Goal: Task Accomplishment & Management: Complete application form

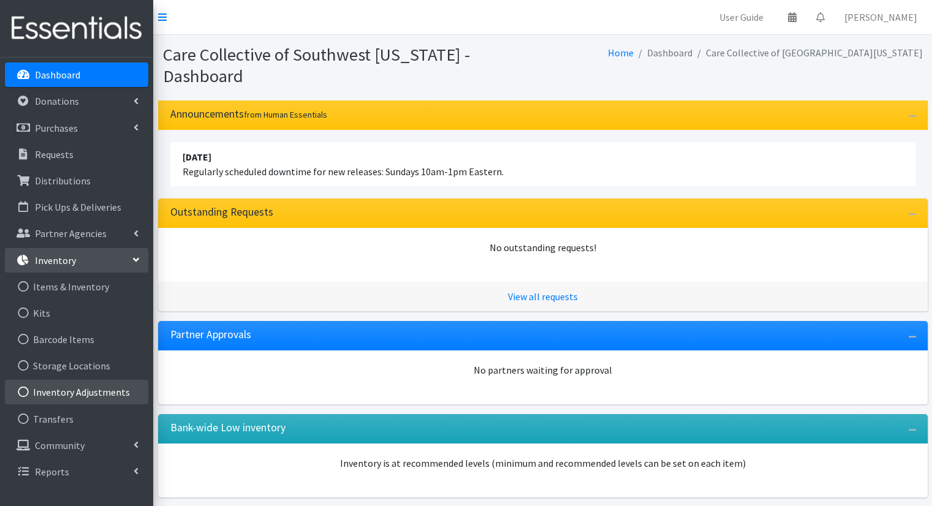
click at [91, 392] on link "Inventory Adjustments" at bounding box center [76, 392] width 143 height 25
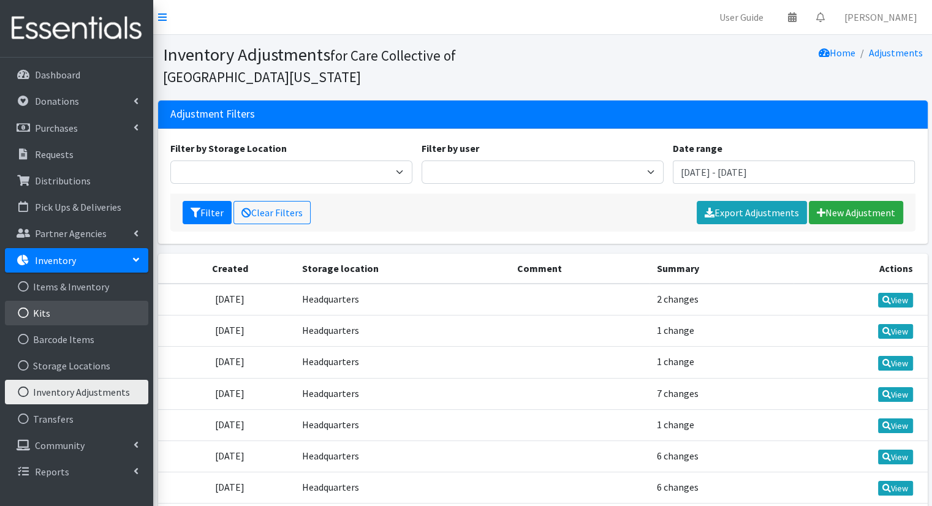
click at [98, 322] on link "Kits" at bounding box center [76, 313] width 143 height 25
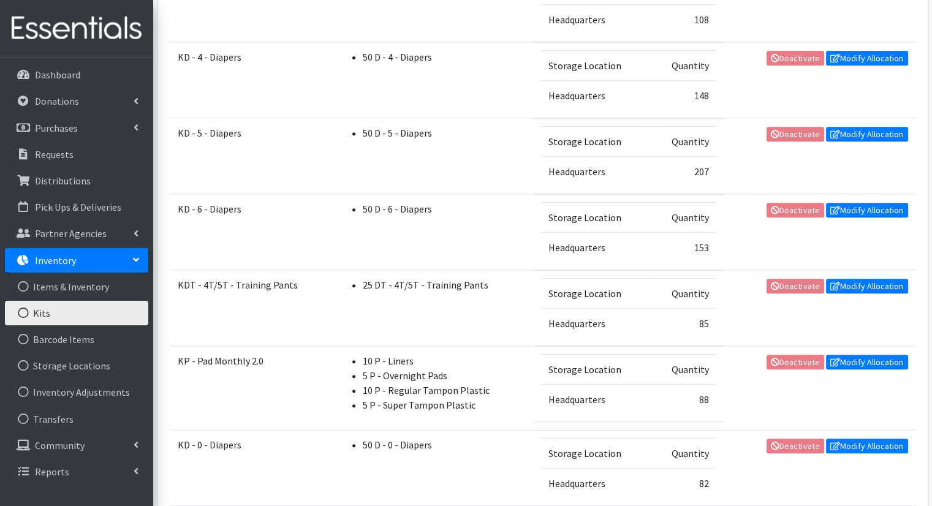
scroll to position [526, 0]
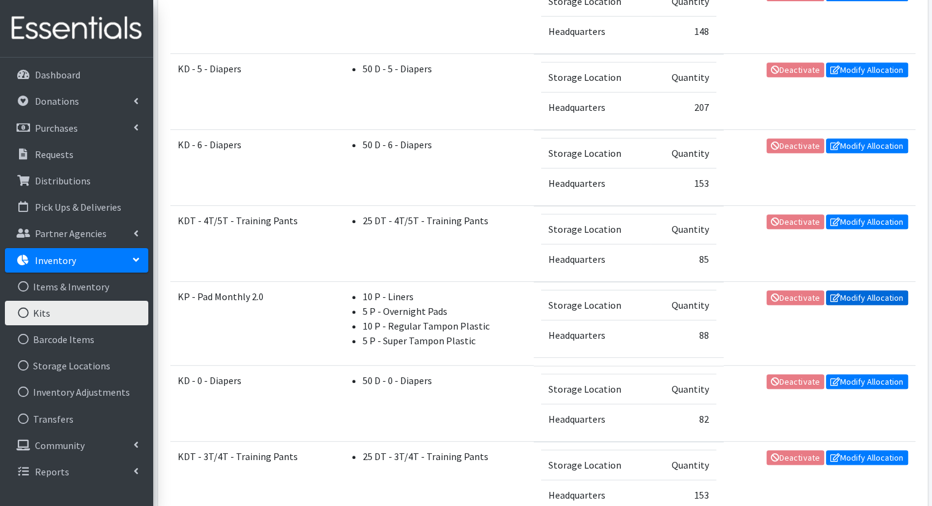
click at [851, 296] on link "Modify Allocation" at bounding box center [867, 298] width 82 height 15
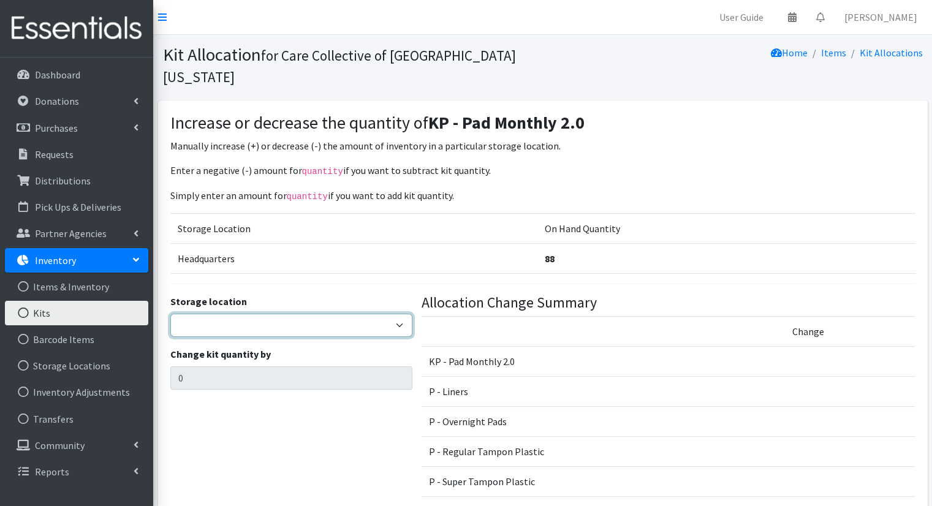
click at [369, 314] on select "Headquarters" at bounding box center [291, 325] width 242 height 23
select select "491"
click at [170, 314] on select "Headquarters" at bounding box center [291, 325] width 242 height 23
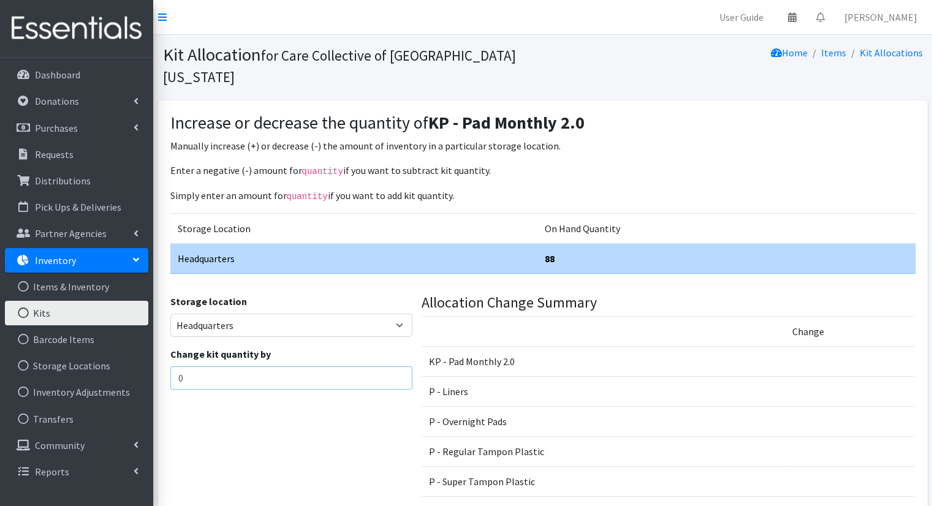
click at [346, 367] on input "0" at bounding box center [291, 378] width 242 height 23
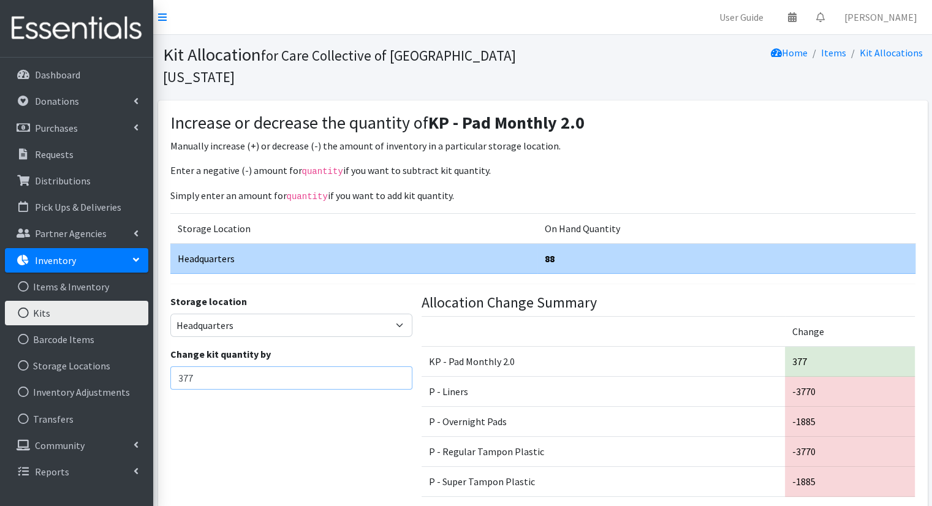
scroll to position [83, 0]
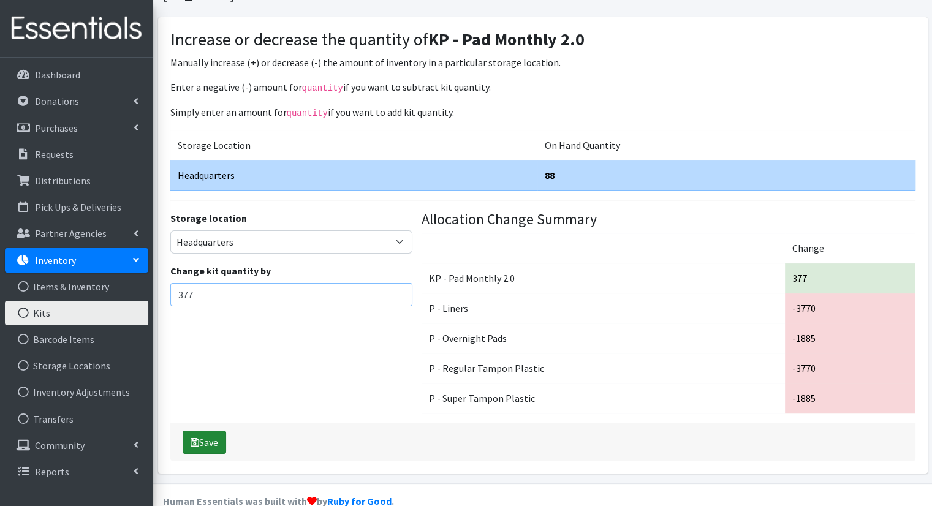
type input "377"
click at [200, 431] on button "Save" at bounding box center [205, 442] width 44 height 23
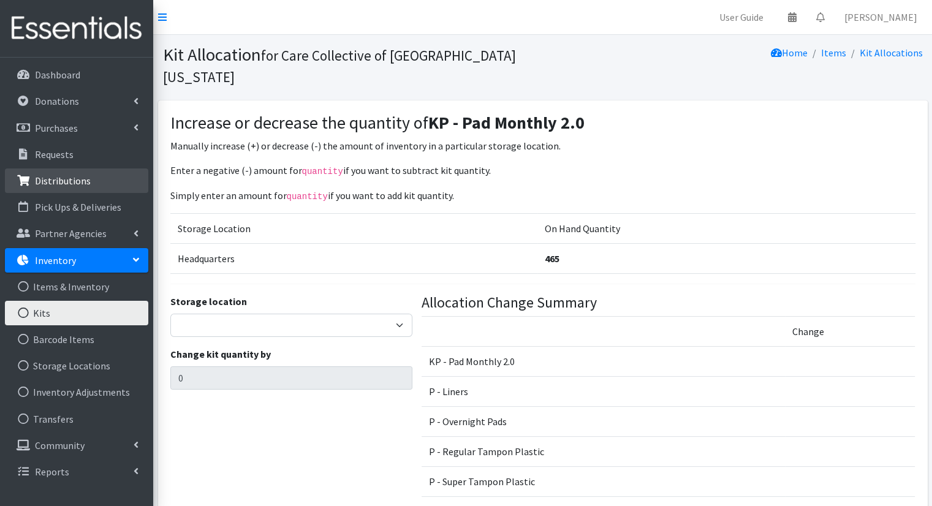
click at [78, 189] on link "Distributions" at bounding box center [76, 181] width 143 height 25
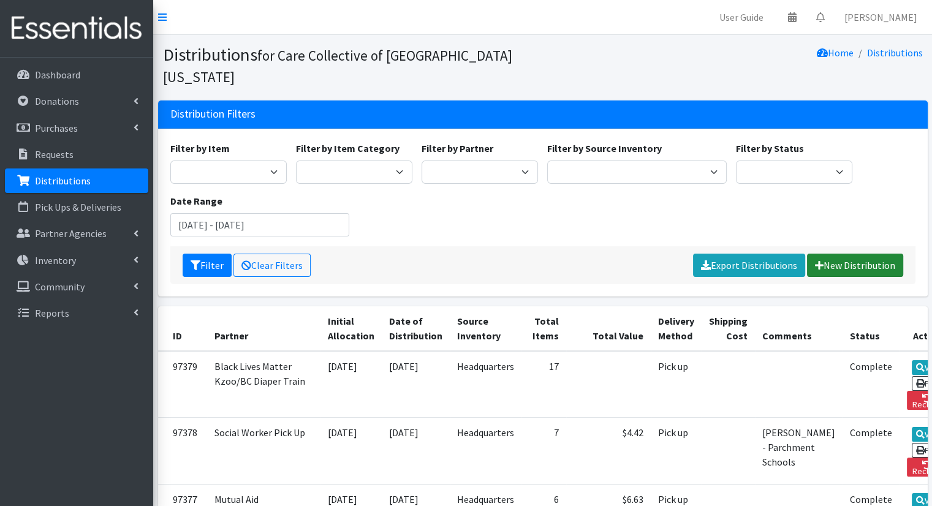
click at [867, 254] on link "New Distribution" at bounding box center [855, 265] width 96 height 23
click at [880, 254] on link "New Distribution" at bounding box center [855, 265] width 96 height 23
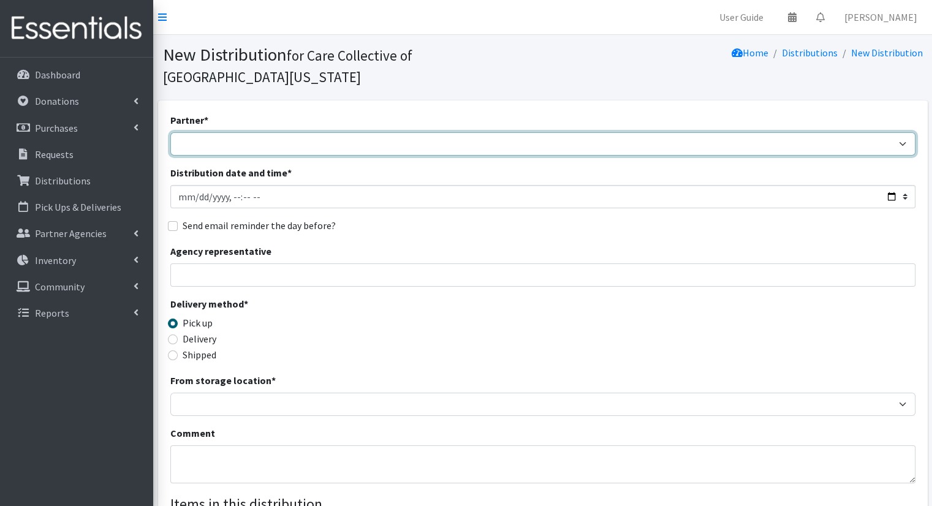
click at [457, 133] on select "African Community Kalamazoo Black Lives Matter Kzoo/[GEOGRAPHIC_DATA] Diaper Tr…" at bounding box center [542, 143] width 745 height 23
select select "7974"
click at [170, 132] on select "African Community Kalamazoo Black Lives Matter Kzoo/[GEOGRAPHIC_DATA] Diaper Tr…" at bounding box center [542, 143] width 745 height 23
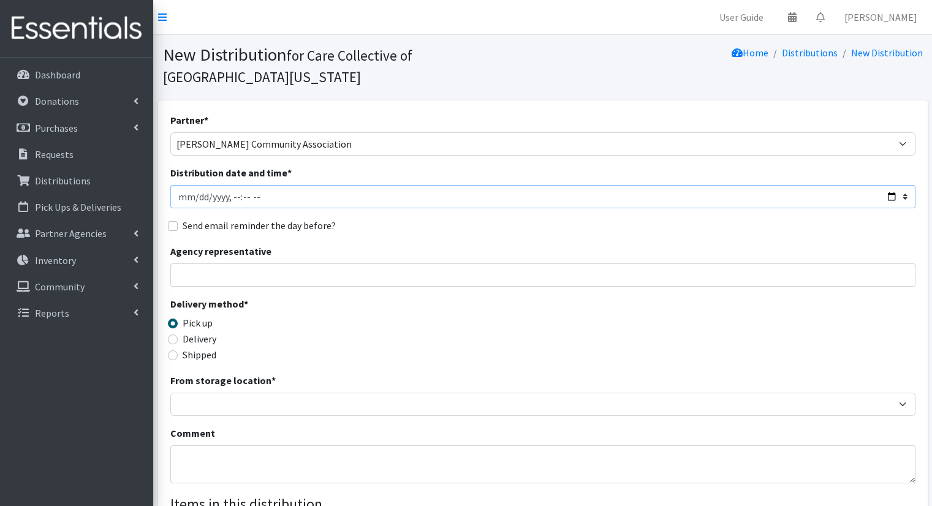
click at [893, 185] on input "Distribution date and time *" at bounding box center [542, 196] width 745 height 23
type input "[DATE]T10:00"
click at [467, 218] on div "Send email reminder the day before?" at bounding box center [542, 225] width 745 height 15
click at [200, 348] on label "Shipped" at bounding box center [200, 355] width 34 height 15
click at [178, 351] on input "Shipped" at bounding box center [173, 356] width 10 height 10
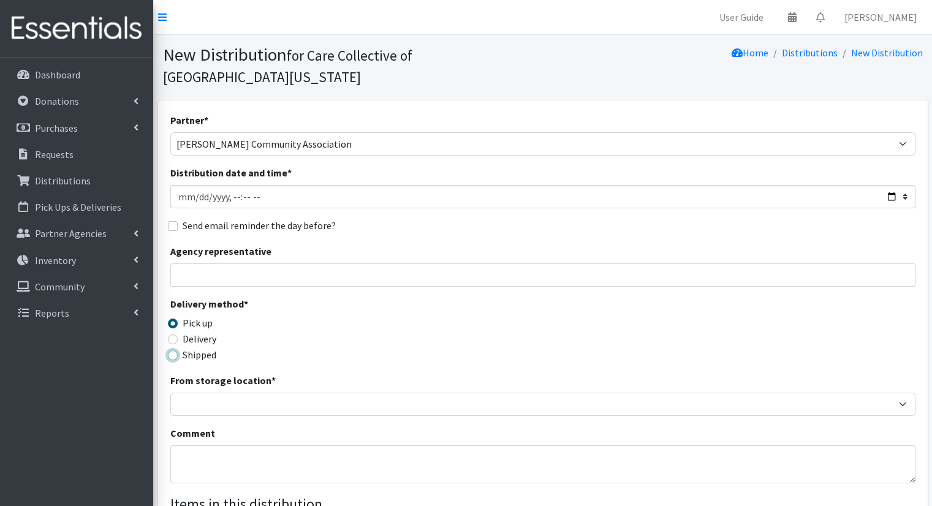
radio input "true"
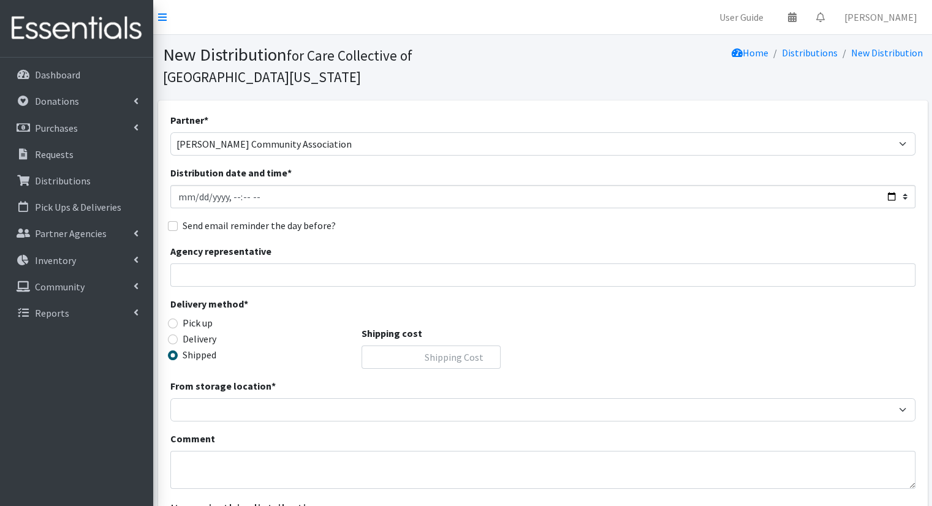
click at [196, 332] on label "Delivery" at bounding box center [200, 339] width 34 height 15
click at [178, 335] on input "Delivery" at bounding box center [173, 340] width 10 height 10
radio input "true"
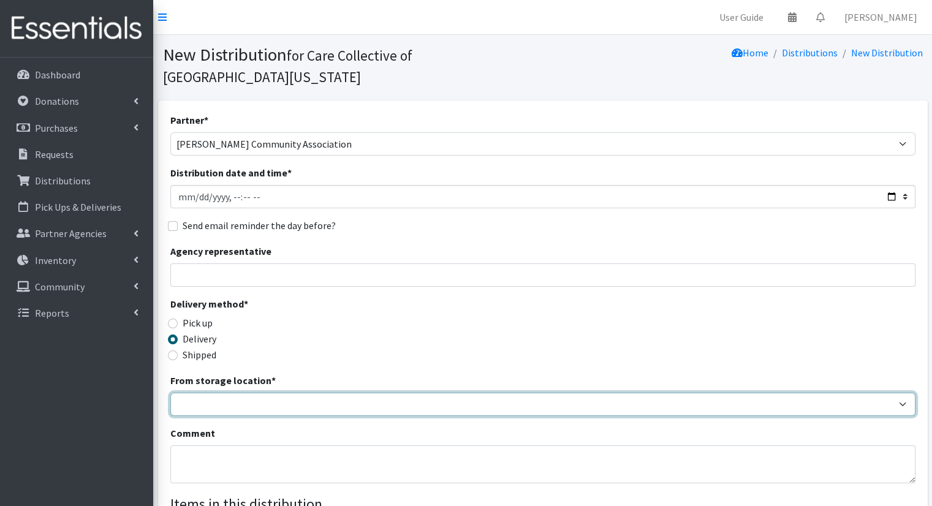
click at [242, 393] on select "Headquarters" at bounding box center [542, 404] width 745 height 23
select select "491"
click at [170, 393] on select "Headquarters" at bounding box center [542, 404] width 745 height 23
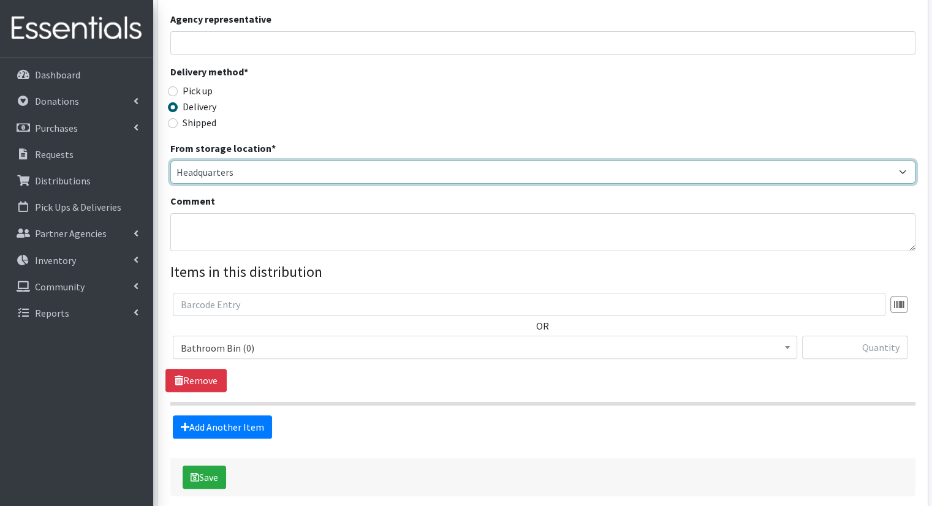
scroll to position [269, 0]
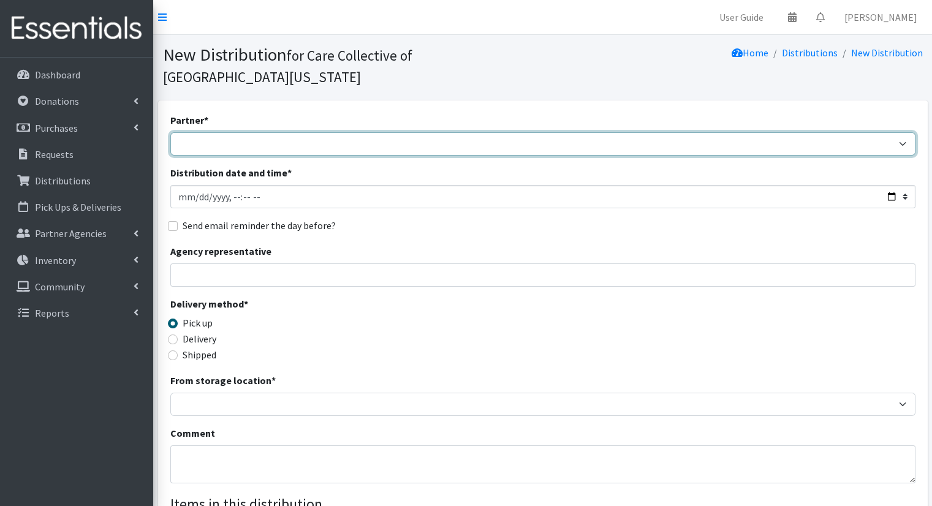
click at [362, 132] on select "African Community Kalamazoo Black Lives Matter Kzoo/[GEOGRAPHIC_DATA] Diaper Tr…" at bounding box center [542, 143] width 745 height 23
select select "7974"
click at [170, 132] on select "African Community Kalamazoo Black Lives Matter Kzoo/[GEOGRAPHIC_DATA] Diaper Tr…" at bounding box center [542, 143] width 745 height 23
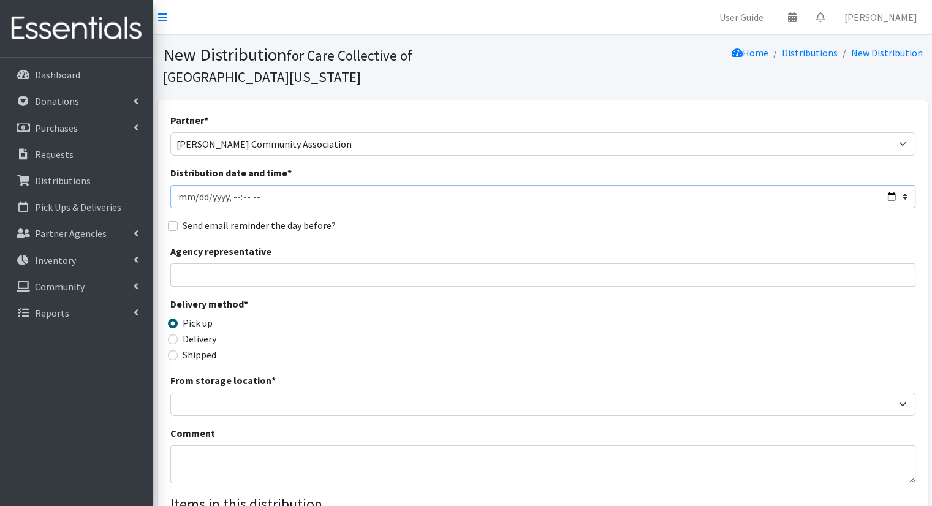
click at [893, 185] on input "Distribution date and time *" at bounding box center [542, 196] width 745 height 23
click at [896, 185] on input "Distribution date and time *" at bounding box center [542, 196] width 745 height 23
click at [885, 185] on input "Distribution date and time *" at bounding box center [542, 196] width 745 height 23
type input "2025-10-01T10:00"
click at [435, 316] on div "Delivery method * Pick up Delivery Shipped Shipping cost" at bounding box center [542, 335] width 745 height 77
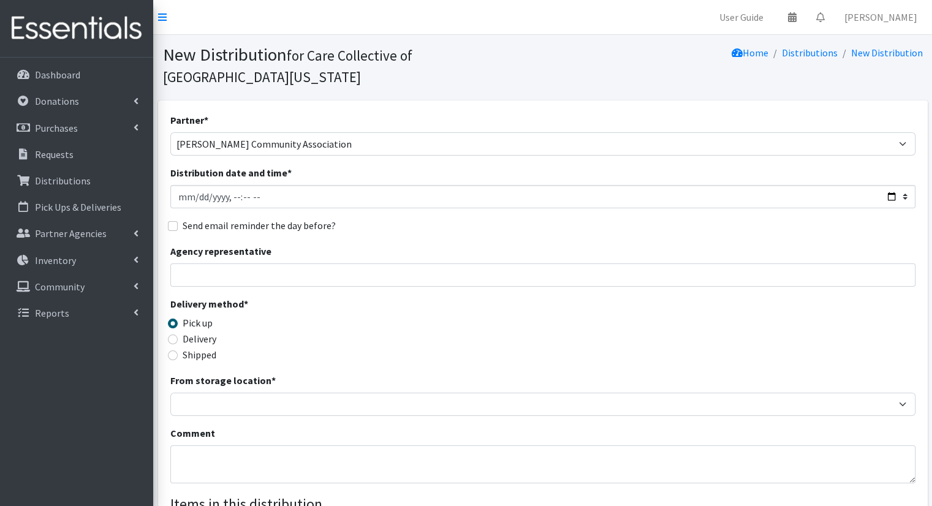
click at [208, 332] on label "Delivery" at bounding box center [200, 339] width 34 height 15
click at [178, 335] on input "Delivery" at bounding box center [173, 340] width 10 height 10
radio input "true"
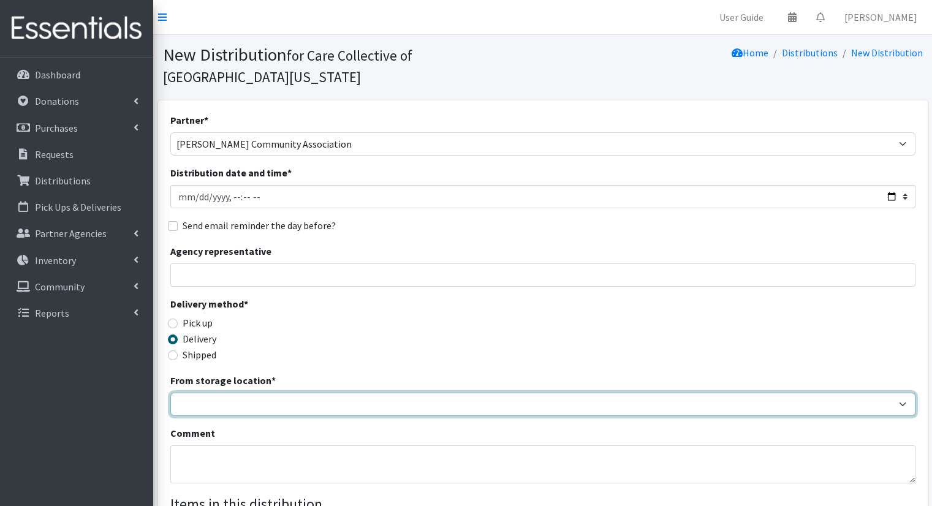
click at [222, 393] on select "Headquarters" at bounding box center [542, 404] width 745 height 23
select select "491"
click at [170, 393] on select "Headquarters" at bounding box center [542, 404] width 745 height 23
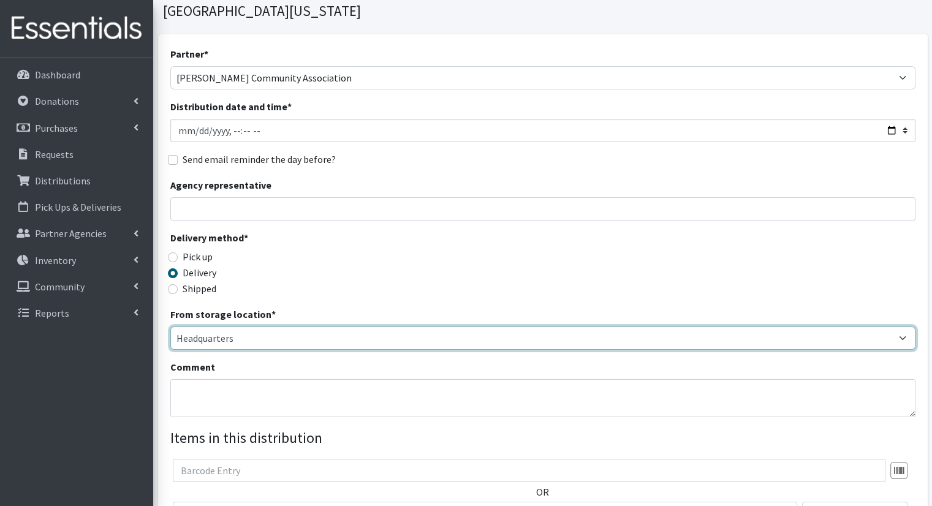
scroll to position [184, 0]
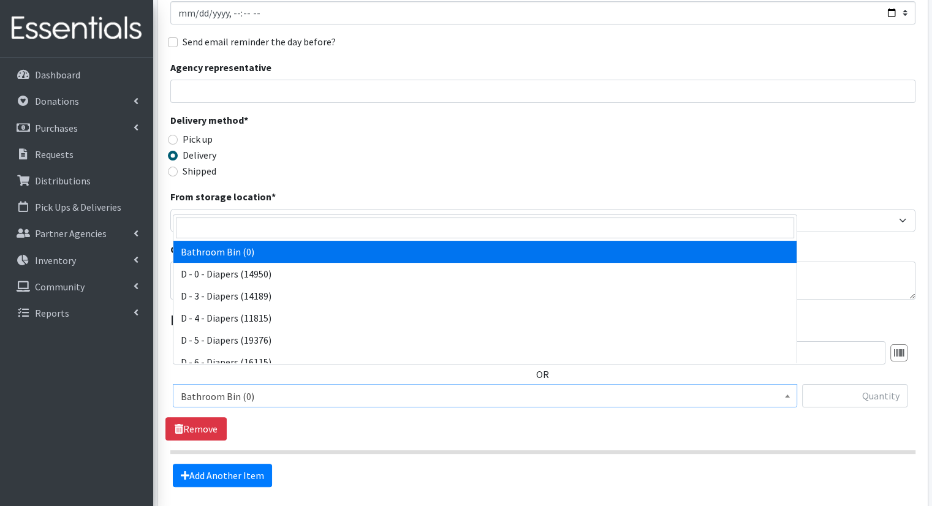
click at [346, 384] on span "Bathroom Bin (0)" at bounding box center [485, 395] width 625 height 23
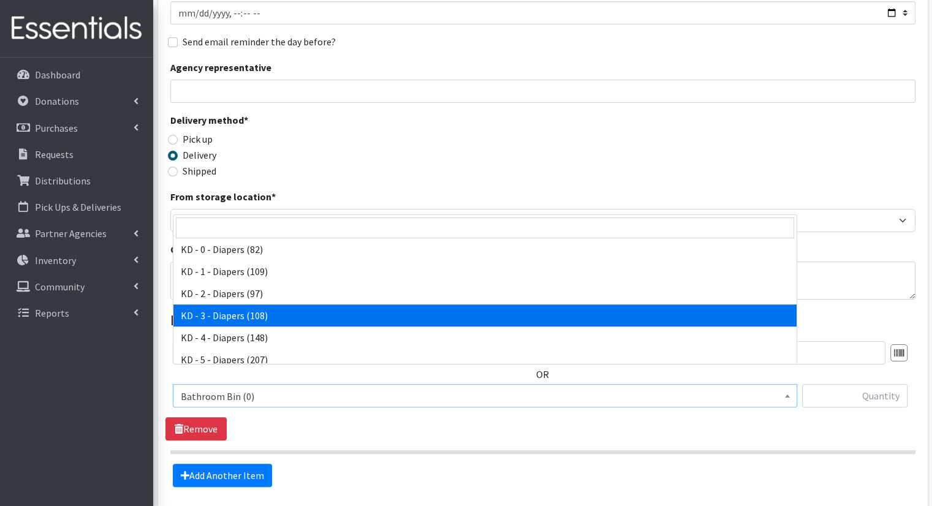
scroll to position [307, 0]
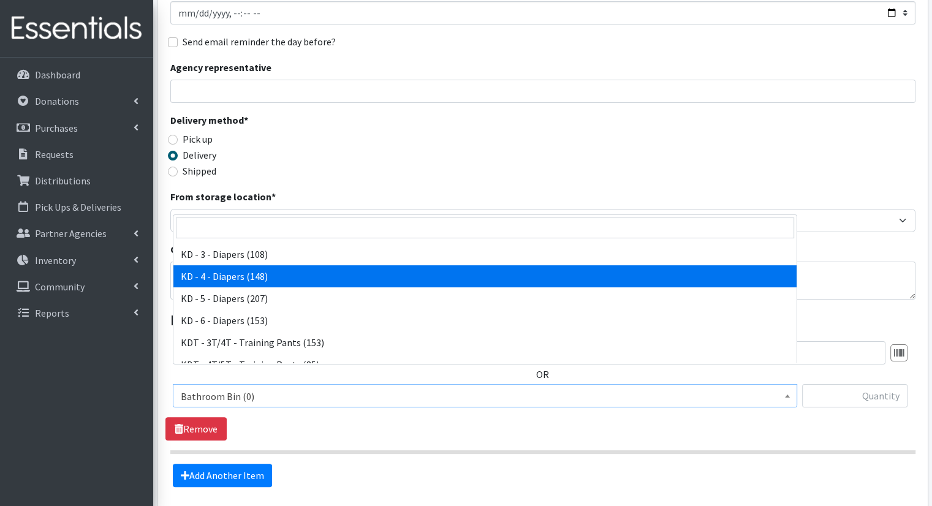
select select "15500"
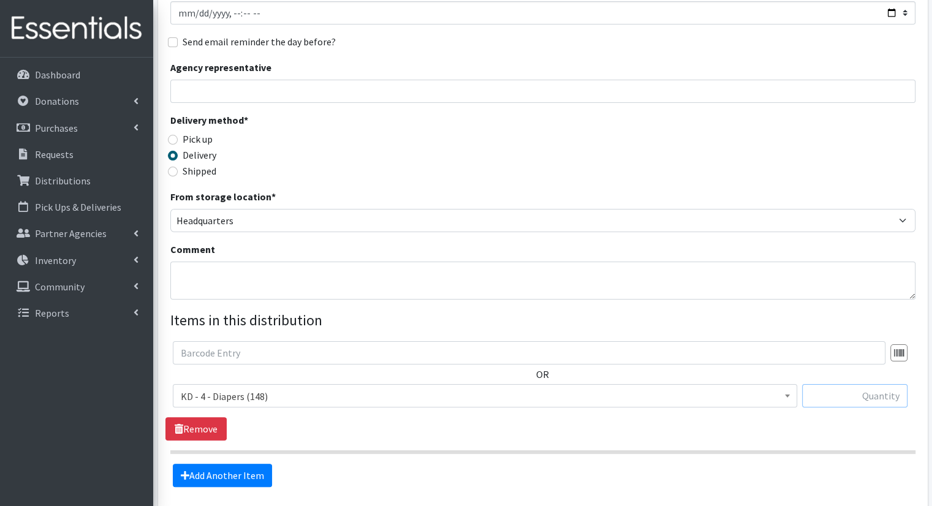
click at [822, 384] on input "text" at bounding box center [854, 395] width 105 height 23
type input "24"
click at [200, 464] on link "Add Another Item" at bounding box center [222, 475] width 99 height 23
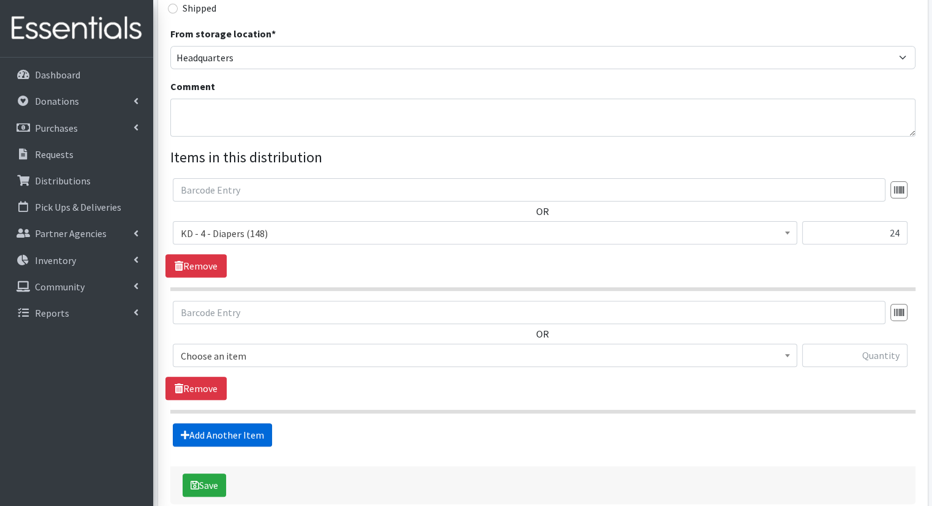
scroll to position [391, 0]
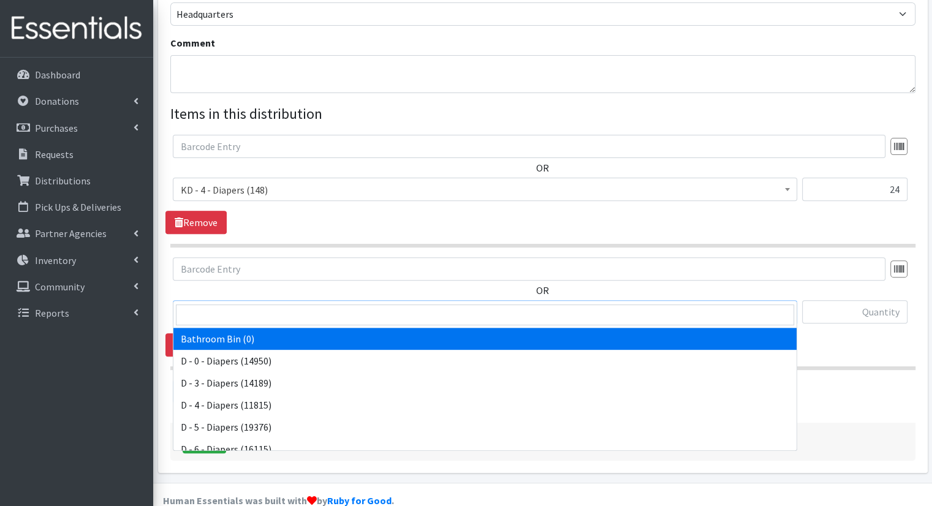
drag, startPoint x: 421, startPoint y: 288, endPoint x: 358, endPoint y: 369, distance: 103.1
click at [421, 304] on span "Bathroom Bin (0)" at bounding box center [485, 312] width 609 height 17
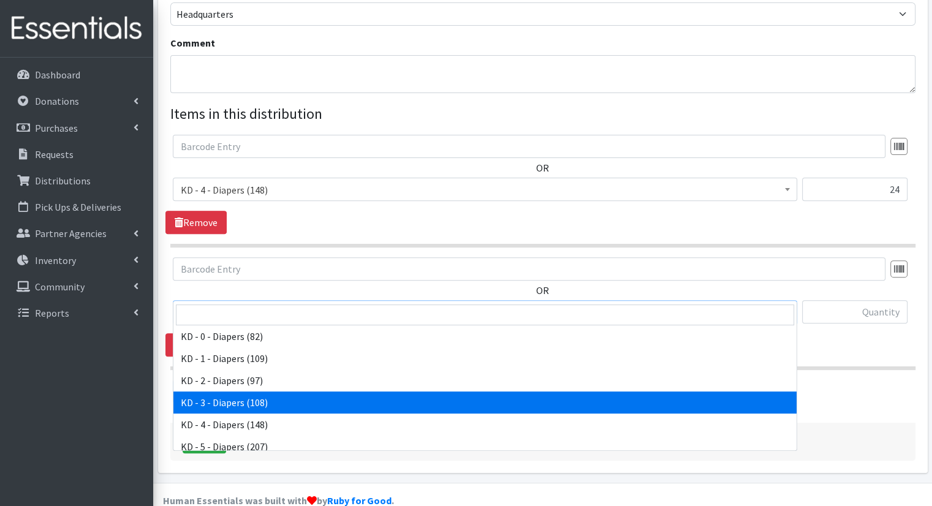
scroll to position [307, 0]
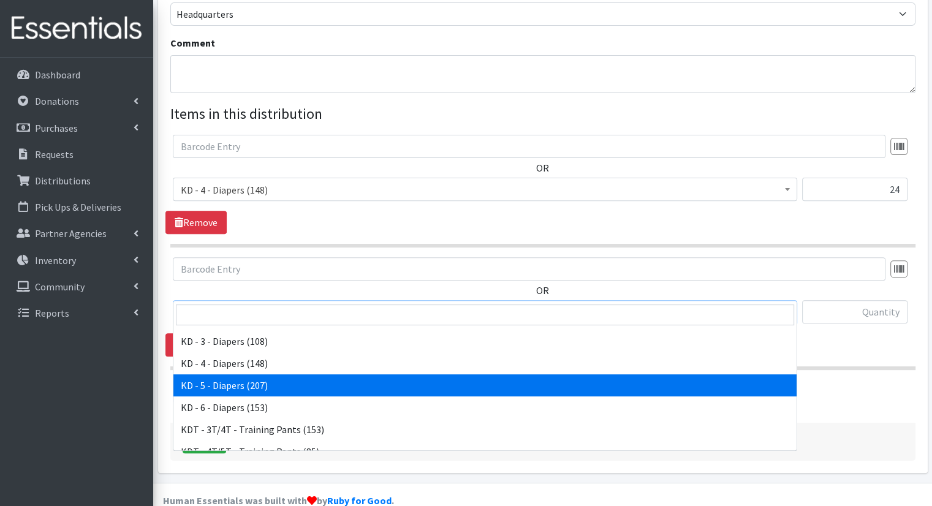
select select "15501"
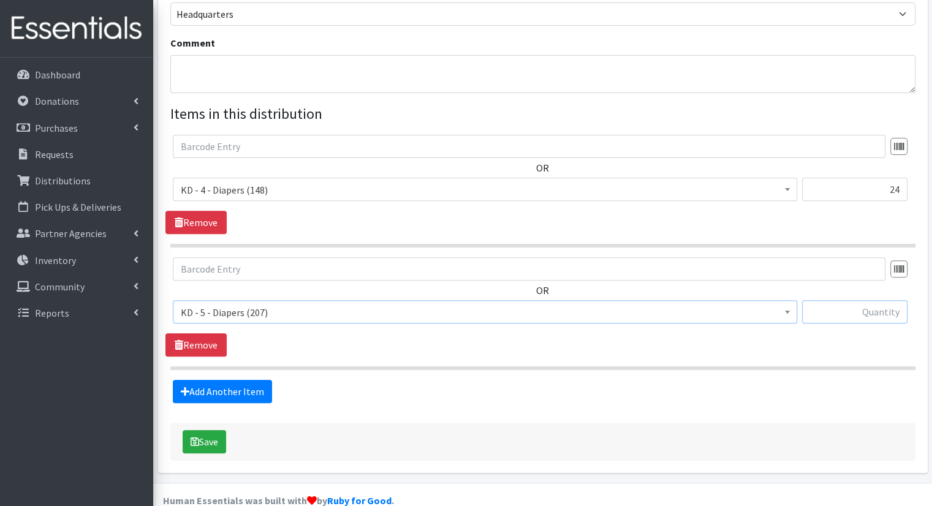
click at [874, 300] on input "text" at bounding box center [854, 311] width 105 height 23
type input "35"
click at [221, 380] on link "Add Another Item" at bounding box center [222, 391] width 99 height 23
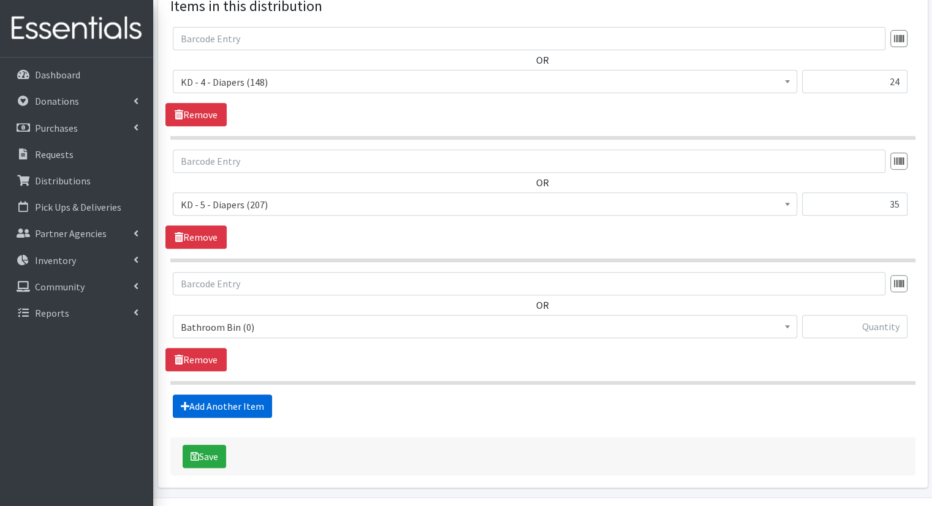
scroll to position [512, 0]
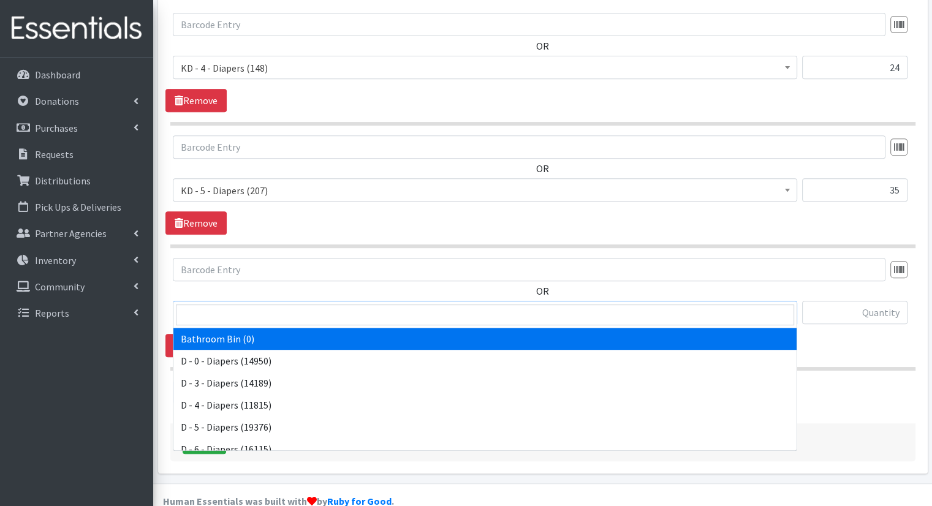
click at [314, 301] on span "Bathroom Bin (0)" at bounding box center [485, 312] width 625 height 23
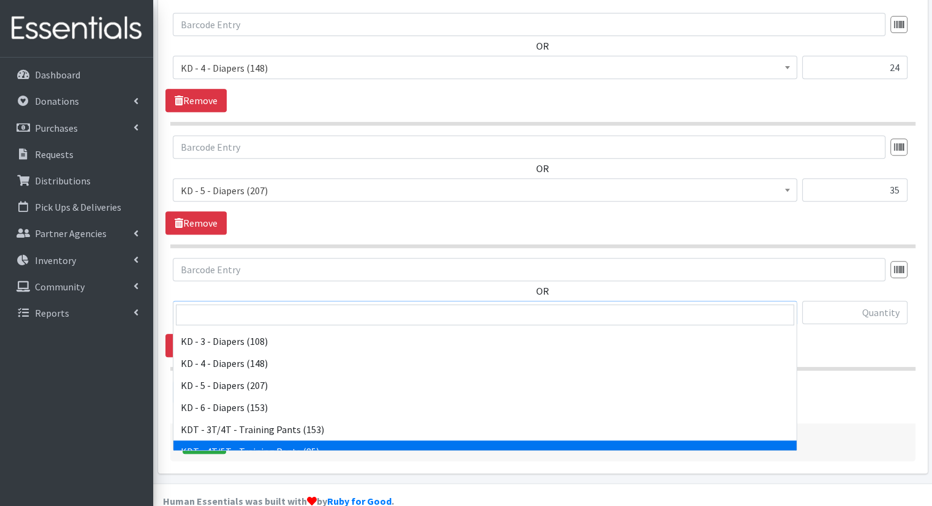
scroll to position [307, 0]
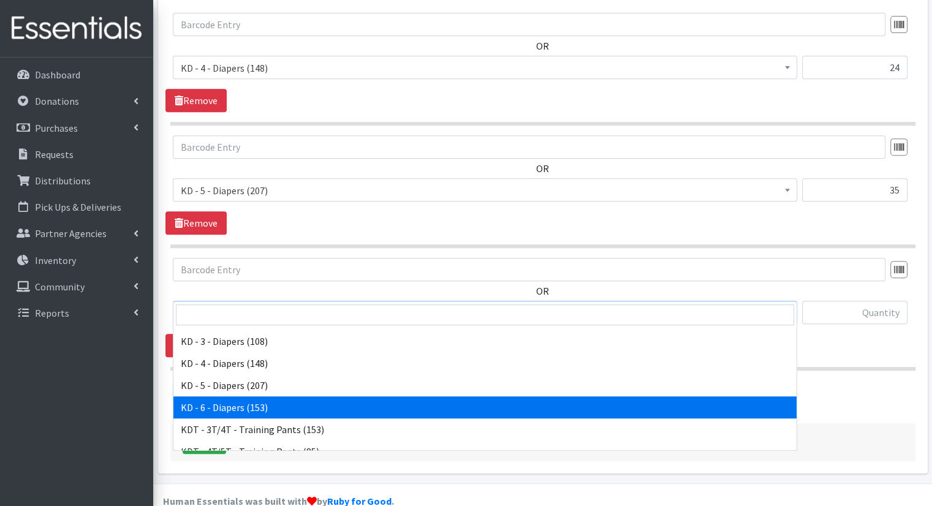
select select "15502"
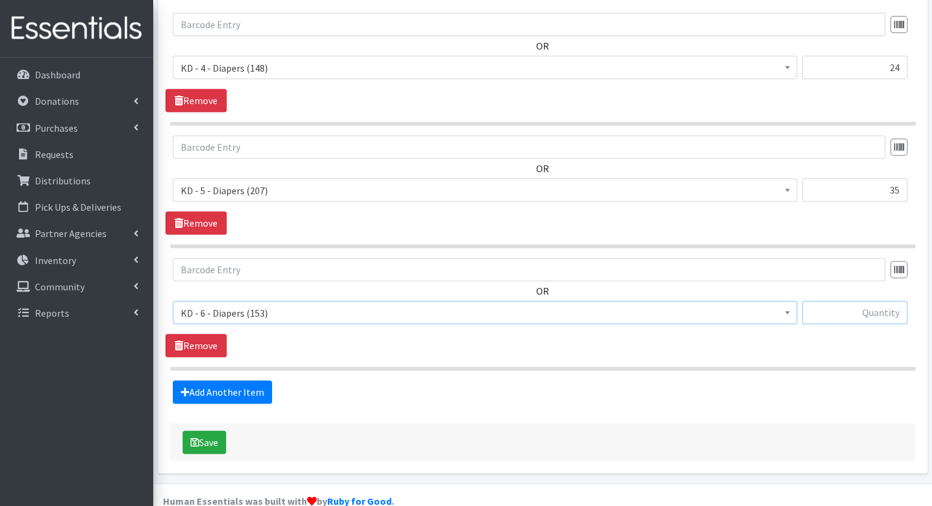
click at [861, 301] on input "text" at bounding box center [854, 312] width 105 height 23
type input "35"
click at [198, 381] on link "Add Another Item" at bounding box center [222, 392] width 99 height 23
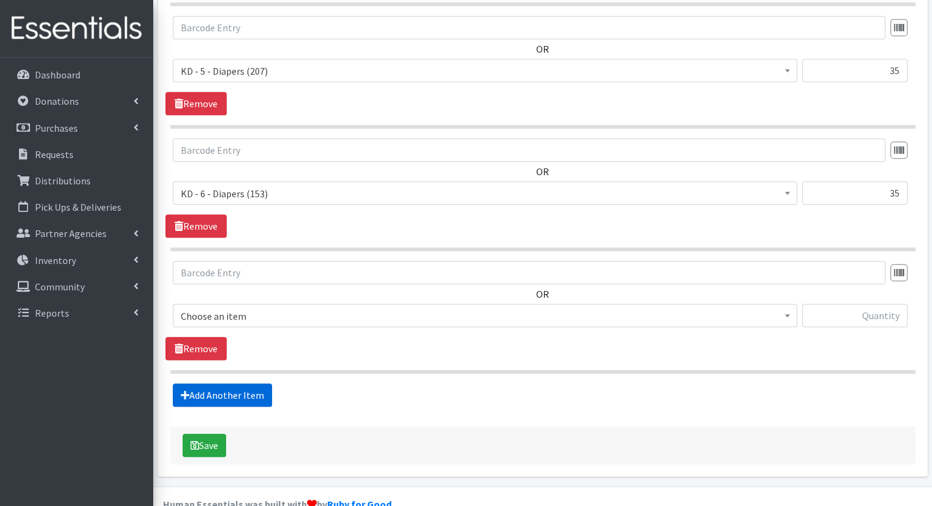
scroll to position [635, 0]
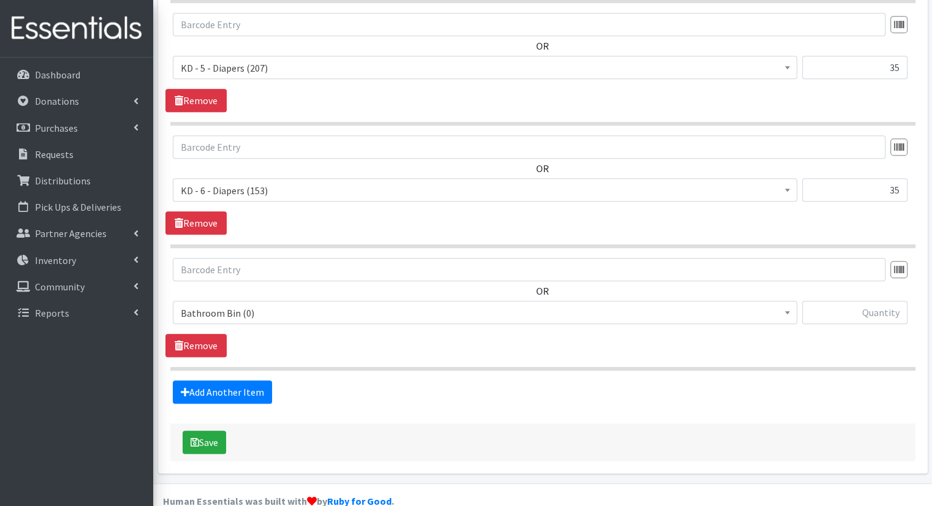
click at [319, 305] on span "Bathroom Bin (0)" at bounding box center [485, 313] width 609 height 17
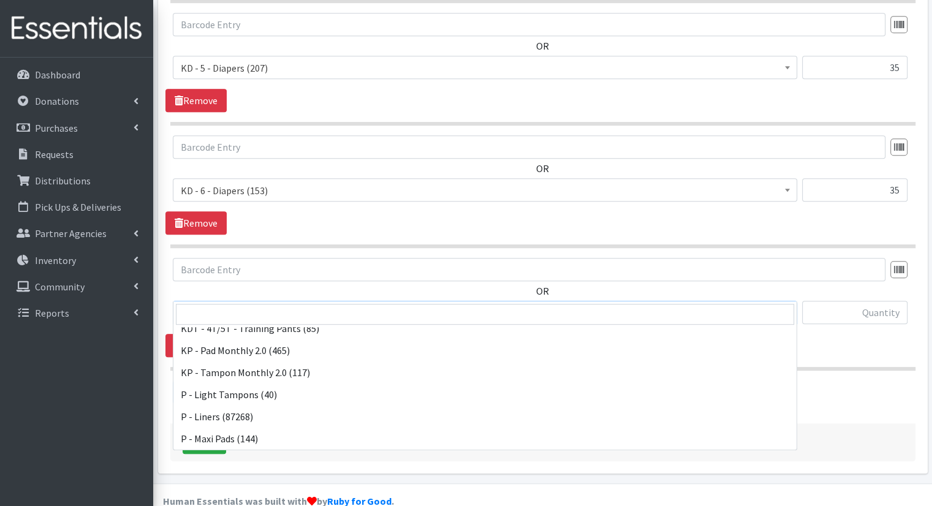
scroll to position [368, 0]
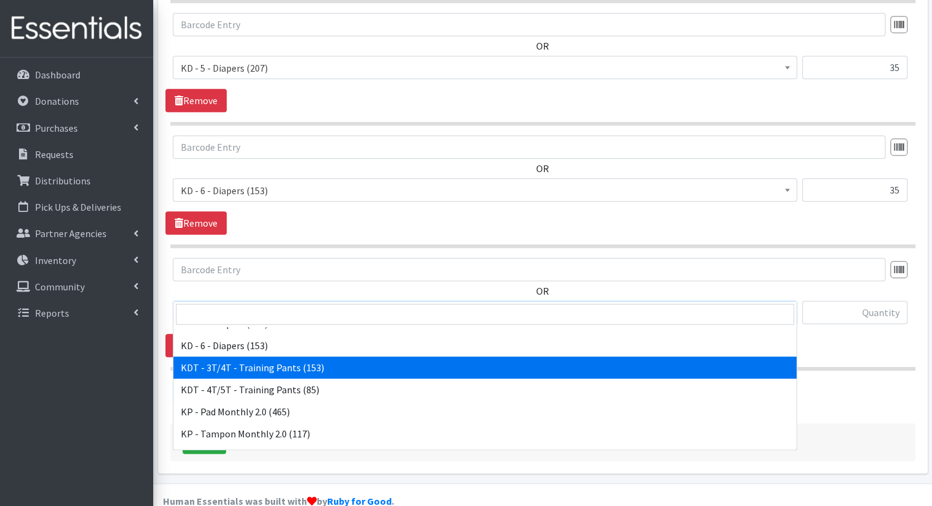
select select "15506"
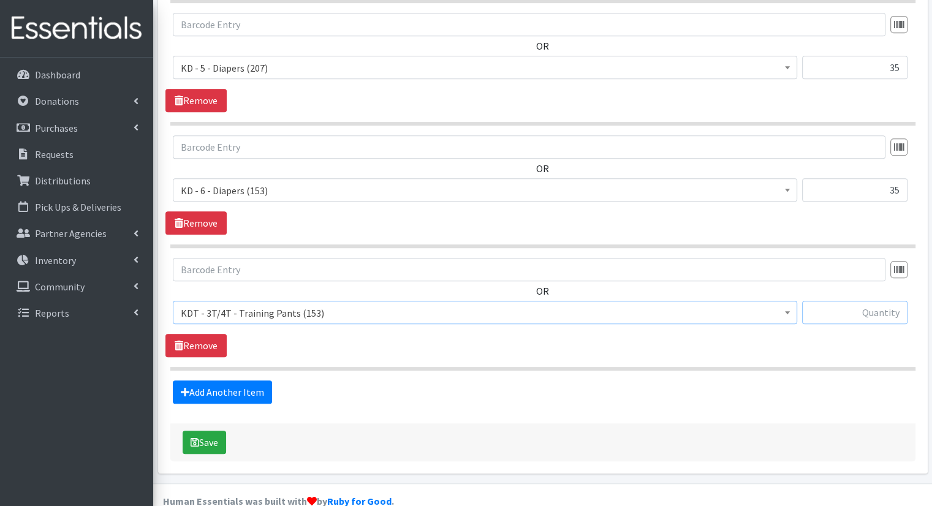
click at [903, 301] on input "text" at bounding box center [854, 312] width 105 height 23
type input "9"
click at [226, 381] on link "Add Another Item" at bounding box center [222, 392] width 99 height 23
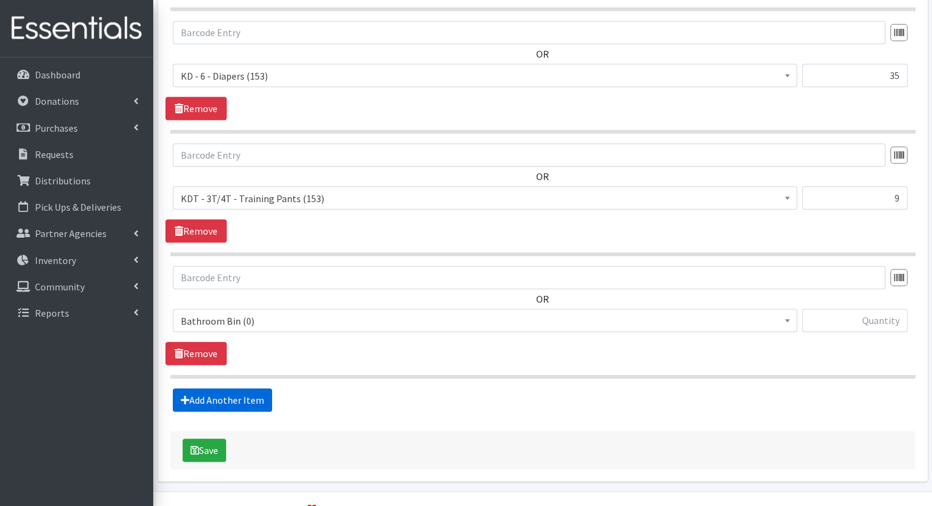
scroll to position [758, 0]
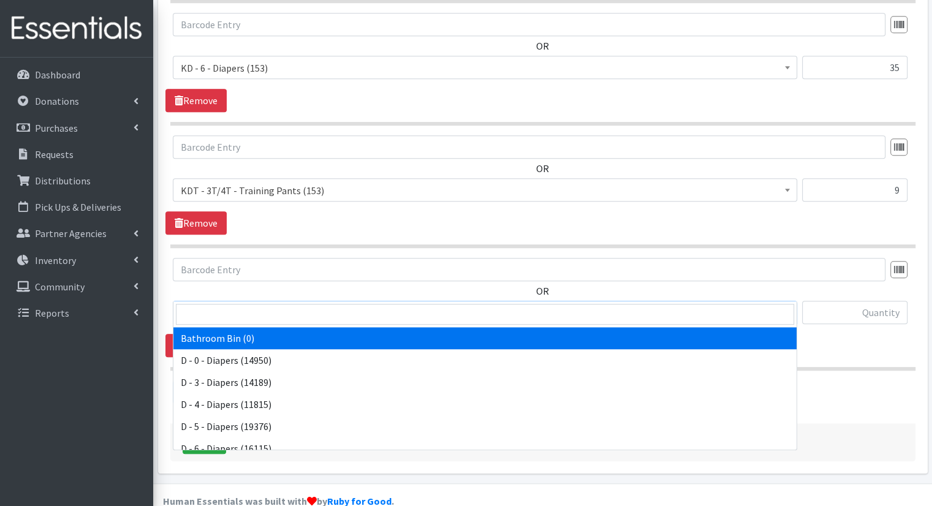
click at [295, 301] on span "Bathroom Bin (0)" at bounding box center [485, 312] width 625 height 23
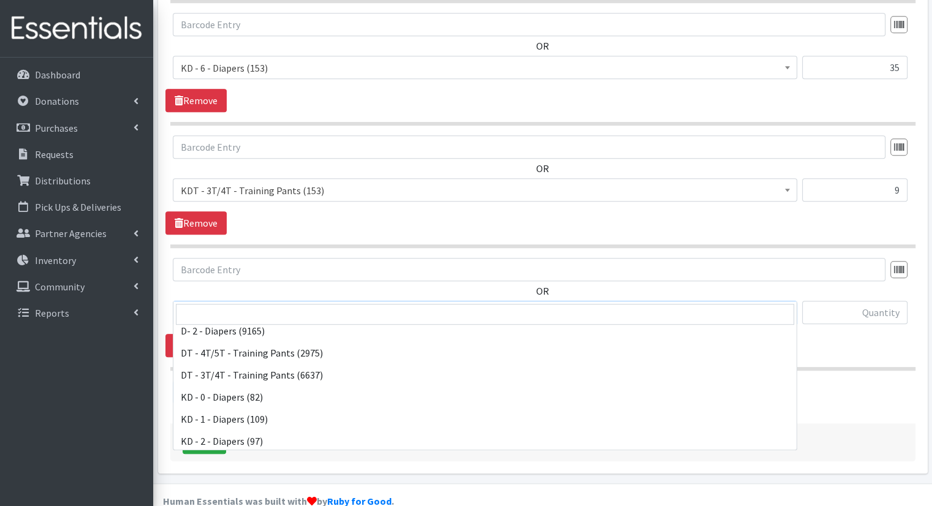
scroll to position [368, 0]
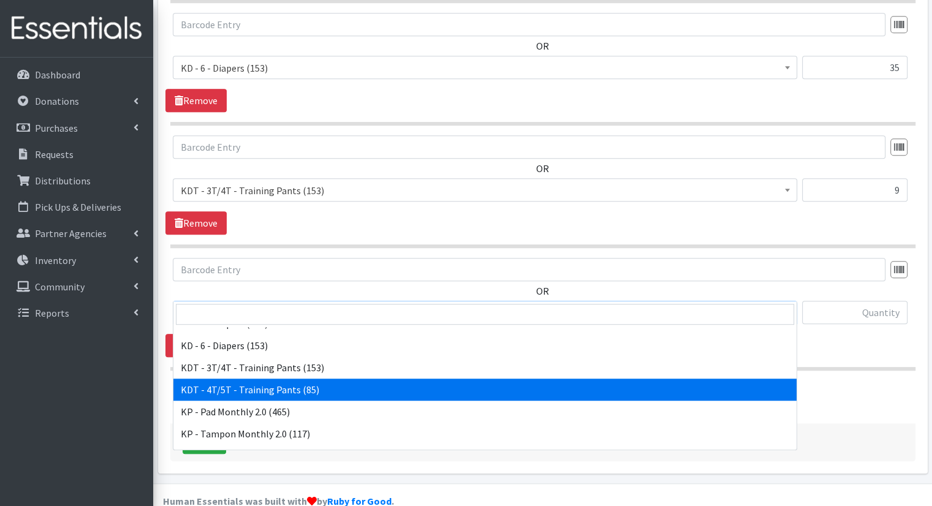
select select "15507"
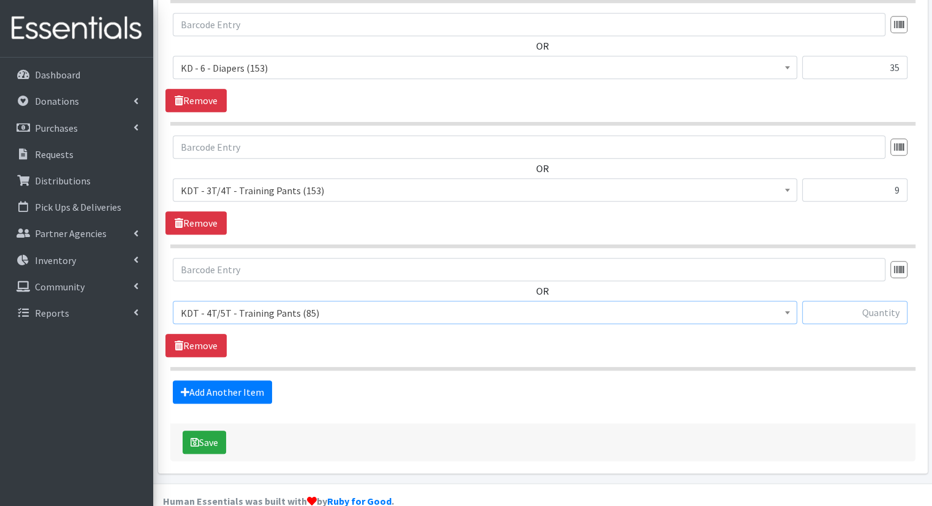
click at [829, 301] on input "text" at bounding box center [854, 312] width 105 height 23
type input "9"
drag, startPoint x: 253, startPoint y: 356, endPoint x: 246, endPoint y: 358, distance: 7.6
click at [246, 358] on fieldset "Items in this distribution OR Bathroom Bin (0) D - 0 - Diapers (14950) D - 3 - …" at bounding box center [542, 70] width 745 height 668
click at [246, 381] on link "Add Another Item" at bounding box center [222, 392] width 99 height 23
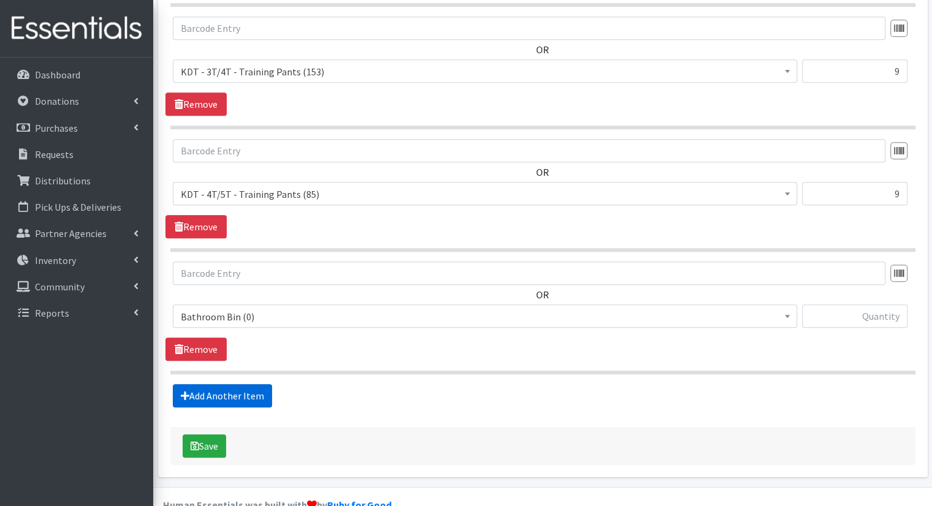
scroll to position [880, 0]
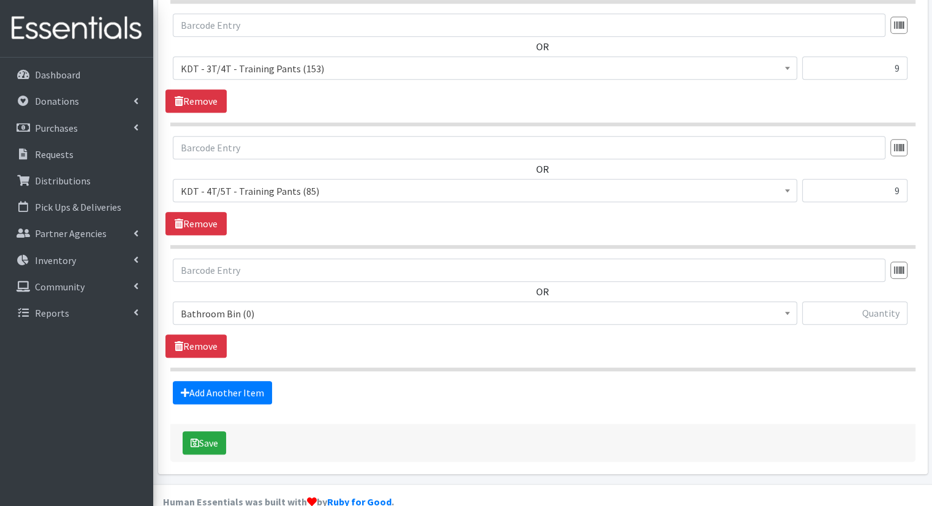
click at [330, 305] on span "Bathroom Bin (0)" at bounding box center [485, 313] width 609 height 17
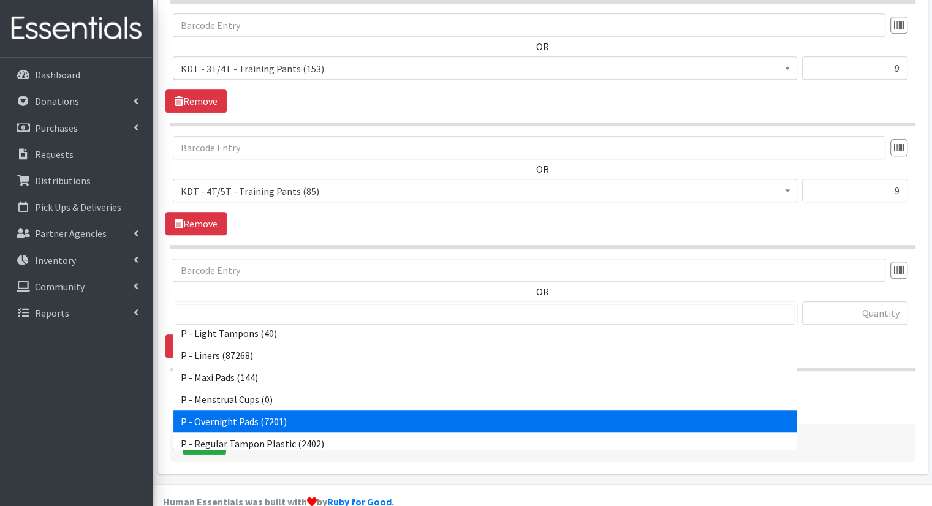
scroll to position [429, 0]
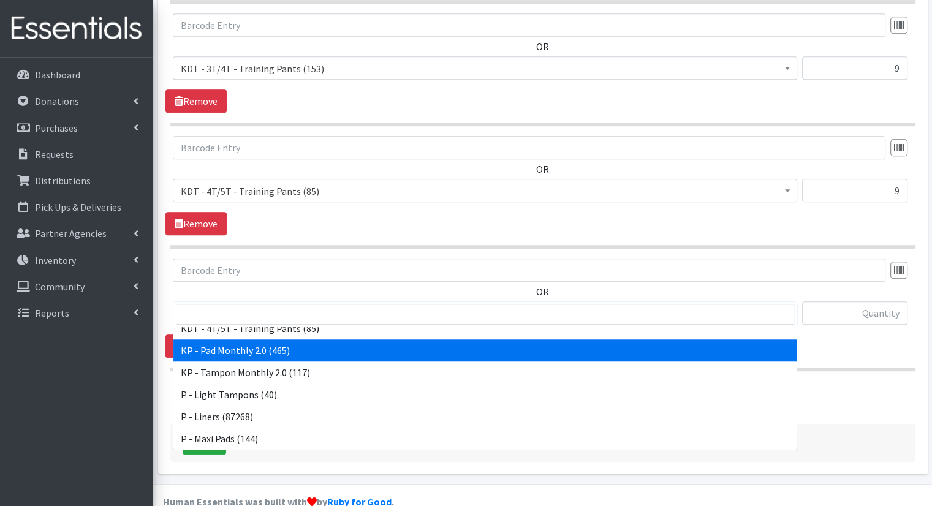
select select "15566"
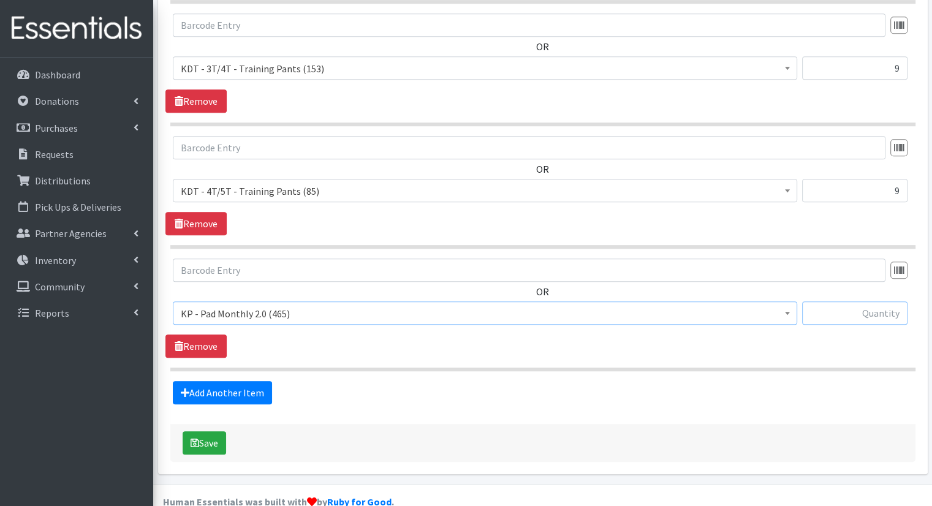
click at [841, 302] on input "text" at bounding box center [854, 313] width 105 height 23
type input "100"
click at [223, 381] on link "Add Another Item" at bounding box center [222, 392] width 99 height 23
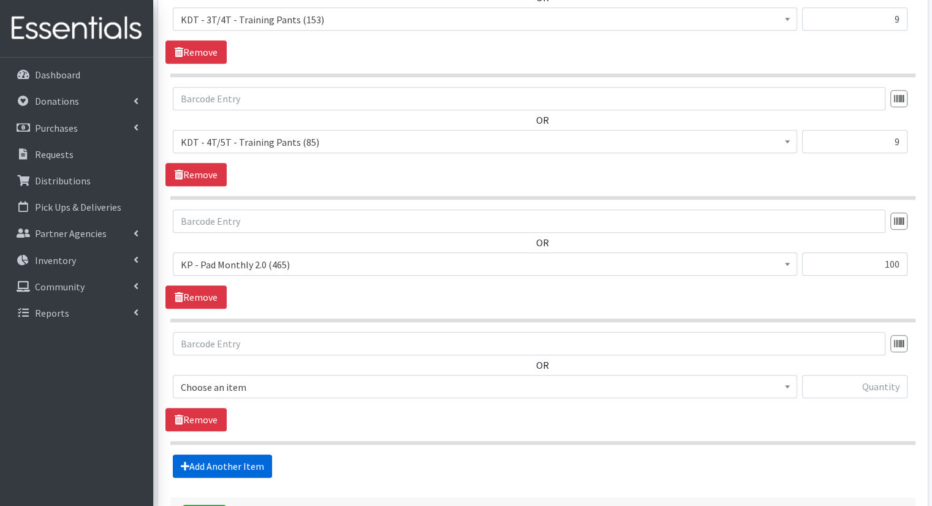
scroll to position [1002, 0]
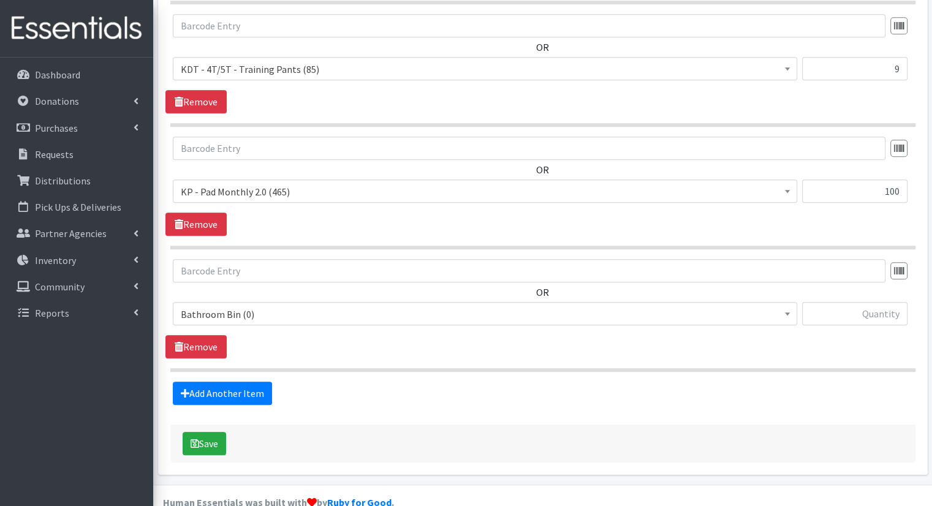
click at [328, 306] on span "Bathroom Bin (0)" at bounding box center [485, 314] width 609 height 17
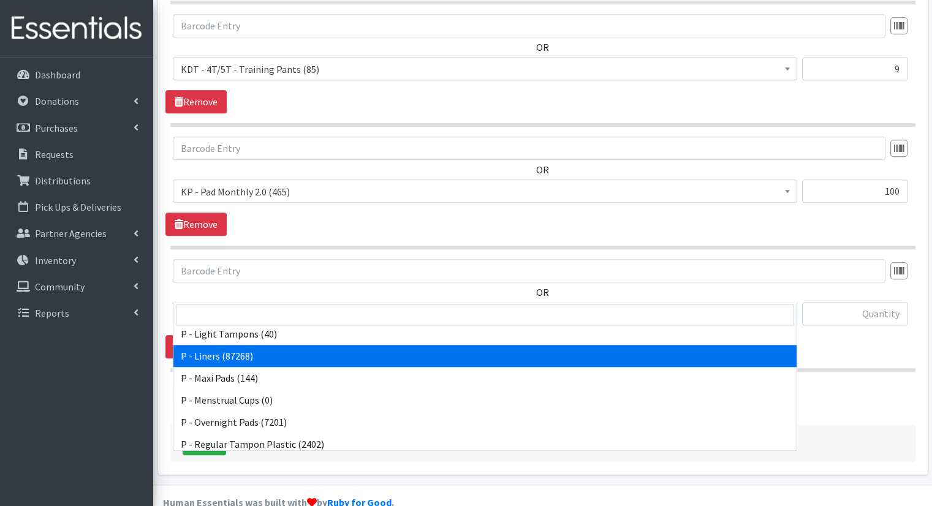
scroll to position [429, 0]
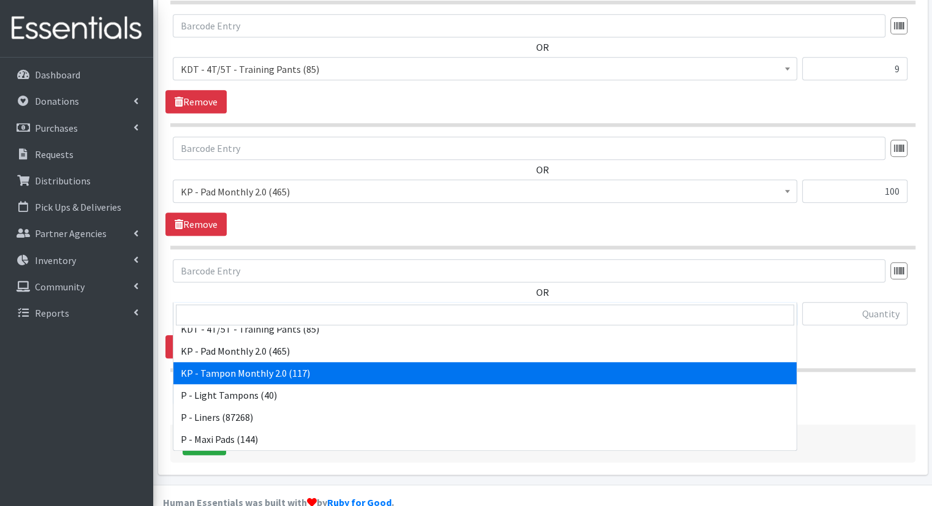
select select "15575"
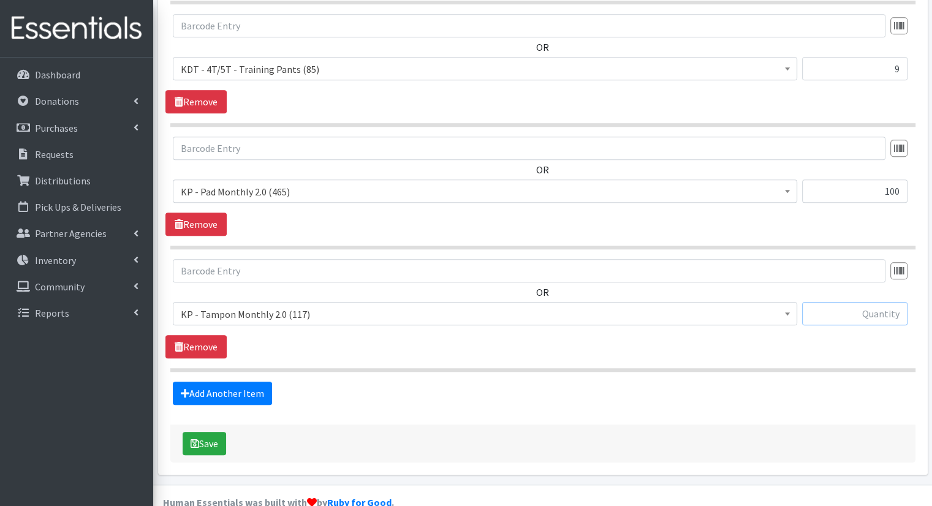
click at [897, 302] on input "text" at bounding box center [854, 313] width 105 height 23
type input "60"
click at [247, 382] on link "Add Another Item" at bounding box center [222, 393] width 99 height 23
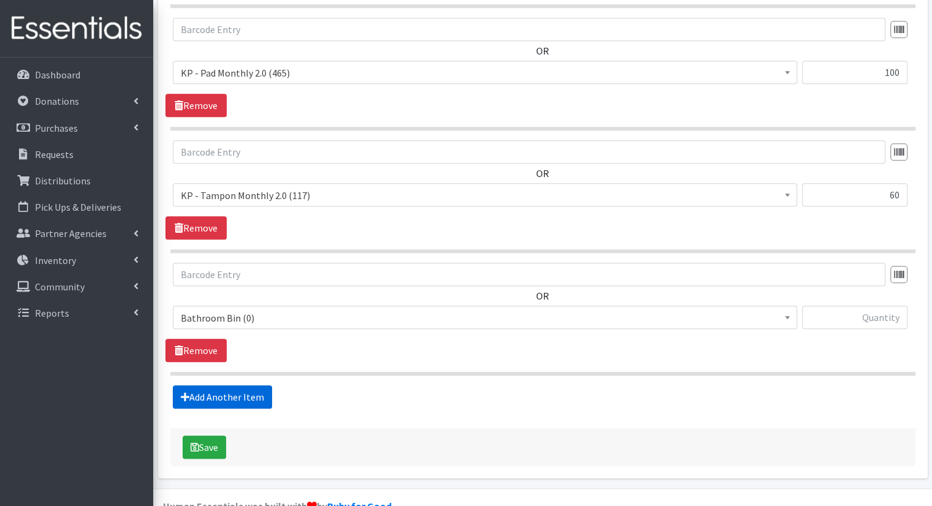
scroll to position [1124, 0]
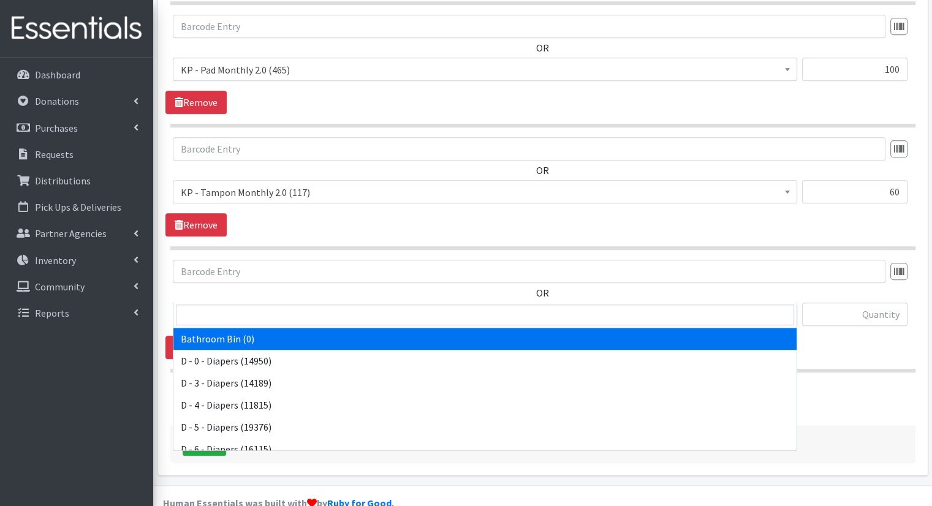
click at [324, 307] on span "Bathroom Bin (0)" at bounding box center [485, 315] width 609 height 17
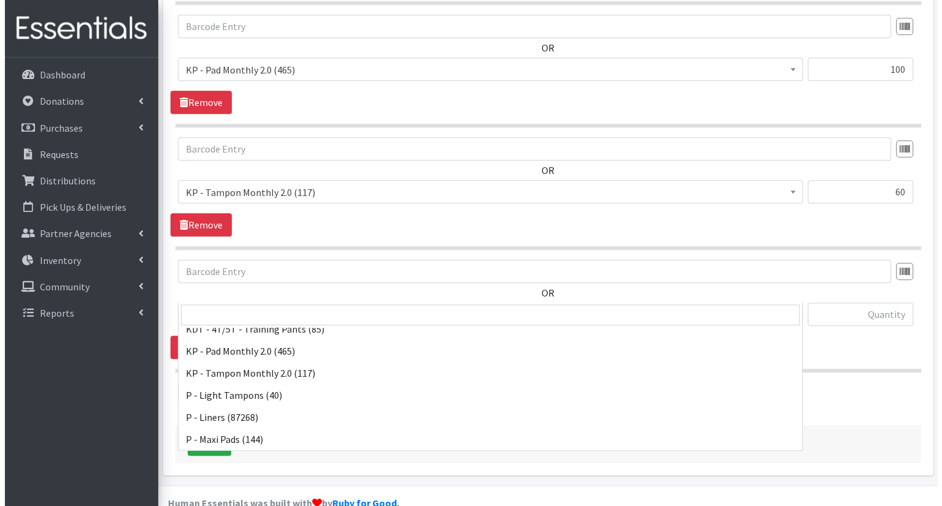
scroll to position [606, 0]
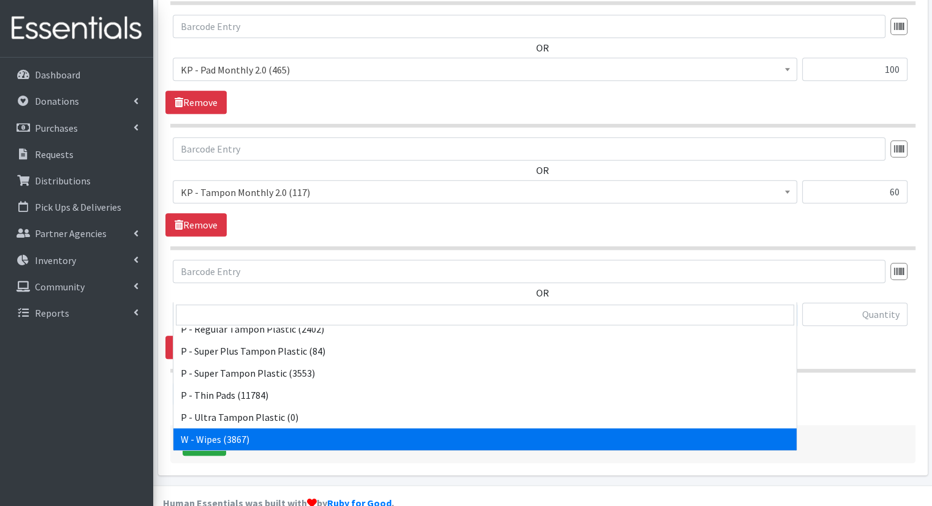
select select "15495"
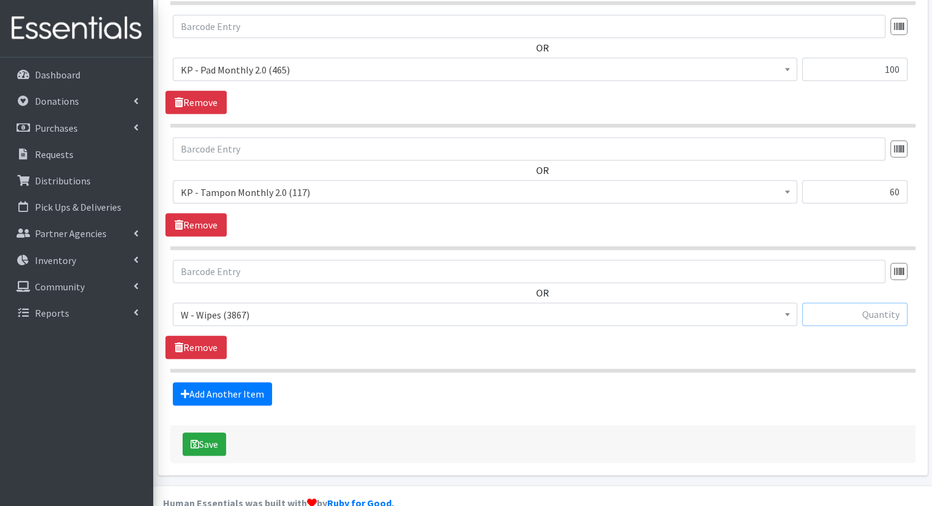
click at [834, 303] on input "text" at bounding box center [854, 314] width 105 height 23
type input "118"
click at [211, 433] on button "Save" at bounding box center [205, 444] width 44 height 23
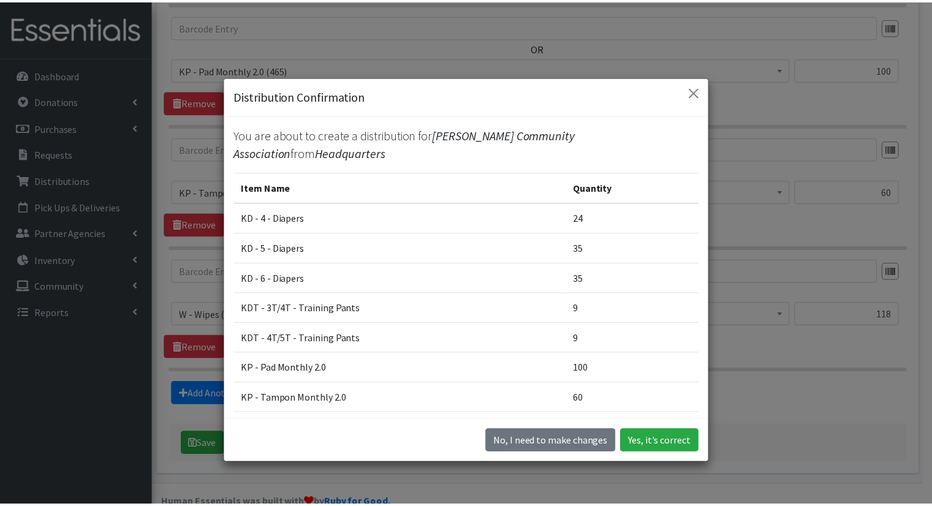
scroll to position [78, 0]
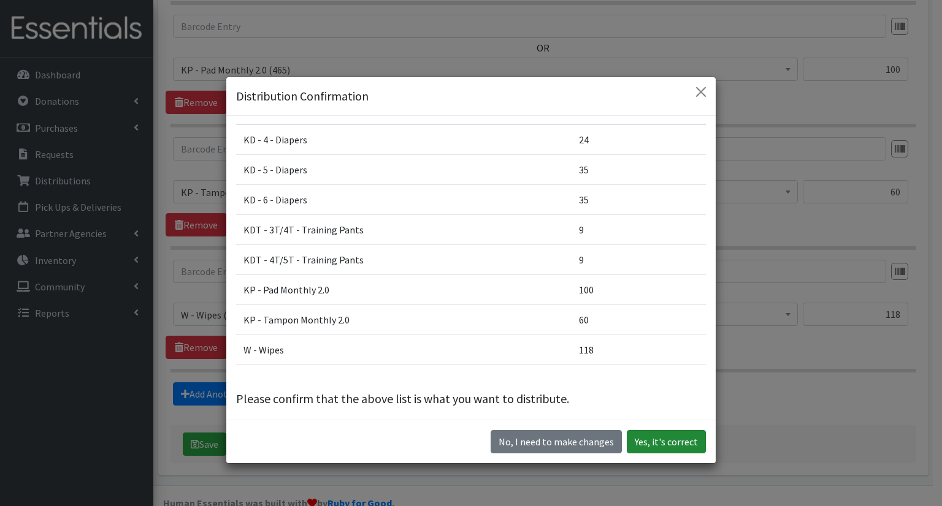
click at [634, 440] on button "Yes, it's correct" at bounding box center [666, 441] width 79 height 23
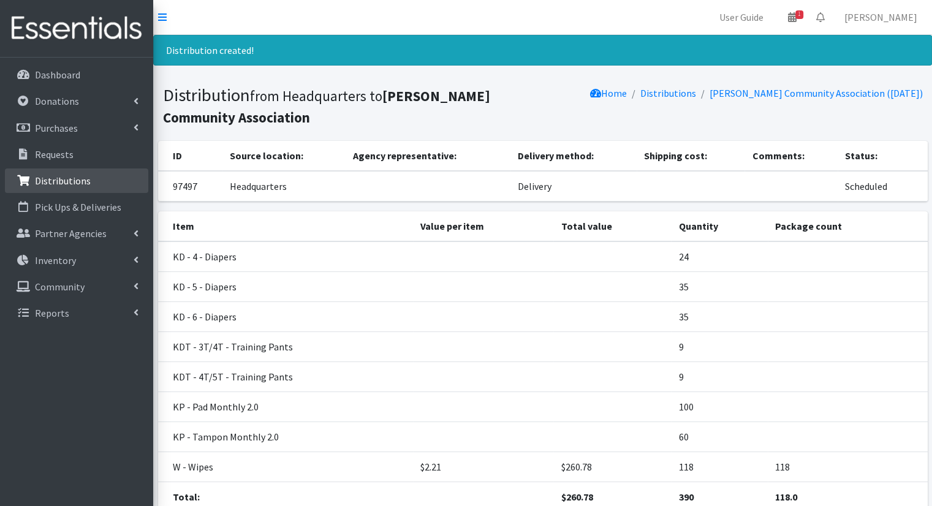
click at [126, 174] on link "Distributions" at bounding box center [76, 181] width 143 height 25
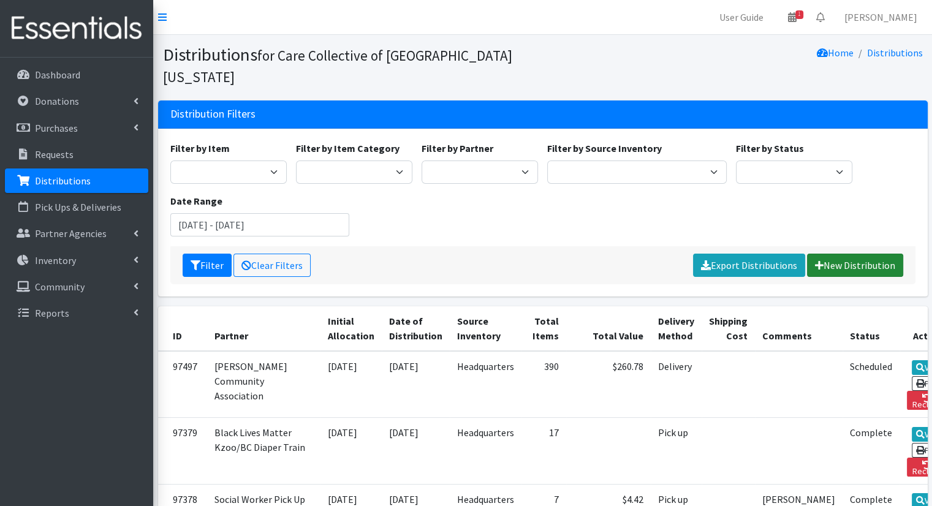
click at [871, 254] on link "New Distribution" at bounding box center [855, 265] width 96 height 23
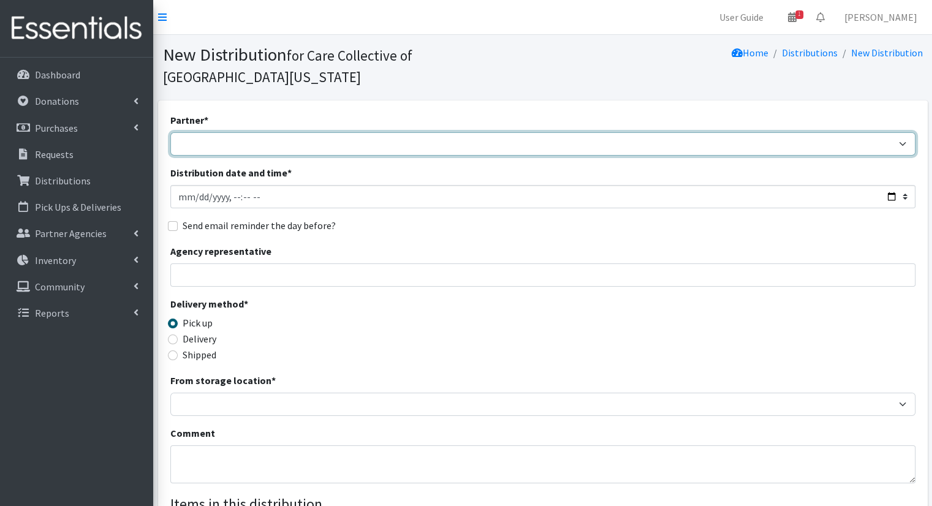
click at [469, 132] on select "African Community Kalamazoo Black Lives Matter Kzoo/[GEOGRAPHIC_DATA] Diaper Tr…" at bounding box center [542, 143] width 745 height 23
select select "7967"
click at [170, 132] on select "African Community Kalamazoo Black Lives Matter Kzoo/[GEOGRAPHIC_DATA] Diaper Tr…" at bounding box center [542, 143] width 745 height 23
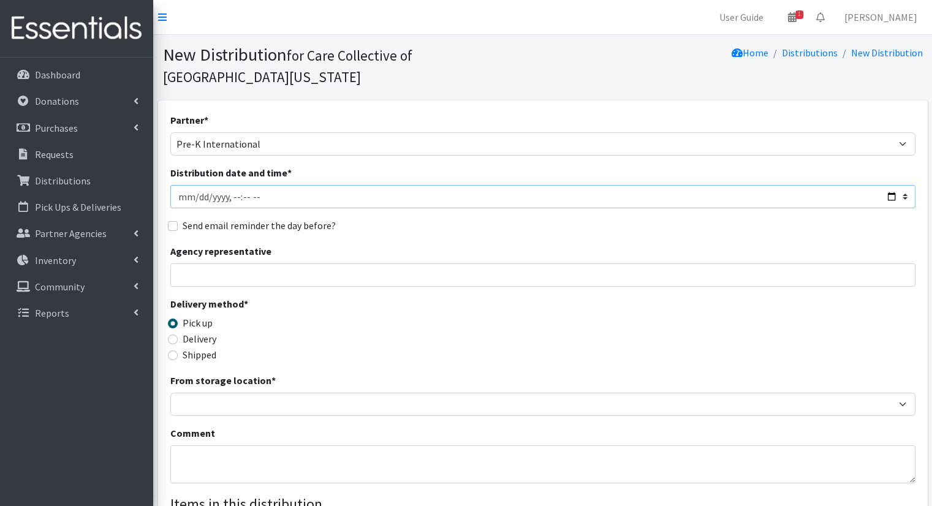
click at [885, 185] on input "Distribution date and time *" at bounding box center [542, 196] width 745 height 23
type input "2025-10-01T10:00"
click at [679, 218] on div "Send email reminder the day before?" at bounding box center [542, 225] width 745 height 15
click at [195, 332] on label "Delivery" at bounding box center [200, 339] width 34 height 15
click at [178, 335] on input "Delivery" at bounding box center [173, 340] width 10 height 10
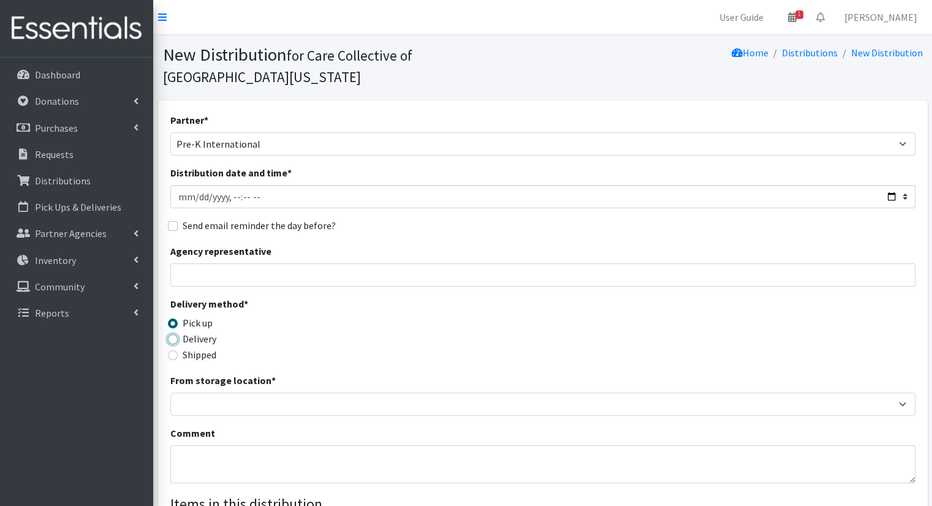
radio input "true"
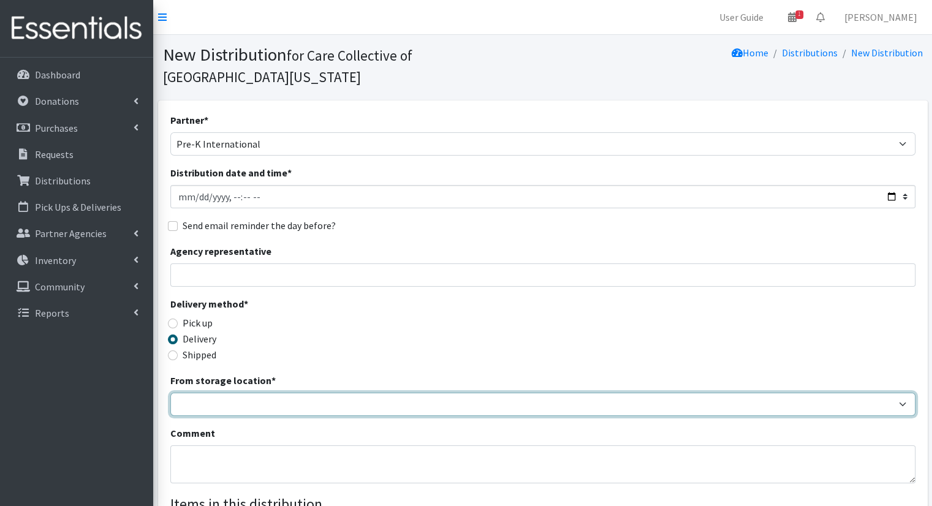
click at [238, 393] on select "Headquarters" at bounding box center [542, 404] width 745 height 23
select select "491"
click at [170, 393] on select "Headquarters" at bounding box center [542, 404] width 745 height 23
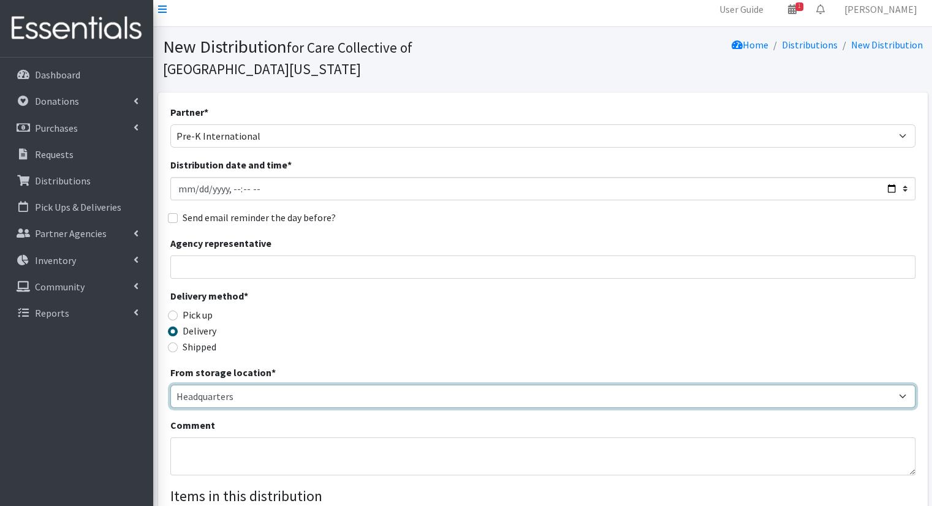
scroll to position [184, 0]
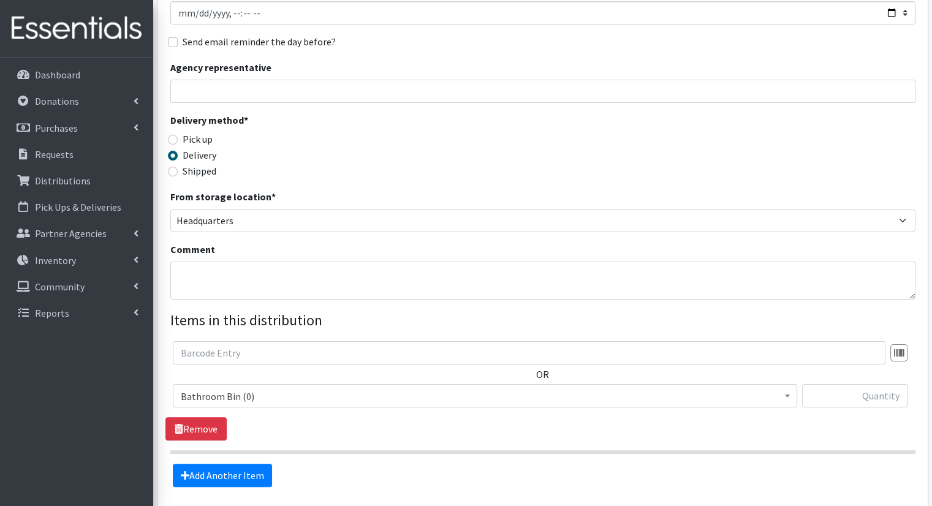
click at [497, 388] on span "Bathroom Bin (0)" at bounding box center [485, 396] width 609 height 17
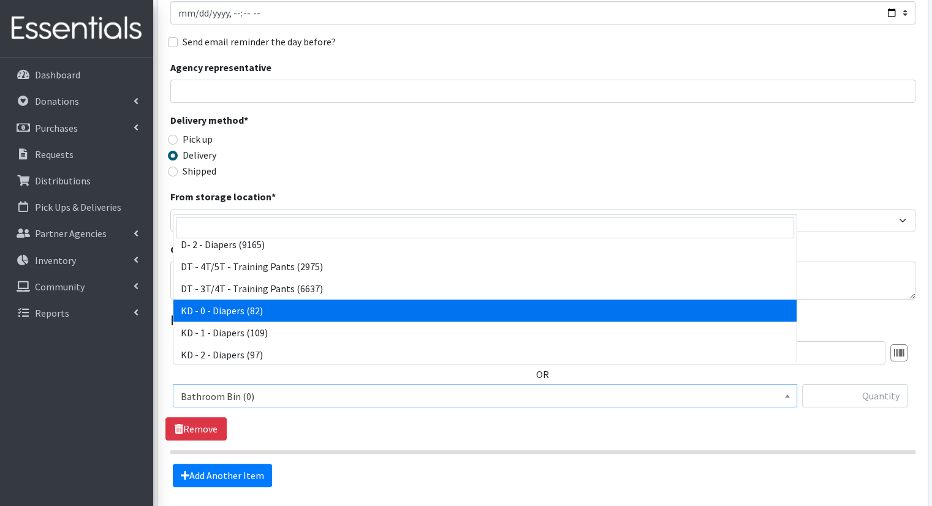
select select "15496"
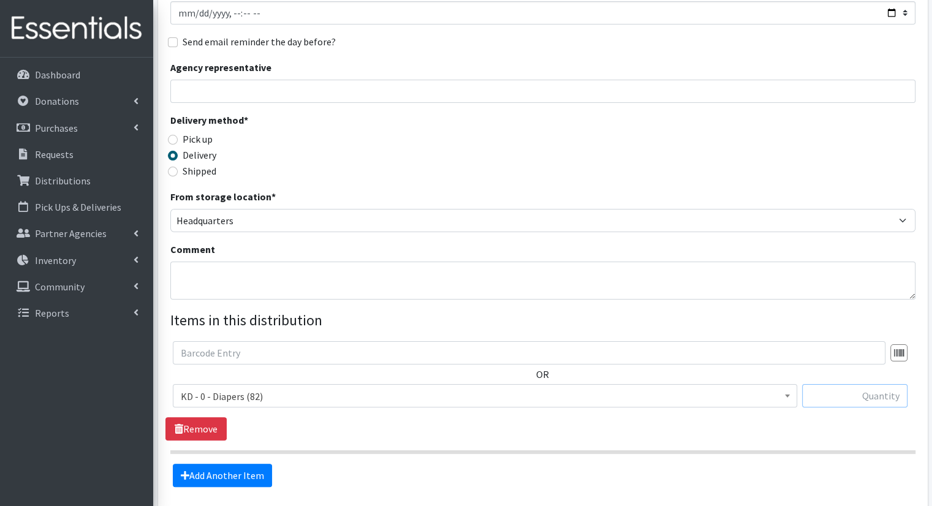
drag, startPoint x: 828, startPoint y: 376, endPoint x: 832, endPoint y: 367, distance: 10.1
click at [833, 384] on input "text" at bounding box center [854, 395] width 105 height 23
type input "5"
click at [258, 464] on link "Add Another Item" at bounding box center [222, 475] width 99 height 23
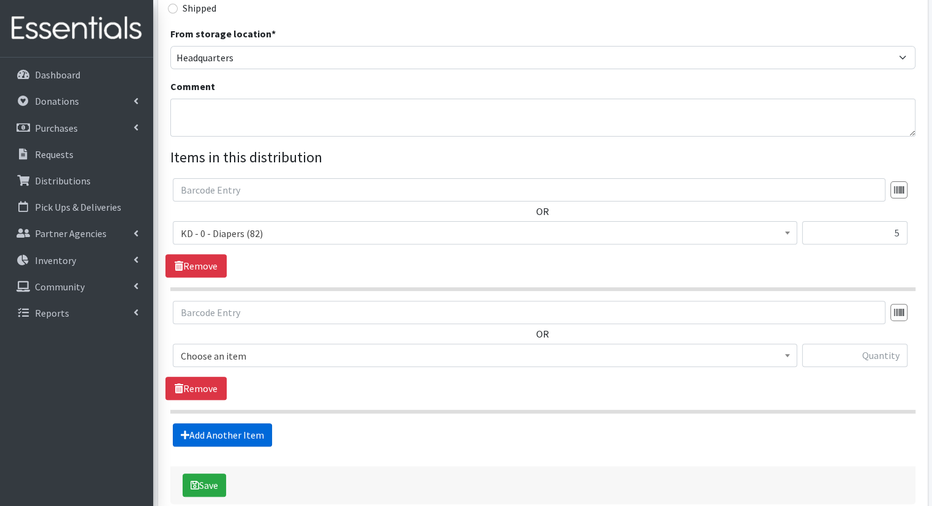
scroll to position [391, 0]
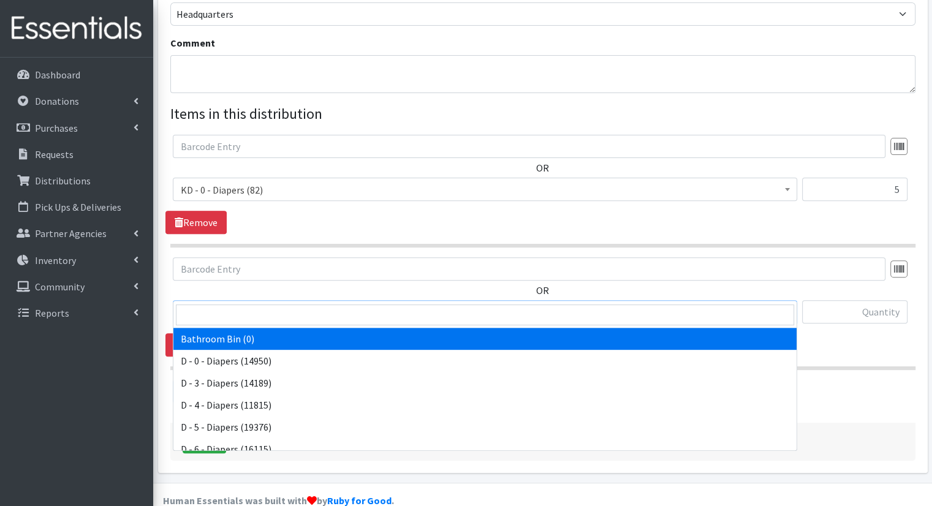
click at [378, 304] on span "Bathroom Bin (0)" at bounding box center [485, 312] width 609 height 17
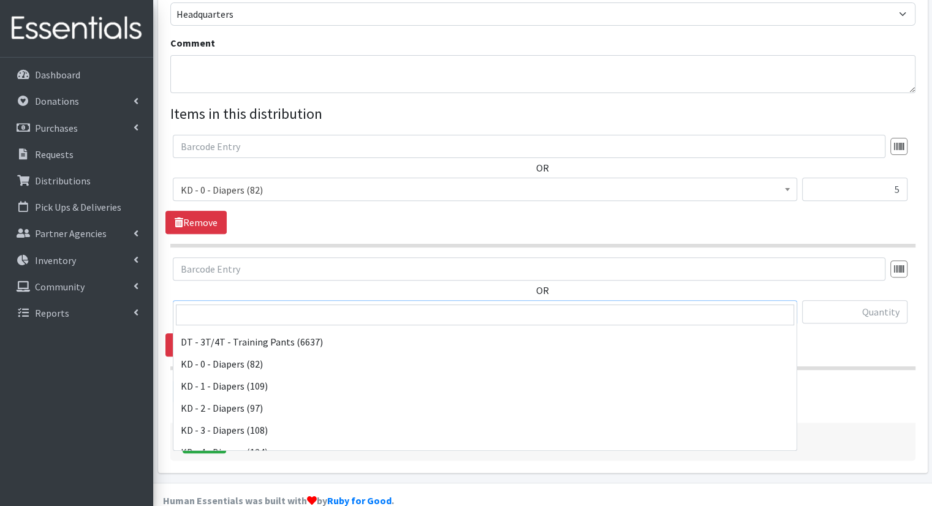
scroll to position [245, 0]
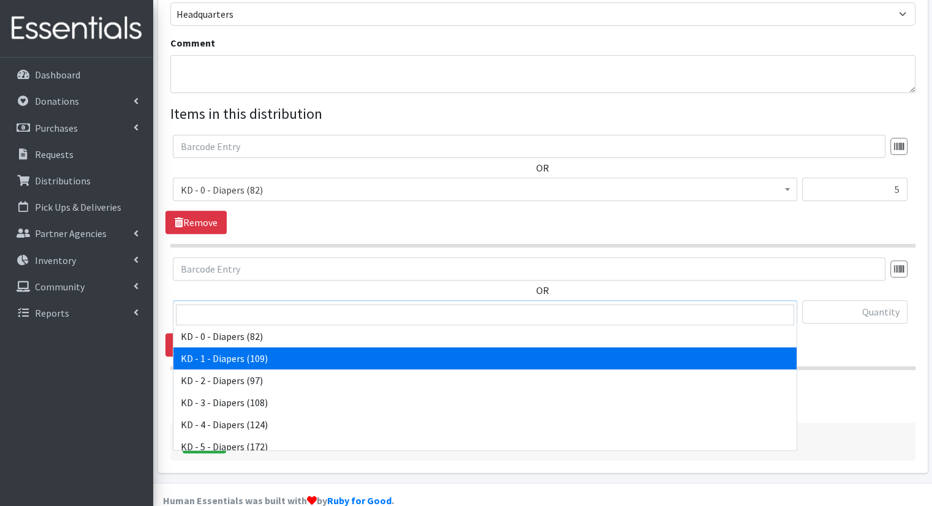
select select "15497"
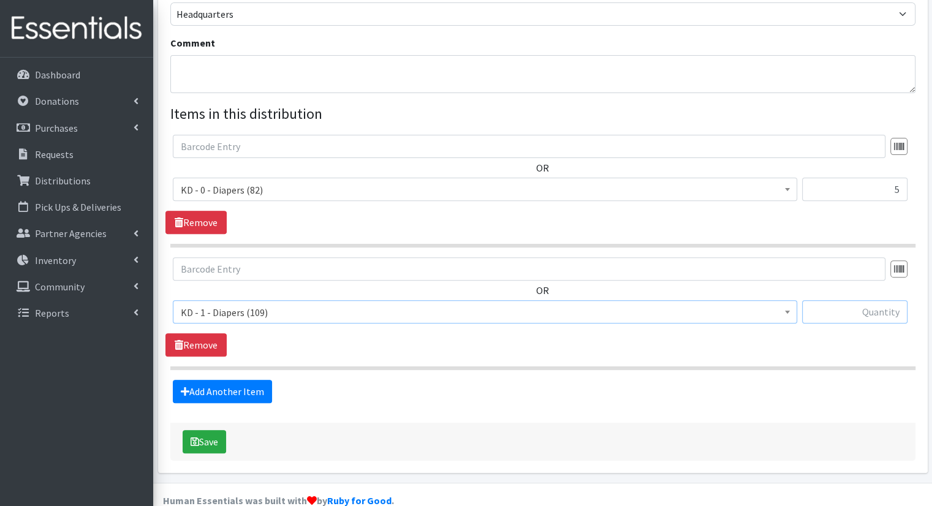
click at [884, 300] on input "text" at bounding box center [854, 311] width 105 height 23
type input "5"
click at [245, 354] on fieldset "Items in this distribution OR Bathroom Bin (0) D - 0 - Diapers (14950) D - 3 - …" at bounding box center [542, 253] width 745 height 300
click at [253, 380] on link "Add Another Item" at bounding box center [222, 391] width 99 height 23
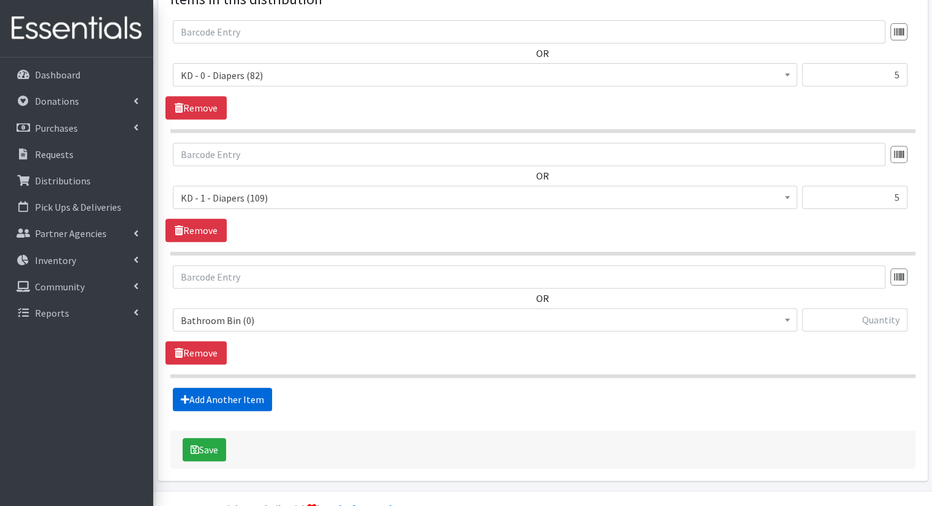
scroll to position [512, 0]
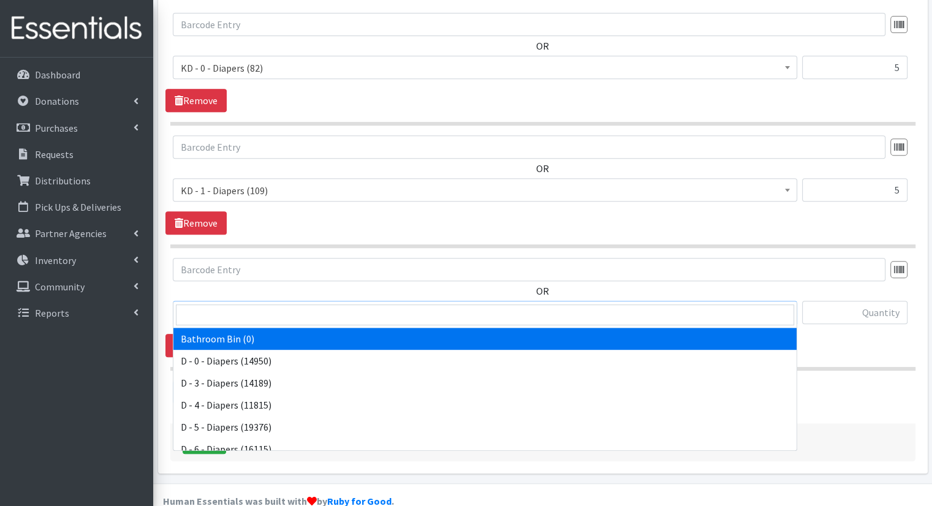
click at [316, 305] on span "Bathroom Bin (0)" at bounding box center [485, 313] width 609 height 17
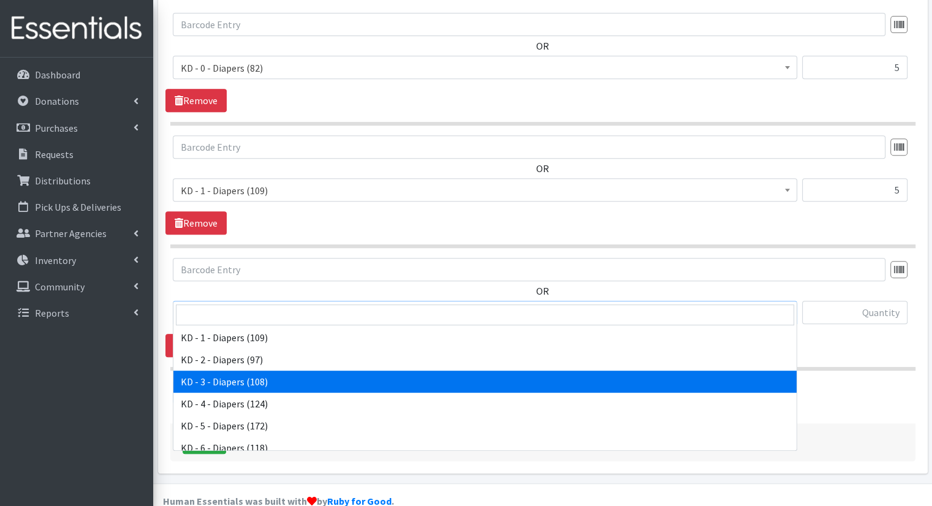
scroll to position [245, 0]
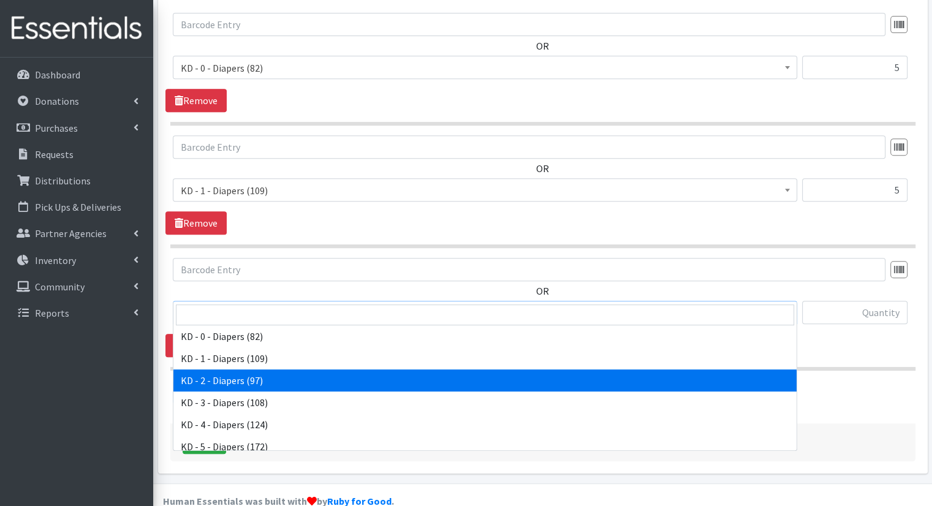
select select "15498"
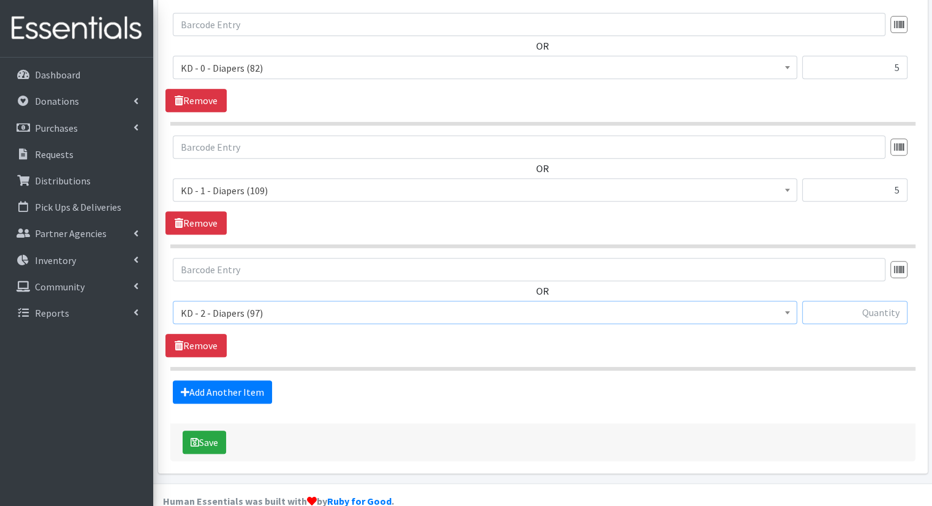
click at [889, 301] on input "text" at bounding box center [854, 312] width 105 height 23
type input "6"
type input "5"
click at [257, 381] on div "Add Another Item" at bounding box center [543, 392] width 755 height 23
click at [262, 381] on link "Add Another Item" at bounding box center [222, 392] width 99 height 23
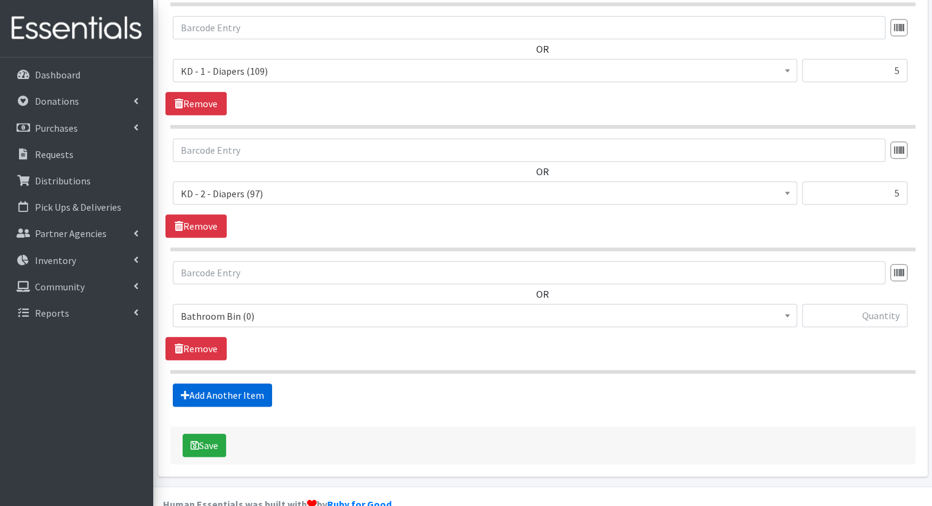
scroll to position [635, 0]
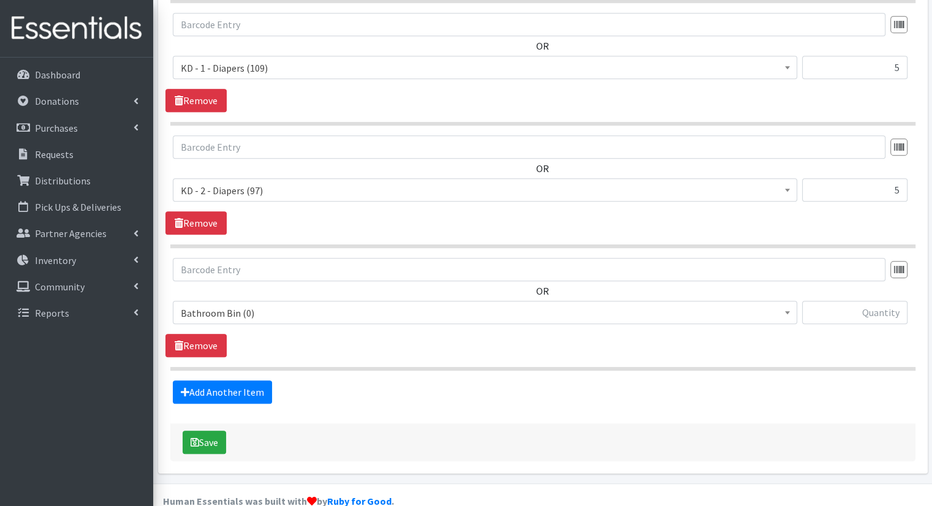
click at [397, 305] on span "Bathroom Bin (0)" at bounding box center [485, 313] width 609 height 17
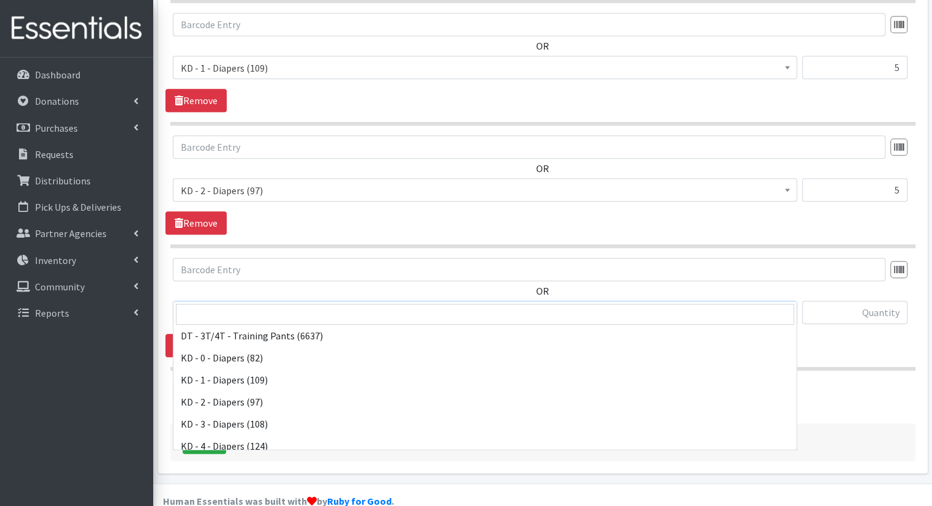
scroll to position [245, 0]
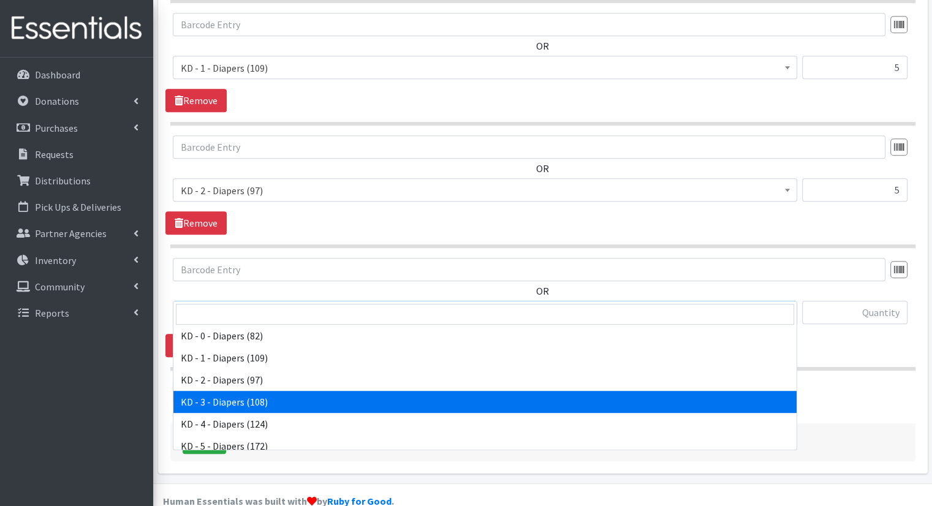
select select "15499"
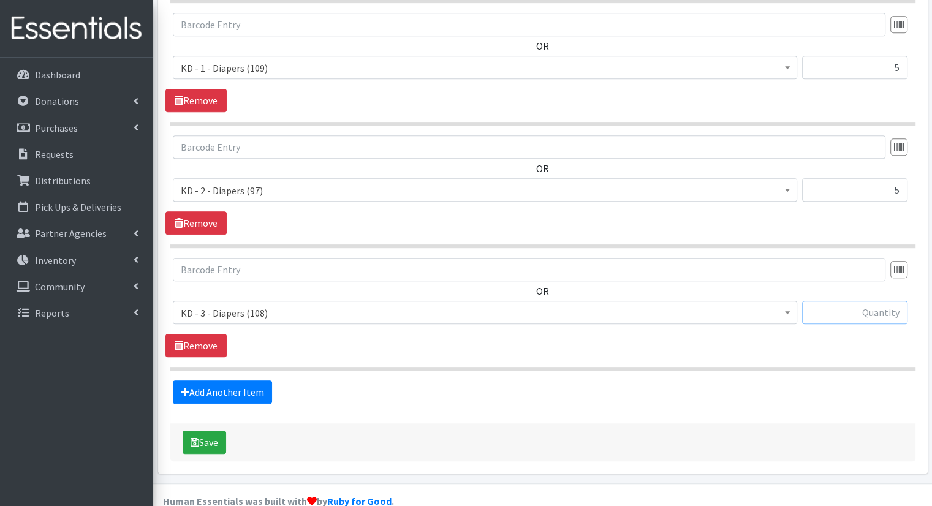
click at [861, 301] on input "text" at bounding box center [854, 312] width 105 height 23
type input "5"
click at [211, 381] on link "Add Another Item" at bounding box center [222, 392] width 99 height 23
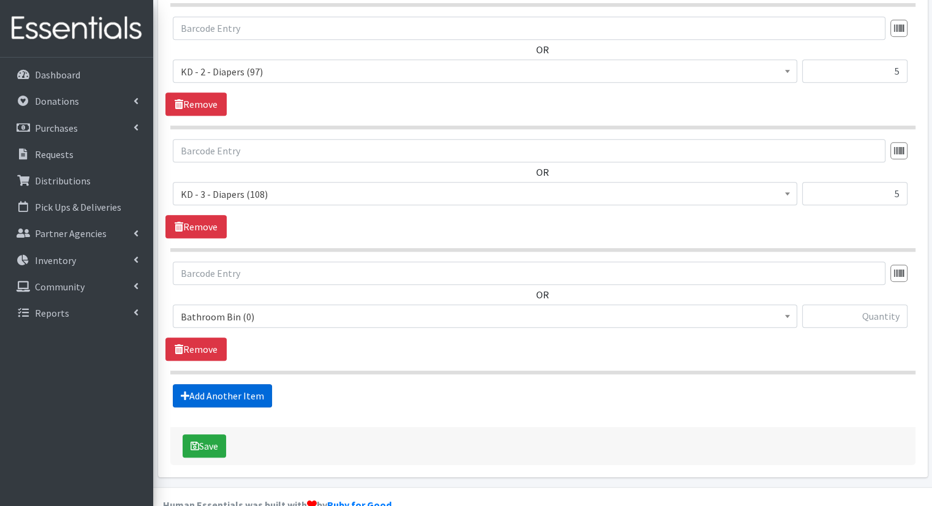
scroll to position [758, 0]
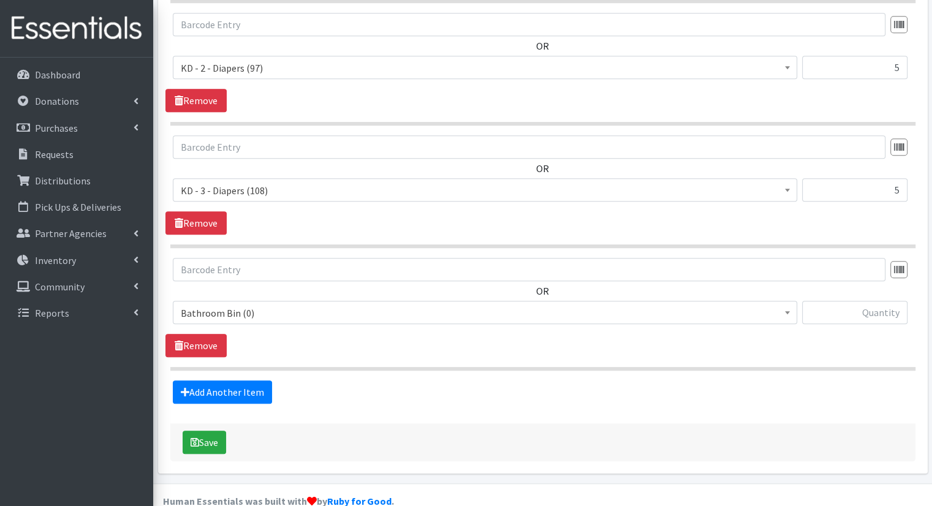
click at [349, 305] on span "Bathroom Bin (0)" at bounding box center [485, 313] width 609 height 17
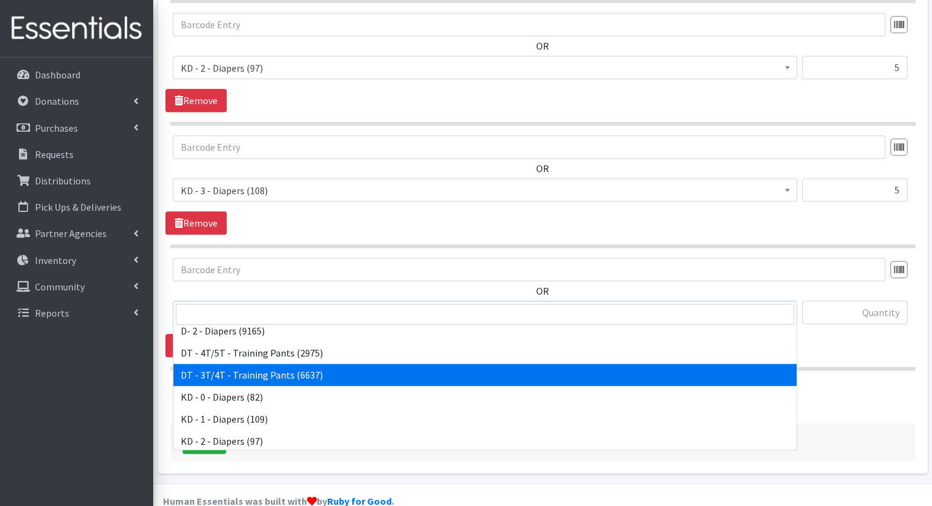
scroll to position [245, 0]
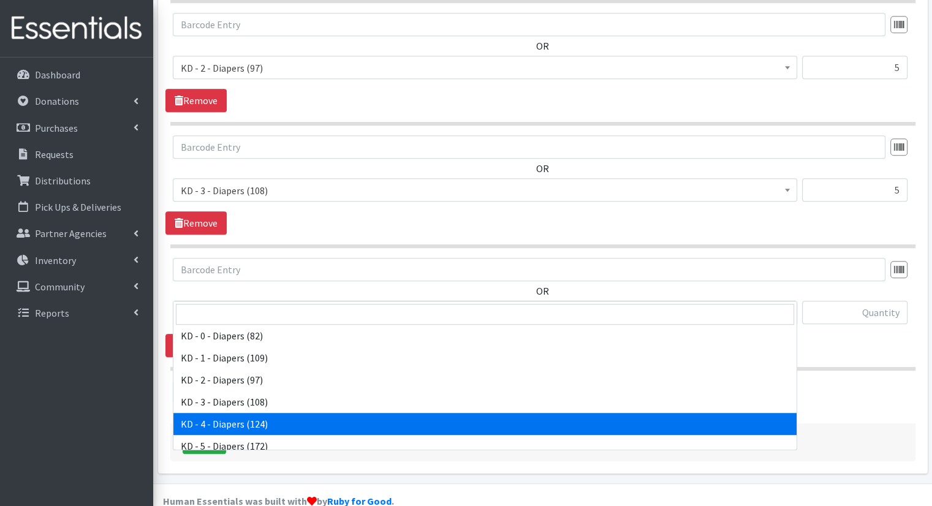
select select "15500"
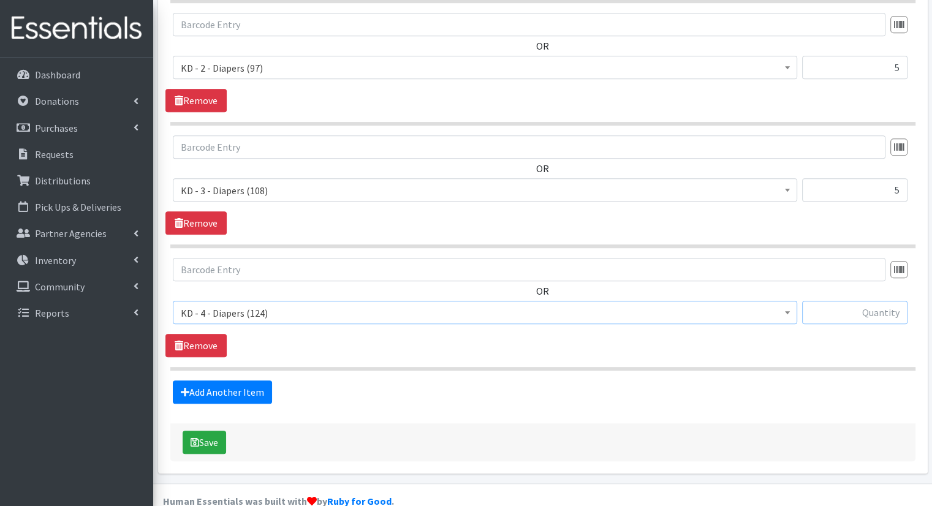
click at [841, 301] on input "text" at bounding box center [854, 312] width 105 height 23
type input "5"
click at [258, 352] on fieldset "Items in this distribution OR Bathroom Bin (0) D - 0 - Diapers (14950) D - 3 - …" at bounding box center [542, 70] width 745 height 668
click at [230, 381] on link "Add Another Item" at bounding box center [222, 392] width 99 height 23
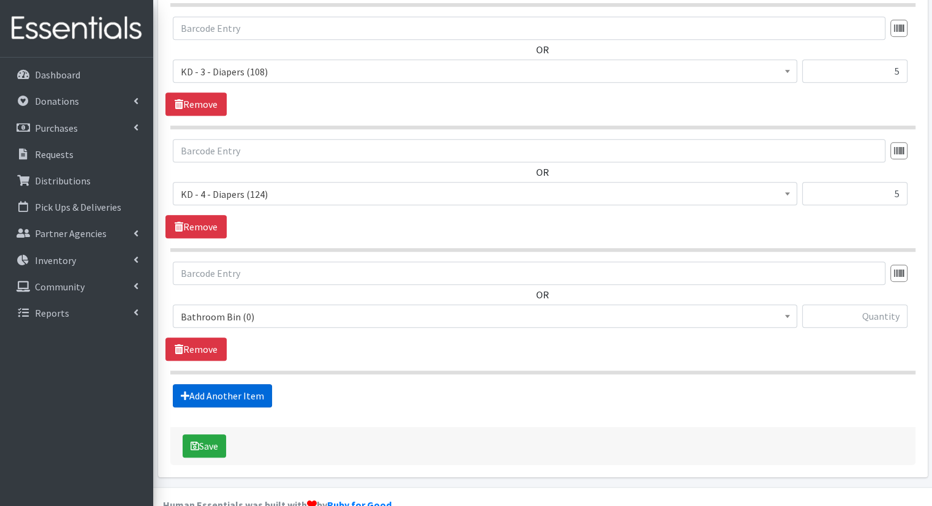
scroll to position [880, 0]
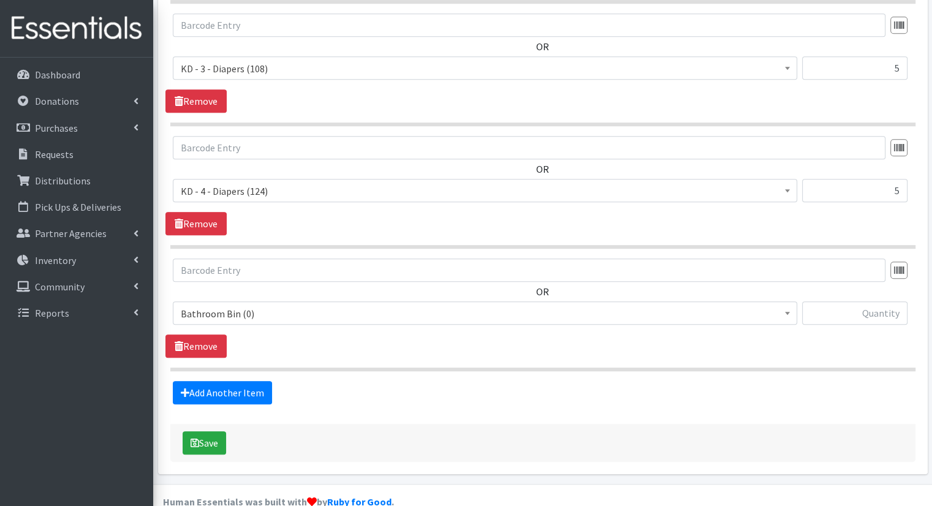
click at [320, 305] on span "Bathroom Bin (0)" at bounding box center [485, 313] width 609 height 17
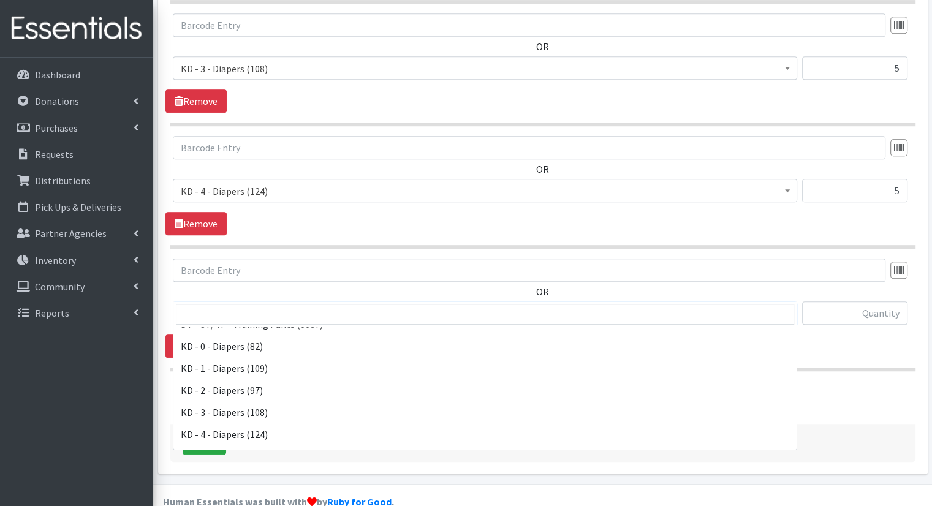
scroll to position [307, 0]
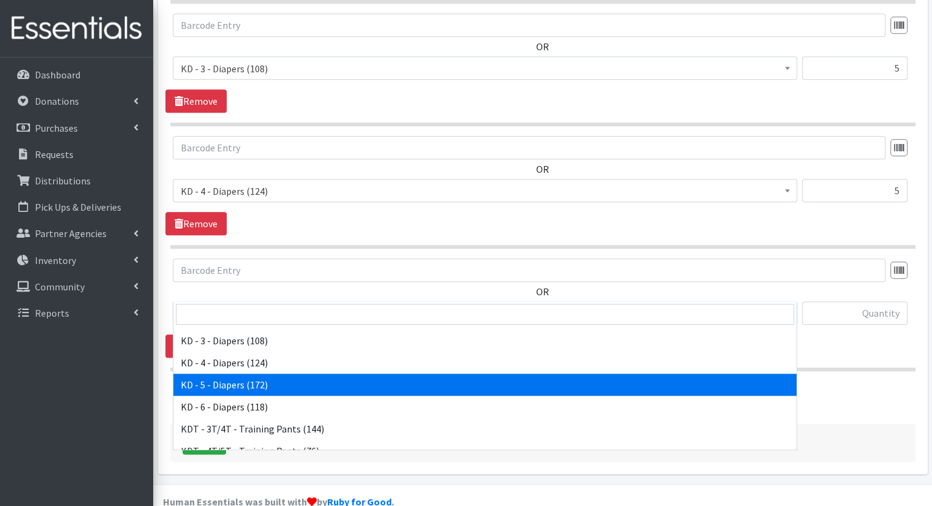
select select "15501"
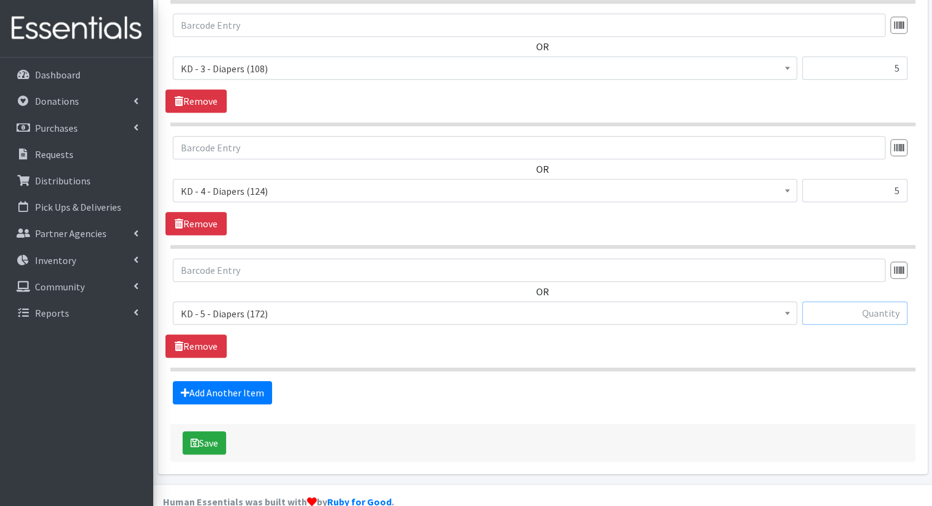
click at [878, 302] on input "text" at bounding box center [854, 313] width 105 height 23
type input "5"
click at [219, 381] on link "Add Another Item" at bounding box center [222, 392] width 99 height 23
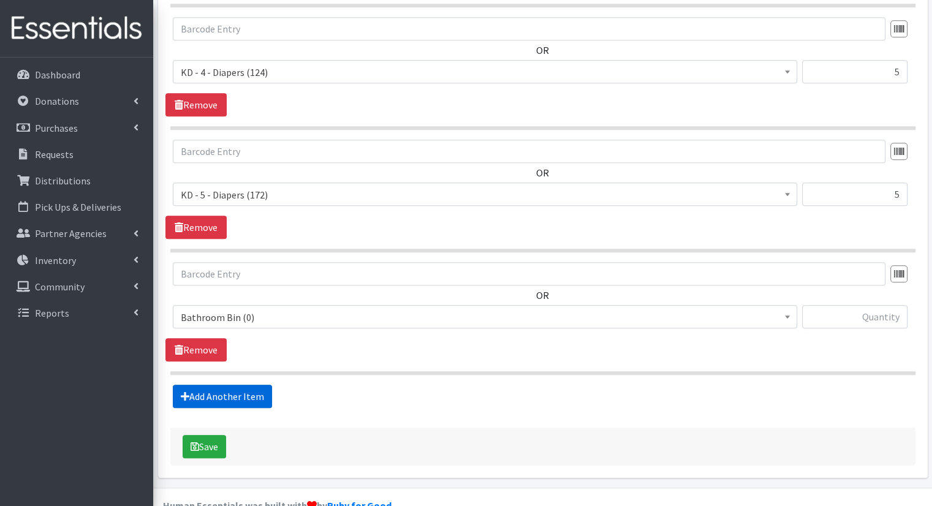
scroll to position [1002, 0]
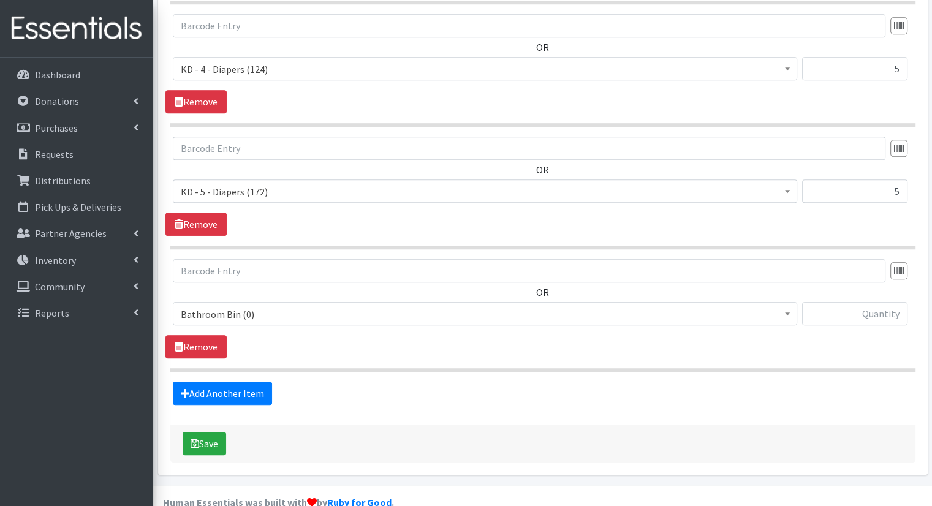
drag, startPoint x: 327, startPoint y: 287, endPoint x: 321, endPoint y: 291, distance: 7.5
click at [327, 306] on span "Bathroom Bin (0)" at bounding box center [485, 314] width 609 height 17
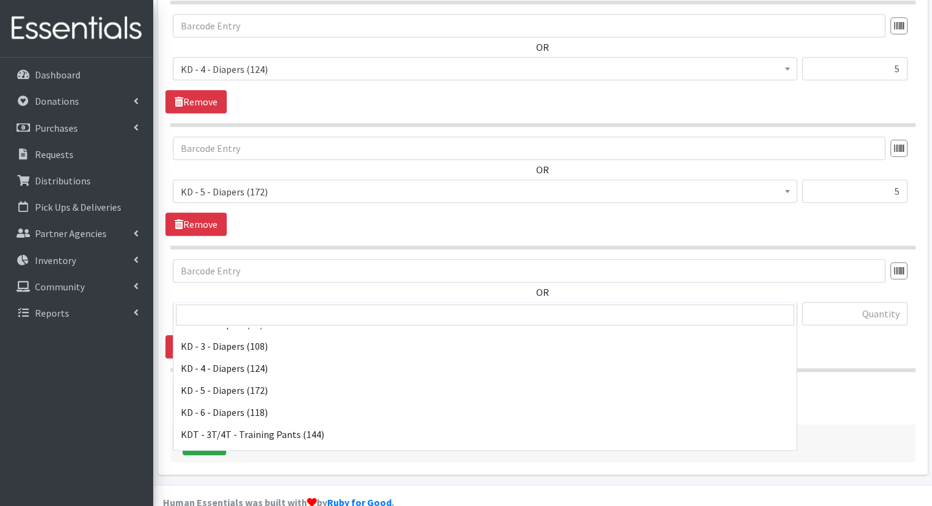
scroll to position [307, 0]
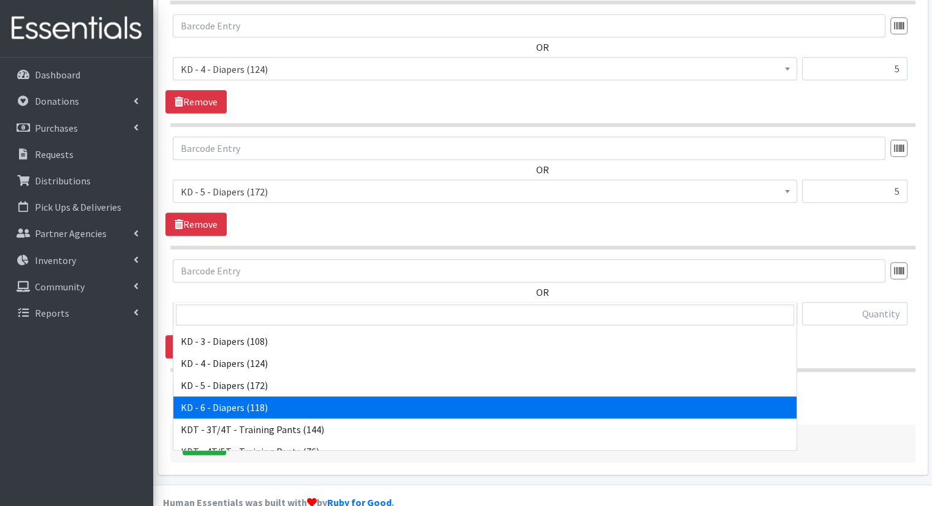
select select "15502"
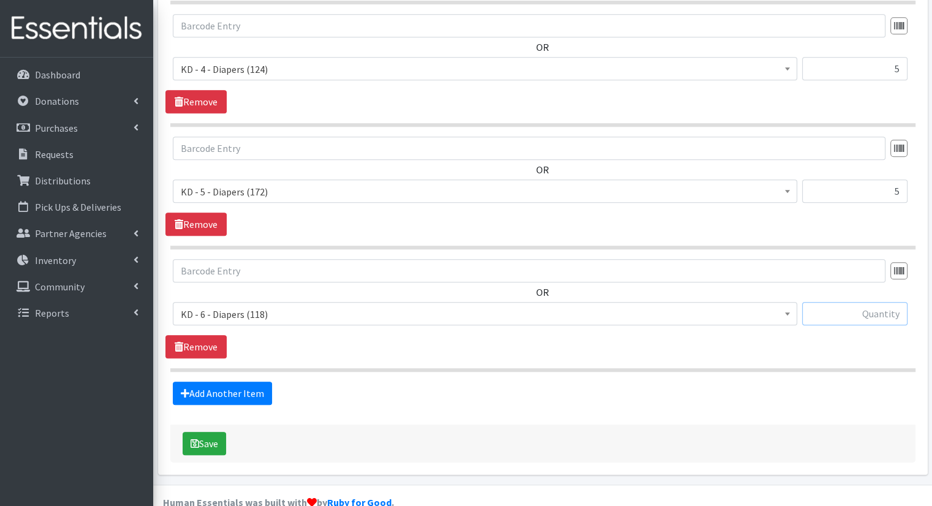
click at [890, 302] on input "text" at bounding box center [854, 313] width 105 height 23
type input "5"
click at [267, 382] on link "Add Another Item" at bounding box center [222, 393] width 99 height 23
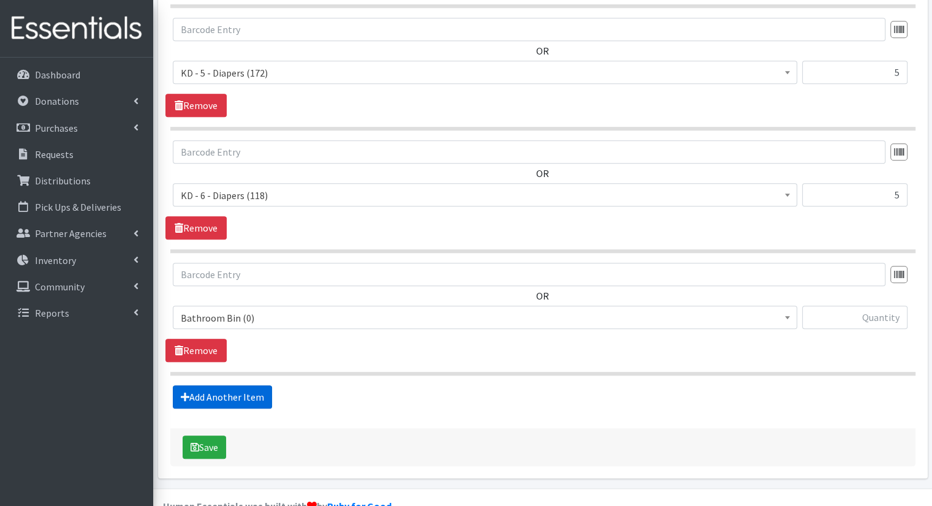
scroll to position [1124, 0]
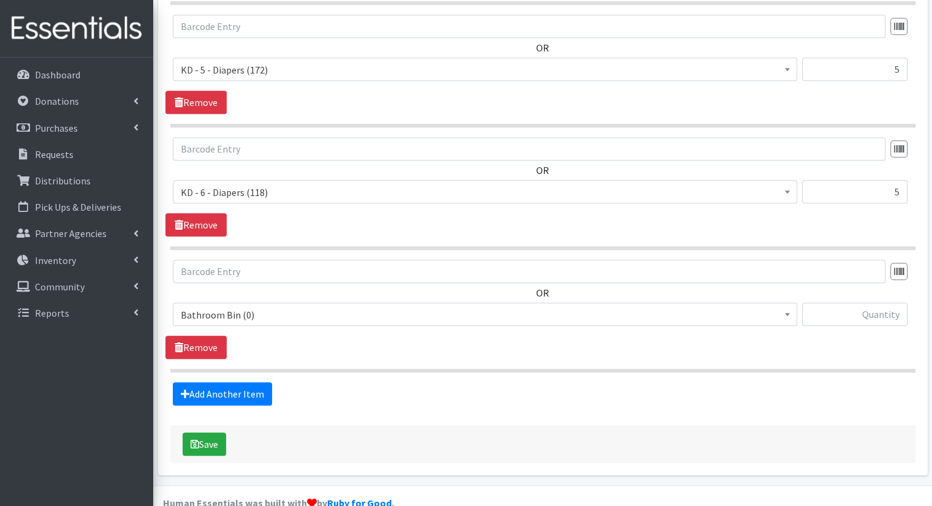
click at [341, 307] on span "Bathroom Bin (0)" at bounding box center [485, 315] width 609 height 17
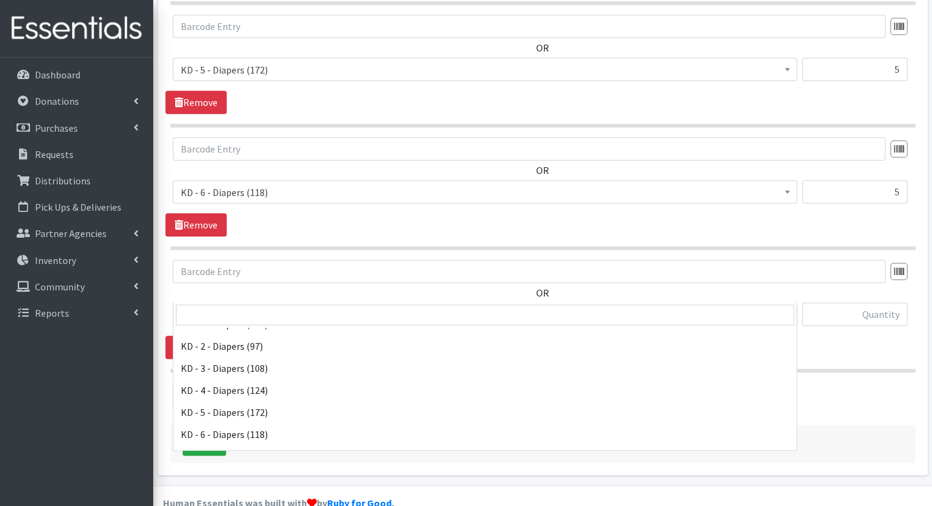
scroll to position [368, 0]
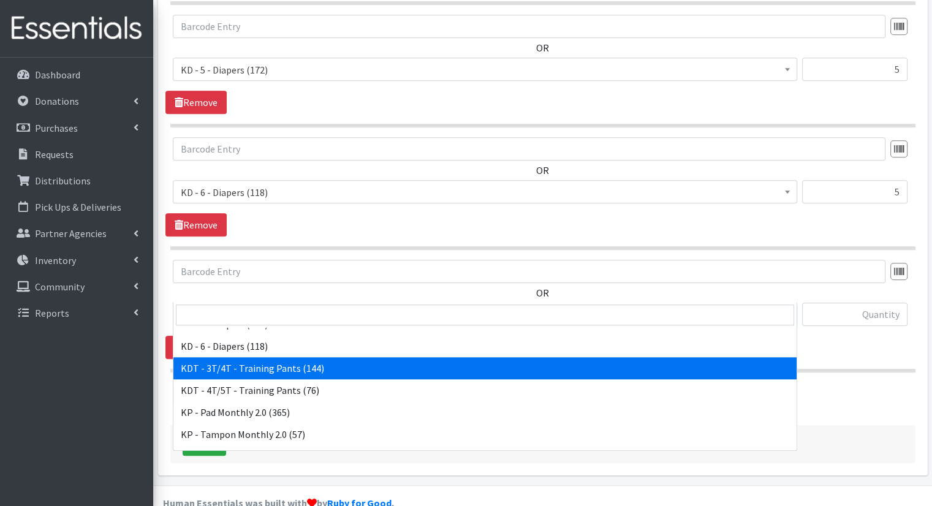
select select "15506"
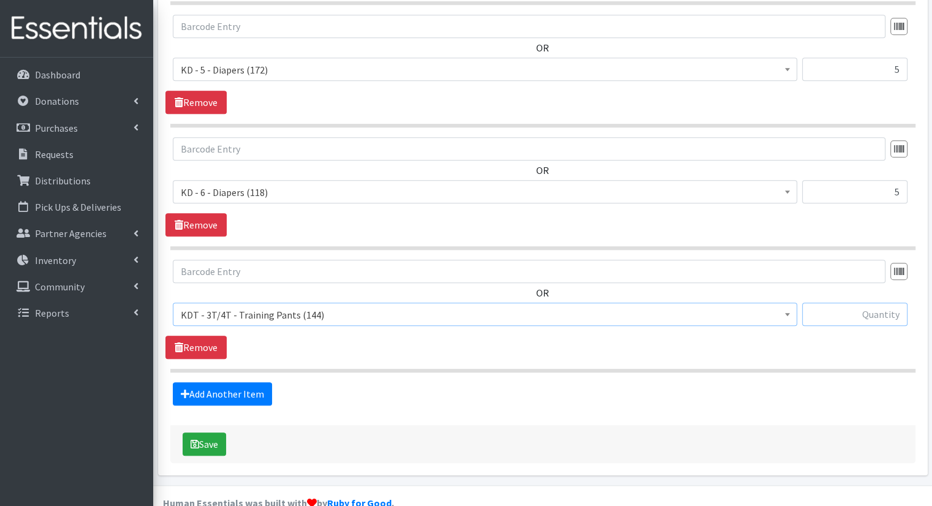
click at [817, 303] on input "text" at bounding box center [854, 314] width 105 height 23
type input "2"
click at [247, 383] on link "Add Another Item" at bounding box center [222, 394] width 99 height 23
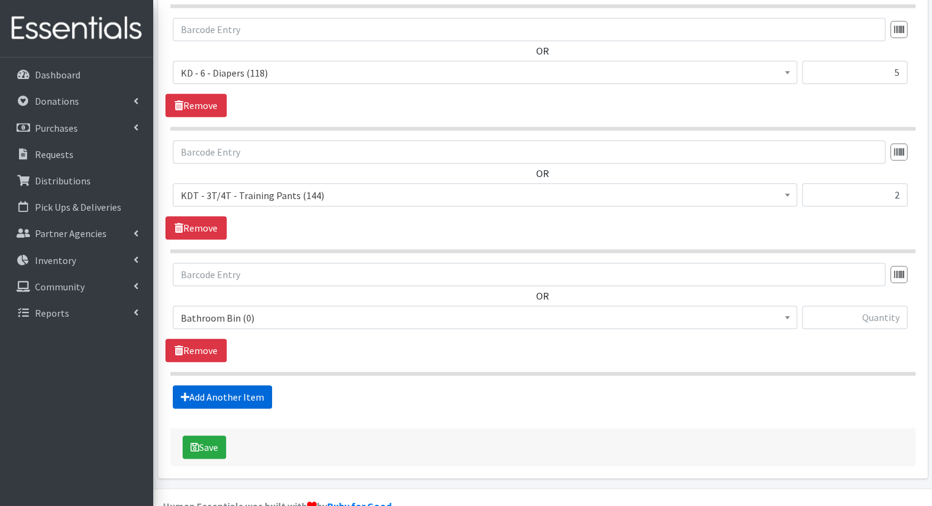
scroll to position [1246, 0]
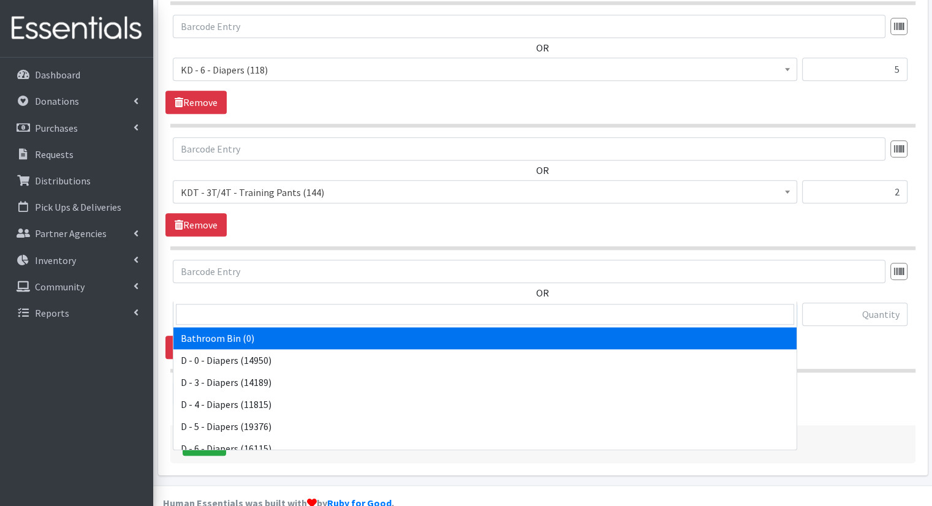
click at [308, 307] on span "Bathroom Bin (0)" at bounding box center [485, 315] width 609 height 17
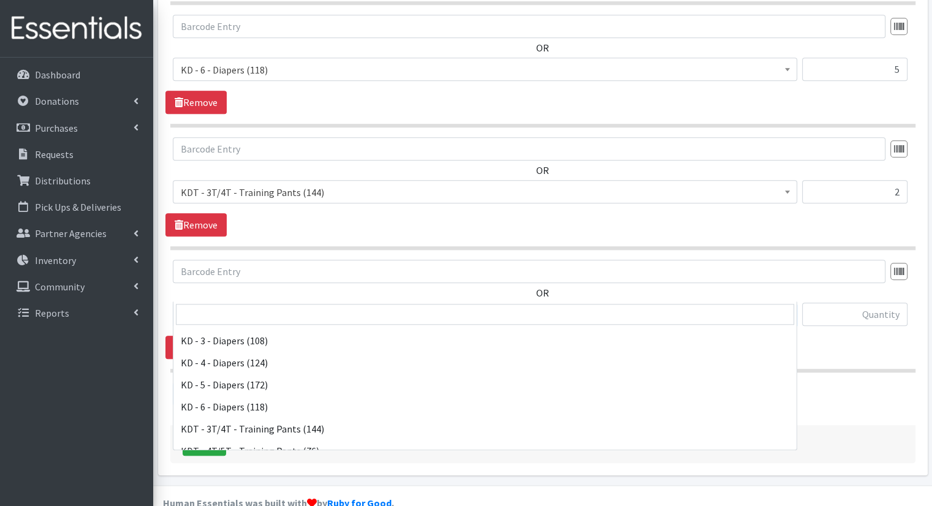
scroll to position [368, 0]
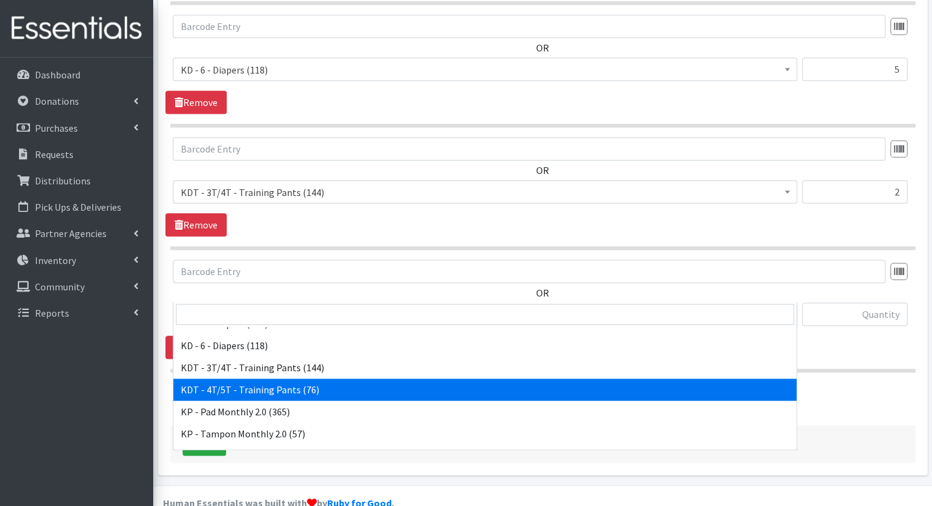
select select "15507"
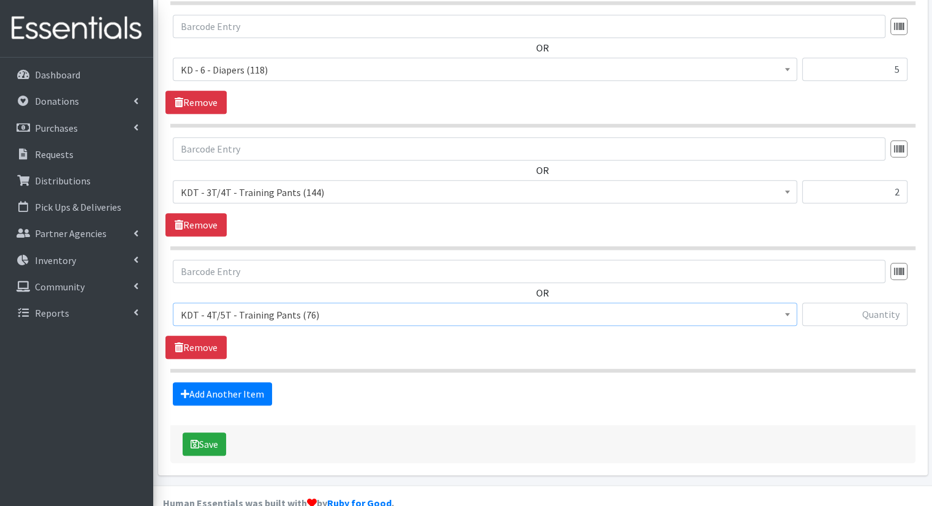
click at [915, 273] on div "OR Bathroom Bin (0) D - 0 - Diapers (14950) D - 3 - Diapers (14189) D - 4 - Dia…" at bounding box center [543, 298] width 755 height 76
click at [861, 303] on input "text" at bounding box center [854, 314] width 105 height 23
type input "2"
click at [237, 383] on link "Add Another Item" at bounding box center [222, 394] width 99 height 23
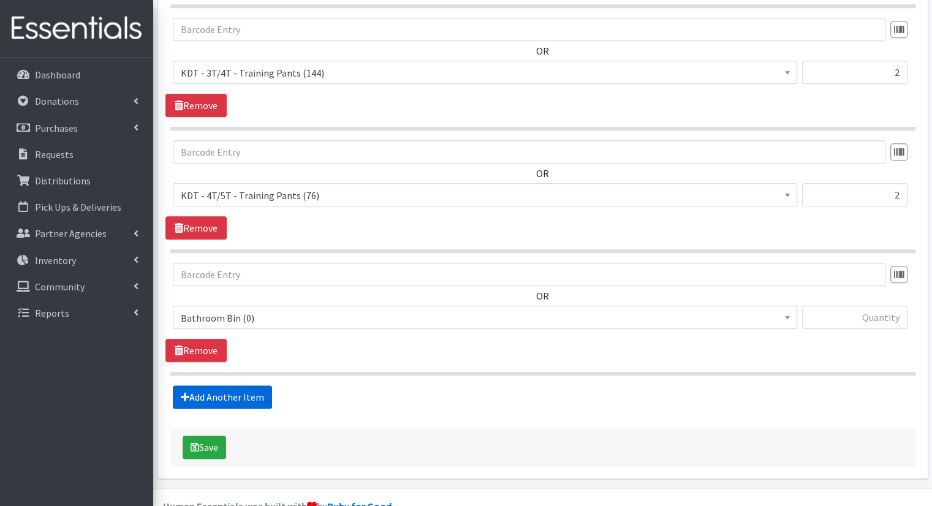
scroll to position [1368, 0]
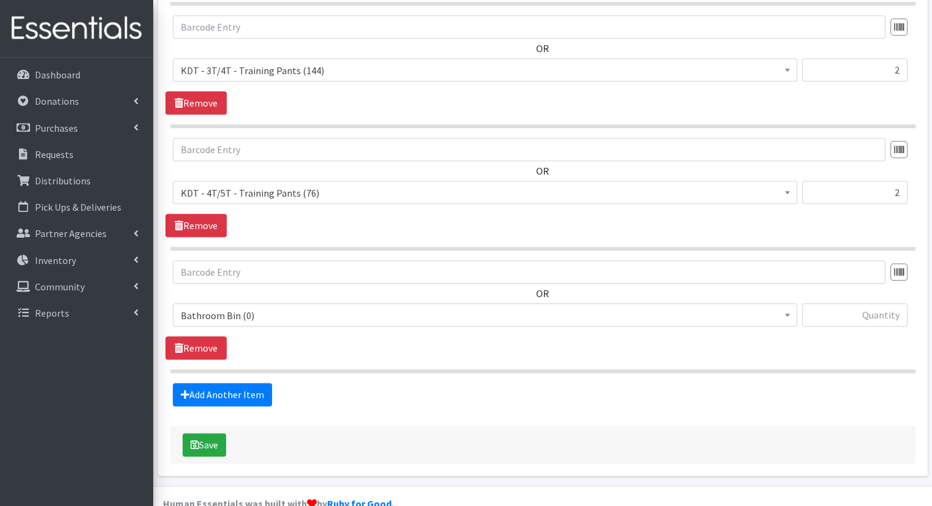
click at [323, 307] on span "Bathroom Bin (0)" at bounding box center [485, 315] width 609 height 17
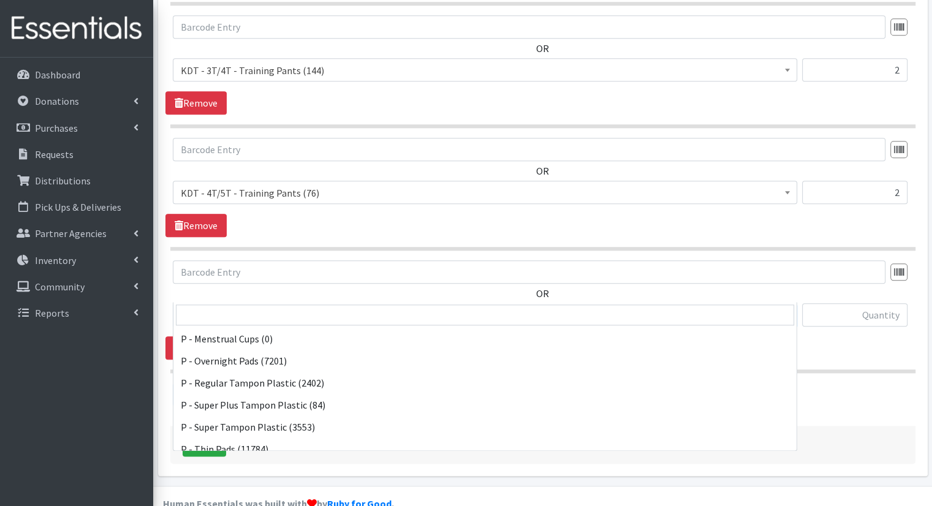
scroll to position [606, 0]
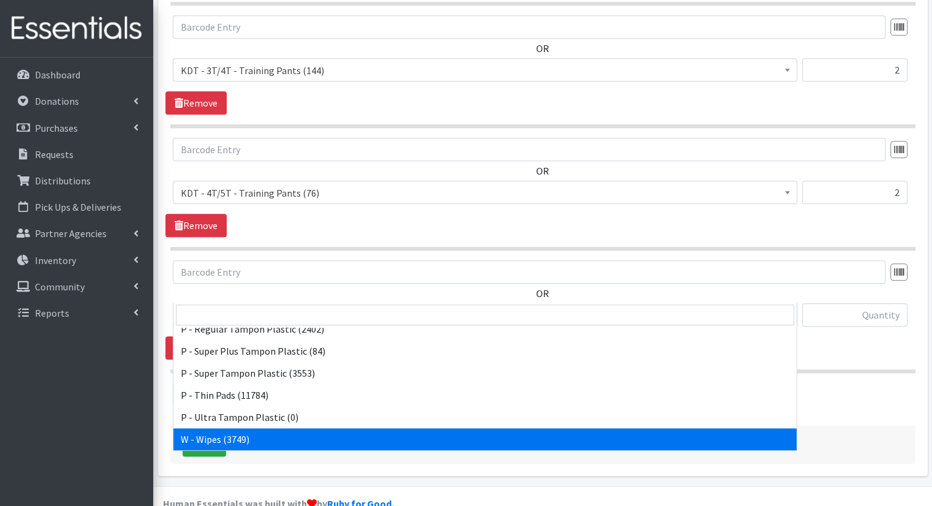
select select "15495"
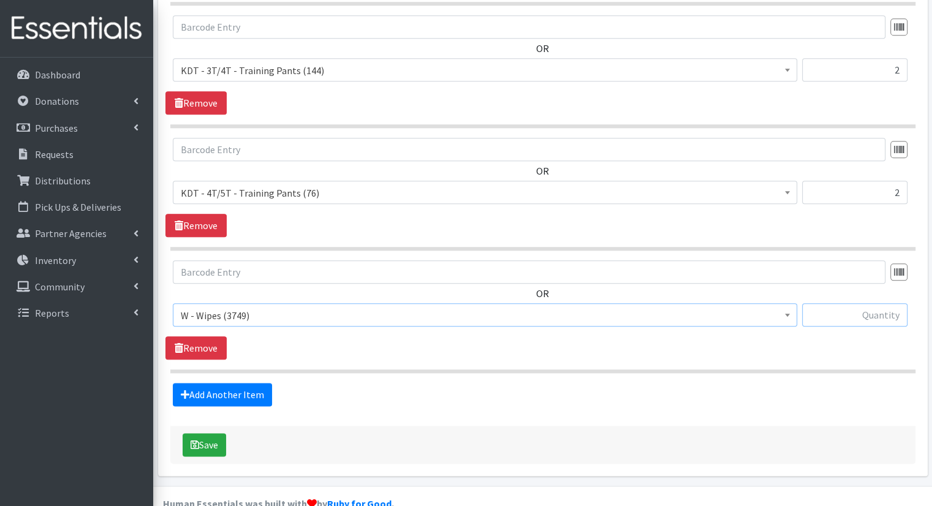
click at [818, 303] on input "text" at bounding box center [854, 314] width 105 height 23
type input "39"
click at [208, 433] on button "Save" at bounding box center [205, 444] width 44 height 23
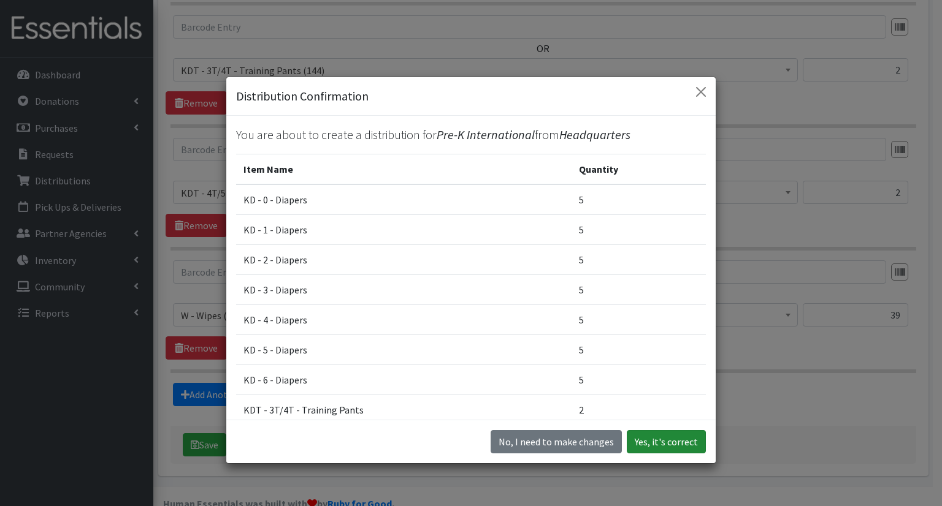
click at [666, 448] on button "Yes, it's correct" at bounding box center [666, 441] width 79 height 23
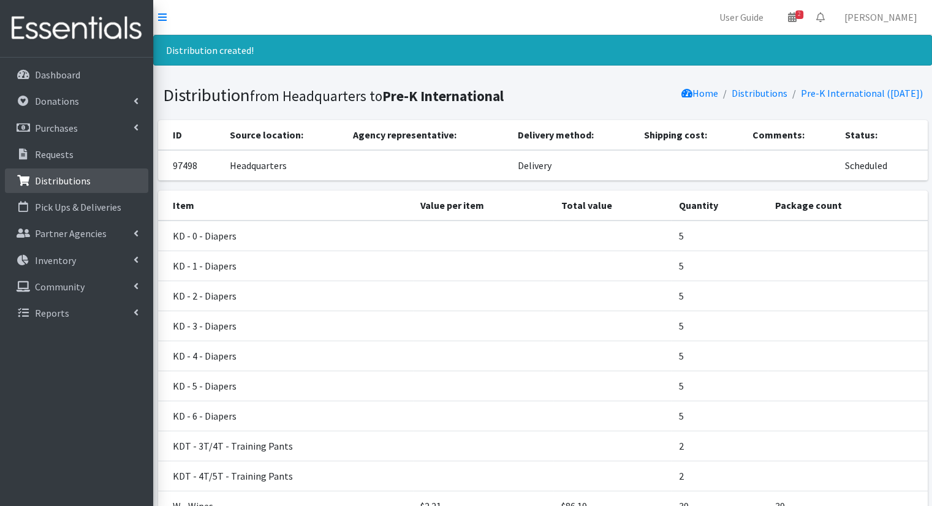
click at [110, 176] on link "Distributions" at bounding box center [76, 181] width 143 height 25
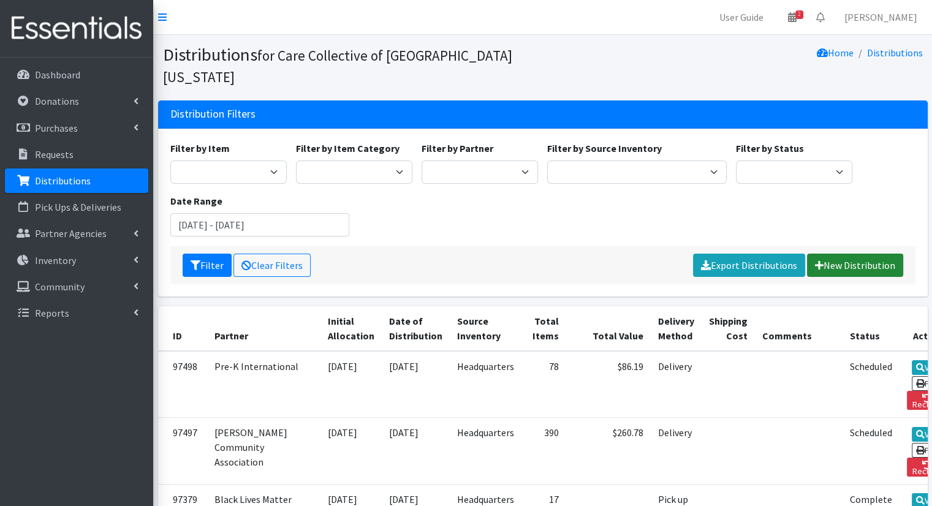
click at [823, 261] on icon at bounding box center [819, 266] width 9 height 10
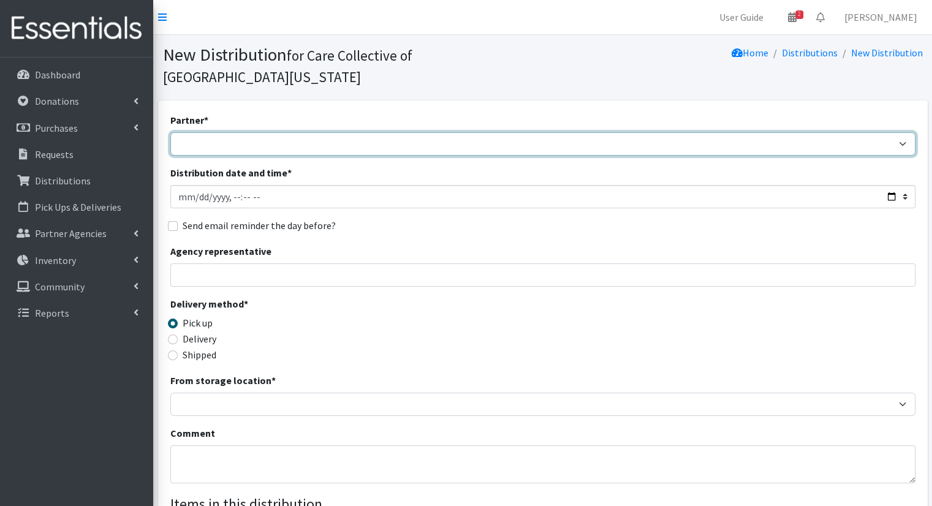
click at [264, 132] on select "African Community Kalamazoo Black Lives Matter Kzoo/[GEOGRAPHIC_DATA] Diaper Tr…" at bounding box center [542, 143] width 745 height 23
select select "8043"
click at [170, 132] on select "African Community Kalamazoo Black Lives Matter Kzoo/[GEOGRAPHIC_DATA] Diaper Tr…" at bounding box center [542, 143] width 745 height 23
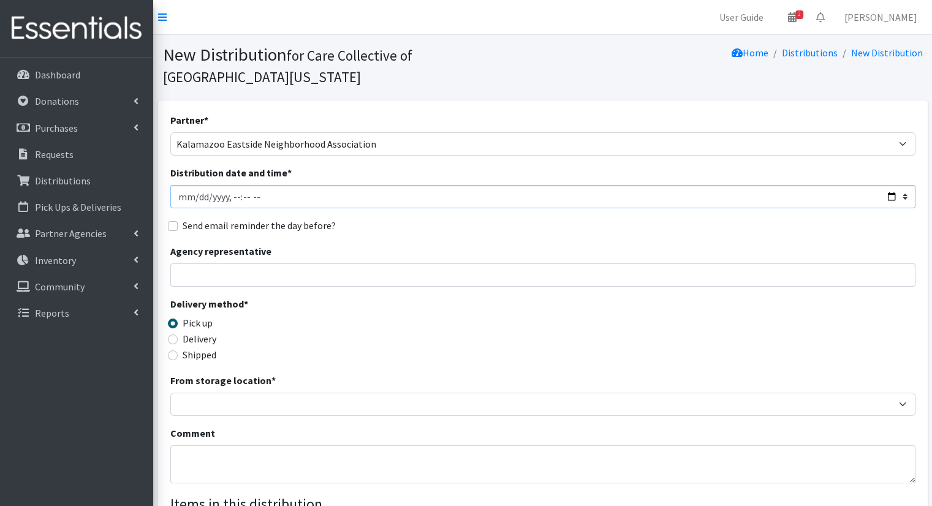
click at [883, 185] on input "Distribution date and time *" at bounding box center [542, 196] width 745 height 23
click at [890, 185] on input "Distribution date and time *" at bounding box center [542, 196] width 745 height 23
type input "[DATE]T10:00"
click at [447, 218] on fieldset "Send email reminder the day before?" at bounding box center [542, 226] width 745 height 16
click at [215, 332] on label "Delivery" at bounding box center [200, 339] width 34 height 15
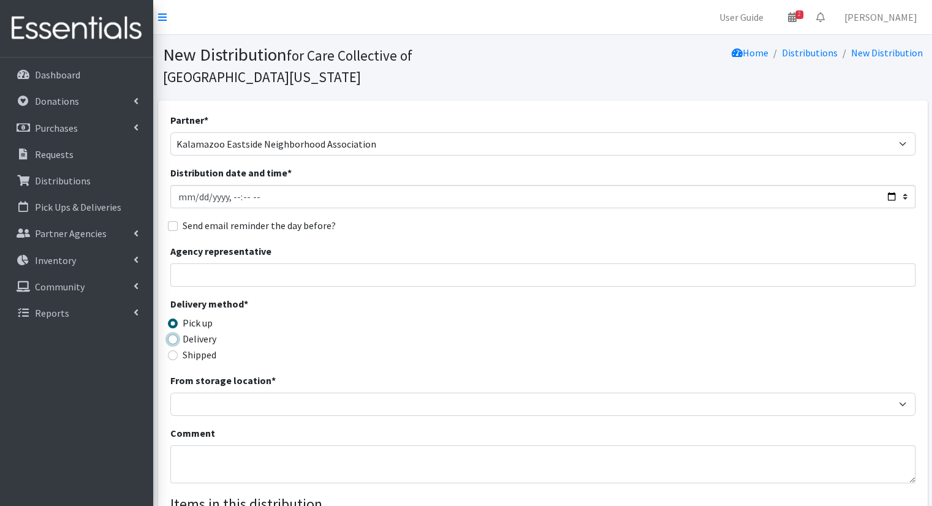
click at [178, 335] on input "Delivery" at bounding box center [173, 340] width 10 height 10
radio input "true"
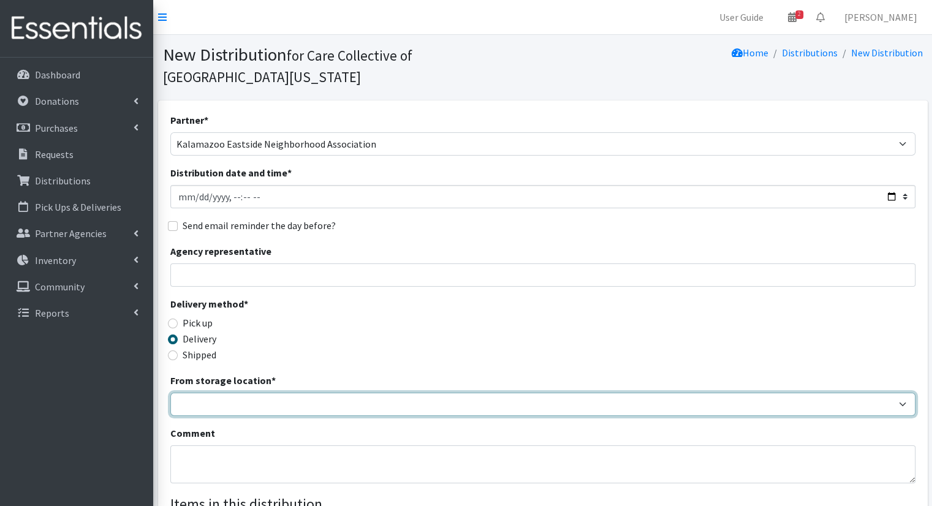
click at [290, 393] on select "Headquarters" at bounding box center [542, 404] width 745 height 23
select select "491"
click at [170, 393] on select "Headquarters" at bounding box center [542, 404] width 745 height 23
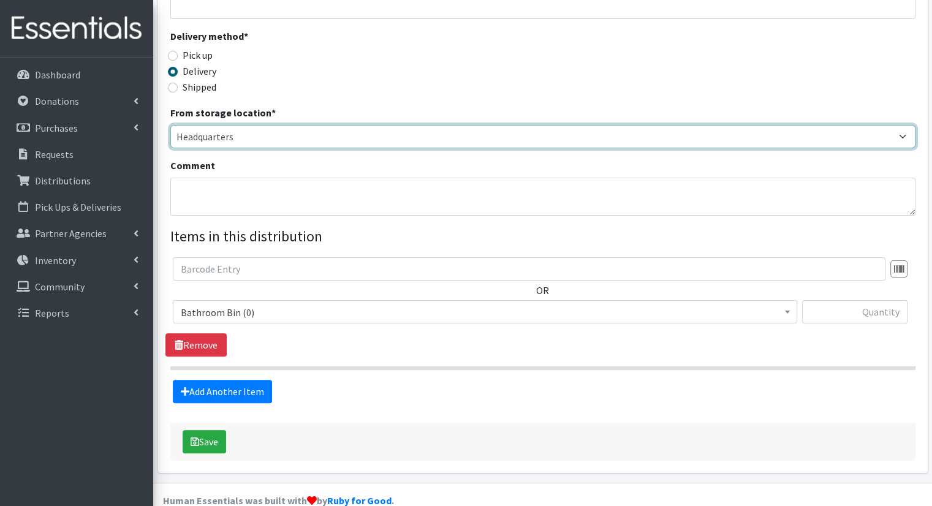
scroll to position [269, 0]
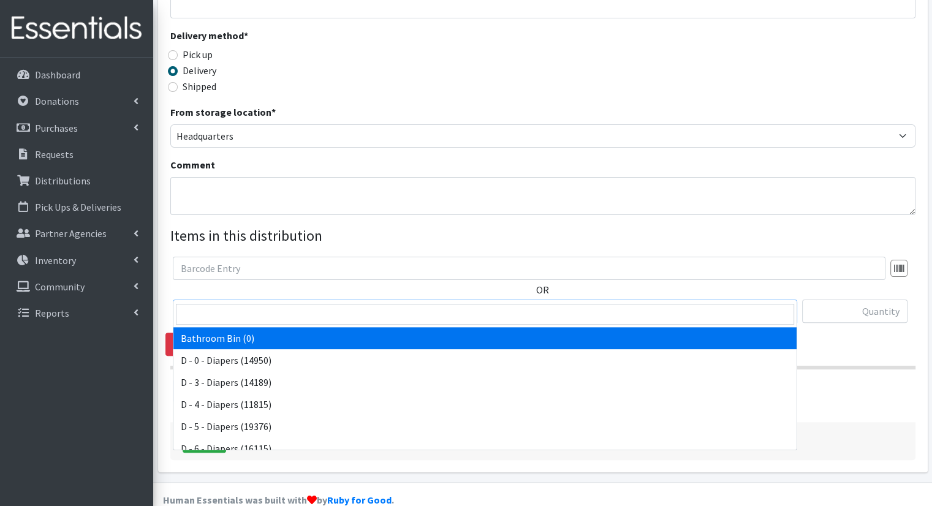
click at [547, 303] on span "Bathroom Bin (0)" at bounding box center [485, 311] width 609 height 17
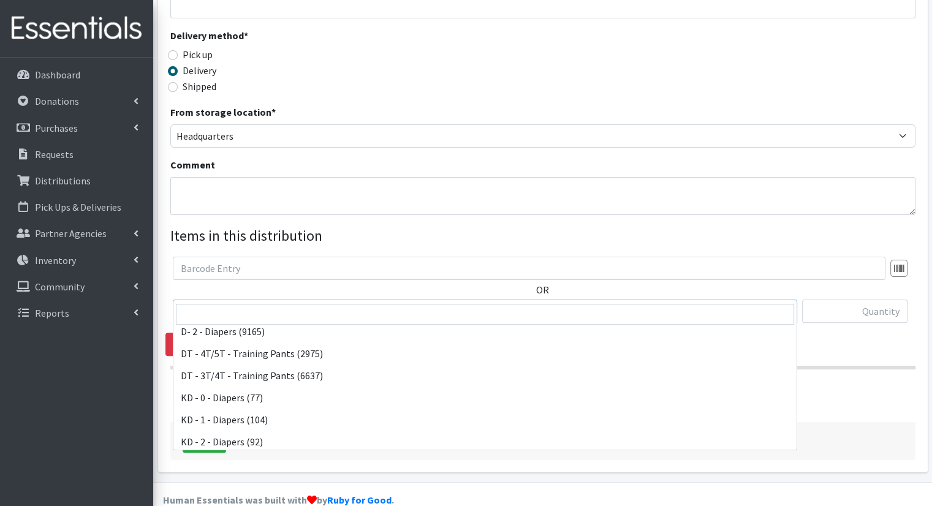
scroll to position [184, 0]
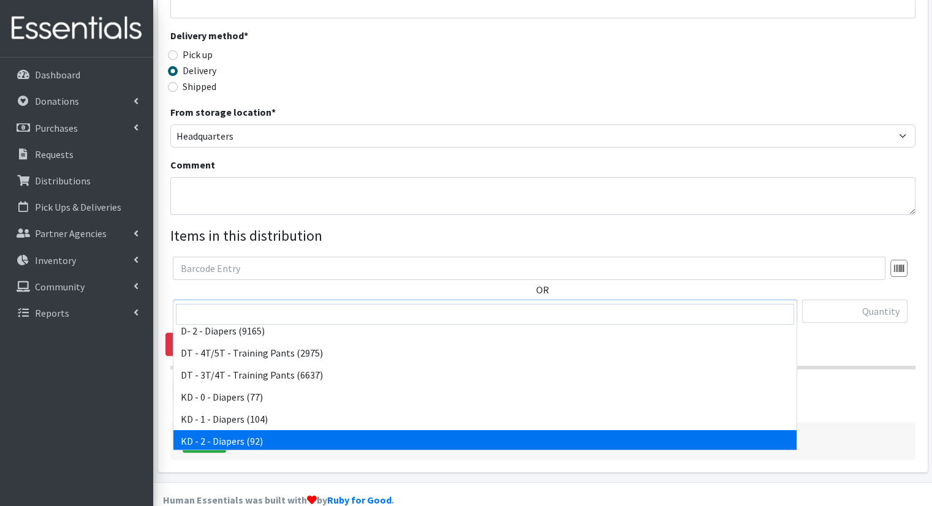
select select "15498"
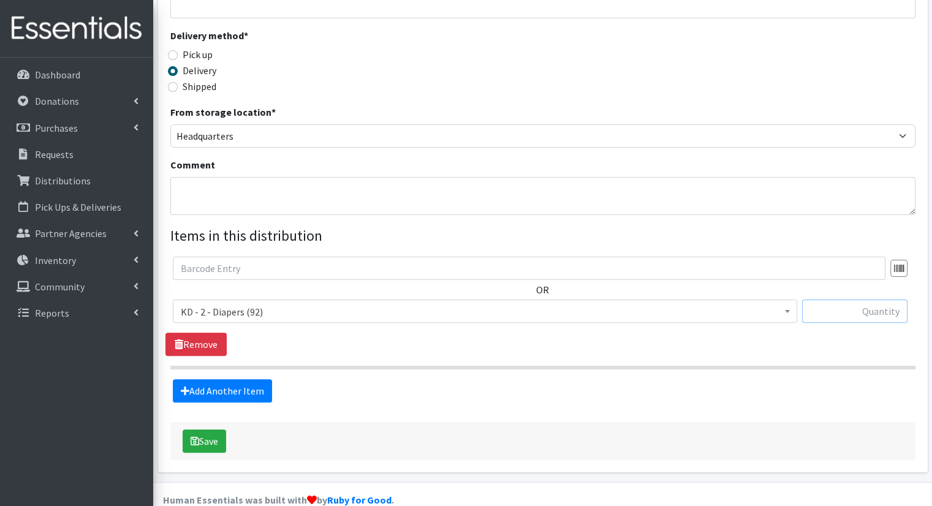
click at [866, 300] on input "text" at bounding box center [854, 311] width 105 height 23
type input "9"
click at [211, 379] on link "Add Another Item" at bounding box center [222, 390] width 99 height 23
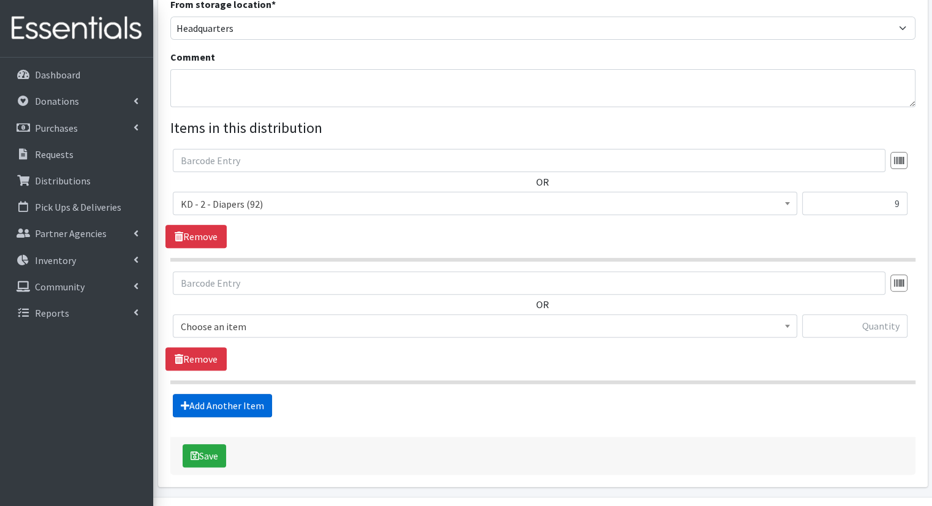
scroll to position [391, 0]
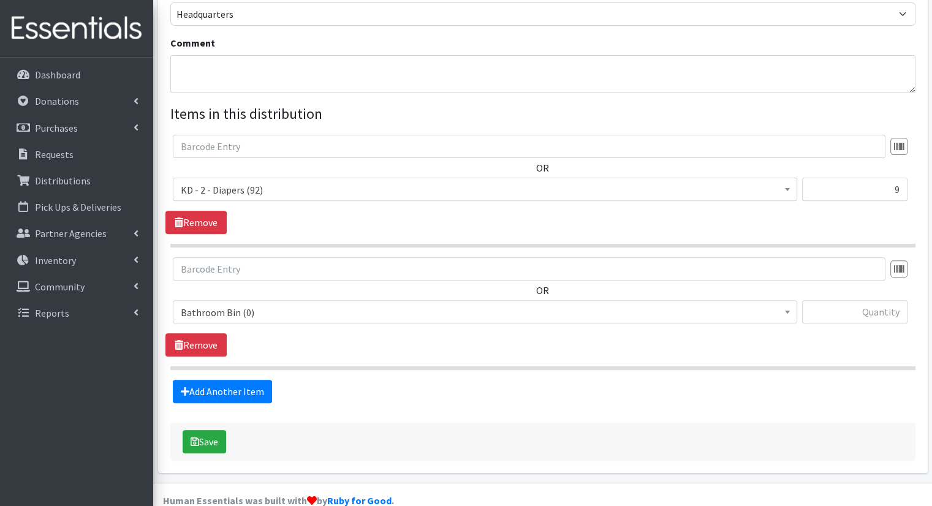
click at [227, 300] on span "Bathroom Bin (0)" at bounding box center [485, 311] width 625 height 23
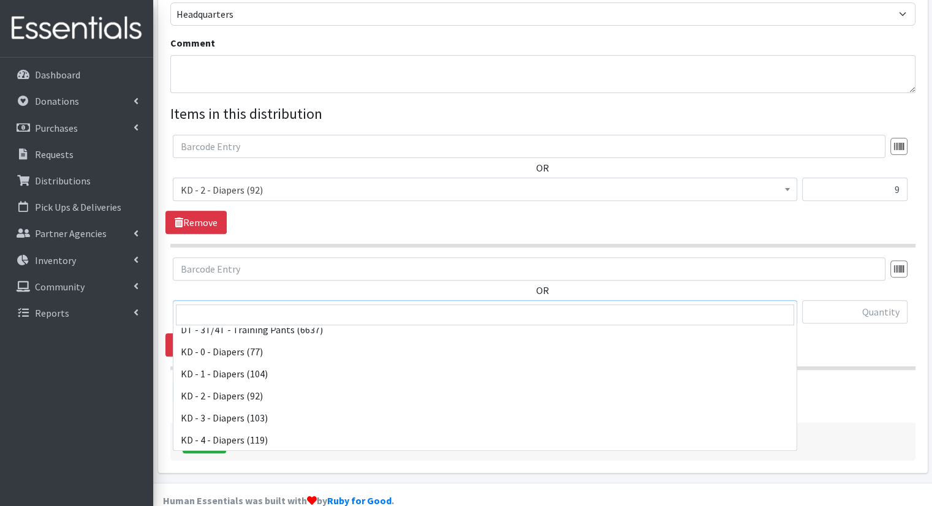
scroll to position [245, 0]
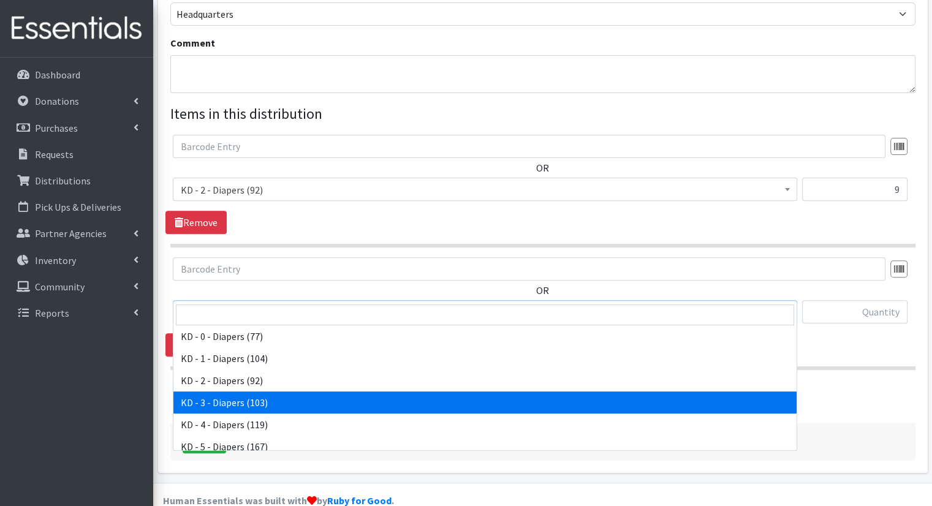
select select "15499"
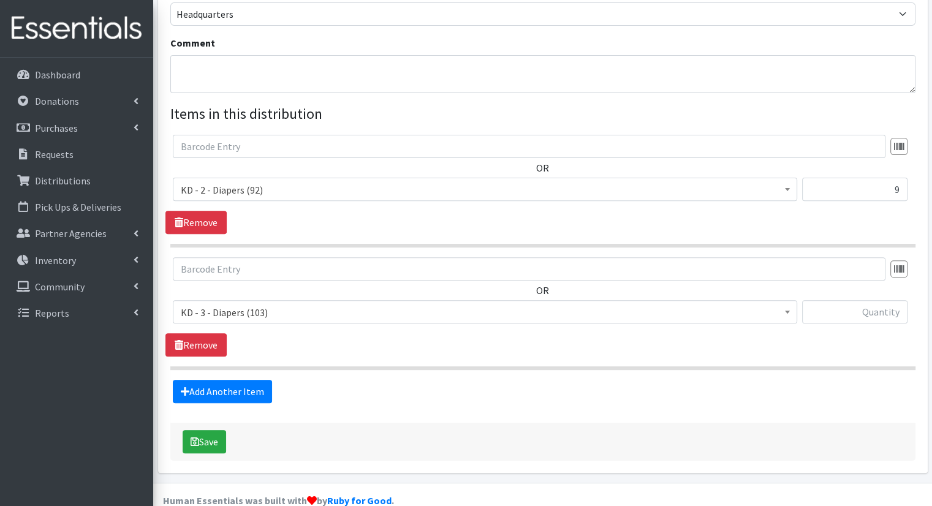
click at [885, 303] on div at bounding box center [854, 316] width 105 height 33
click at [886, 300] on input "text" at bounding box center [854, 311] width 105 height 23
type input "6"
click at [242, 380] on link "Add Another Item" at bounding box center [222, 391] width 99 height 23
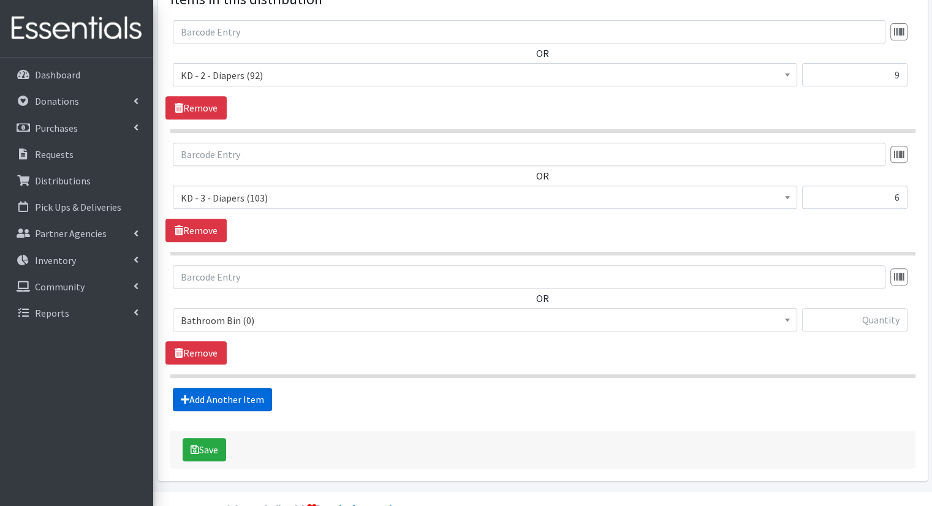
scroll to position [512, 0]
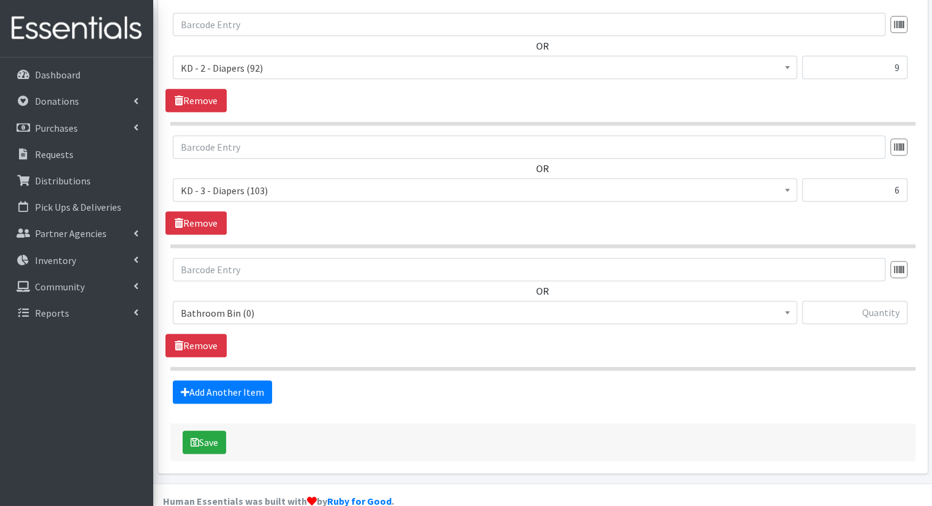
click at [316, 301] on span "Bathroom Bin (0)" at bounding box center [485, 312] width 625 height 23
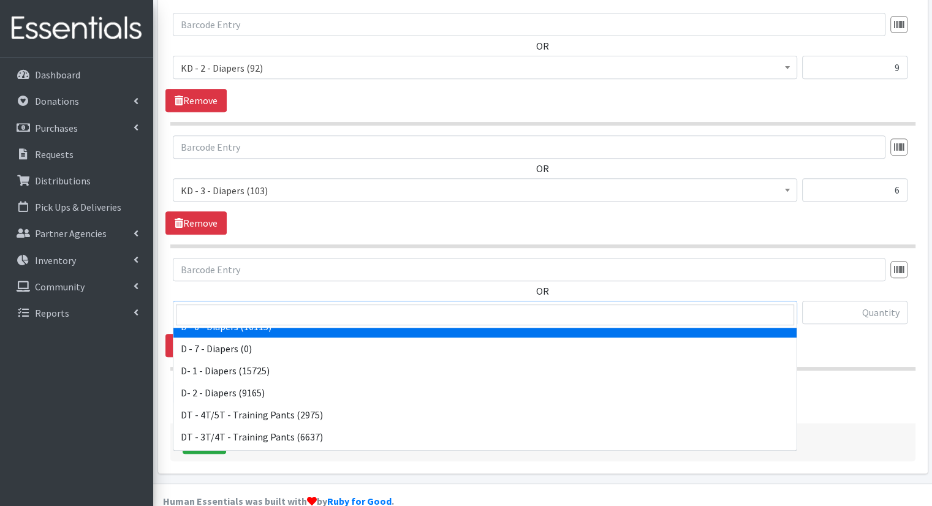
scroll to position [245, 0]
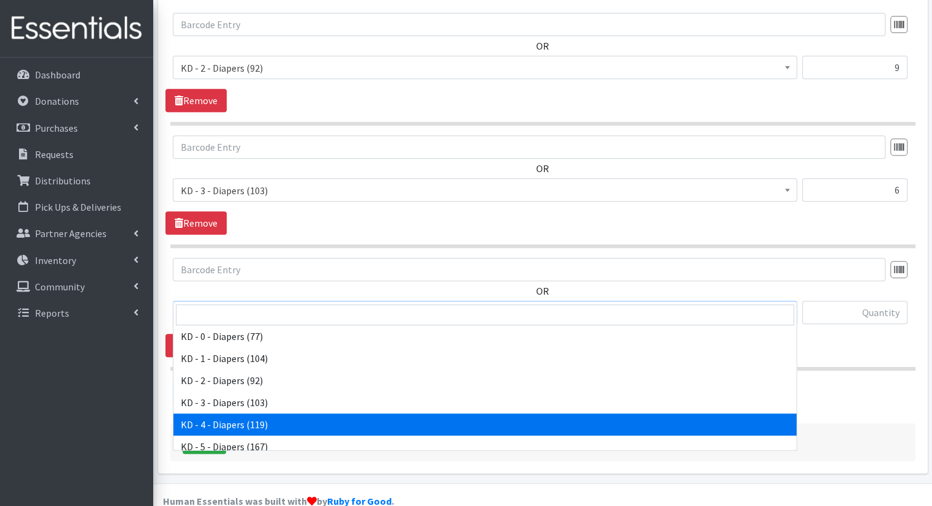
select select "15500"
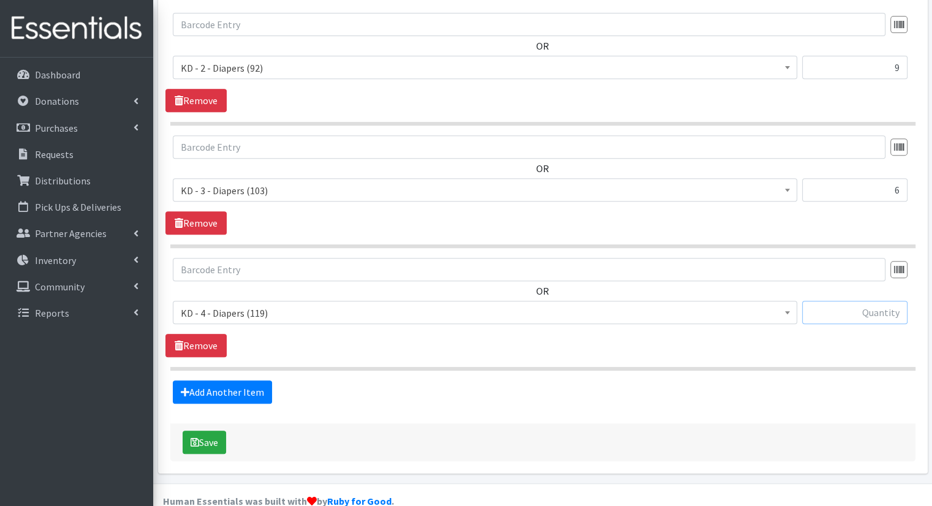
click at [873, 301] on input "text" at bounding box center [854, 312] width 105 height 23
type input "14"
click at [225, 356] on fieldset "Items in this distribution OR Bathroom Bin (0) D - 0 - Diapers (14950) D - 3 - …" at bounding box center [542, 192] width 745 height 423
click at [238, 381] on link "Add Another Item" at bounding box center [222, 392] width 99 height 23
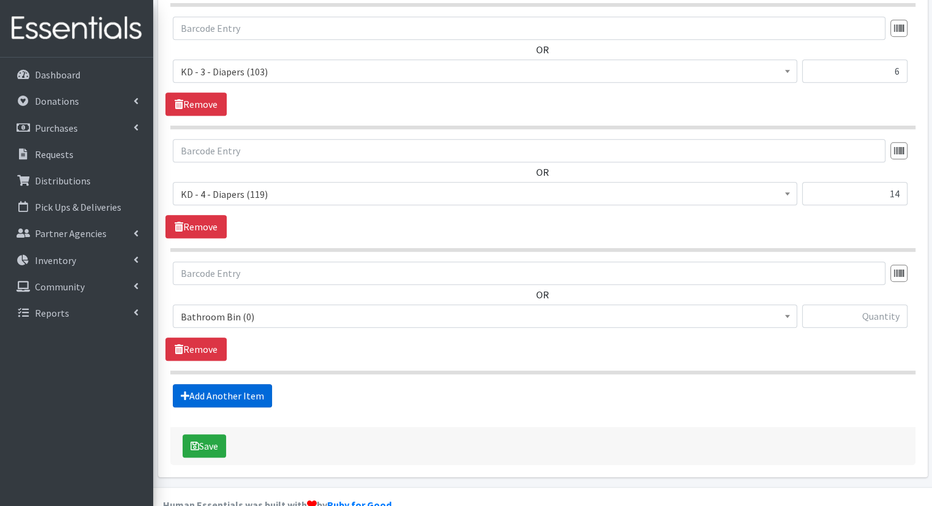
scroll to position [635, 0]
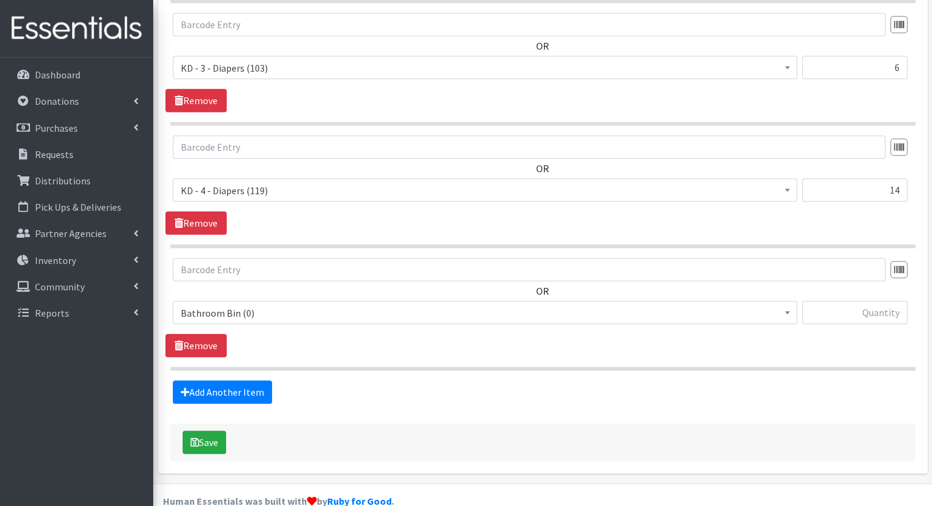
click at [341, 302] on span "Bathroom Bin (0)" at bounding box center [485, 312] width 625 height 23
click at [346, 305] on span "Bathroom Bin (0)" at bounding box center [485, 313] width 609 height 17
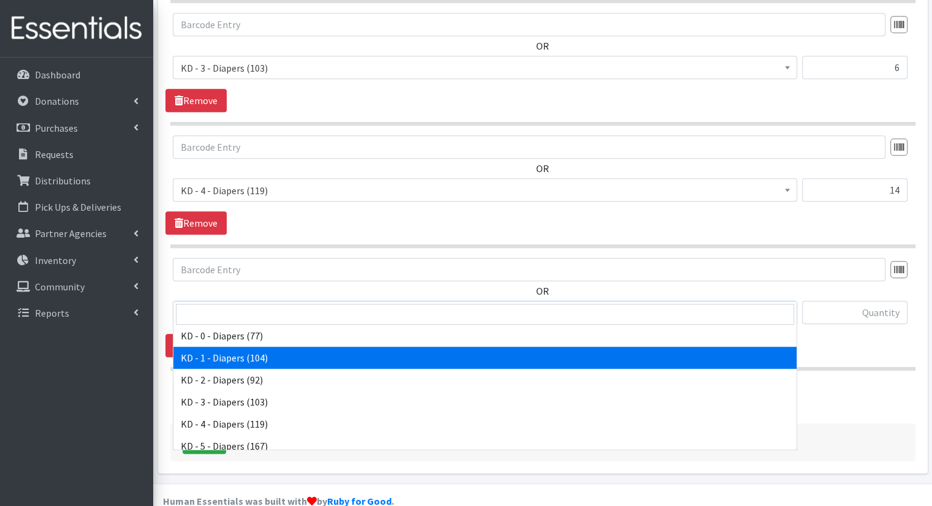
scroll to position [307, 0]
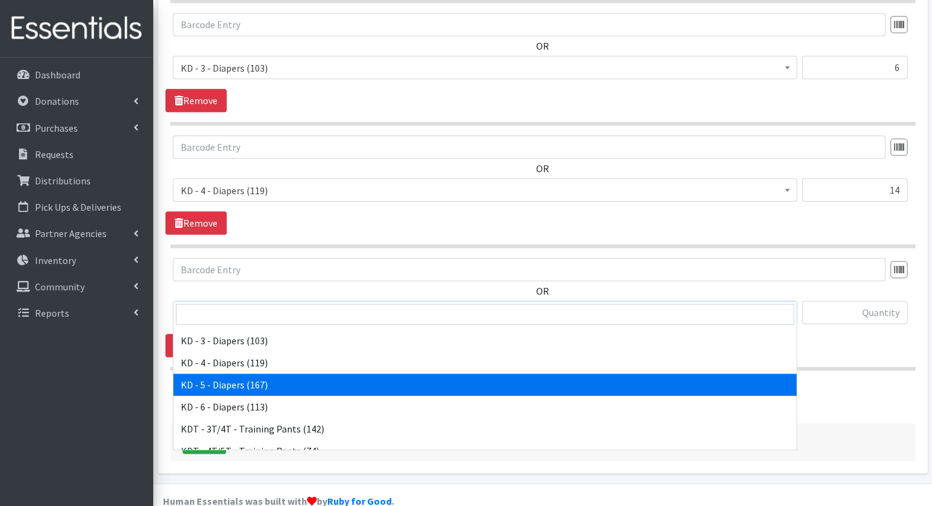
select select "15501"
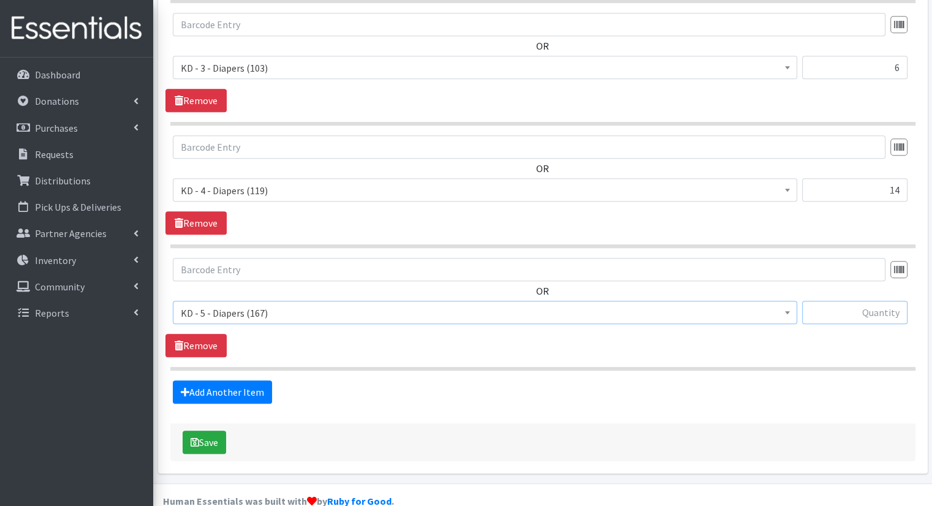
click at [807, 301] on input "text" at bounding box center [854, 312] width 105 height 23
type input "16"
click at [265, 381] on link "Add Another Item" at bounding box center [222, 392] width 99 height 23
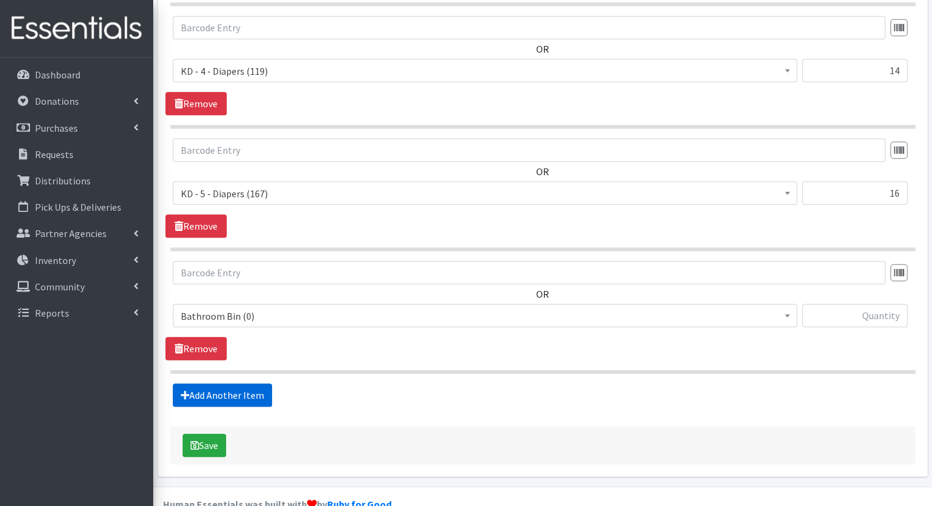
scroll to position [758, 0]
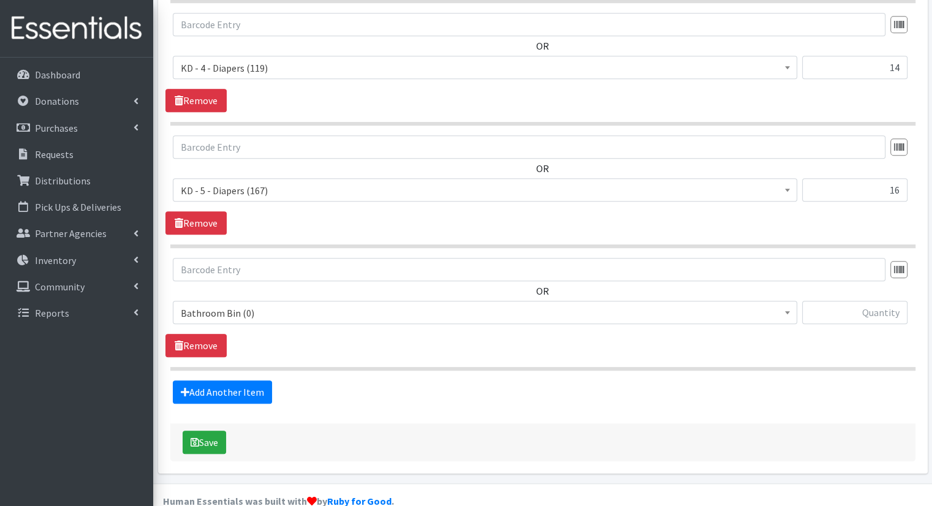
click at [344, 305] on span "Bathroom Bin (0)" at bounding box center [485, 313] width 609 height 17
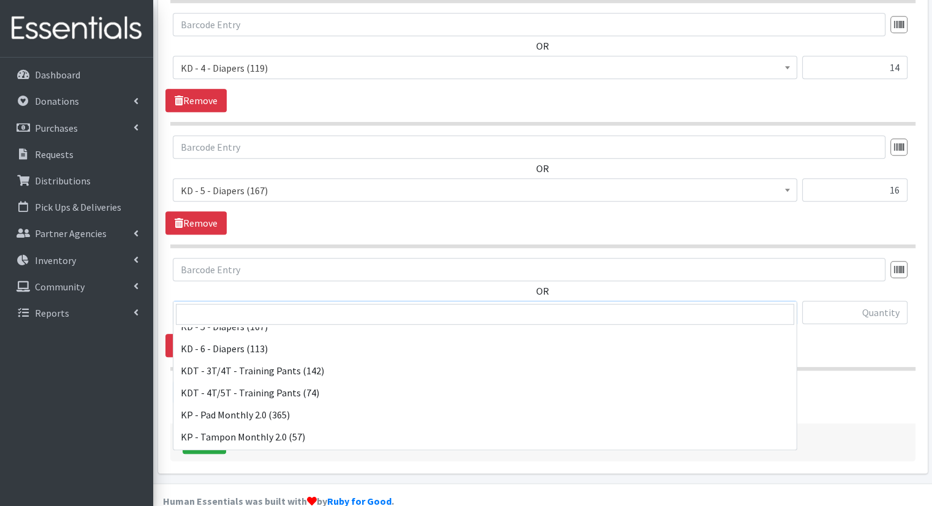
scroll to position [368, 0]
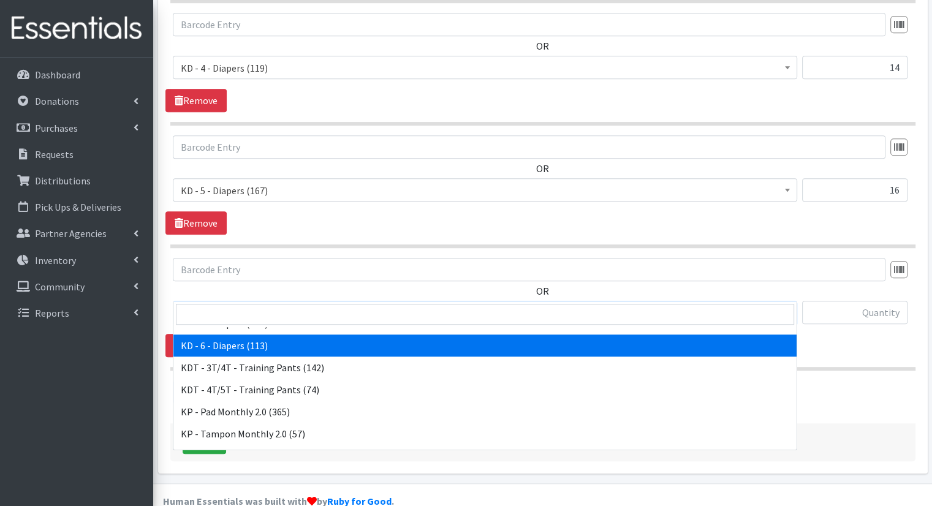
select select "15502"
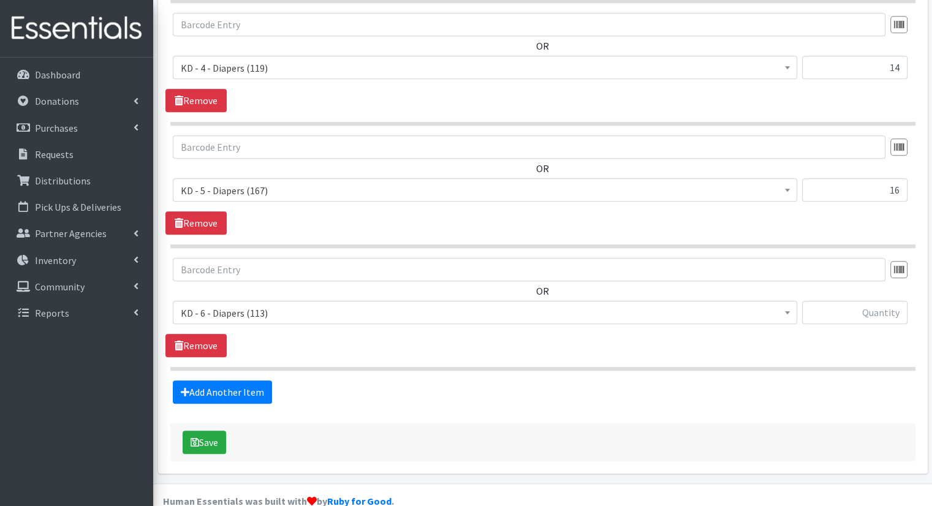
click at [840, 302] on div at bounding box center [854, 317] width 105 height 33
click at [846, 301] on input "text" at bounding box center [854, 312] width 105 height 23
type input "16"
click at [237, 381] on link "Add Another Item" at bounding box center [222, 392] width 99 height 23
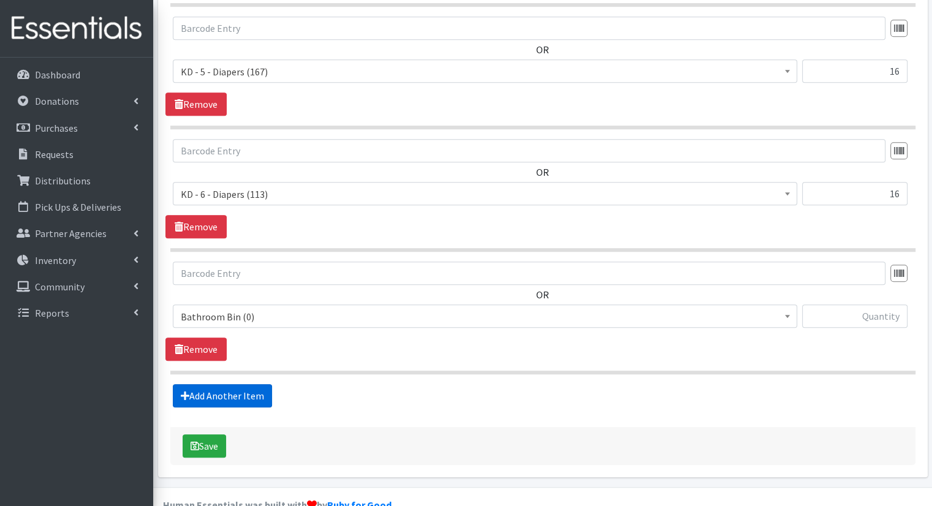
scroll to position [880, 0]
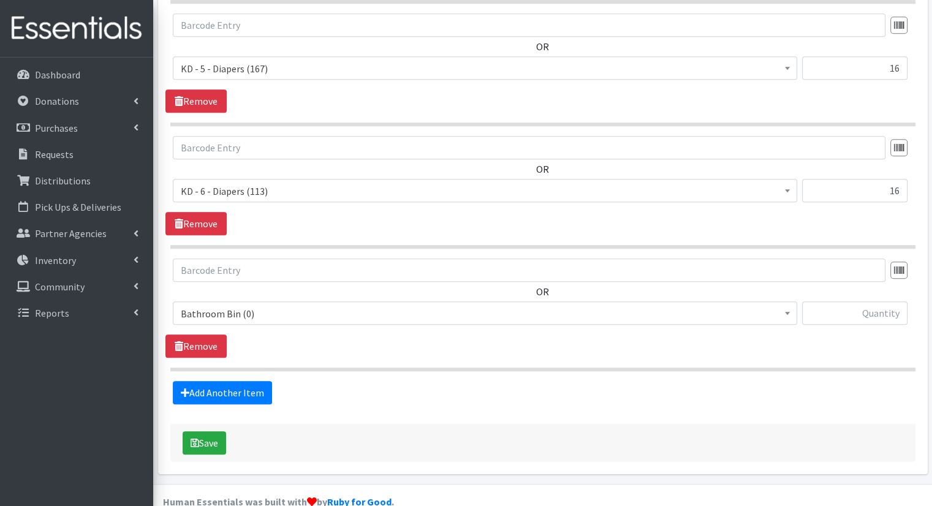
click at [283, 305] on span "Bathroom Bin (0)" at bounding box center [485, 313] width 609 height 17
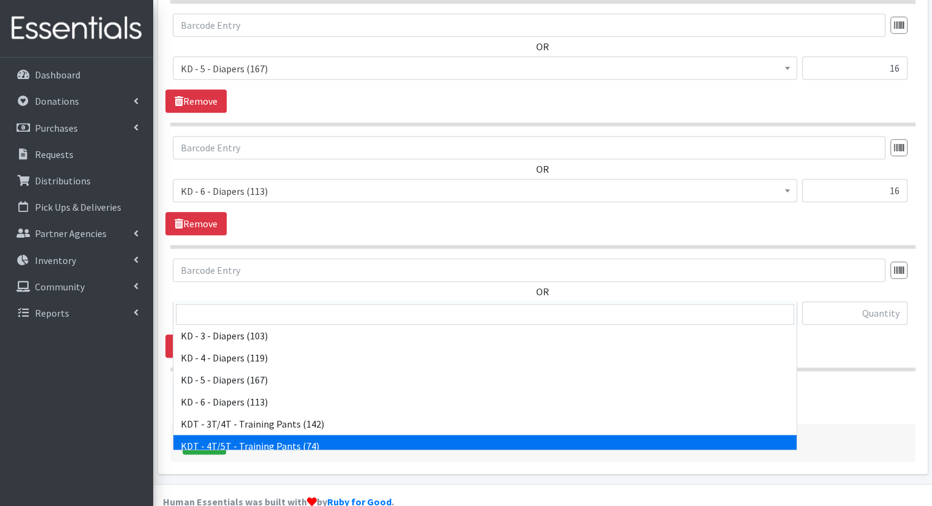
scroll to position [307, 0]
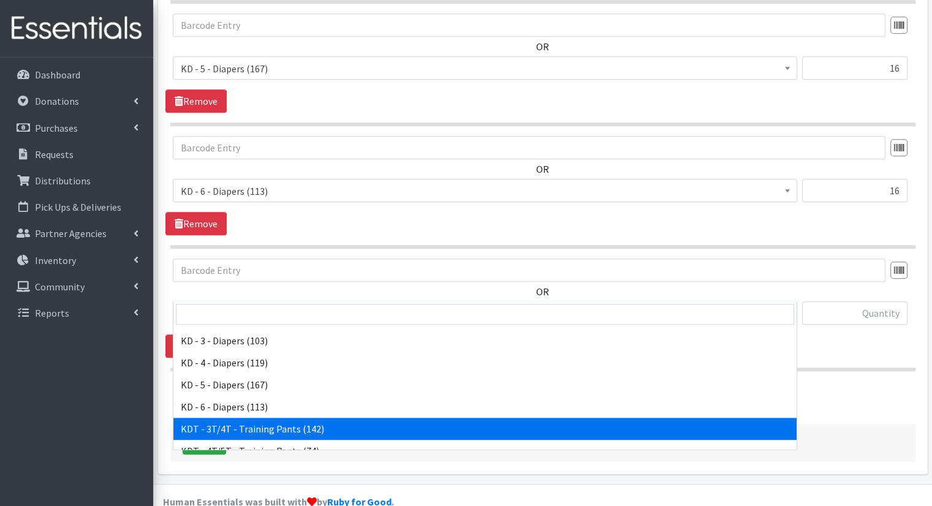
select select "15506"
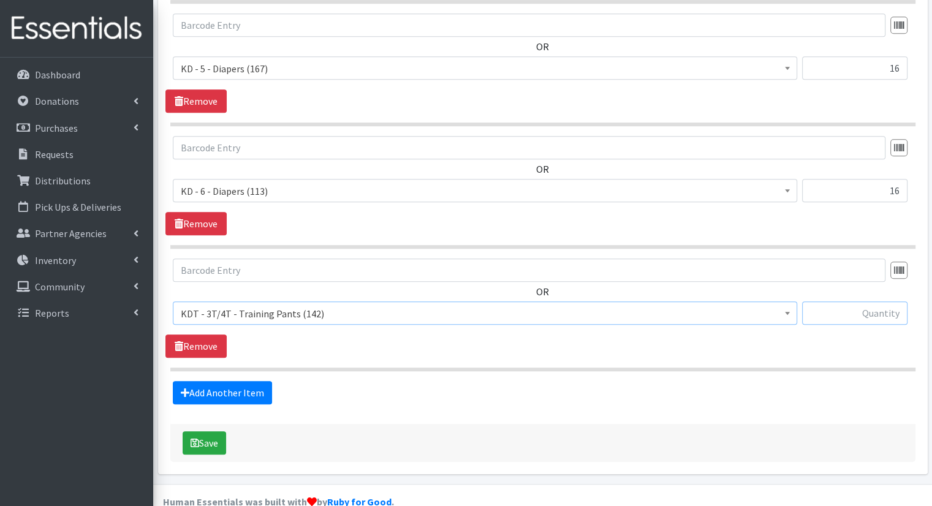
click at [877, 302] on input "text" at bounding box center [854, 313] width 105 height 23
type input "10"
click at [191, 381] on link "Add Another Item" at bounding box center [222, 392] width 99 height 23
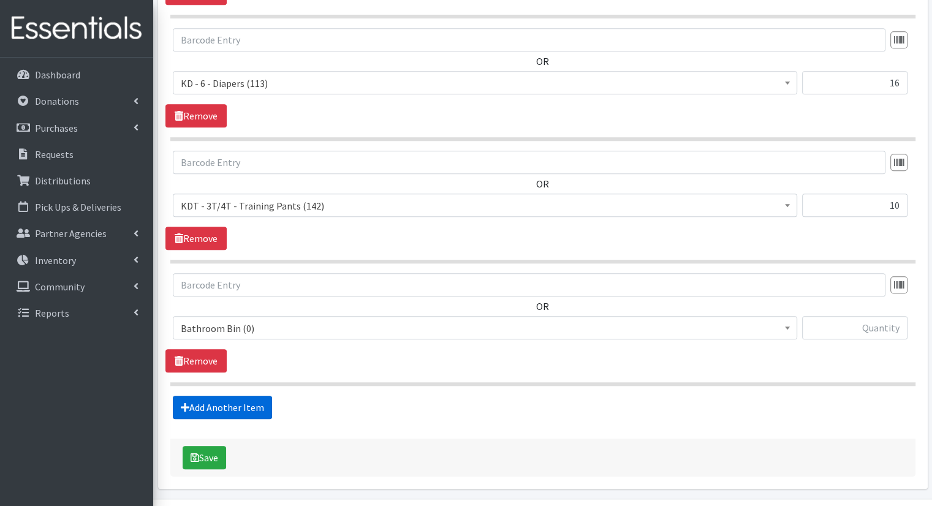
scroll to position [1002, 0]
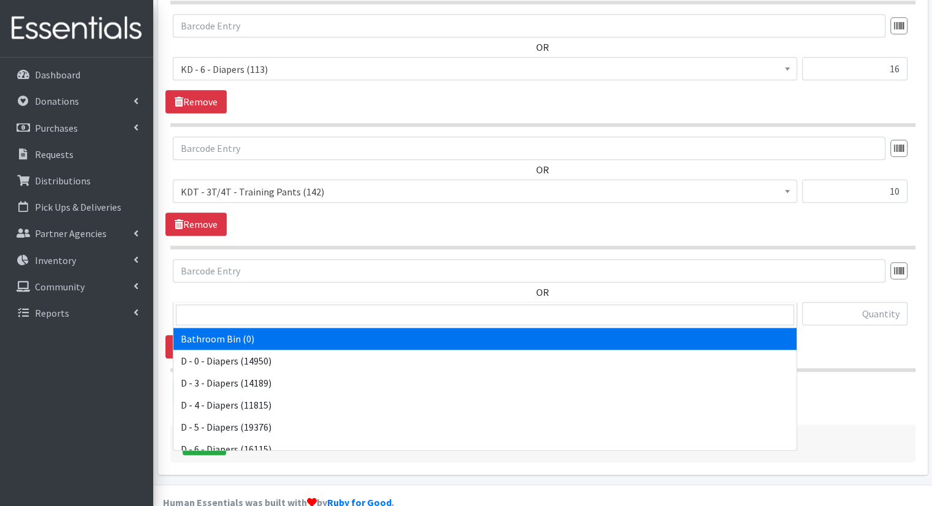
click at [356, 306] on span "Bathroom Bin (0)" at bounding box center [485, 314] width 609 height 17
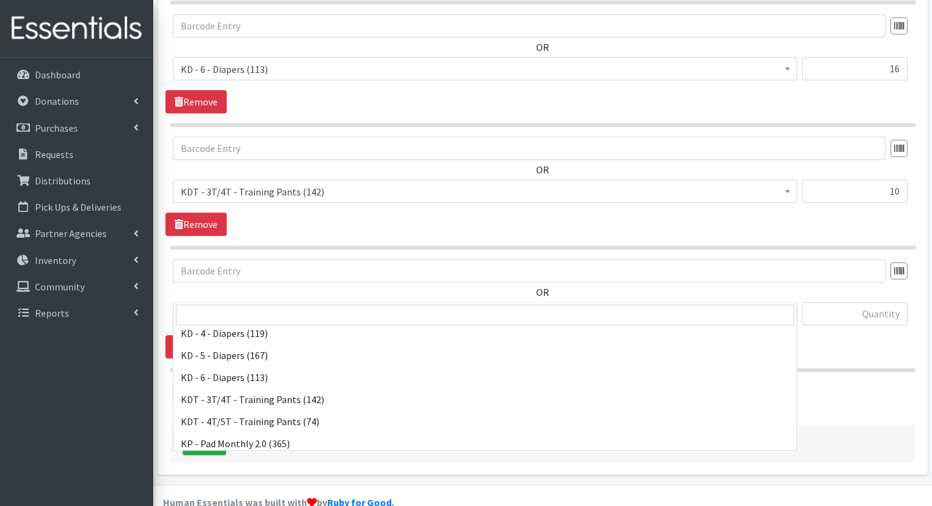
scroll to position [368, 0]
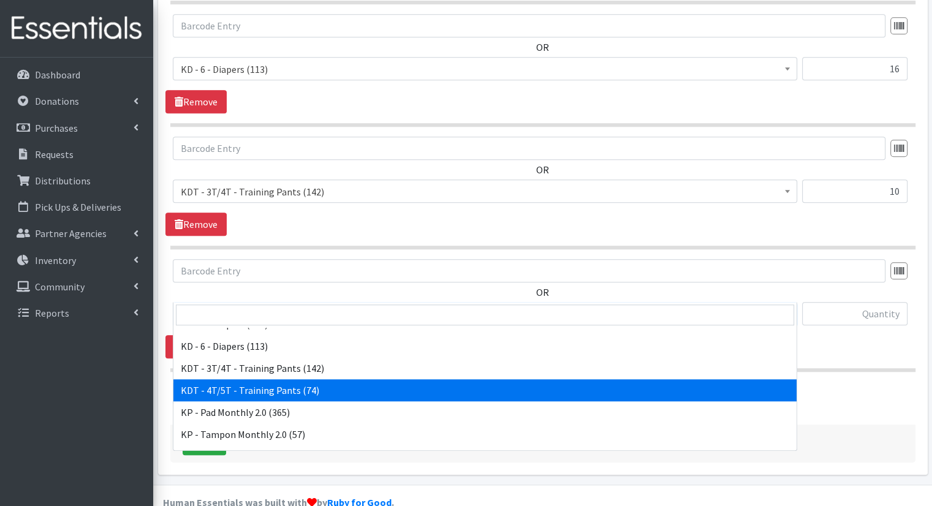
select select "15507"
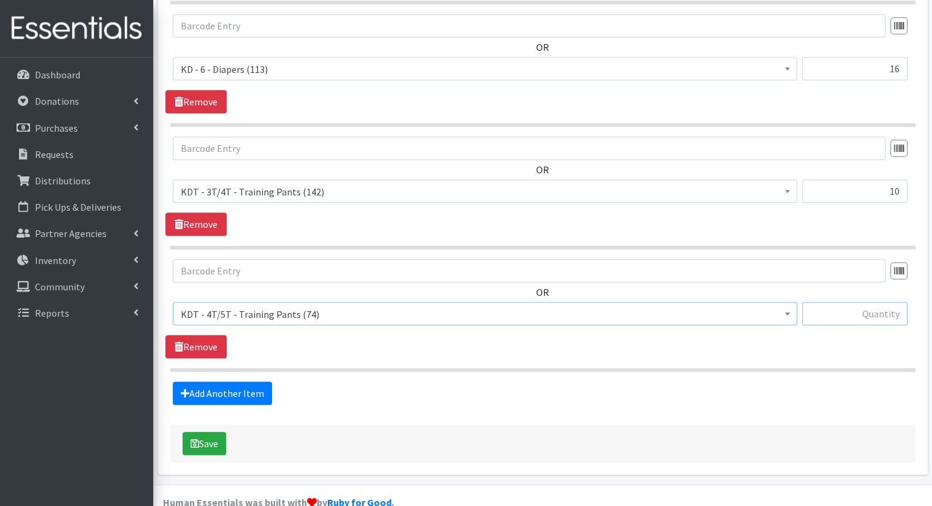
click at [814, 302] on input "text" at bounding box center [854, 313] width 105 height 23
type input "15"
click at [234, 382] on link "Add Another Item" at bounding box center [222, 393] width 99 height 23
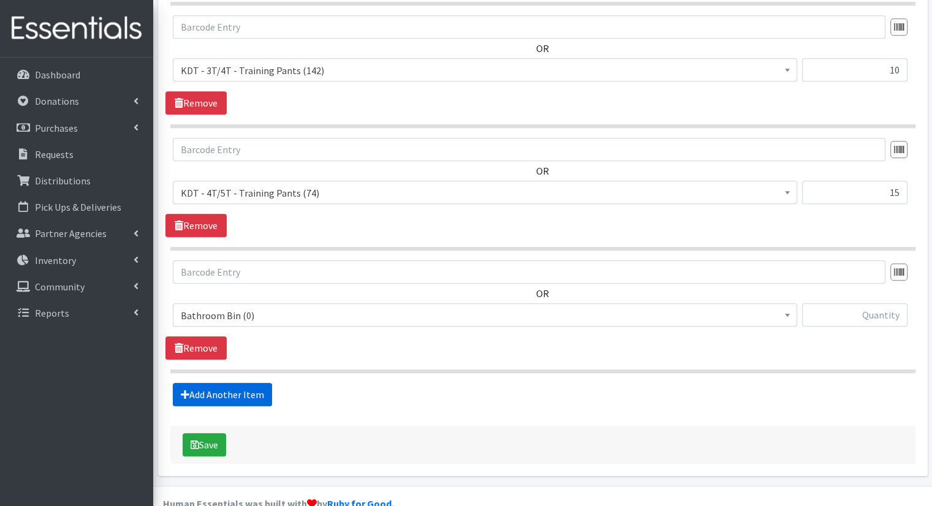
scroll to position [1124, 0]
click at [339, 307] on span "Bathroom Bin (0)" at bounding box center [485, 315] width 609 height 17
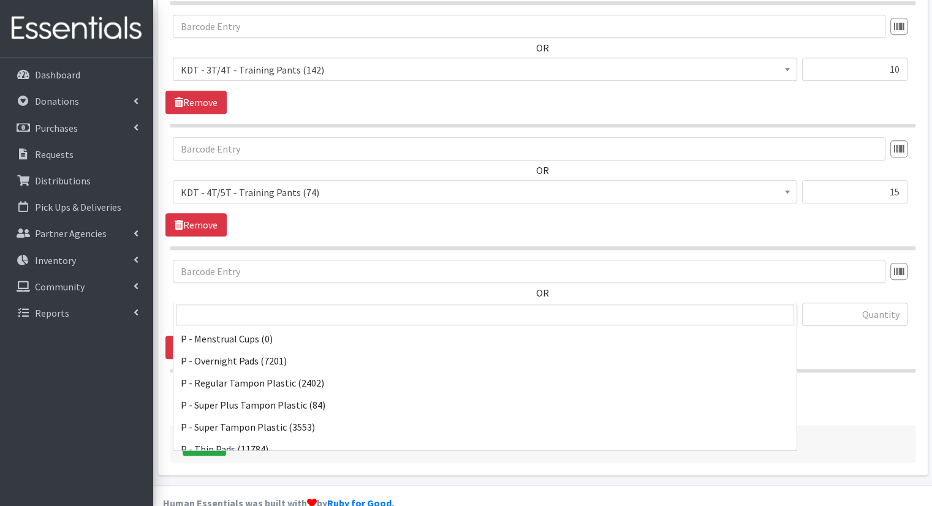
scroll to position [606, 0]
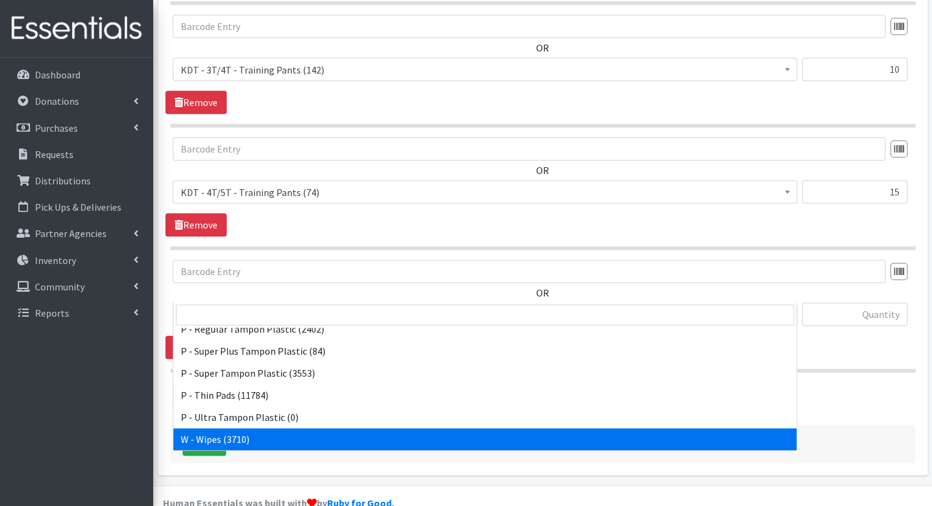
select select "15495"
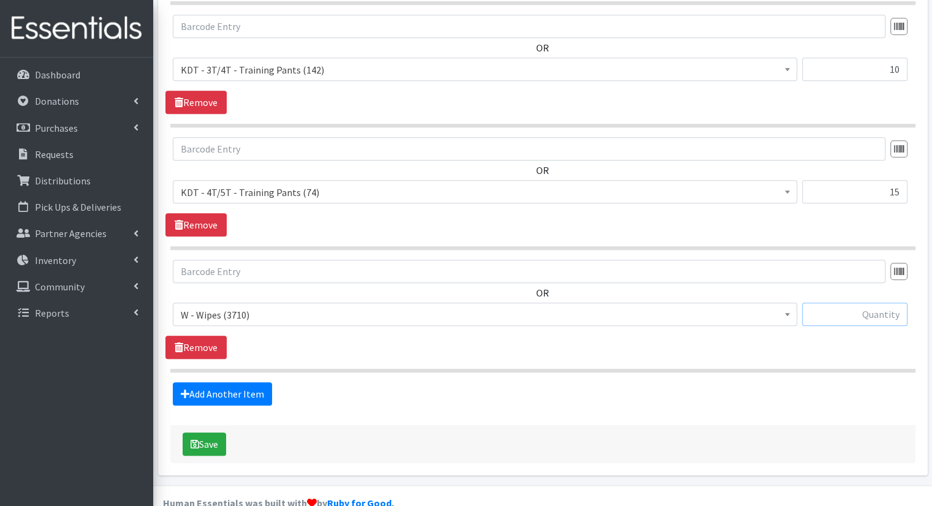
click at [882, 303] on input "text" at bounding box center [854, 314] width 105 height 23
type input "86"
click at [199, 433] on button "Save" at bounding box center [205, 444] width 44 height 23
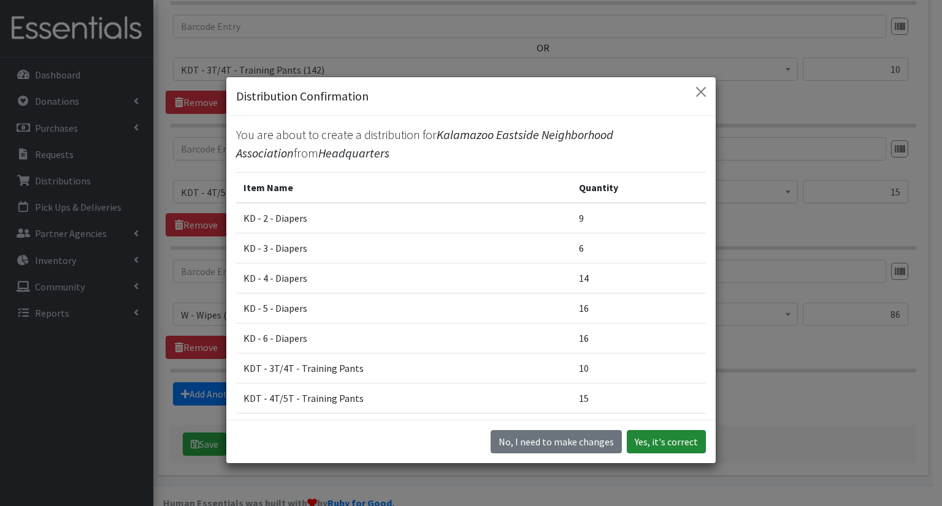
click at [671, 444] on button "Yes, it's correct" at bounding box center [666, 441] width 79 height 23
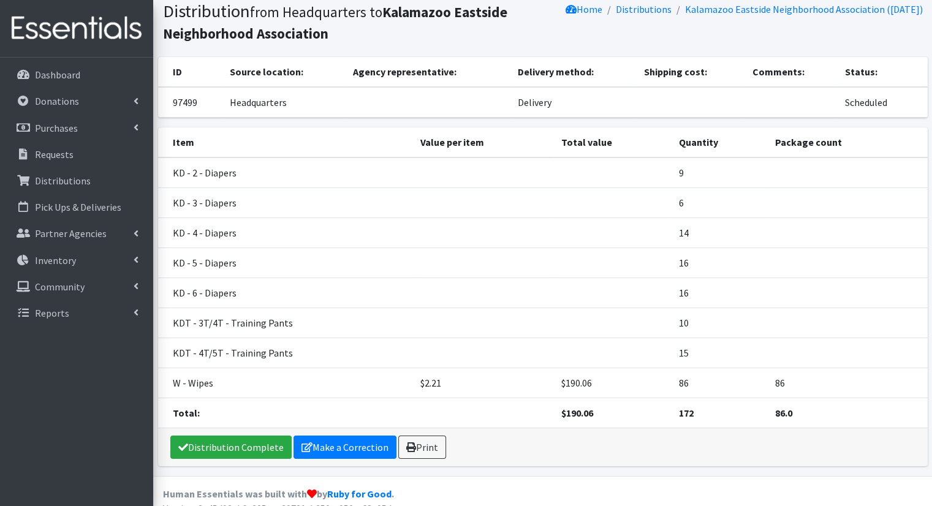
scroll to position [98, 0]
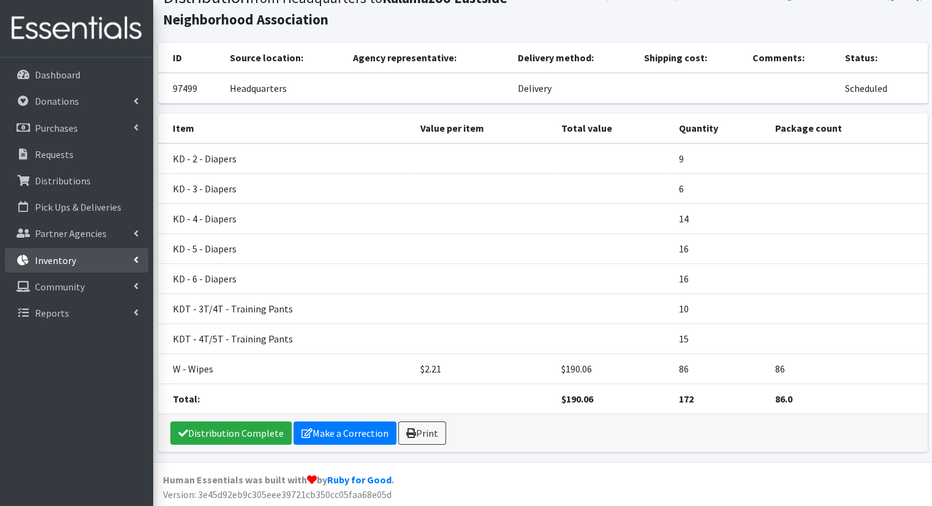
click at [57, 249] on link "Inventory" at bounding box center [76, 260] width 143 height 25
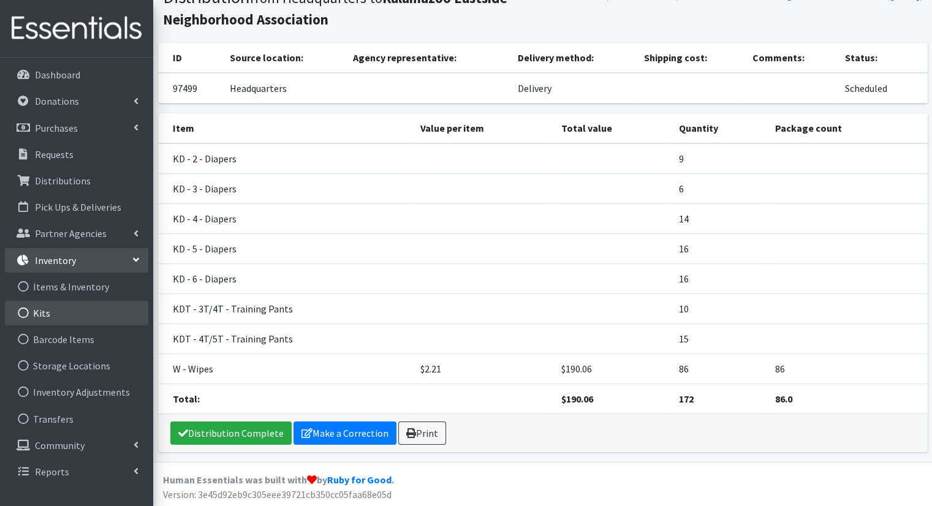
click at [56, 310] on link "Kits" at bounding box center [76, 313] width 143 height 25
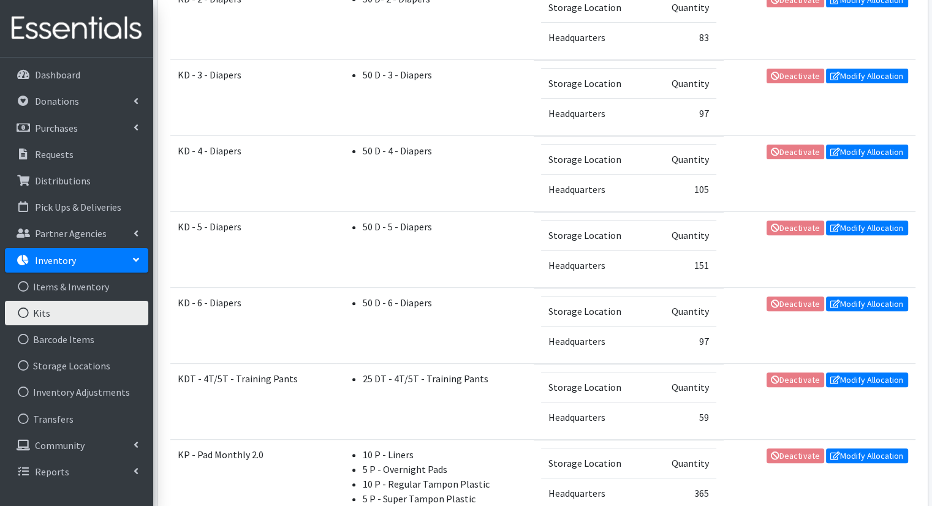
scroll to position [429, 0]
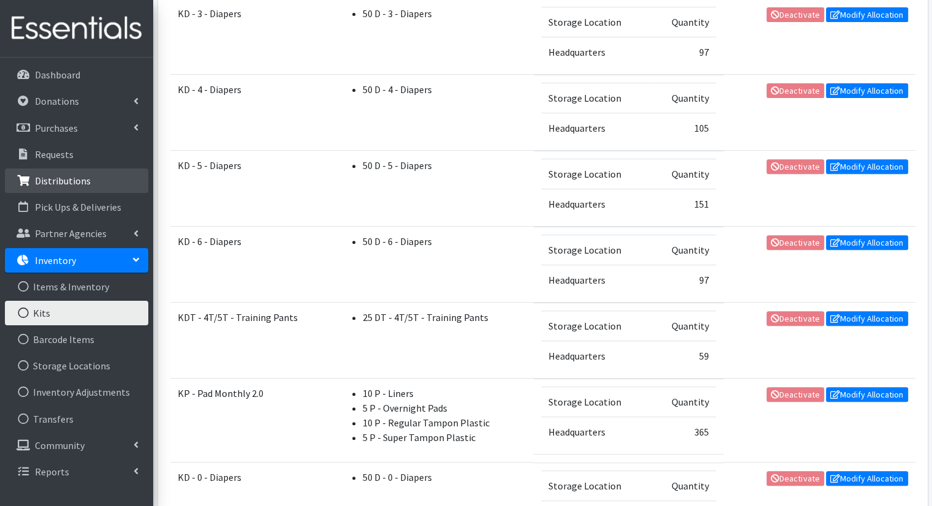
click at [109, 183] on link "Distributions" at bounding box center [76, 181] width 143 height 25
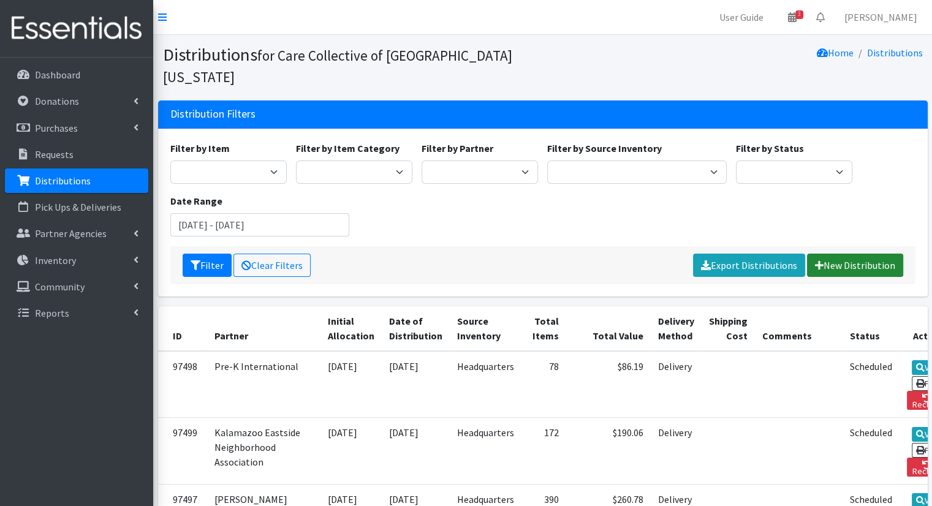
drag, startPoint x: 818, startPoint y: 231, endPoint x: 818, endPoint y: 248, distance: 17.8
click at [818, 246] on div "Filter Clear Filters Export Distributions New Distribution" at bounding box center [542, 265] width 745 height 38
click at [818, 258] on div "Filter Clear Filters Export Distributions New Distribution" at bounding box center [542, 265] width 745 height 38
click at [818, 261] on icon at bounding box center [819, 266] width 9 height 10
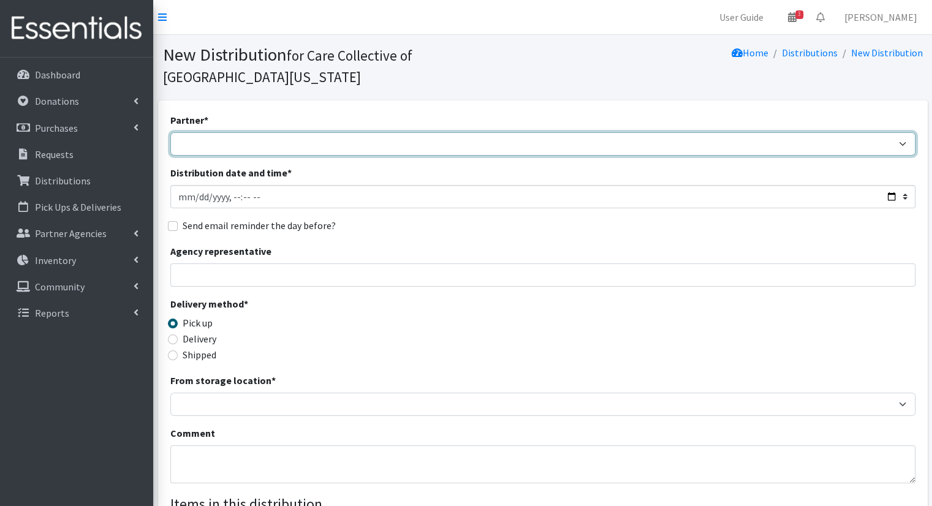
click at [249, 133] on select "African Community Kalamazoo Black Lives Matter Kzoo/[GEOGRAPHIC_DATA] Diaper Tr…" at bounding box center [542, 143] width 745 height 23
select select "7972"
click at [170, 132] on select "African Community Kalamazoo Black Lives Matter Kzoo/[GEOGRAPHIC_DATA] Diaper Tr…" at bounding box center [542, 143] width 745 height 23
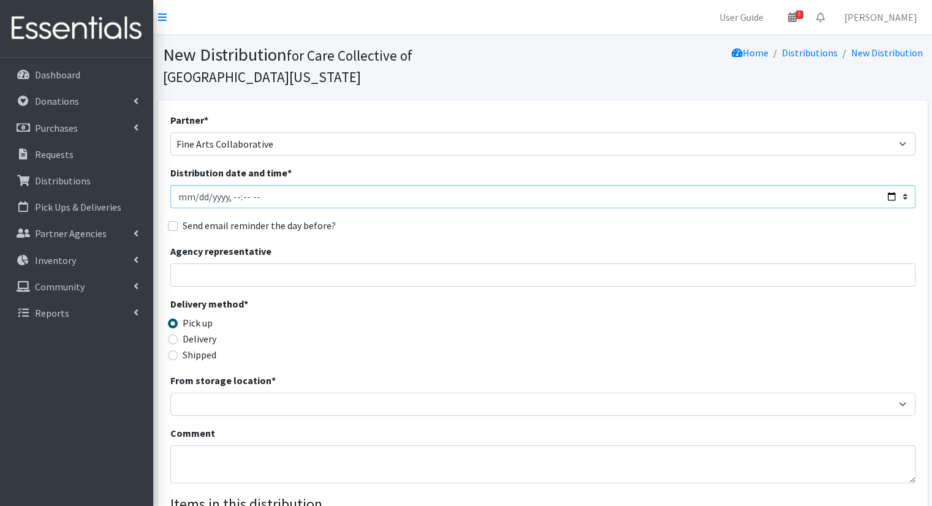
click at [888, 185] on input "Distribution date and time *" at bounding box center [542, 196] width 745 height 23
type input "[DATE]T12:00"
click at [459, 218] on fieldset "Send email reminder the day before?" at bounding box center [542, 226] width 745 height 16
click at [219, 332] on div "Delivery" at bounding box center [263, 339] width 186 height 15
click at [186, 316] on label "Pick up" at bounding box center [198, 323] width 30 height 15
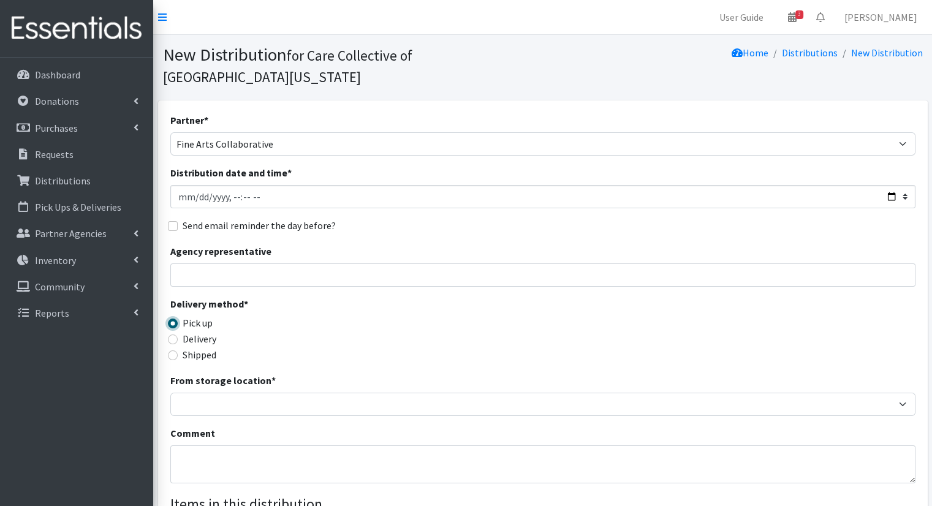
click at [178, 319] on input "Pick up" at bounding box center [173, 324] width 10 height 10
click at [189, 332] on label "Delivery" at bounding box center [200, 339] width 34 height 15
click at [178, 335] on input "Delivery" at bounding box center [173, 340] width 10 height 10
radio input "true"
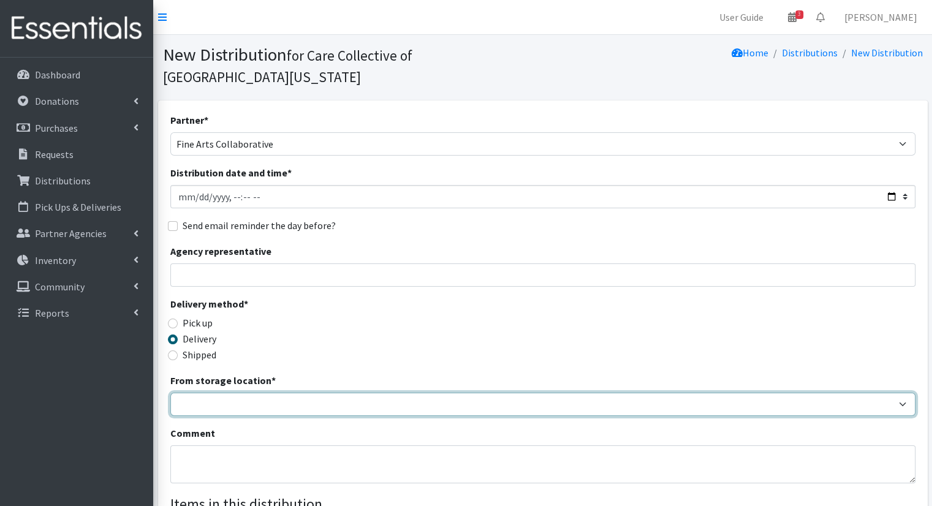
click at [218, 393] on select "Headquarters" at bounding box center [542, 404] width 745 height 23
select select "491"
click at [170, 393] on select "Headquarters" at bounding box center [542, 404] width 745 height 23
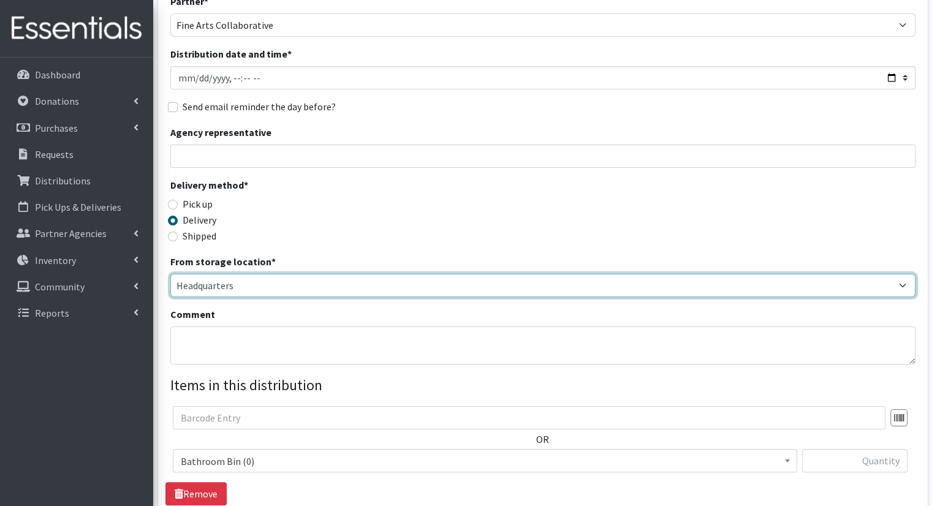
scroll to position [184, 0]
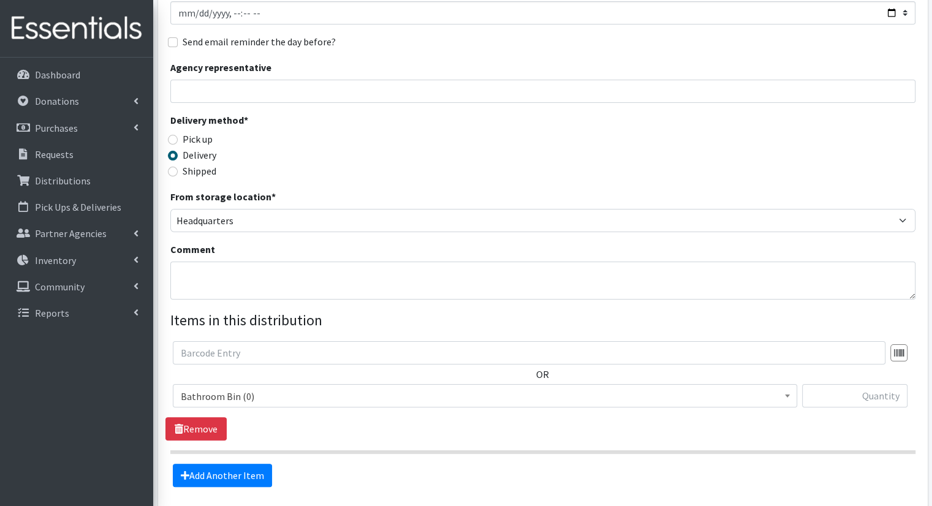
click at [411, 388] on span "Bathroom Bin (0)" at bounding box center [485, 396] width 609 height 17
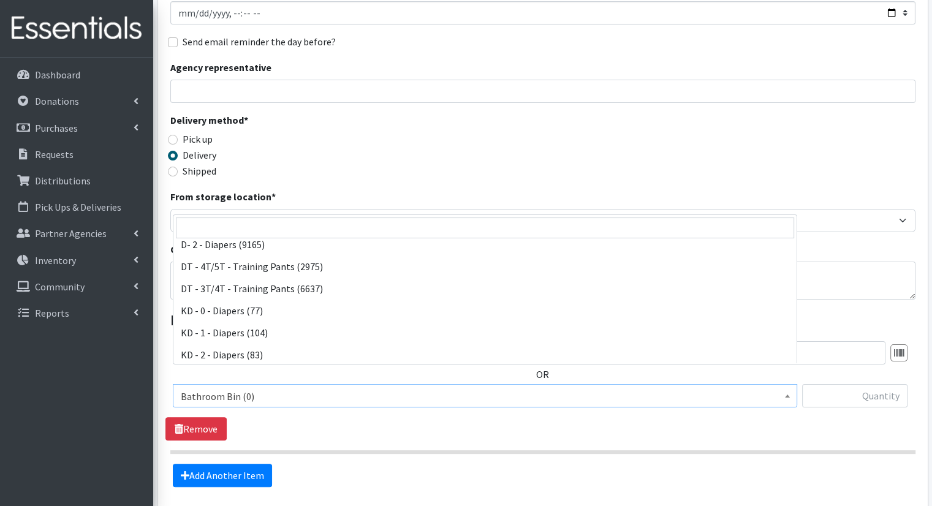
scroll to position [245, 0]
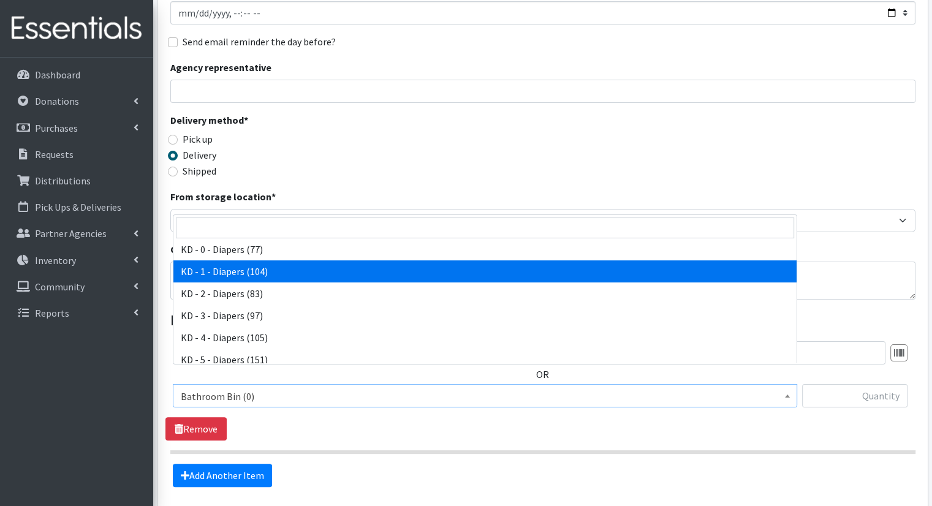
select select "15497"
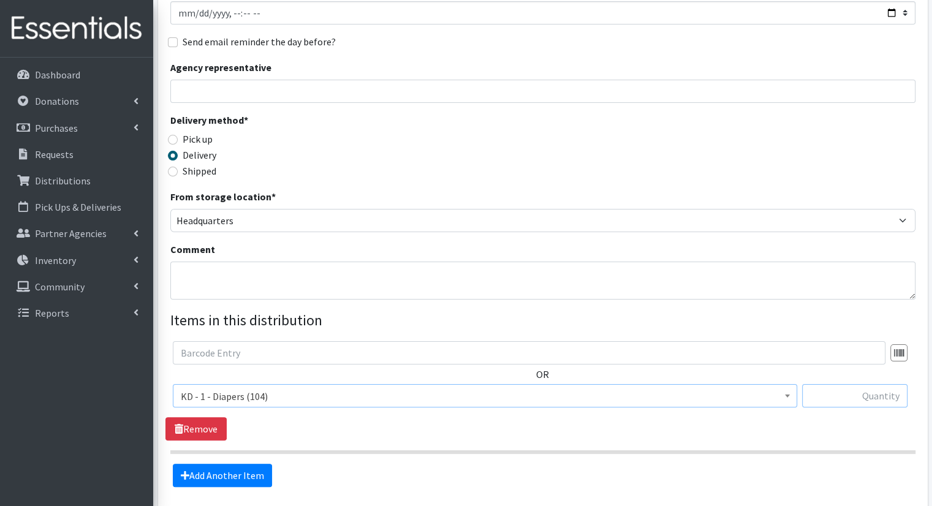
click at [876, 384] on input "text" at bounding box center [854, 395] width 105 height 23
type input "2"
click at [216, 464] on link "Add Another Item" at bounding box center [222, 475] width 99 height 23
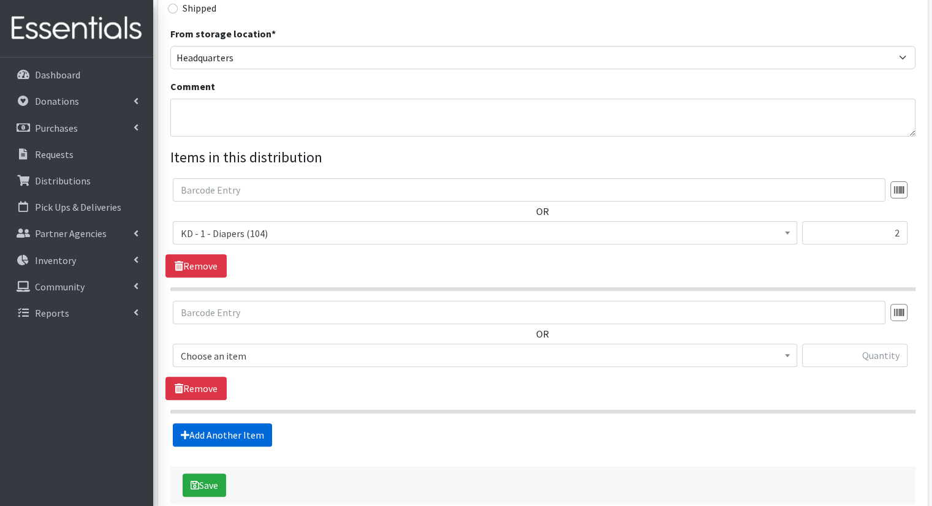
scroll to position [391, 0]
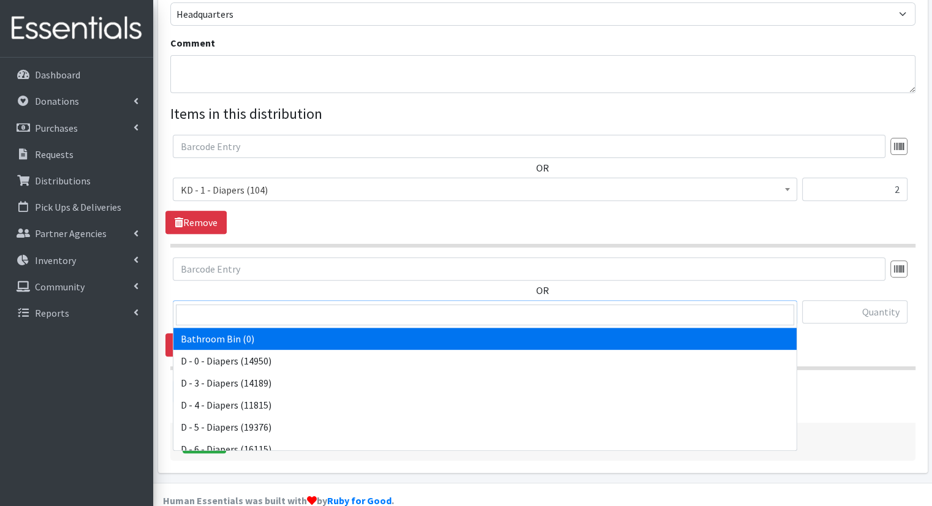
click at [219, 300] on span "Bathroom Bin (0)" at bounding box center [485, 311] width 625 height 23
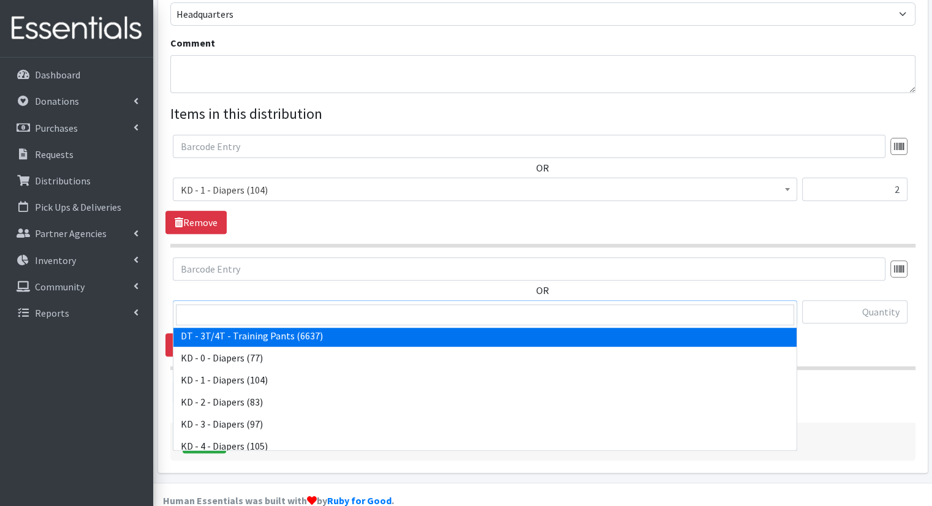
scroll to position [245, 0]
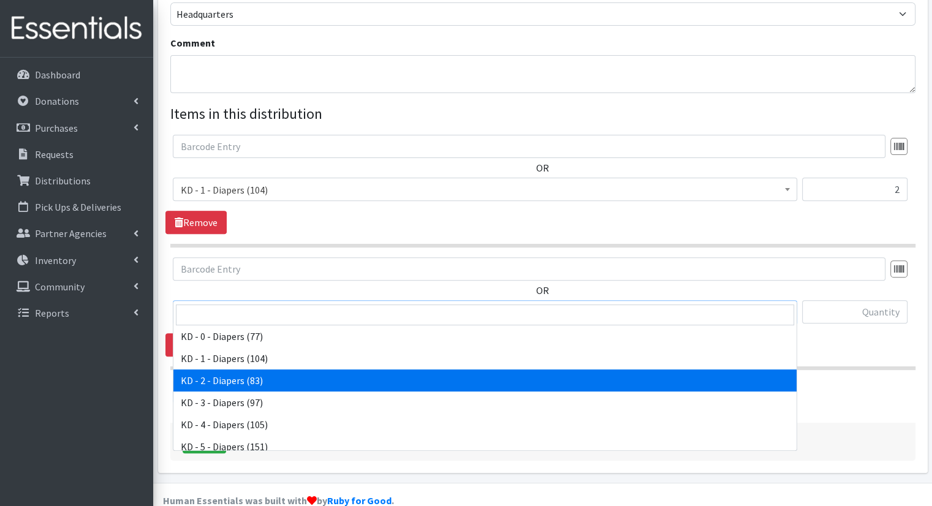
select select "15498"
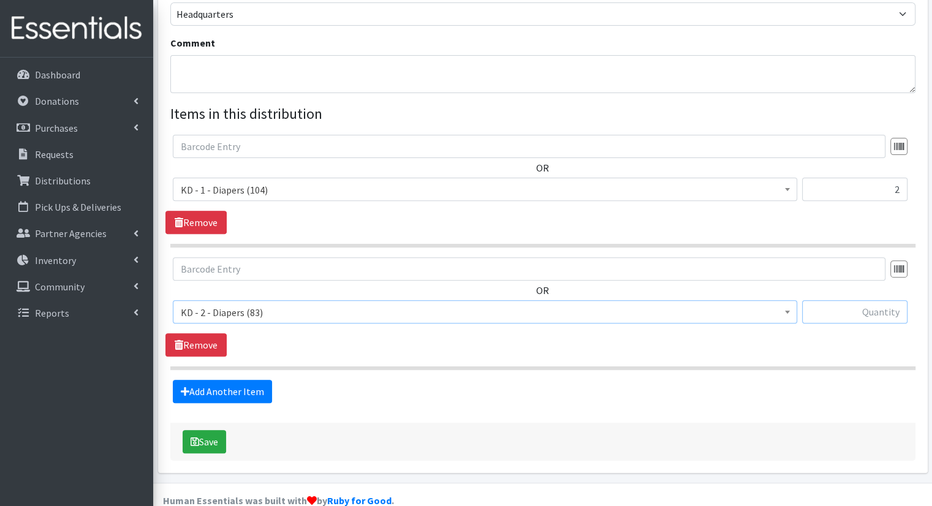
click at [826, 300] on input "text" at bounding box center [854, 311] width 105 height 23
type input "2"
click at [228, 380] on link "Add Another Item" at bounding box center [222, 391] width 99 height 23
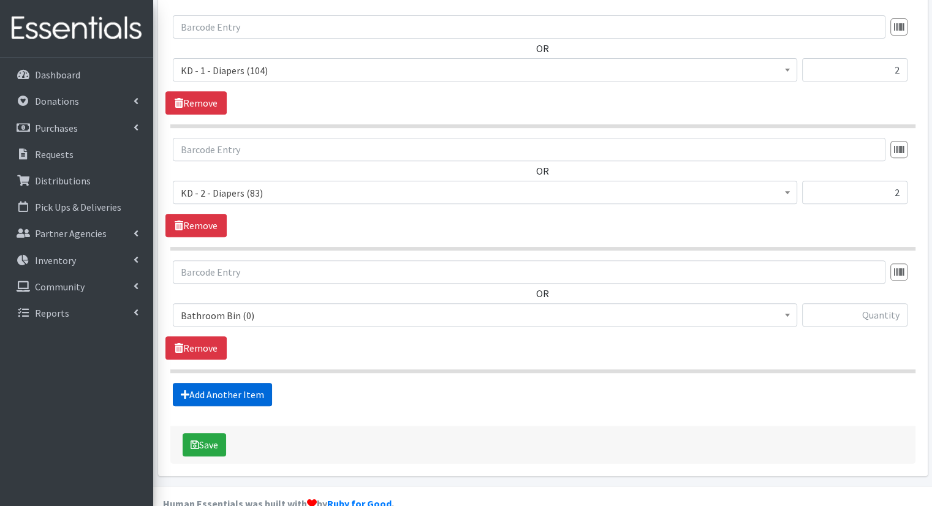
scroll to position [512, 0]
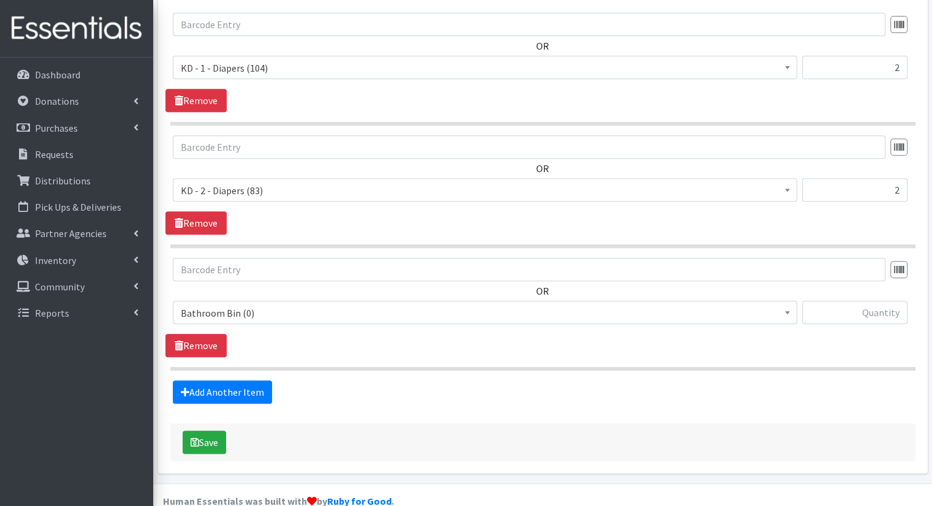
click at [362, 301] on span "Bathroom Bin (0)" at bounding box center [485, 312] width 625 height 23
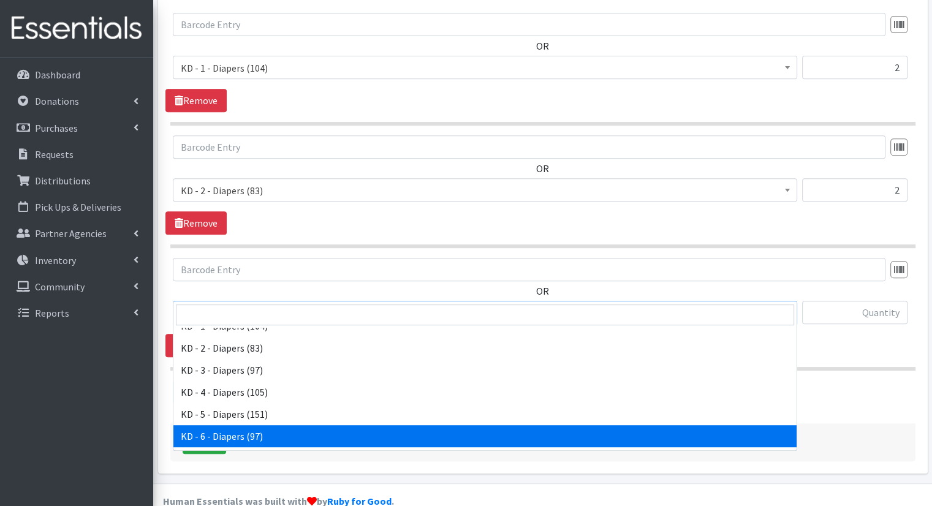
scroll to position [307, 0]
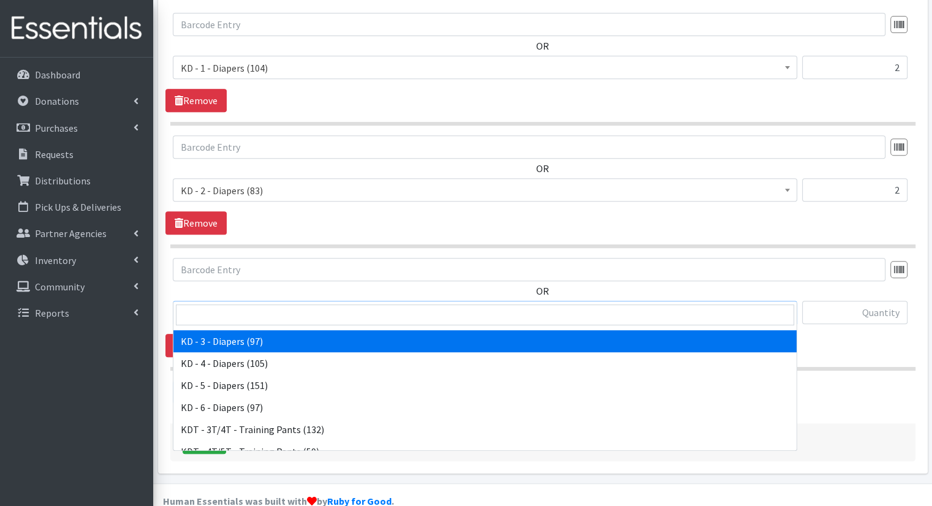
select select "15499"
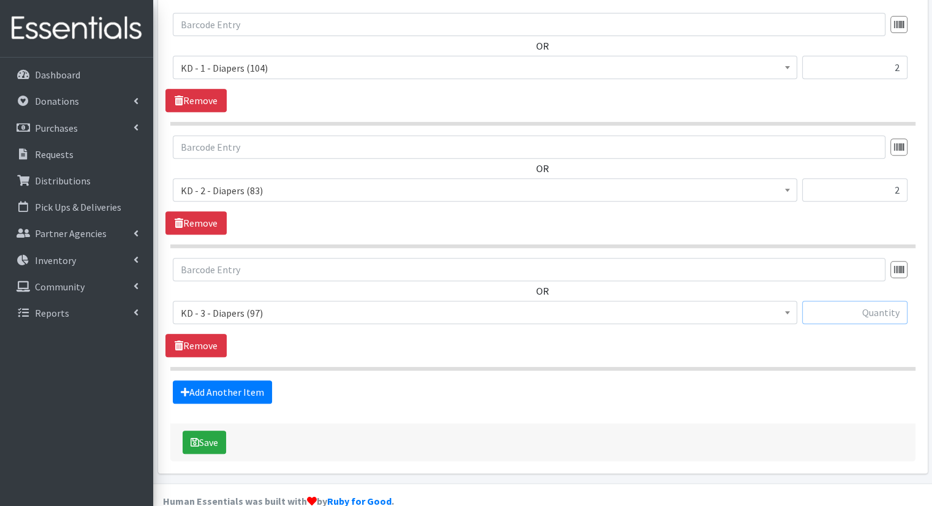
click at [889, 301] on input "text" at bounding box center [854, 312] width 105 height 23
type input "2"
click at [253, 381] on link "Add Another Item" at bounding box center [222, 392] width 99 height 23
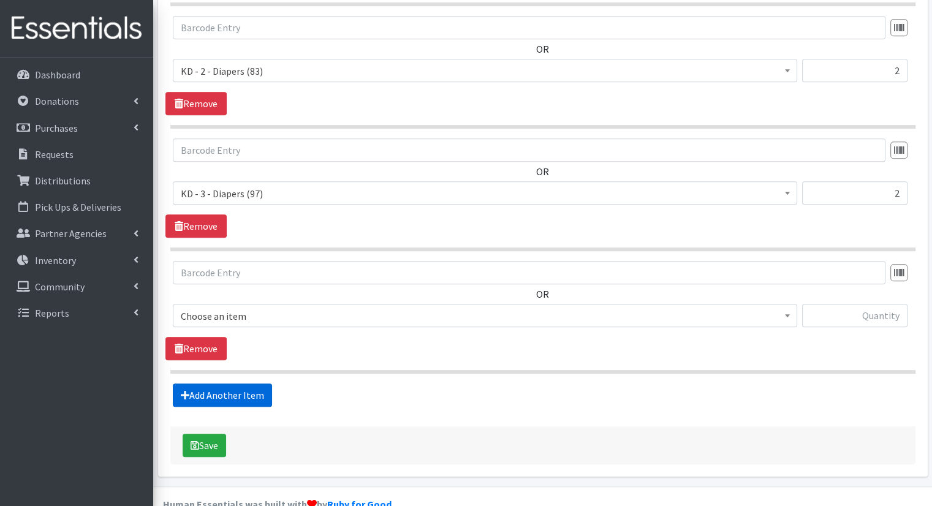
scroll to position [635, 0]
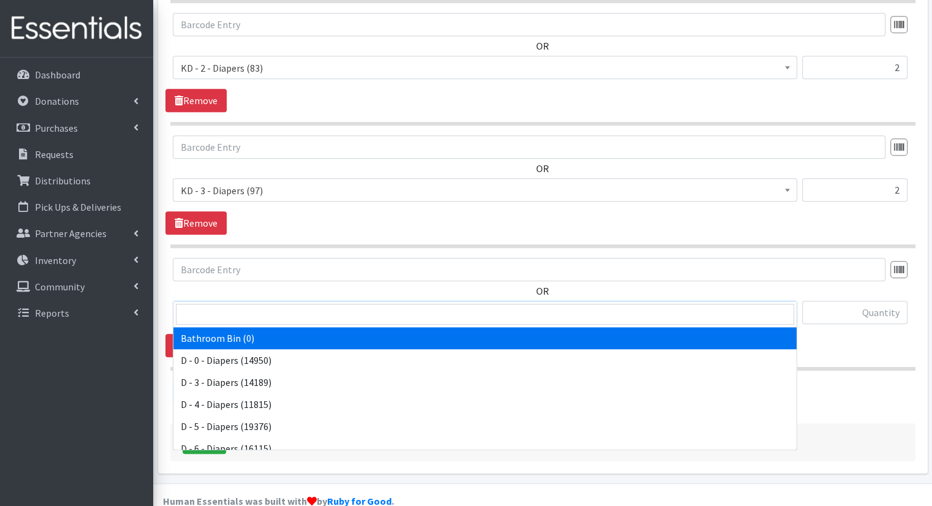
click at [314, 305] on span "Bathroom Bin (0)" at bounding box center [485, 313] width 609 height 17
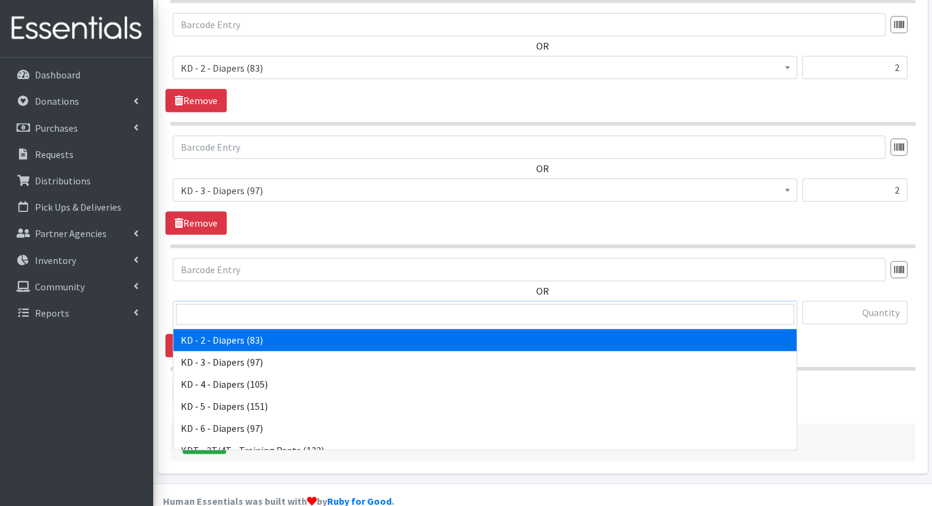
scroll to position [307, 0]
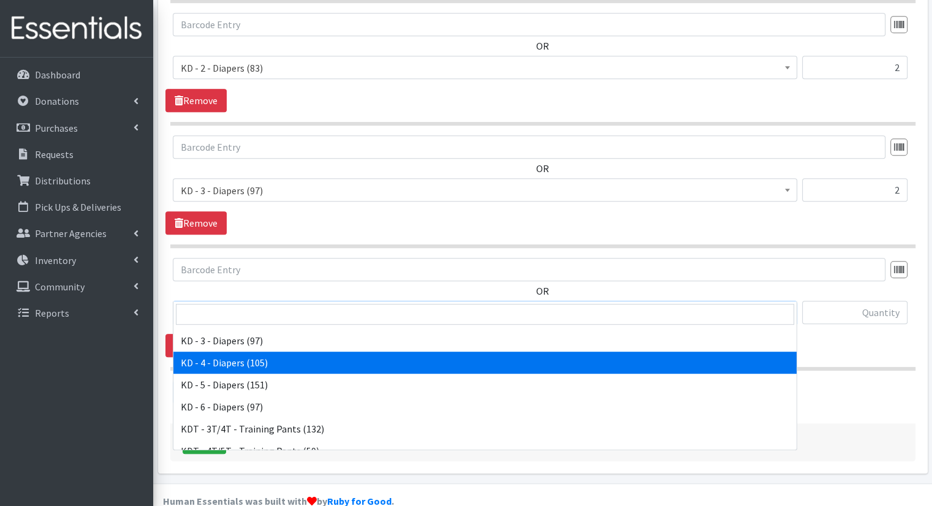
drag, startPoint x: 381, startPoint y: 373, endPoint x: 387, endPoint y: 370, distance: 7.7
select select "15500"
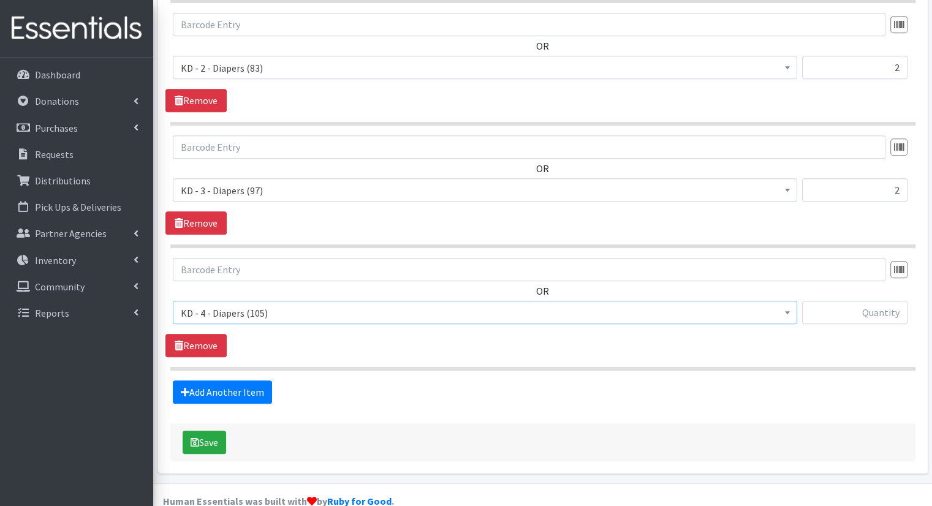
click at [885, 271] on div "OR Bathroom Bin (0) D - 0 - Diapers (14950) D - 3 - Diapers (14189) D - 4 - Dia…" at bounding box center [543, 296] width 755 height 76
click at [879, 301] on input "text" at bounding box center [854, 312] width 105 height 23
type input "2"
click at [235, 381] on link "Add Another Item" at bounding box center [222, 392] width 99 height 23
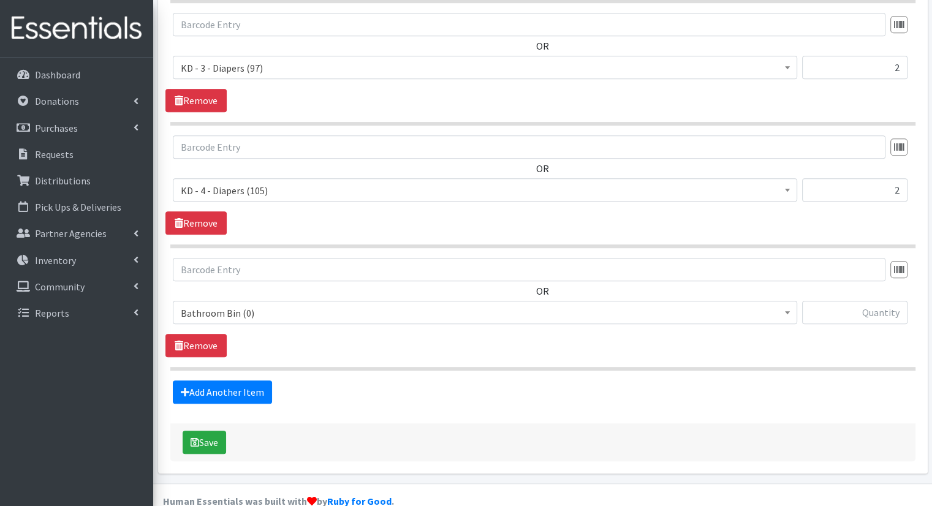
click at [327, 305] on span "Bathroom Bin (0)" at bounding box center [485, 313] width 609 height 17
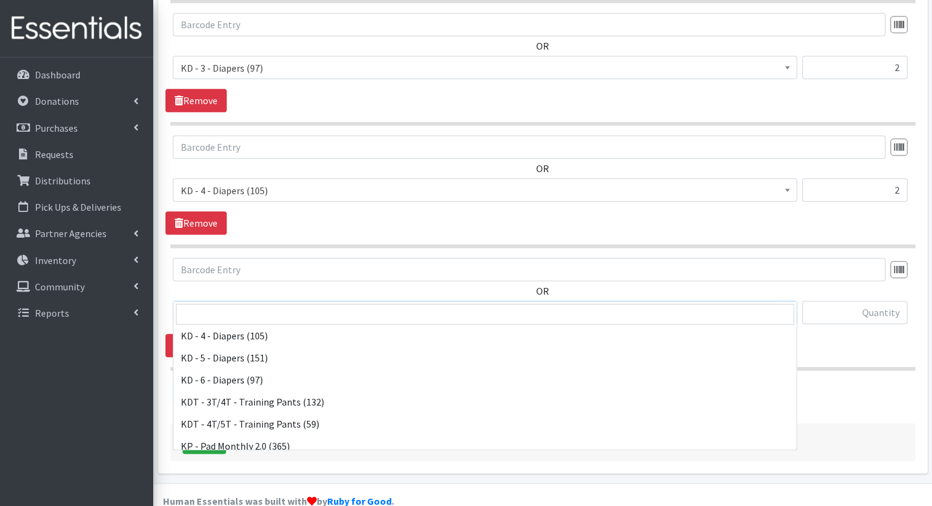
scroll to position [307, 0]
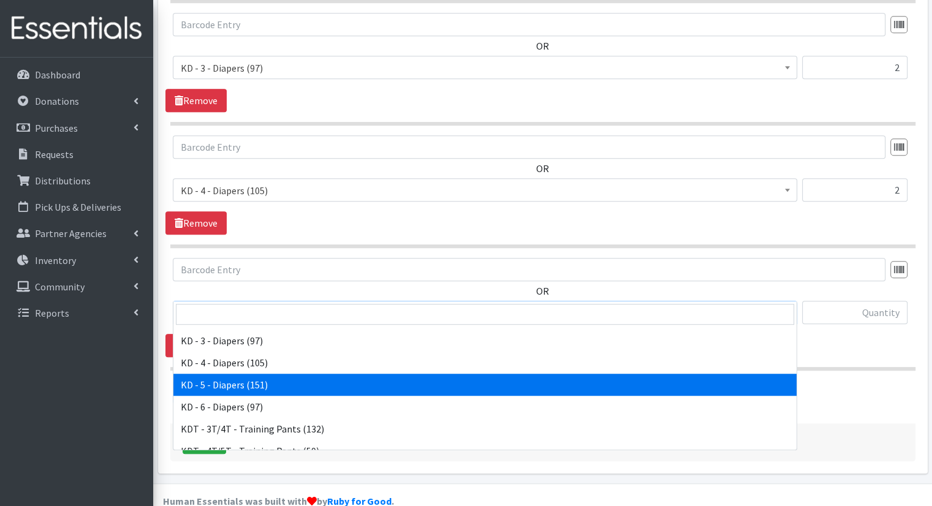
select select "15501"
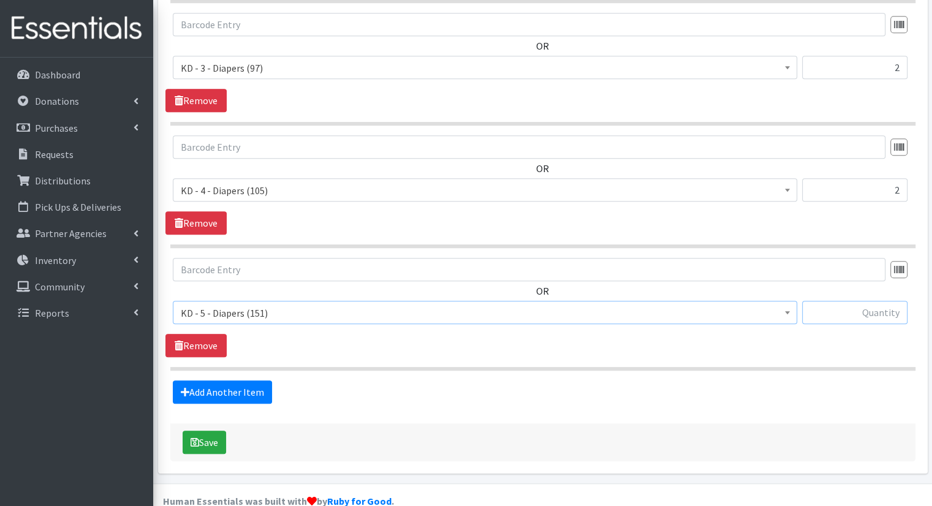
click at [865, 301] on input "text" at bounding box center [854, 312] width 105 height 23
type input "2"
click at [211, 381] on link "Add Another Item" at bounding box center [222, 392] width 99 height 23
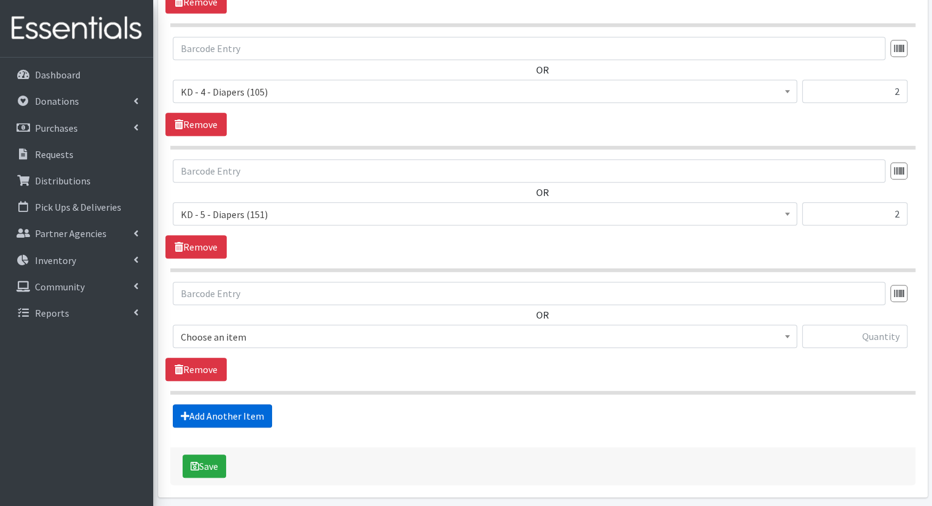
scroll to position [880, 0]
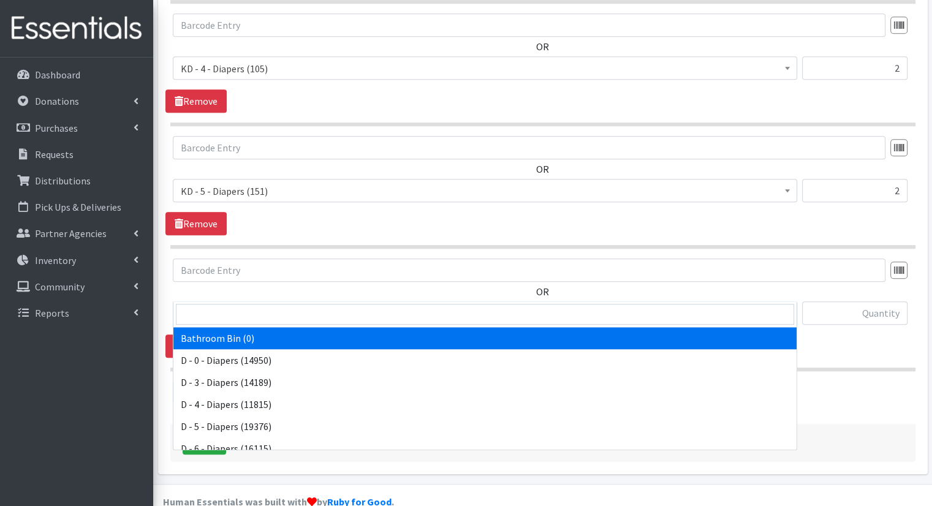
click at [414, 305] on span "Bathroom Bin (0)" at bounding box center [485, 313] width 609 height 17
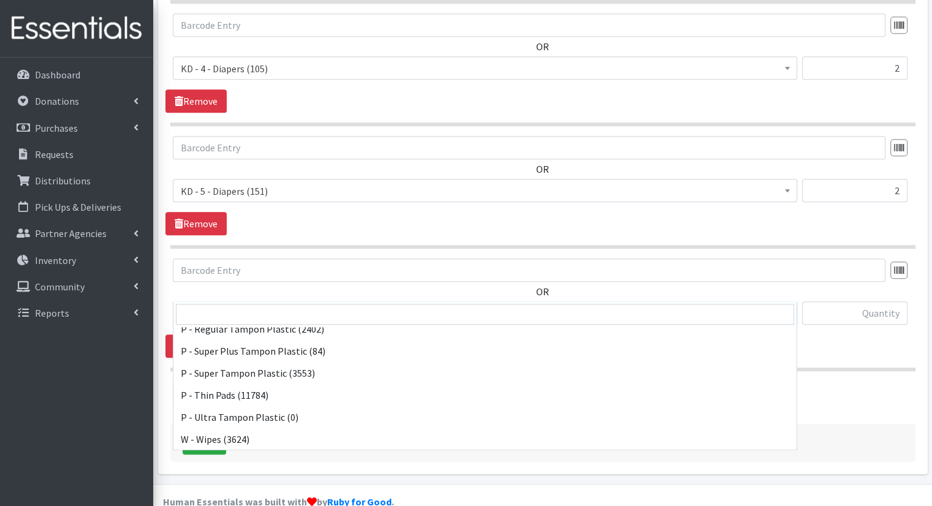
scroll to position [606, 0]
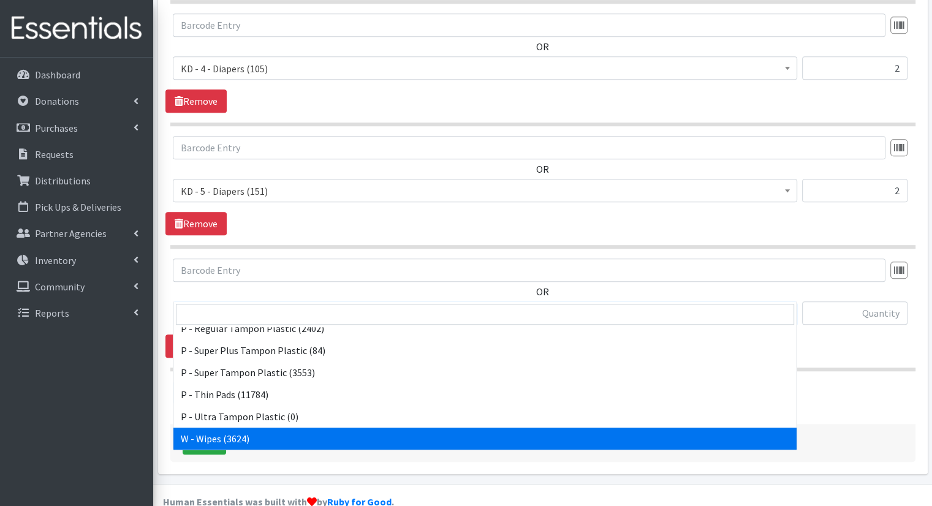
select select "15495"
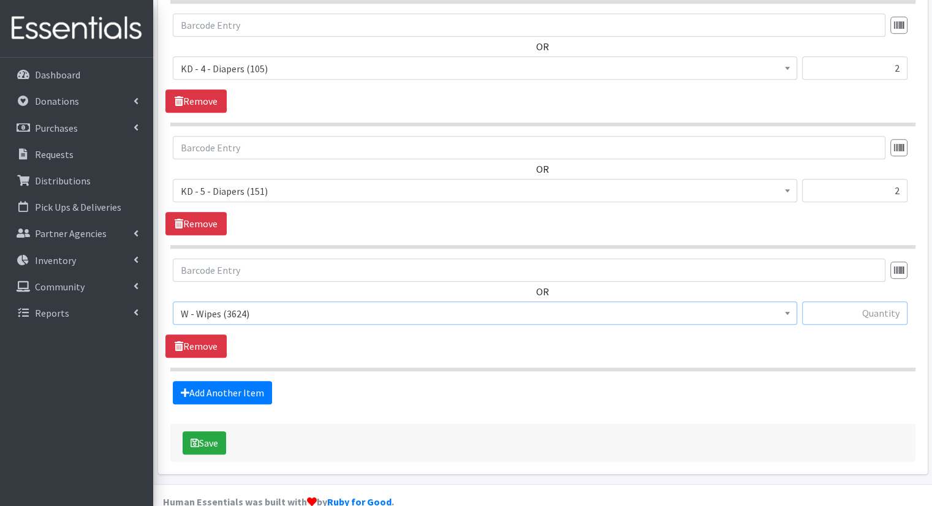
click at [844, 302] on input "text" at bounding box center [854, 313] width 105 height 23
drag, startPoint x: 849, startPoint y: 307, endPoint x: 912, endPoint y: 385, distance: 100.7
click at [901, 302] on input "1" at bounding box center [854, 313] width 105 height 23
type input "10"
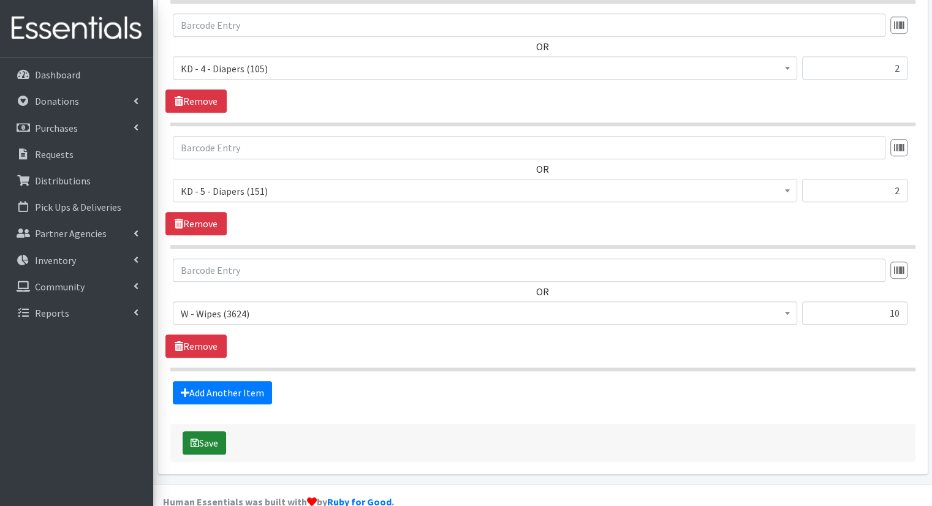
click at [223, 432] on button "Save" at bounding box center [205, 443] width 44 height 23
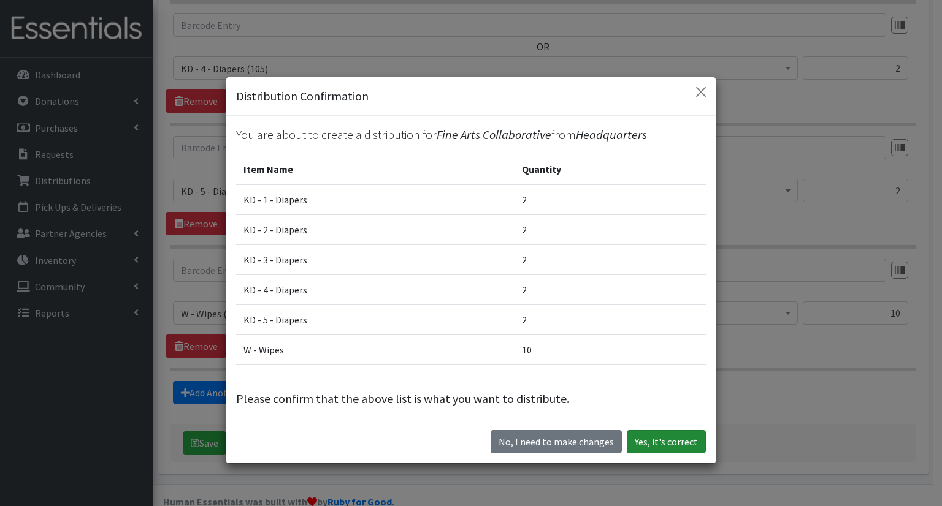
click at [683, 438] on button "Yes, it's correct" at bounding box center [666, 441] width 79 height 23
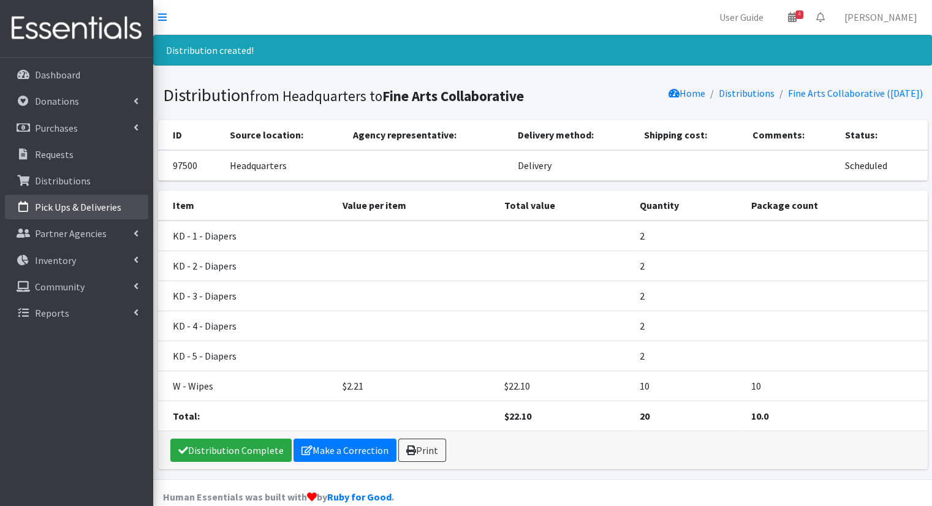
click at [77, 197] on link "Pick Ups & Deliveries" at bounding box center [76, 207] width 143 height 25
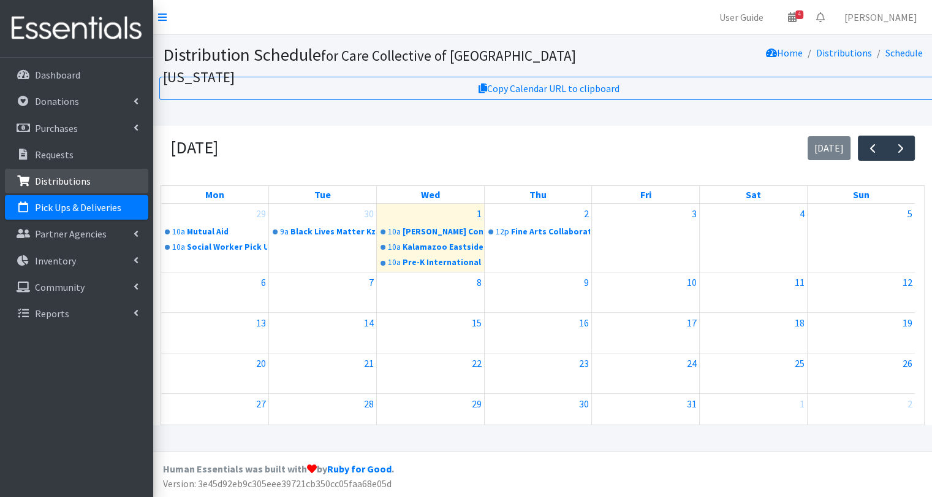
click at [109, 183] on link "Distributions" at bounding box center [76, 181] width 143 height 25
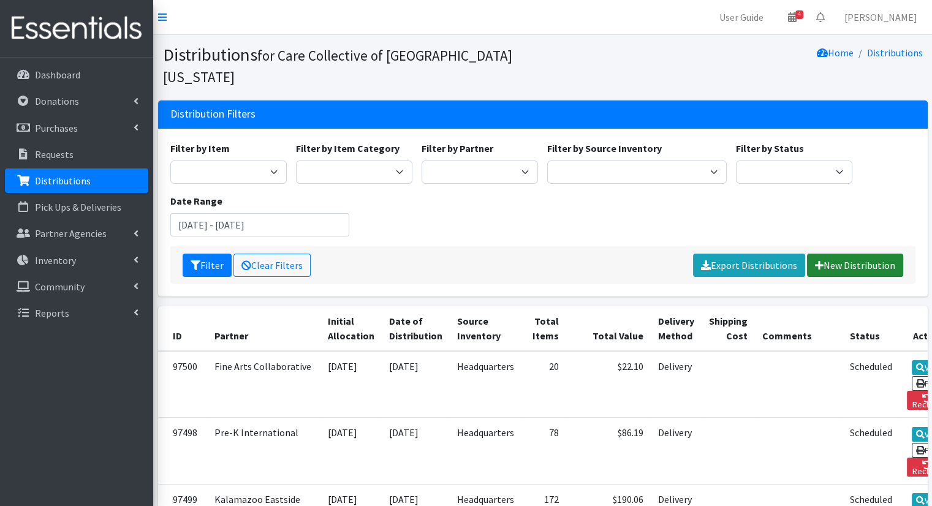
click at [818, 261] on icon at bounding box center [819, 266] width 9 height 10
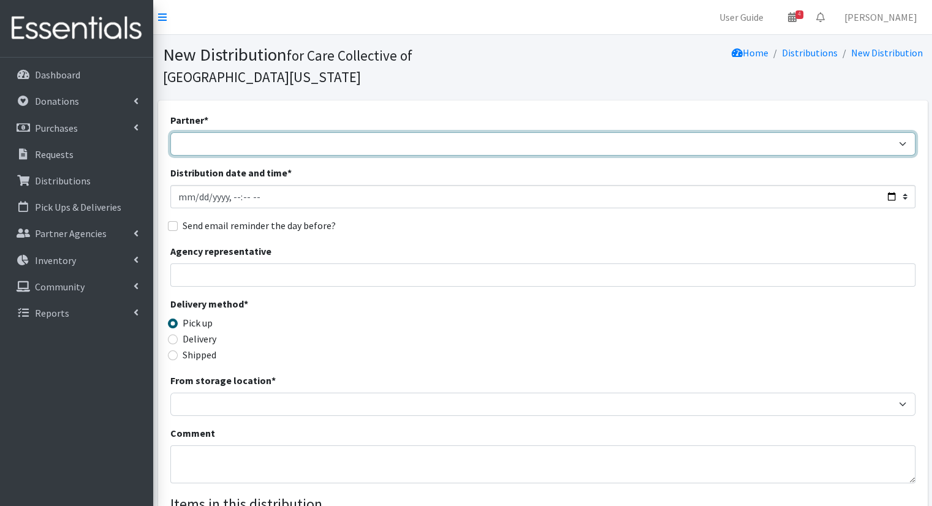
click at [247, 132] on select "African Community Kalamazoo Black Lives Matter Kzoo/[GEOGRAPHIC_DATA] Diaper Tr…" at bounding box center [542, 143] width 745 height 23
select select "7984"
click at [170, 132] on select "African Community Kalamazoo Black Lives Matter Kzoo/[GEOGRAPHIC_DATA] Diaper Tr…" at bounding box center [542, 143] width 745 height 23
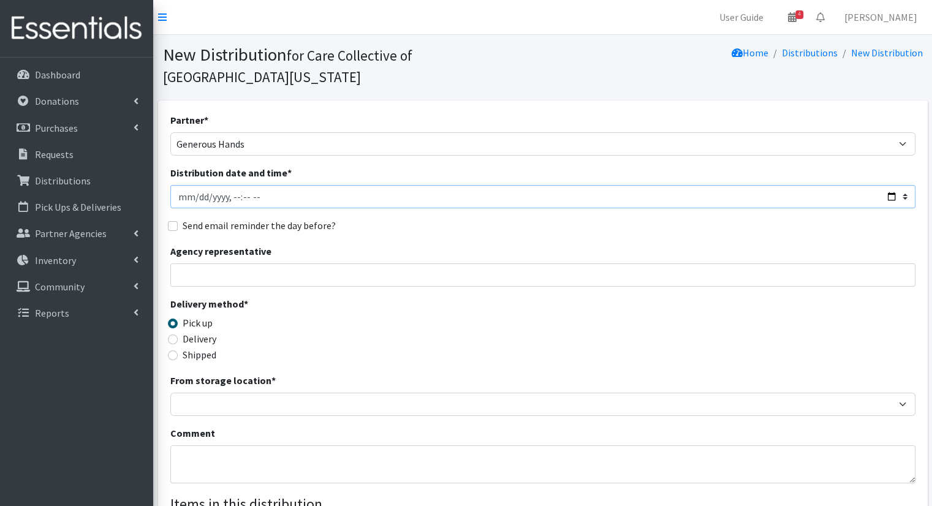
click at [891, 185] on input "Distribution date and time *" at bounding box center [542, 196] width 745 height 23
type input "[DATE]T10:00"
click at [439, 297] on div "Delivery method * Pick up Delivery Shipped Shipping cost" at bounding box center [542, 335] width 745 height 77
click at [202, 332] on label "Delivery" at bounding box center [200, 339] width 34 height 15
click at [178, 335] on input "Delivery" at bounding box center [173, 340] width 10 height 10
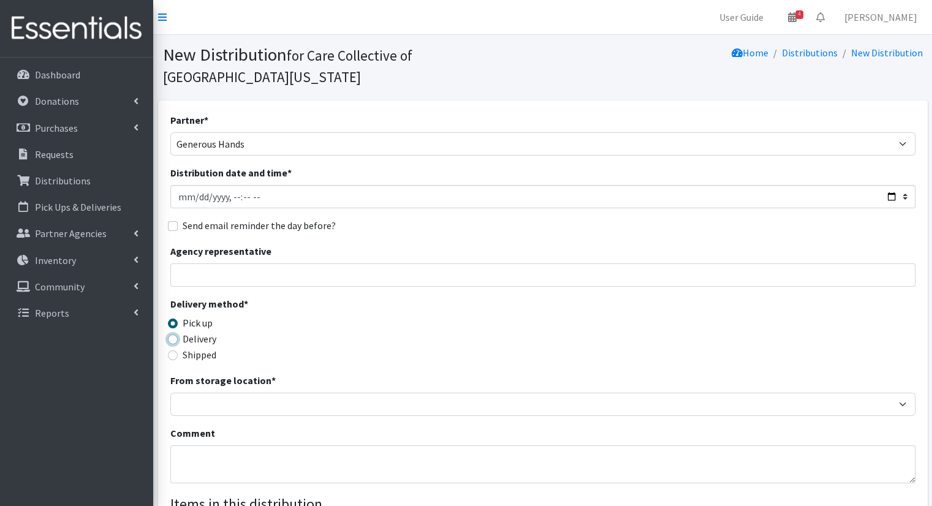
radio input "true"
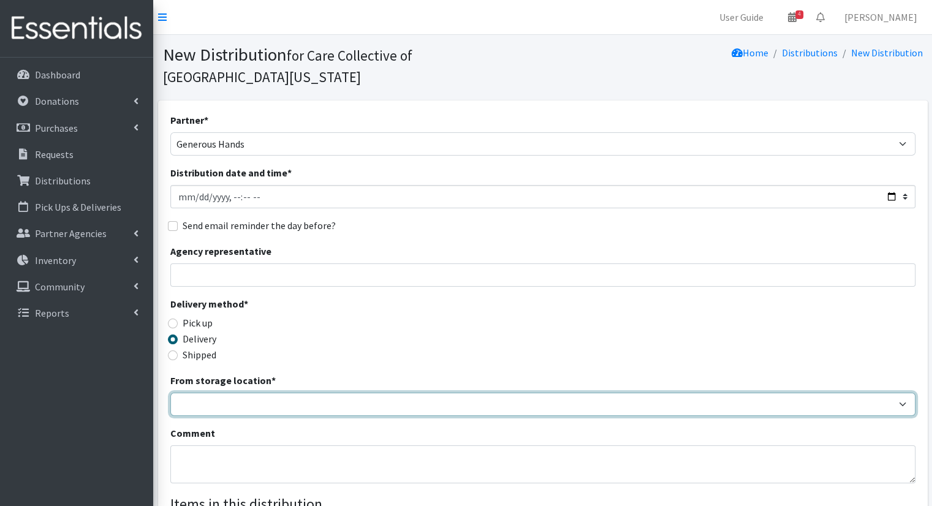
click at [201, 393] on select "Headquarters" at bounding box center [542, 404] width 745 height 23
select select "491"
click at [170, 393] on select "Headquarters" at bounding box center [542, 404] width 745 height 23
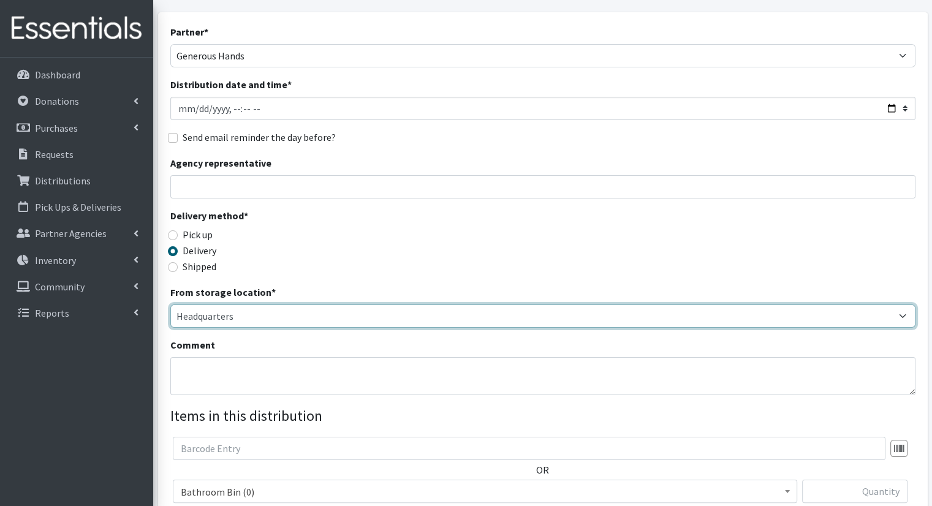
scroll to position [184, 0]
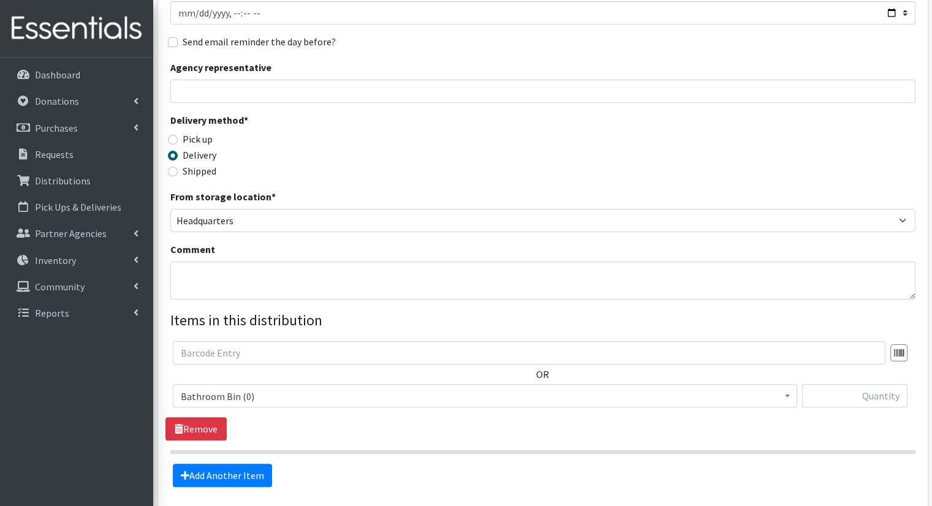
click at [248, 388] on span "Bathroom Bin (0)" at bounding box center [485, 396] width 609 height 17
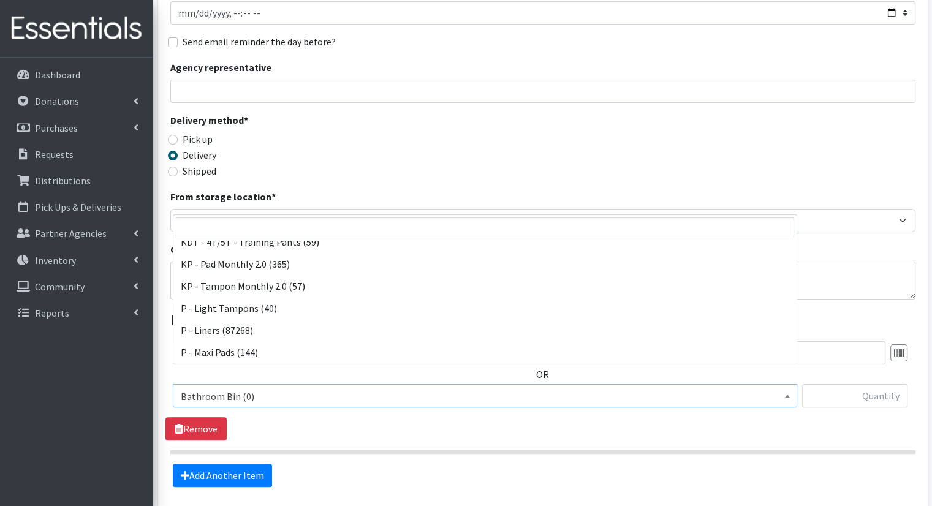
scroll to position [429, 0]
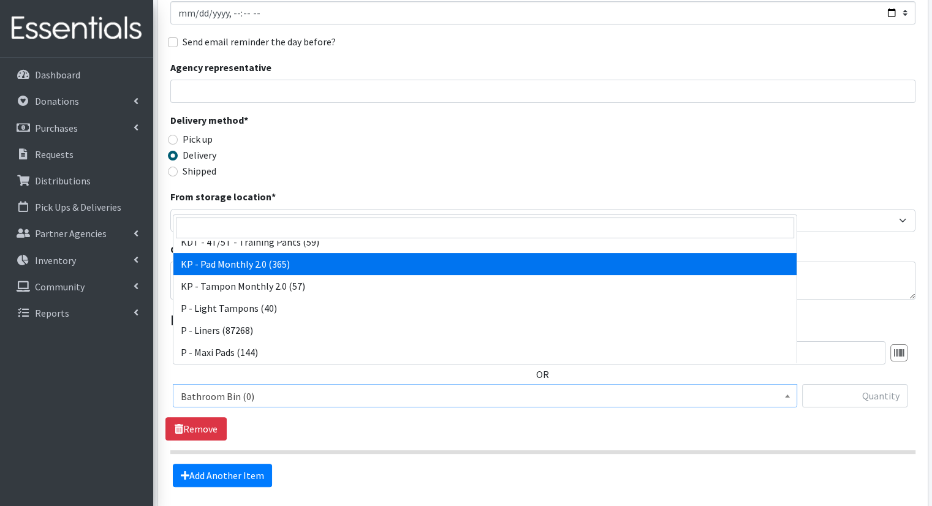
select select "15566"
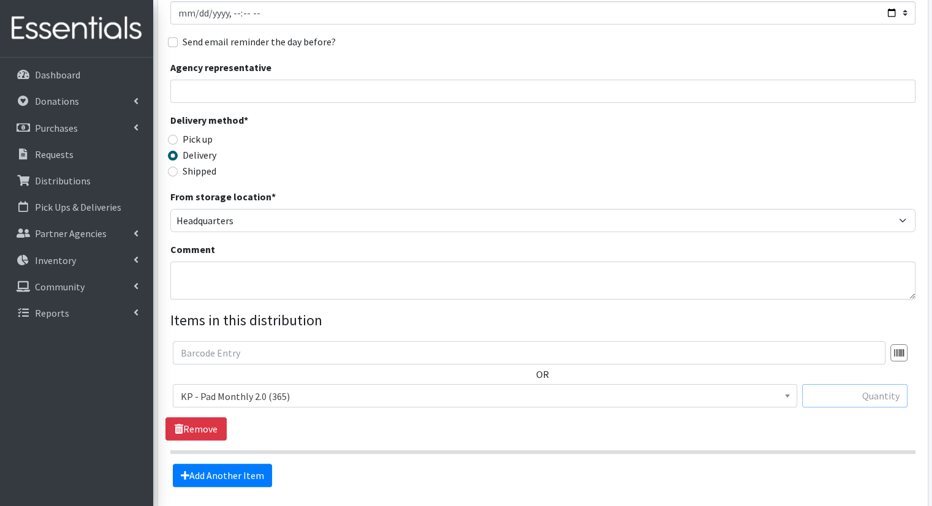
click at [834, 386] on input "text" at bounding box center [854, 395] width 105 height 23
type input "20"
click at [242, 464] on link "Add Another Item" at bounding box center [222, 475] width 99 height 23
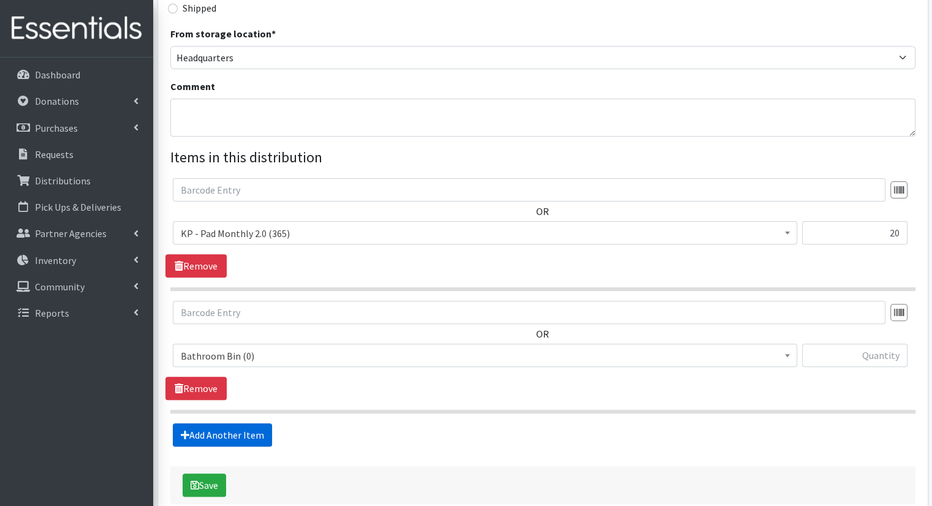
scroll to position [391, 0]
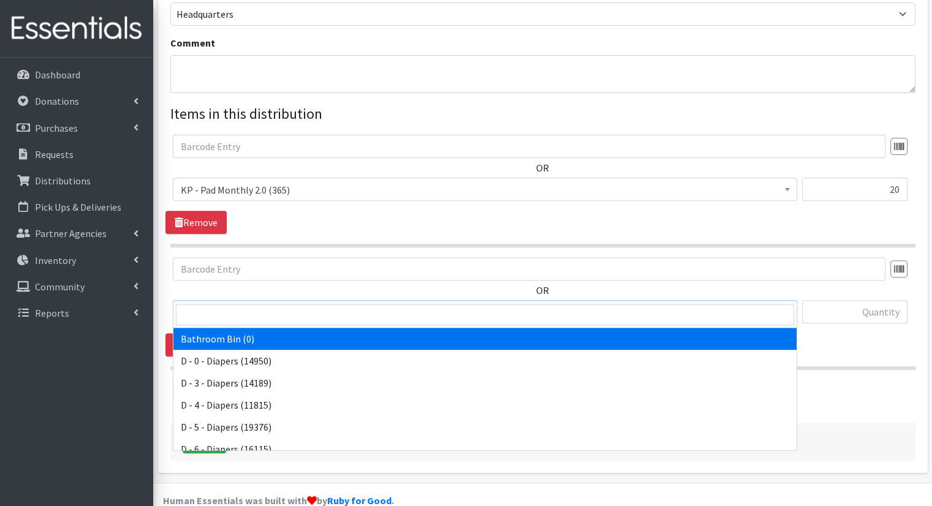
drag, startPoint x: 360, startPoint y: 288, endPoint x: 394, endPoint y: 331, distance: 55.1
click at [361, 304] on span "Bathroom Bin (0)" at bounding box center [485, 312] width 609 height 17
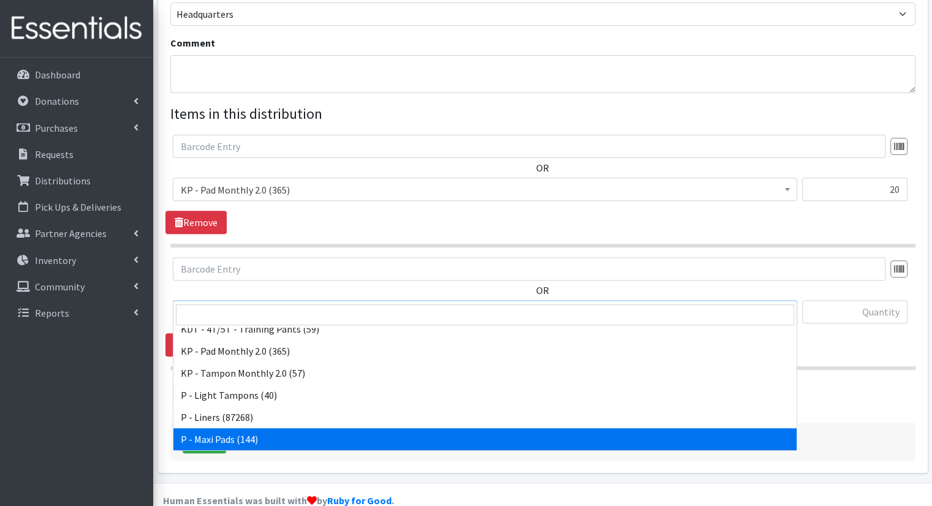
scroll to position [368, 0]
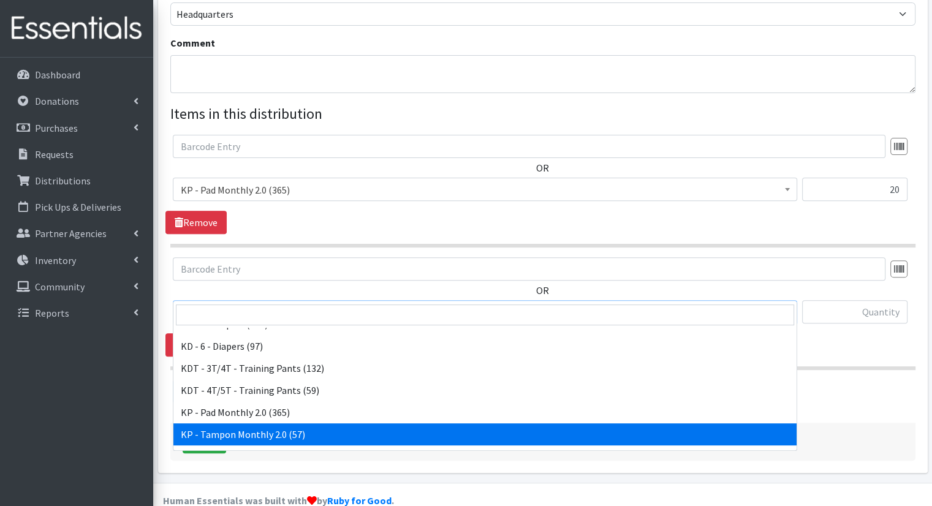
select select "15575"
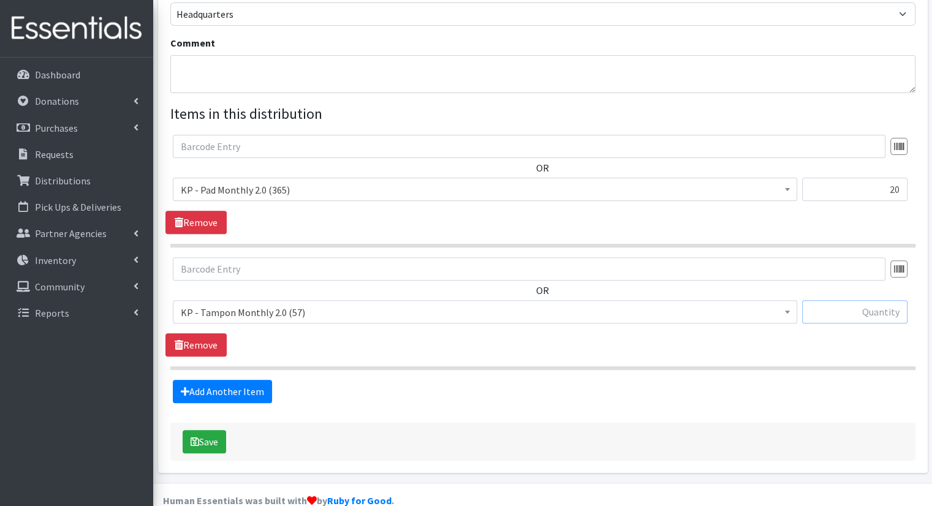
click at [874, 300] on input "text" at bounding box center [854, 311] width 105 height 23
type input "15"
click at [216, 430] on button "Save" at bounding box center [205, 441] width 44 height 23
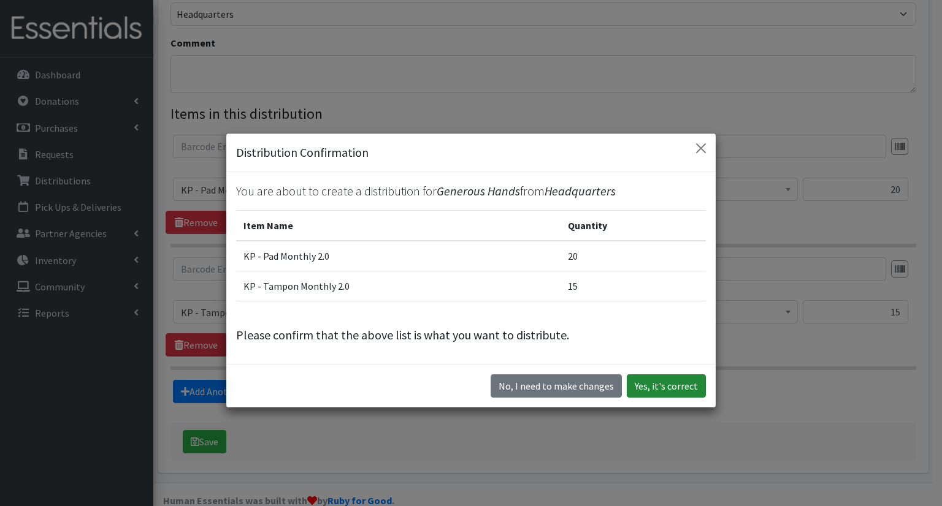
click at [676, 387] on button "Yes, it's correct" at bounding box center [666, 386] width 79 height 23
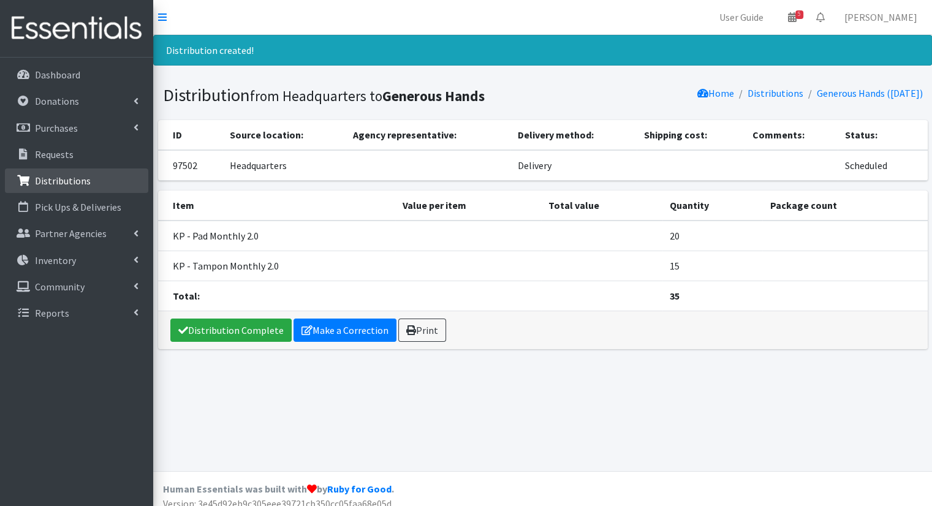
click at [51, 188] on link "Distributions" at bounding box center [76, 181] width 143 height 25
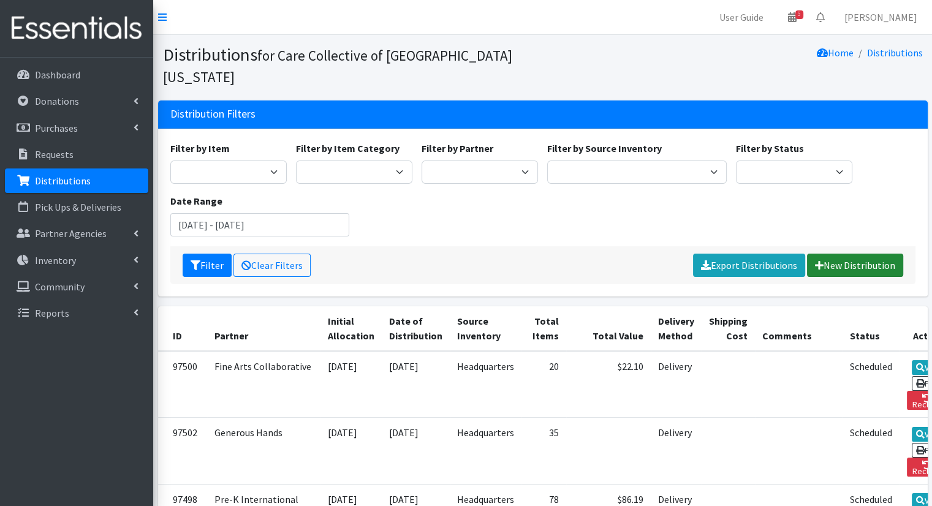
click at [861, 254] on link "New Distribution" at bounding box center [855, 265] width 96 height 23
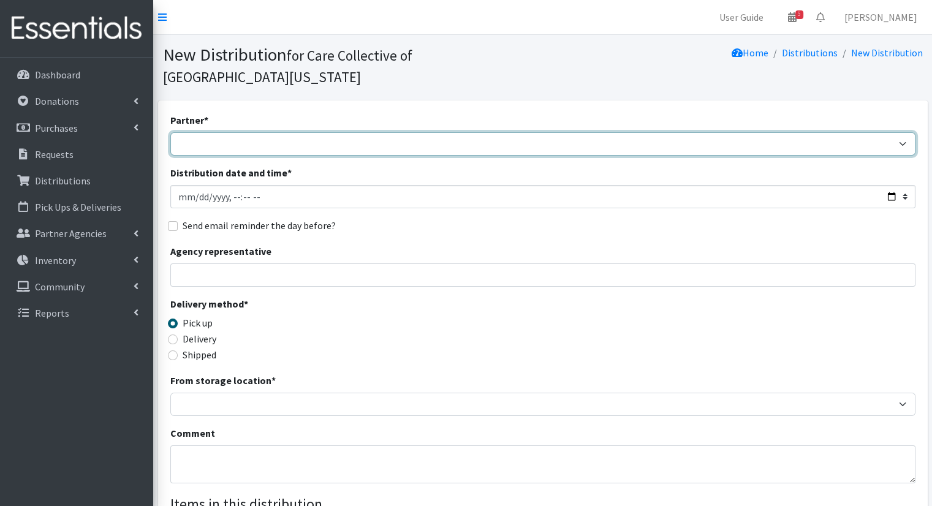
click at [245, 132] on select "African Community Kalamazoo Black Lives Matter Kzoo/BC Diaper Train Cares Sexua…" at bounding box center [542, 143] width 745 height 23
select select "8189"
click at [170, 132] on select "African Community Kalamazoo Black Lives Matter Kzoo/BC Diaper Train Cares Sexua…" at bounding box center [542, 143] width 745 height 23
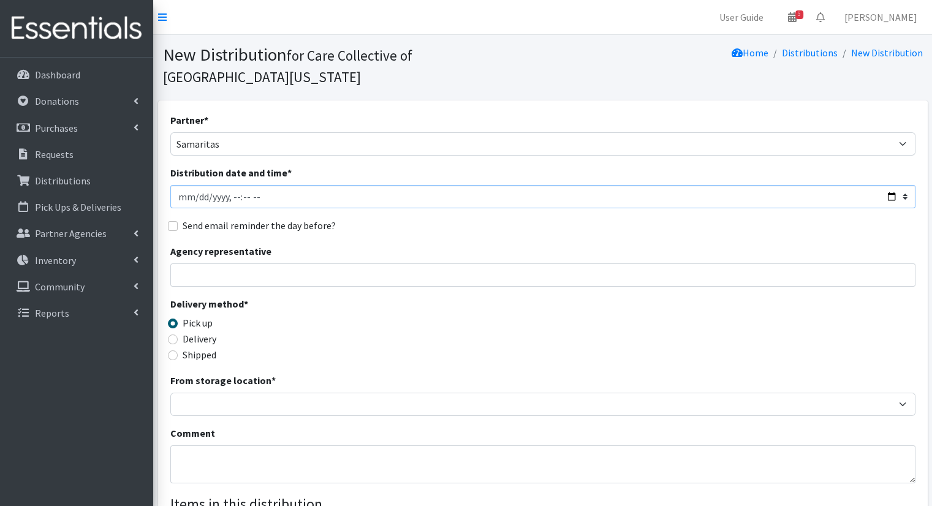
click at [895, 185] on input "Distribution date and time *" at bounding box center [542, 196] width 745 height 23
type input "[DATE]T10:00"
click at [421, 219] on div "Partner * African Community Kalamazoo Black Lives Matter Kzoo/BC Diaper Train C…" at bounding box center [542, 392] width 745 height 558
click at [191, 332] on label "Delivery" at bounding box center [200, 339] width 34 height 15
click at [178, 335] on input "Delivery" at bounding box center [173, 340] width 10 height 10
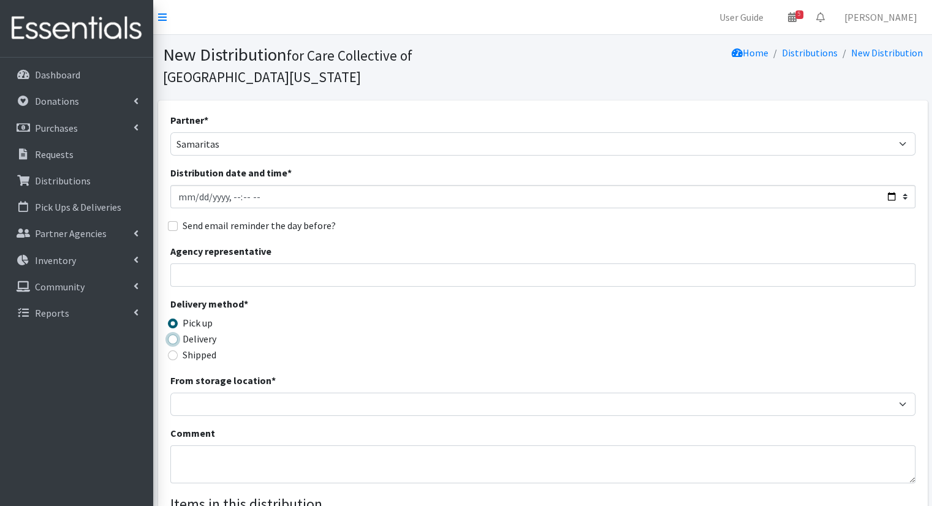
radio input "true"
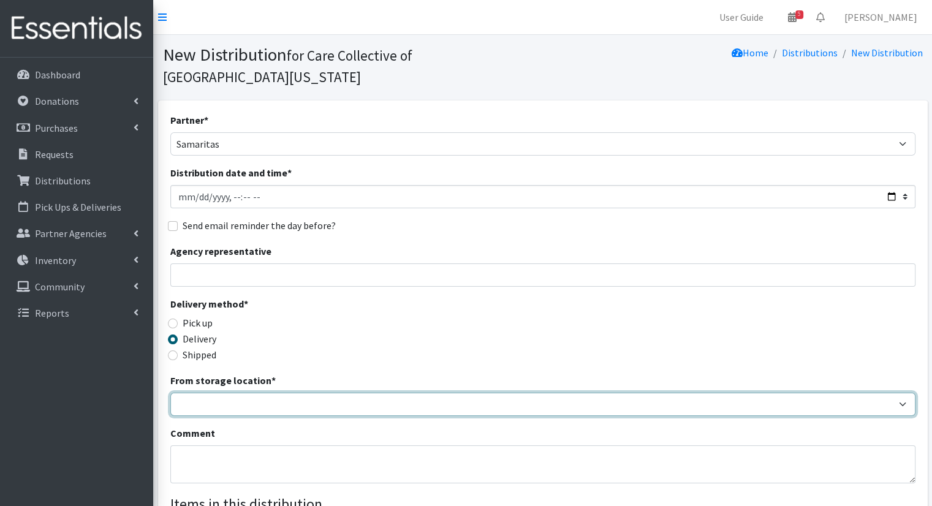
click at [199, 393] on select "Headquarters" at bounding box center [542, 404] width 745 height 23
select select "491"
click at [170, 393] on select "Headquarters" at bounding box center [542, 404] width 745 height 23
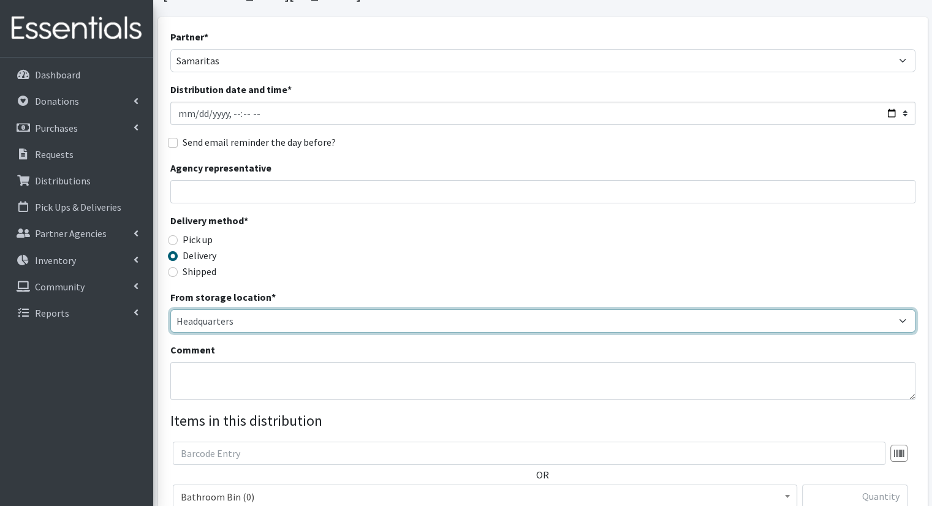
scroll to position [184, 0]
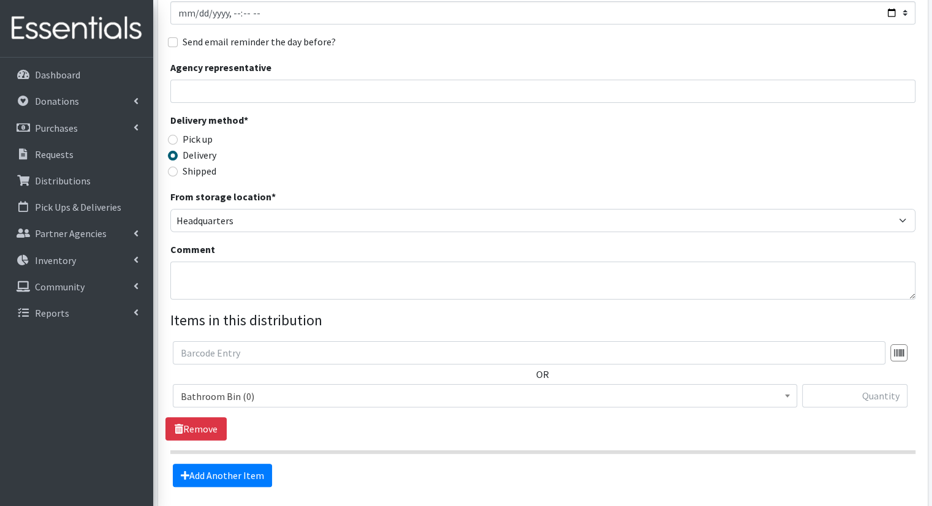
drag, startPoint x: 374, startPoint y: 355, endPoint x: 372, endPoint y: 362, distance: 7.8
click at [375, 356] on div "OR Bathroom Bin (0) D - 0 - Diapers (14950) D - 3 - Diapers (14189) D - 4 - Dia…" at bounding box center [543, 379] width 755 height 76
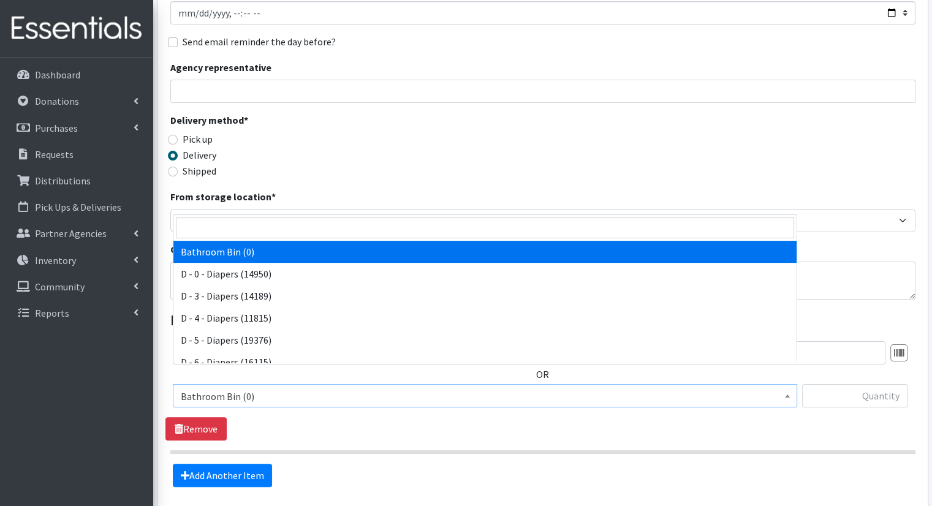
click at [373, 384] on span "Bathroom Bin (0)" at bounding box center [485, 395] width 625 height 23
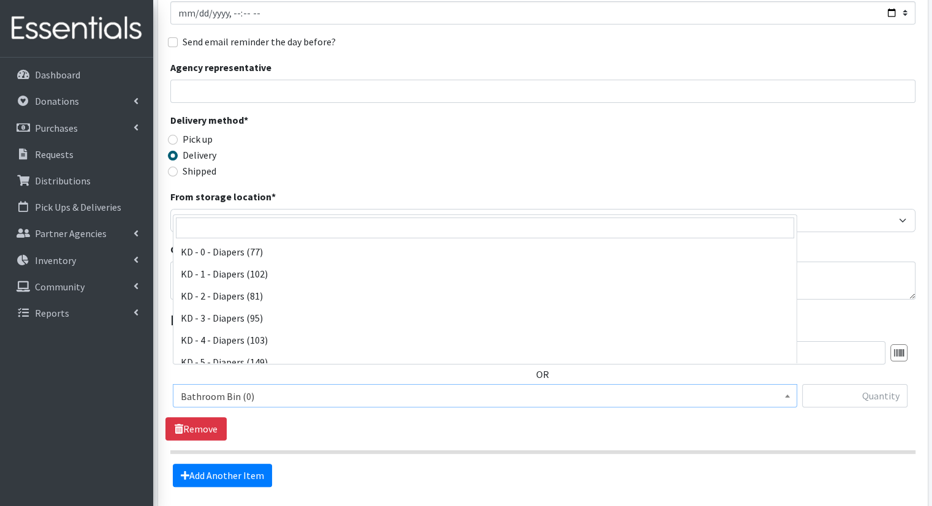
scroll to position [245, 0]
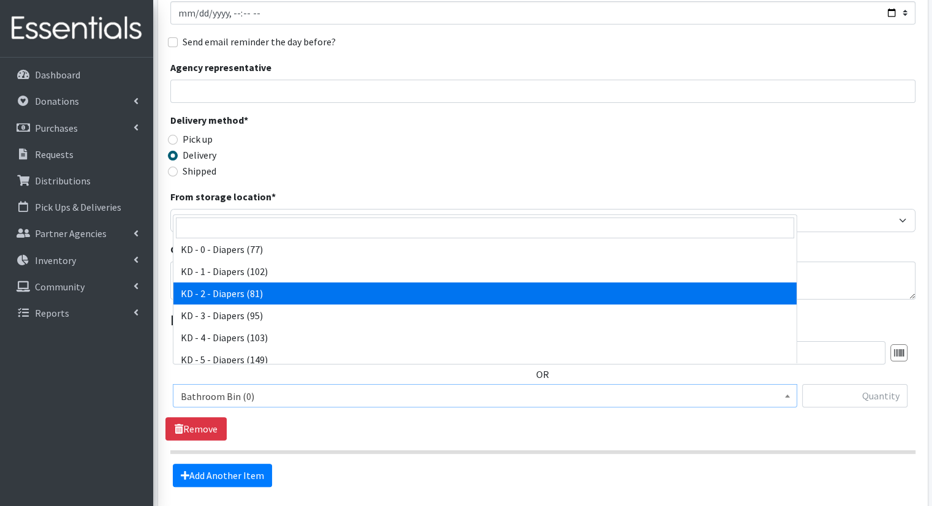
select select "15498"
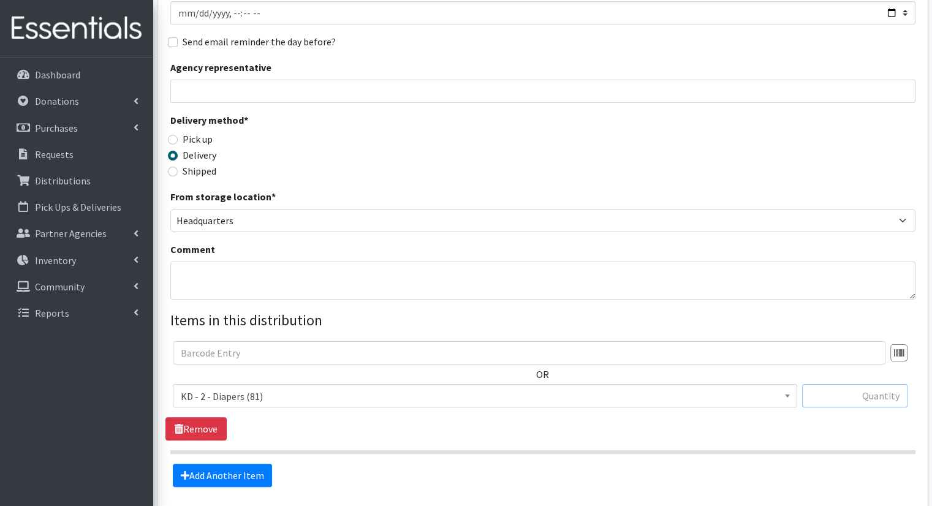
drag, startPoint x: 850, startPoint y: 378, endPoint x: 848, endPoint y: 364, distance: 14.8
click at [848, 384] on input "text" at bounding box center [854, 395] width 105 height 23
type input "18"
click at [210, 464] on link "Add Another Item" at bounding box center [222, 475] width 99 height 23
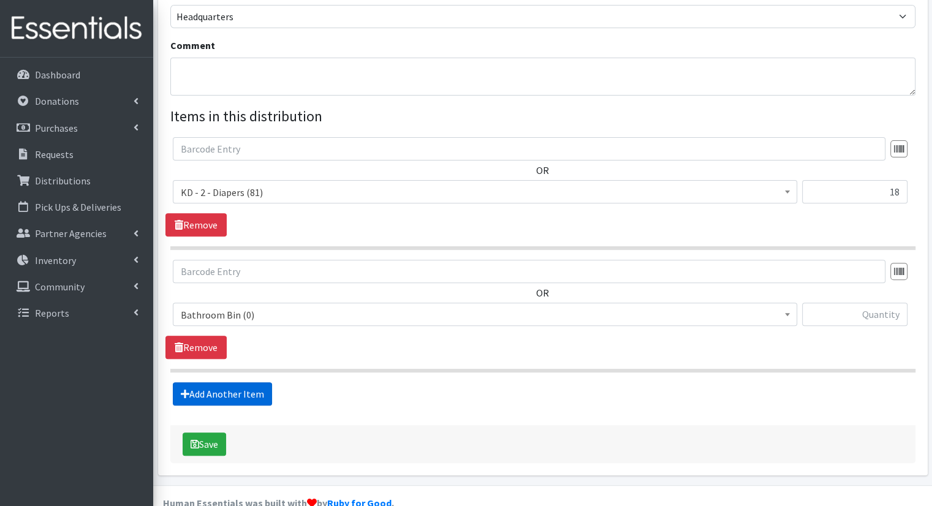
scroll to position [391, 0]
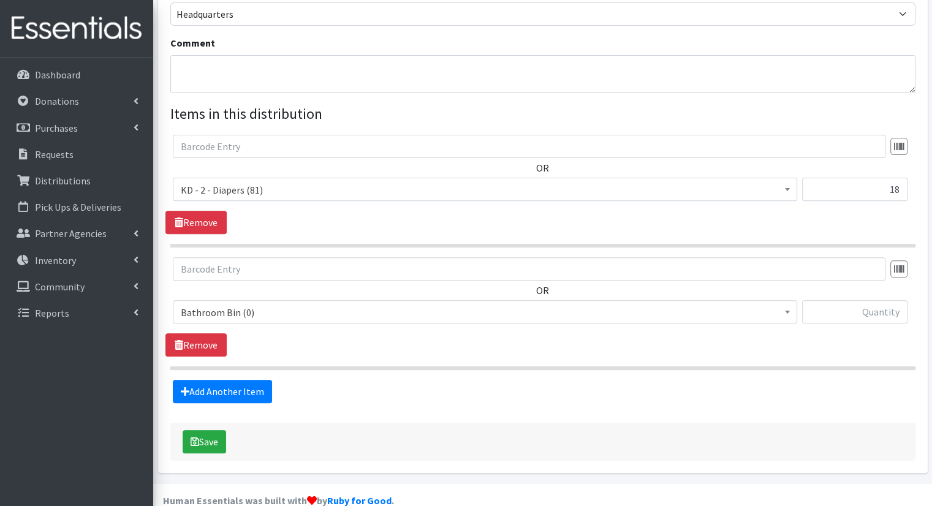
click at [425, 300] on span "Bathroom Bin (0)" at bounding box center [485, 311] width 625 height 23
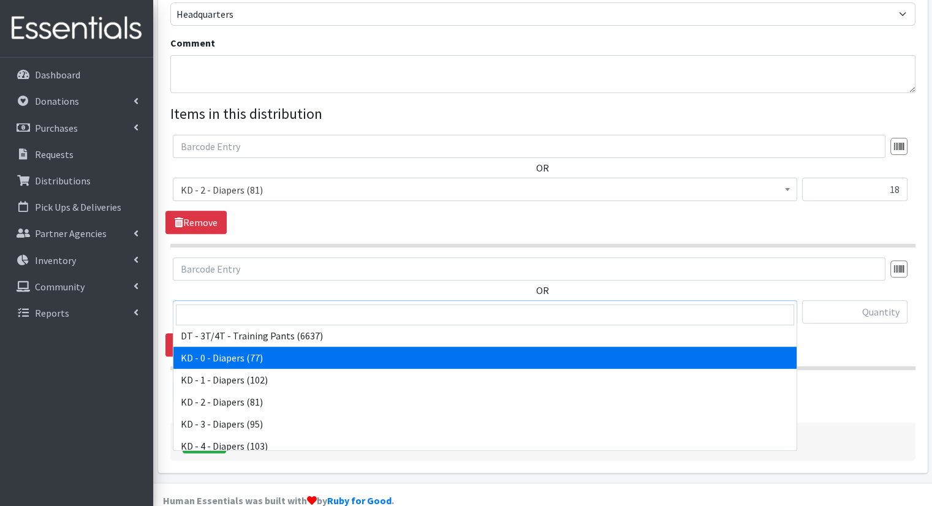
scroll to position [245, 0]
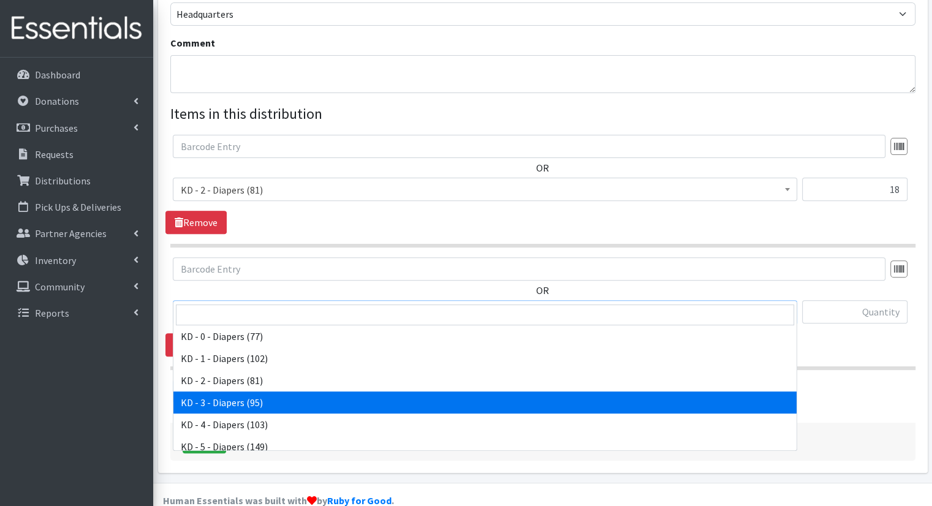
select select "15499"
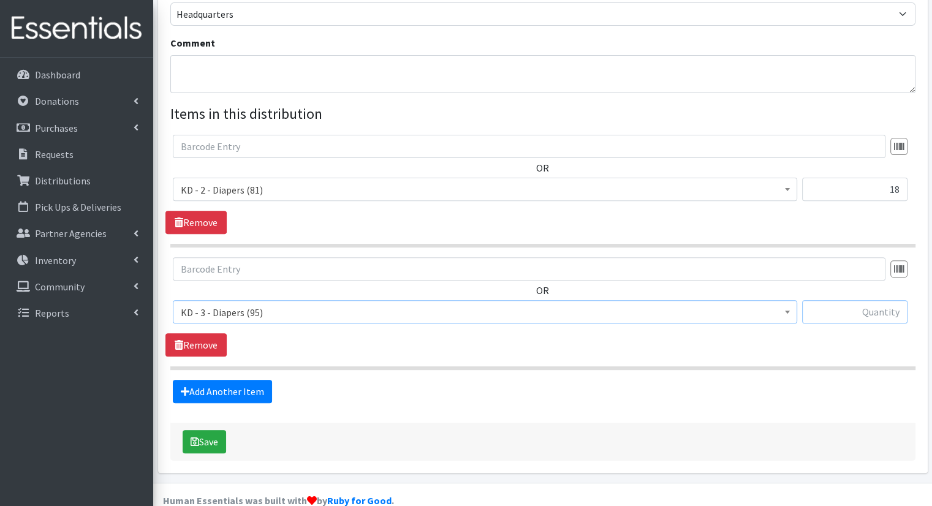
click at [880, 300] on input "text" at bounding box center [854, 311] width 105 height 23
type input "18"
click at [239, 380] on link "Add Another Item" at bounding box center [222, 391] width 99 height 23
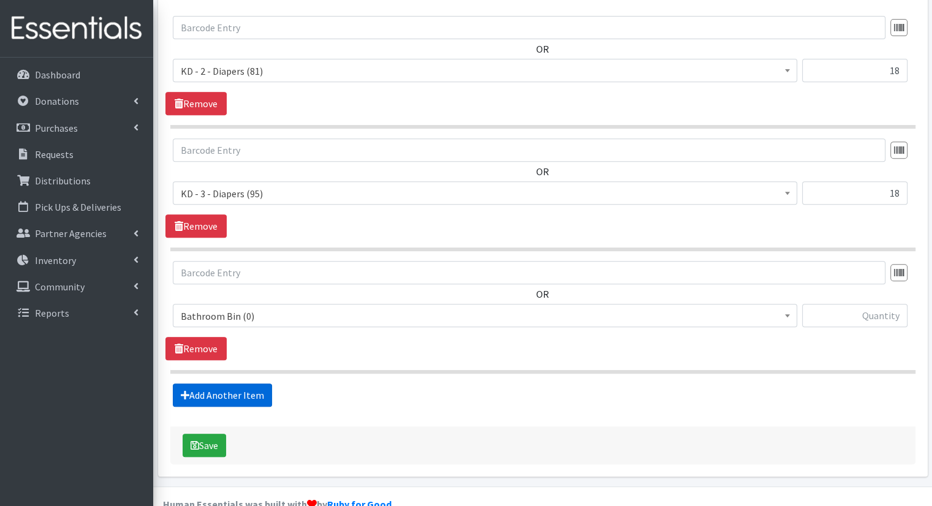
scroll to position [512, 0]
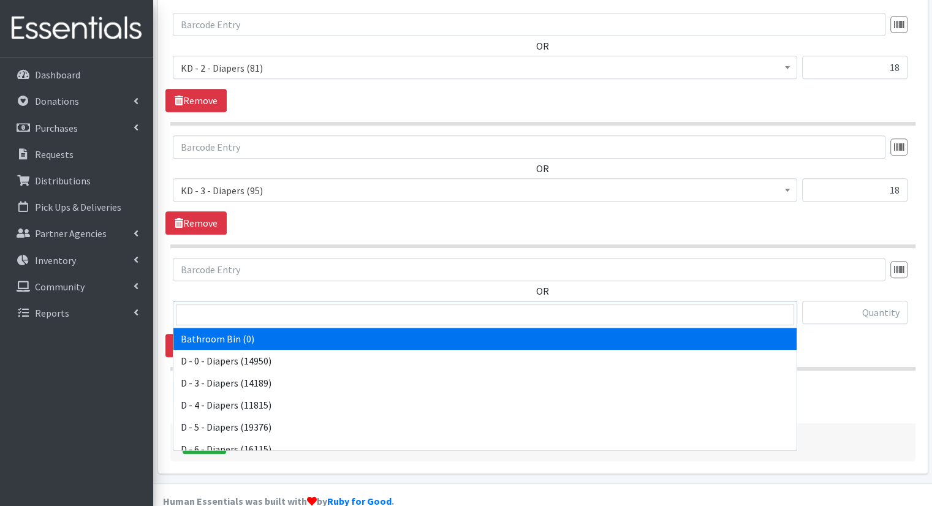
click at [386, 305] on span "Bathroom Bin (0)" at bounding box center [485, 313] width 609 height 17
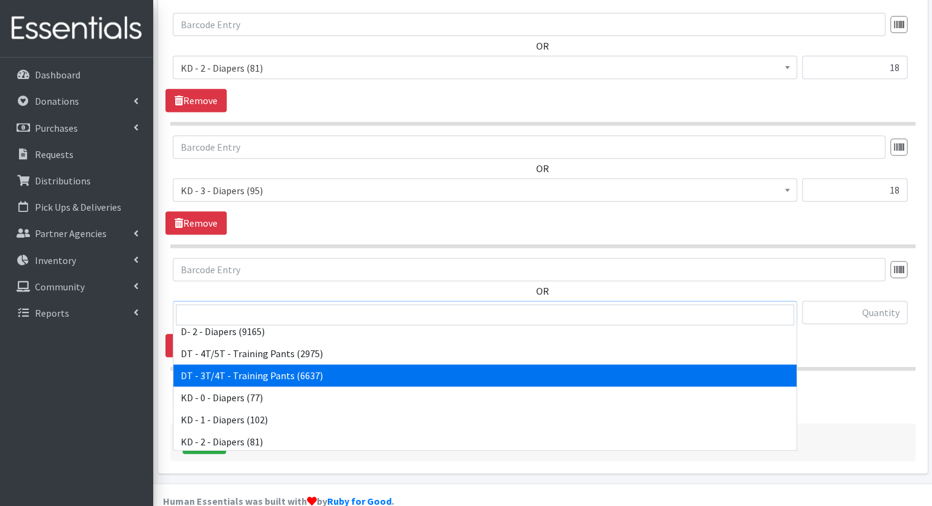
scroll to position [307, 0]
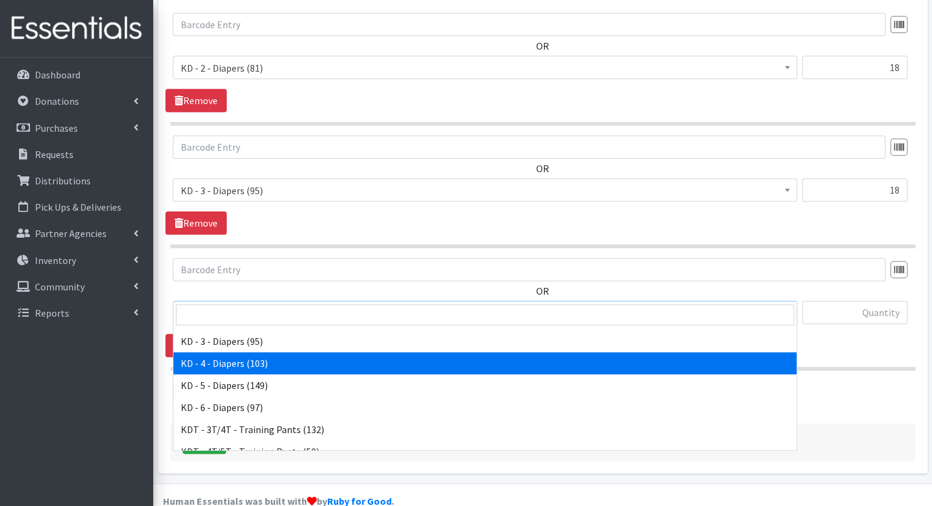
select select "15500"
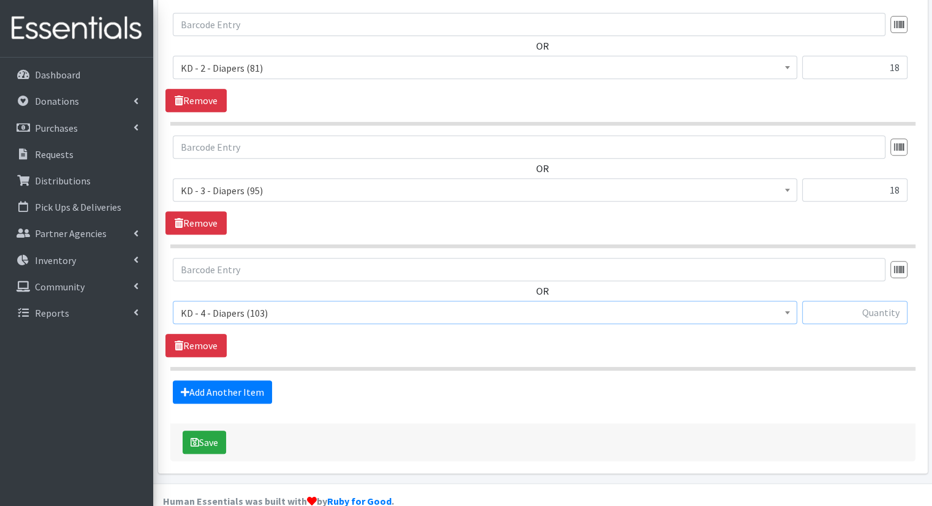
click at [855, 301] on input "text" at bounding box center [854, 312] width 105 height 23
type input "24"
click at [256, 381] on link "Add Another Item" at bounding box center [222, 392] width 99 height 23
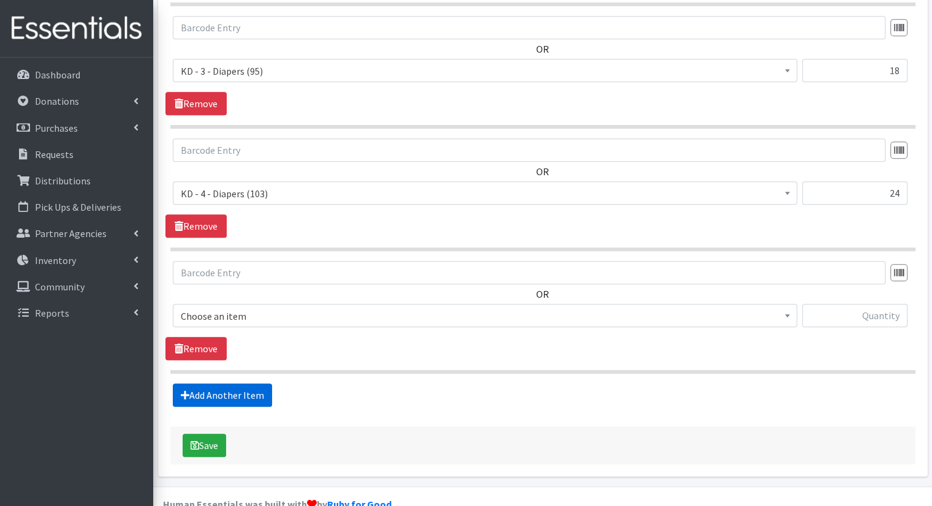
scroll to position [635, 0]
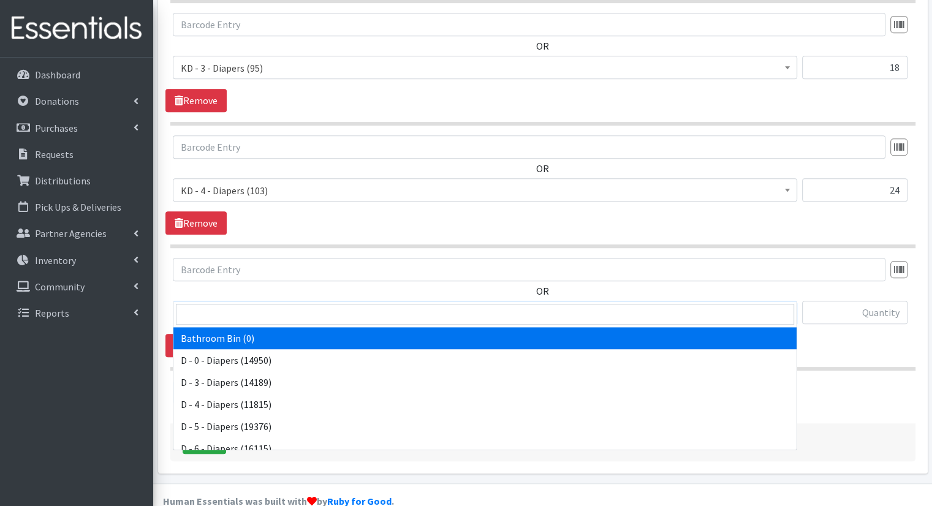
click at [352, 305] on span "Bathroom Bin (0)" at bounding box center [485, 313] width 609 height 17
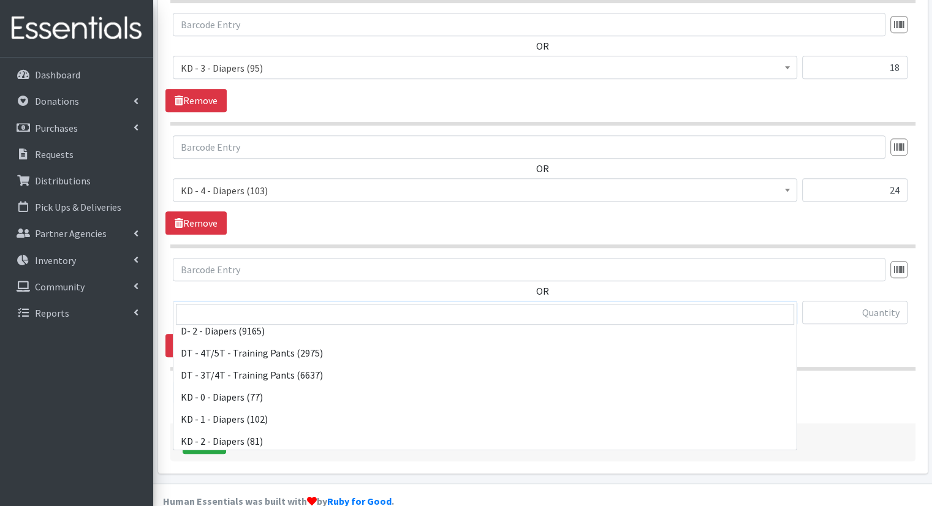
scroll to position [245, 0]
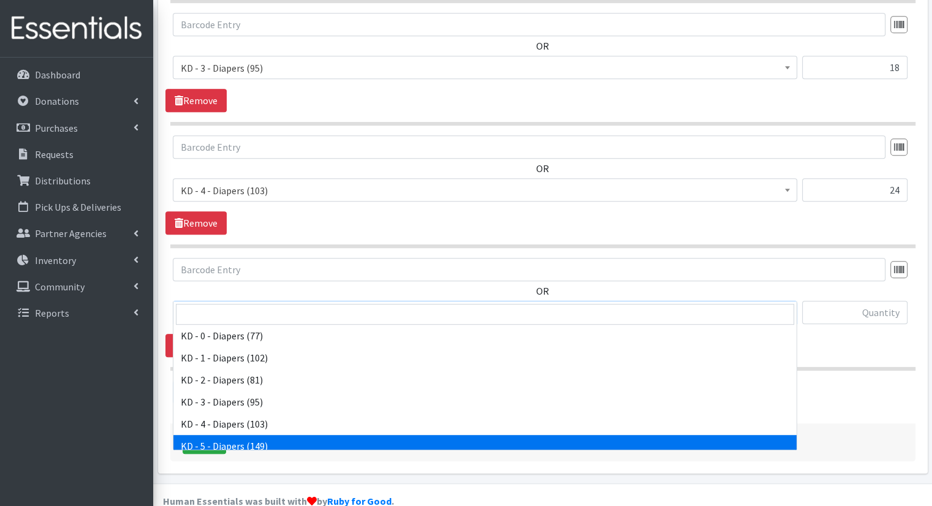
select select "15501"
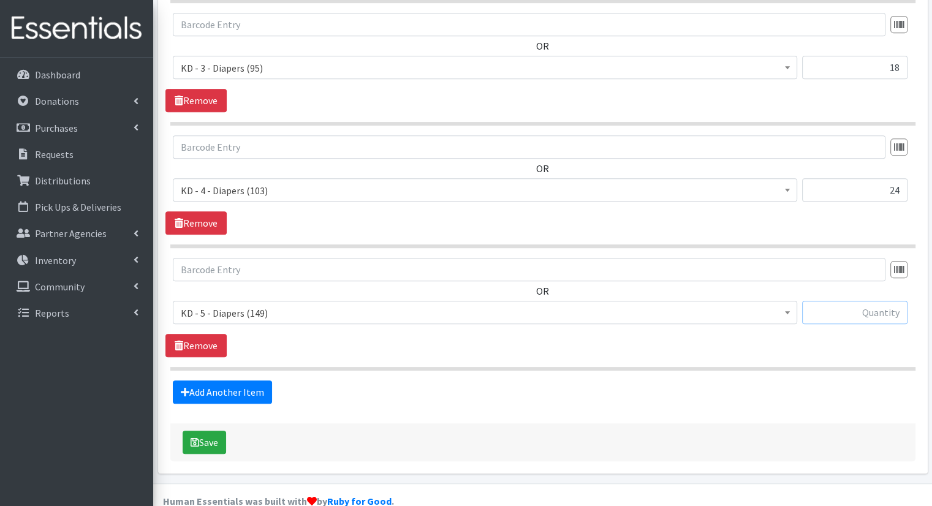
drag, startPoint x: 826, startPoint y: 302, endPoint x: 819, endPoint y: 296, distance: 9.2
click at [826, 302] on div at bounding box center [854, 312] width 105 height 23
click at [819, 301] on input "text" at bounding box center [854, 312] width 105 height 23
type input "35"
click at [262, 381] on link "Add Another Item" at bounding box center [222, 392] width 99 height 23
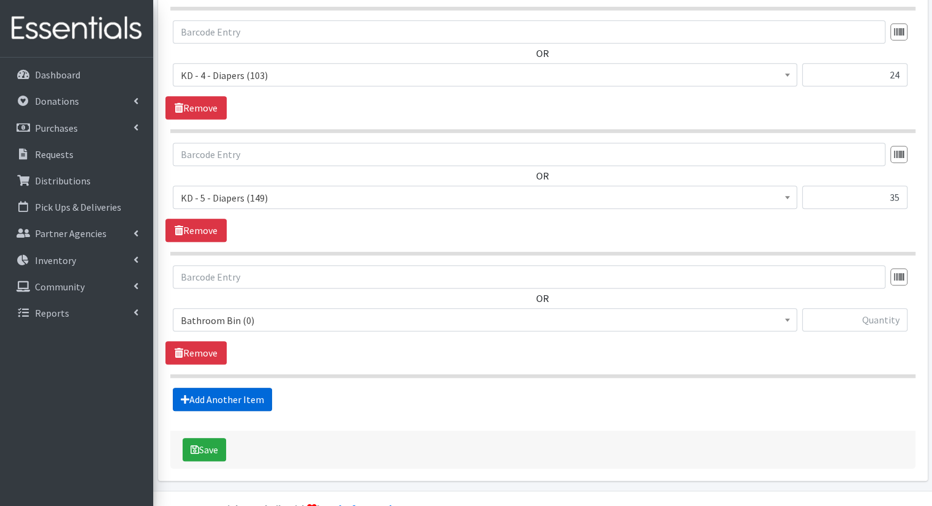
scroll to position [758, 0]
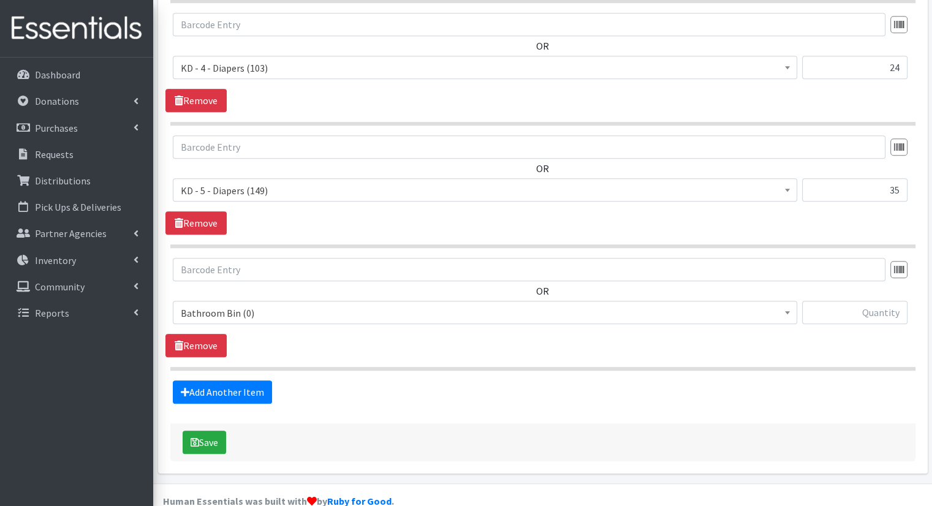
click at [382, 305] on span "Bathroom Bin (0)" at bounding box center [485, 313] width 609 height 17
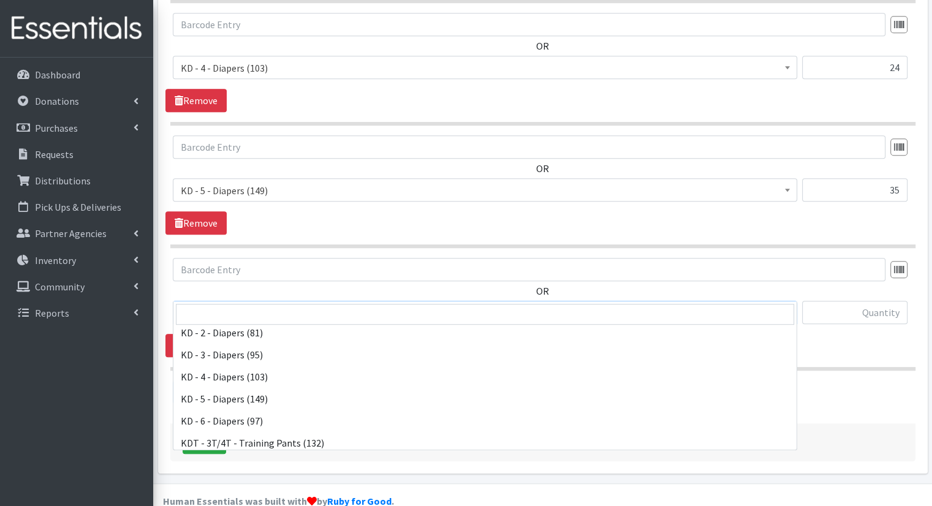
scroll to position [307, 0]
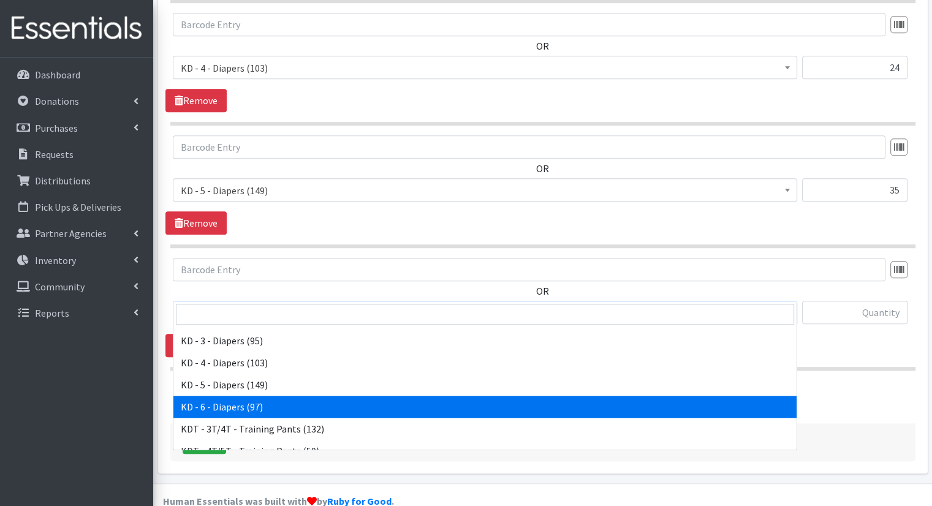
select select "15502"
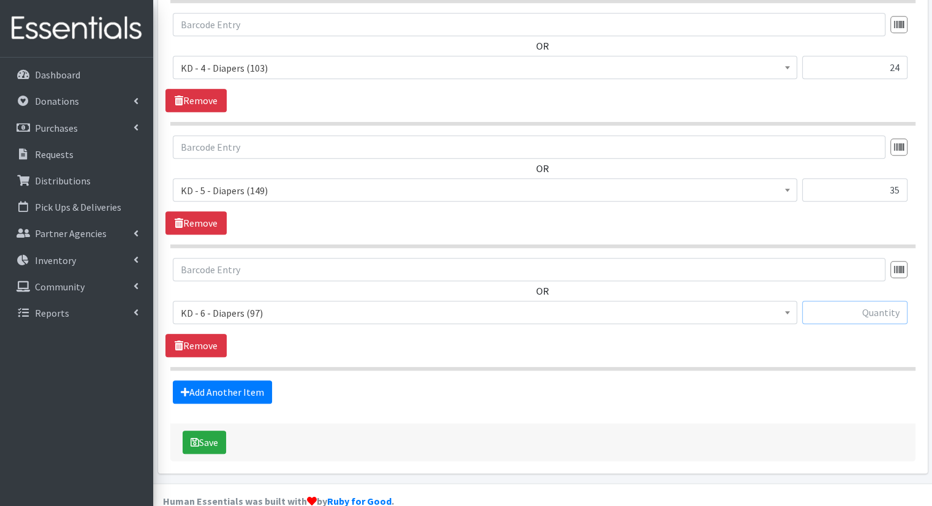
click at [814, 301] on input "text" at bounding box center [854, 312] width 105 height 23
type input "42"
click at [206, 381] on link "Add Another Item" at bounding box center [222, 392] width 99 height 23
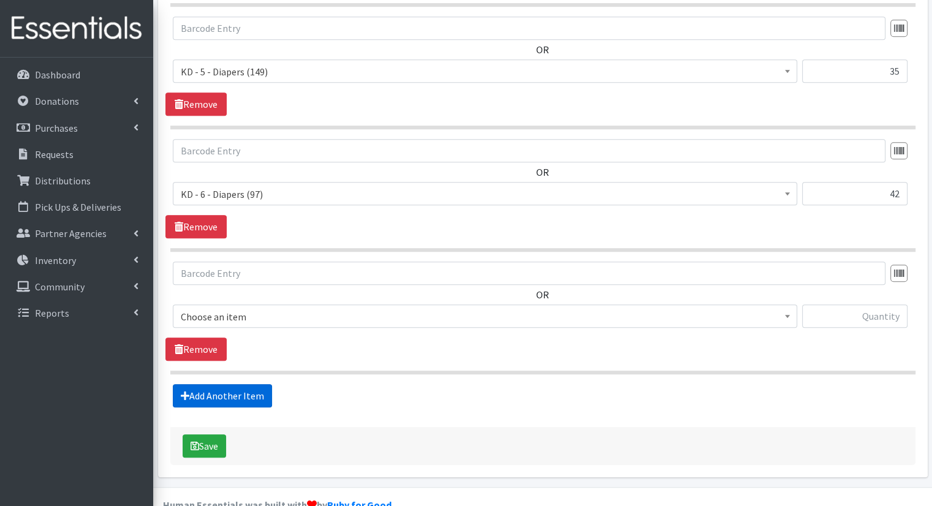
scroll to position [880, 0]
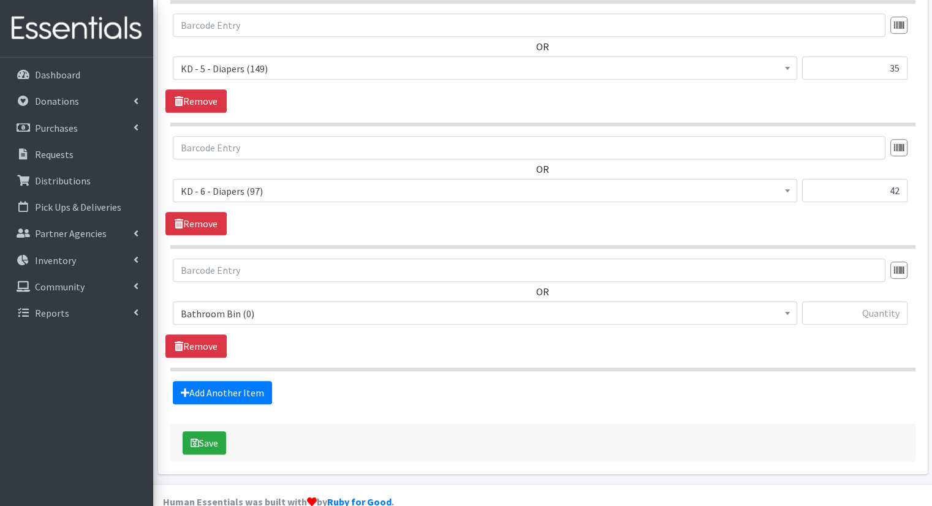
click at [442, 302] on span "Bathroom Bin (0)" at bounding box center [485, 313] width 625 height 23
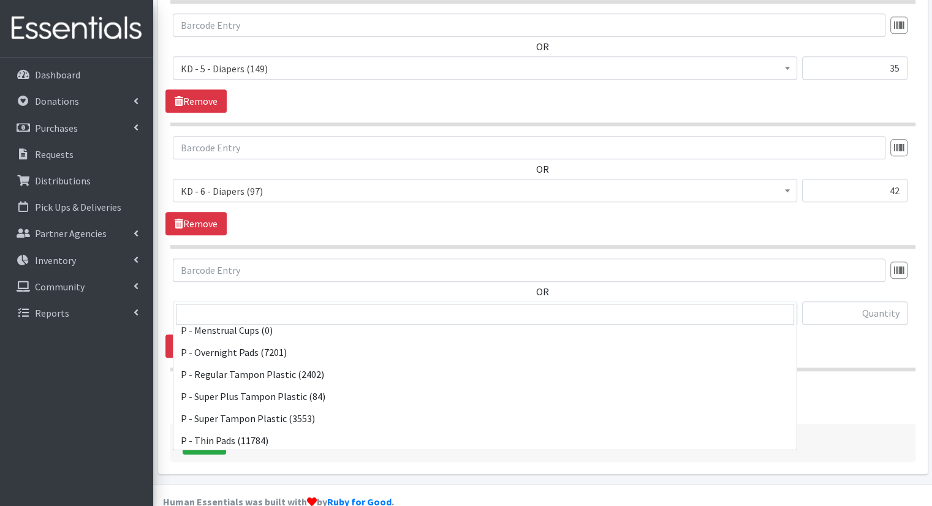
scroll to position [606, 0]
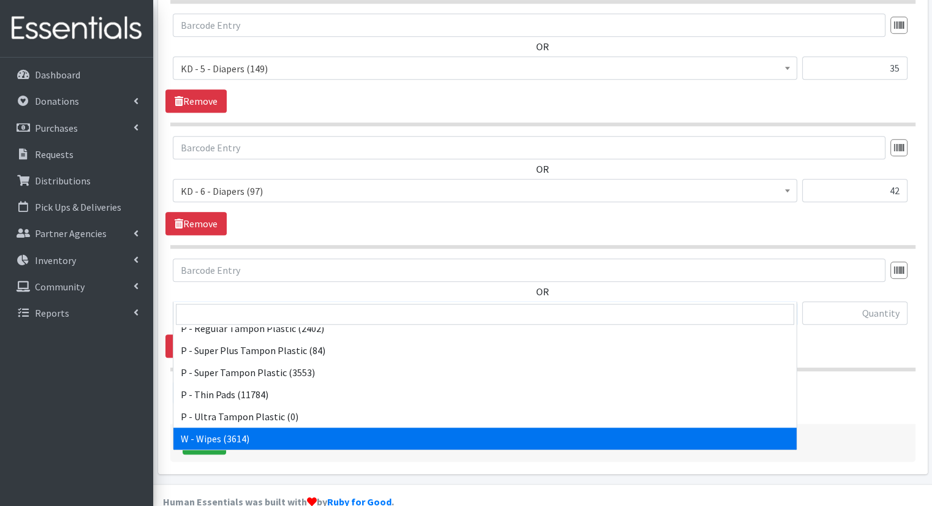
select select "15495"
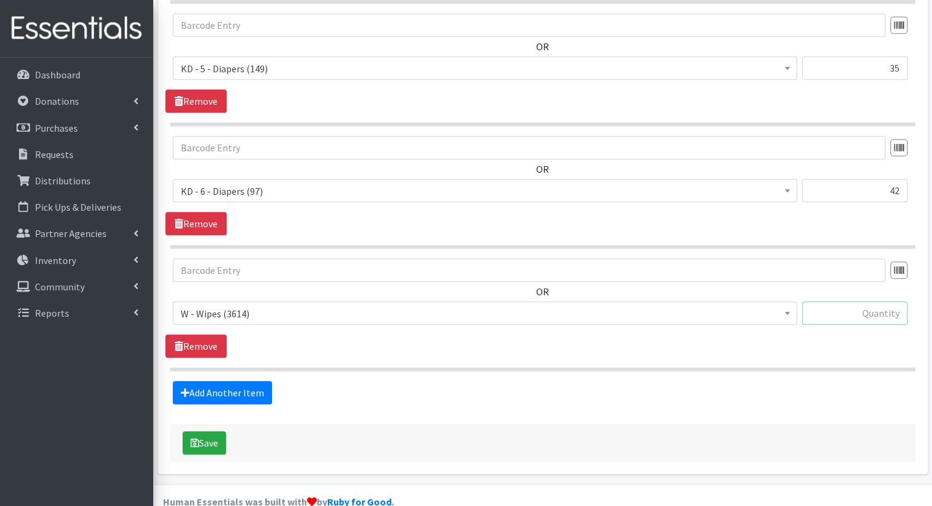
click at [852, 302] on input "text" at bounding box center [854, 313] width 105 height 23
type input "143"
click at [233, 381] on link "Add Another Item" at bounding box center [222, 392] width 99 height 23
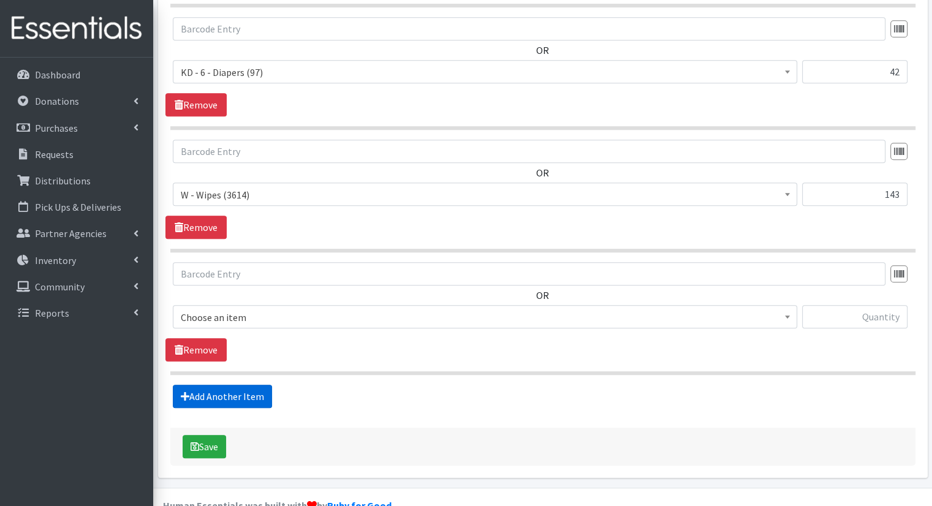
scroll to position [1002, 0]
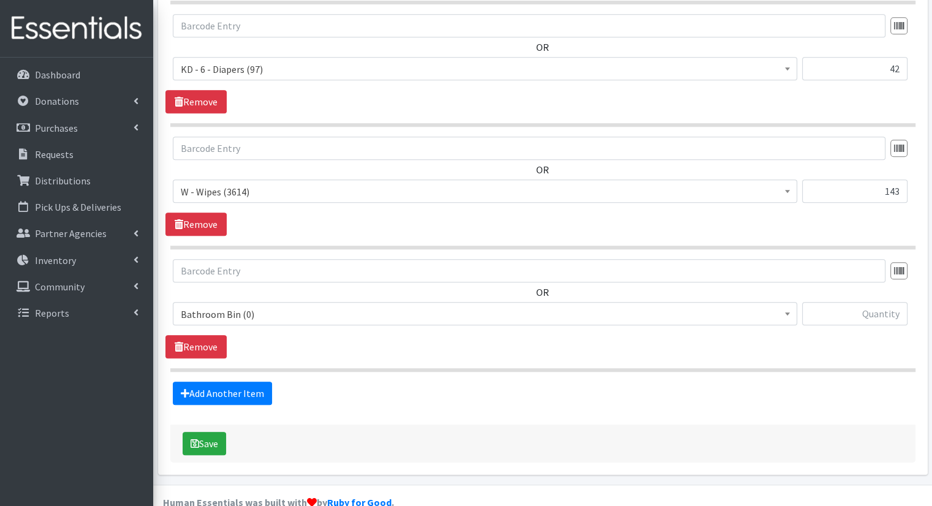
drag, startPoint x: 326, startPoint y: 297, endPoint x: 337, endPoint y: 293, distance: 11.8
click at [333, 306] on span "Bathroom Bin (0)" at bounding box center [485, 314] width 609 height 17
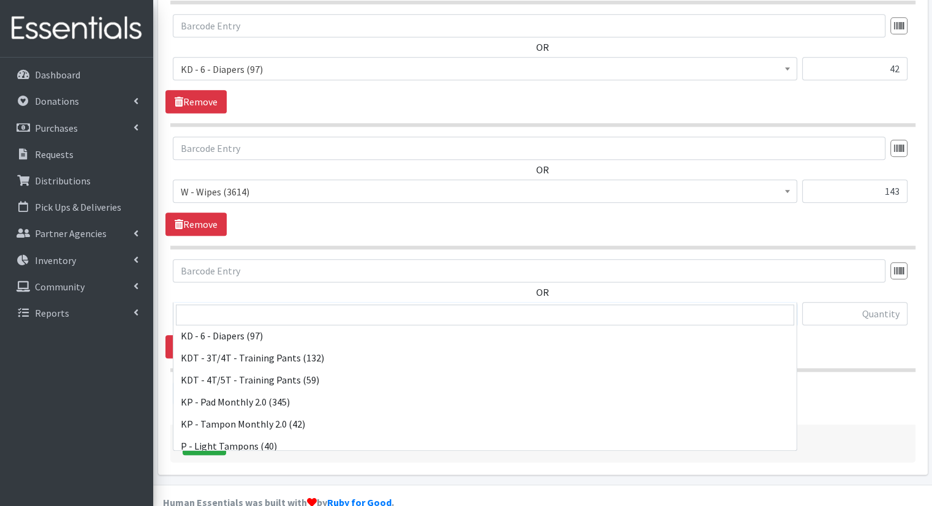
scroll to position [368, 0]
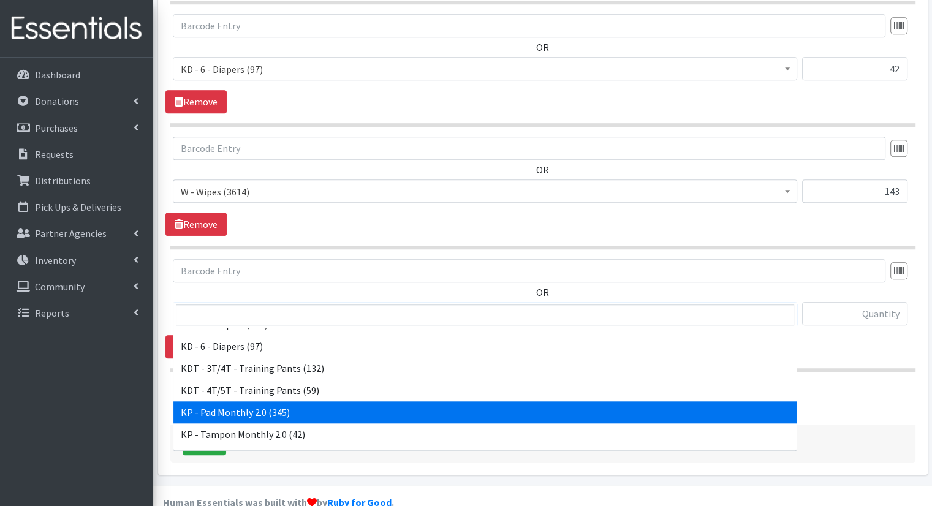
select select "15566"
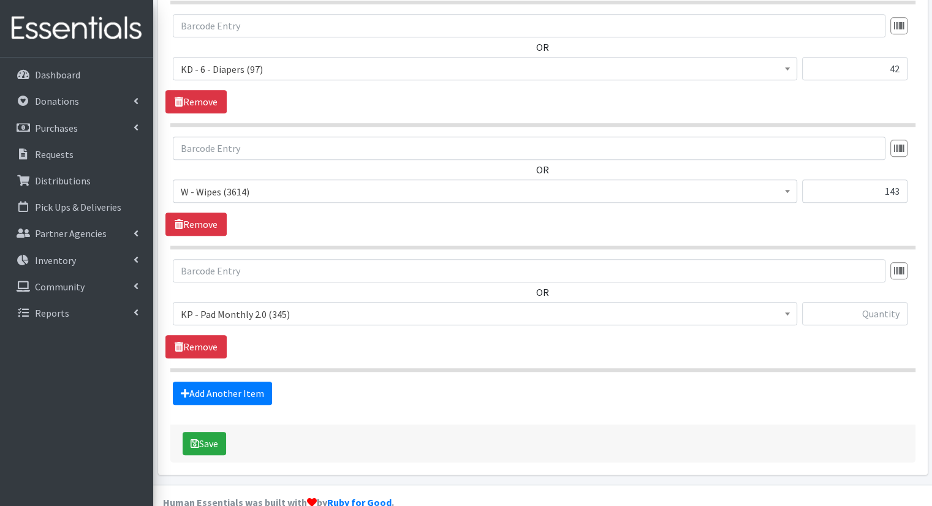
click at [828, 308] on div at bounding box center [854, 318] width 105 height 33
click at [829, 302] on input "text" at bounding box center [854, 313] width 105 height 23
type input "55"
click at [251, 382] on link "Add Another Item" at bounding box center [222, 393] width 99 height 23
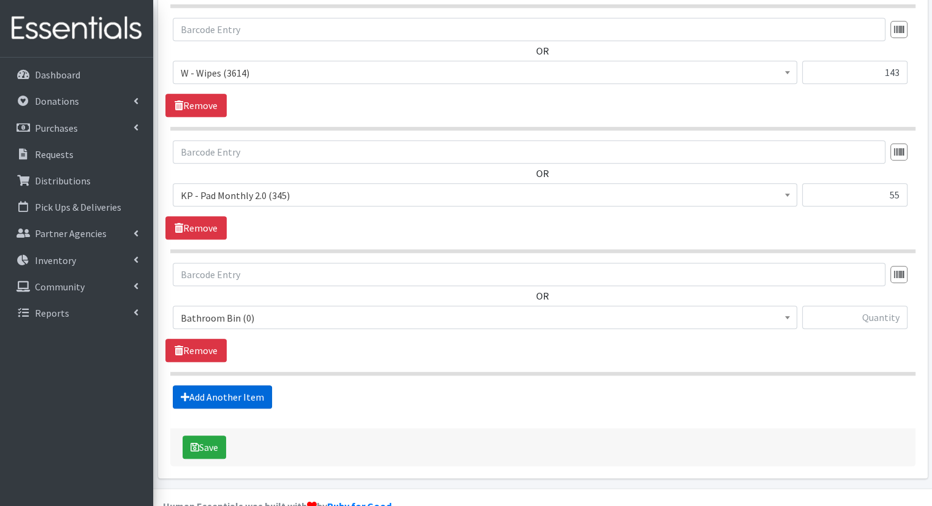
scroll to position [1124, 0]
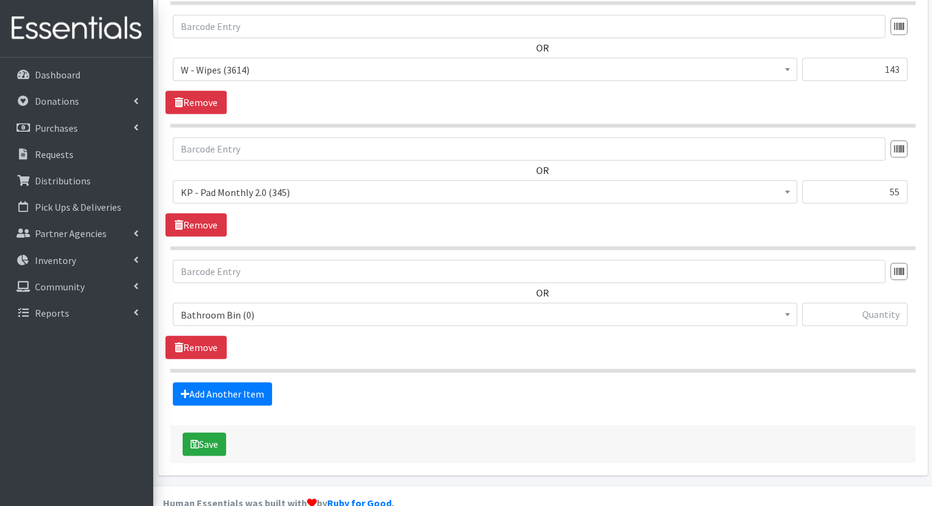
click at [404, 307] on span "Bathroom Bin (0)" at bounding box center [485, 315] width 609 height 17
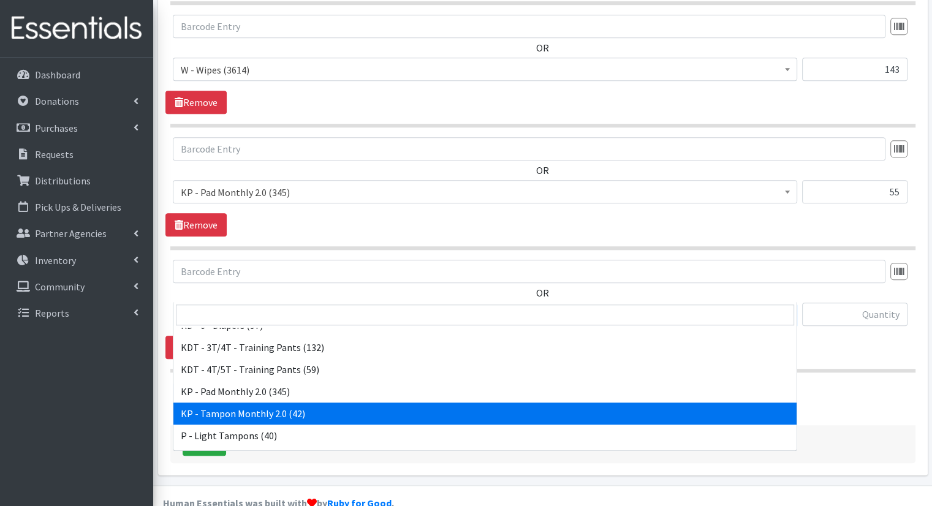
scroll to position [368, 0]
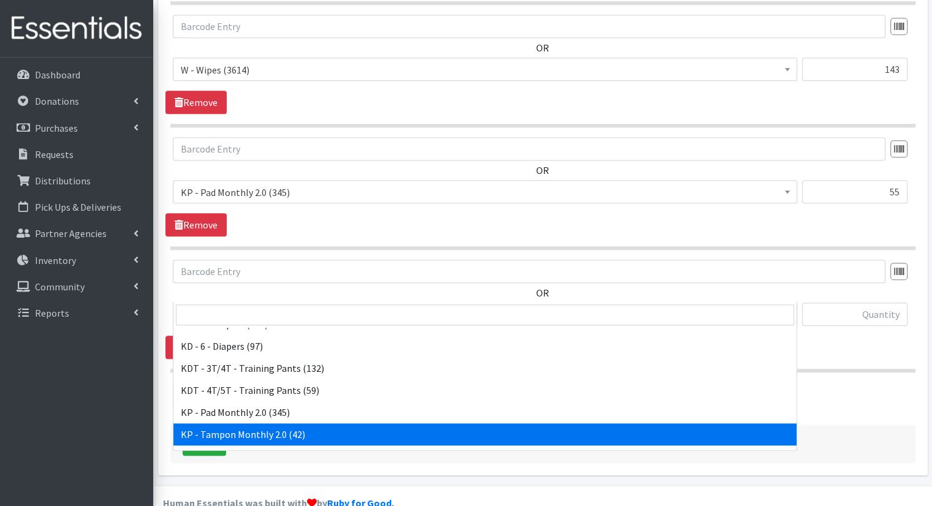
select select "15575"
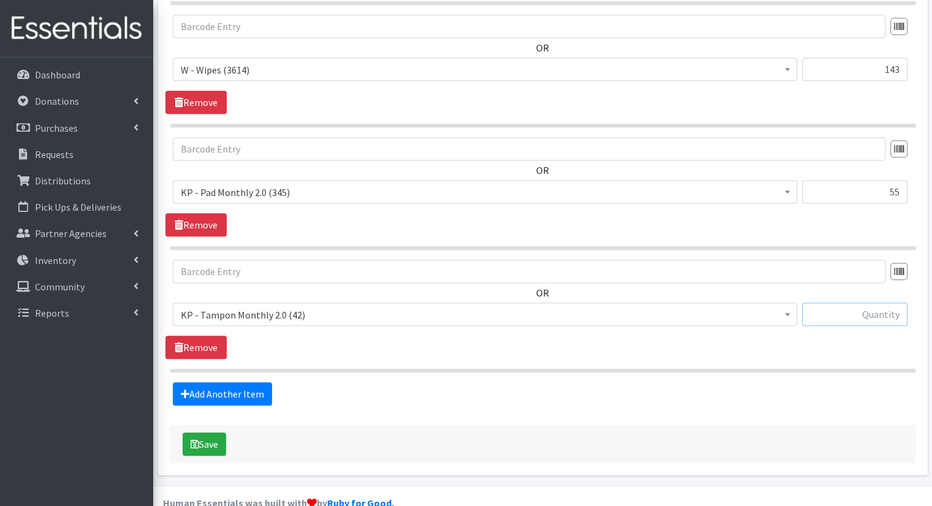
click at [840, 303] on input "text" at bounding box center [854, 314] width 105 height 23
type input "15"
click at [196, 433] on button "Save" at bounding box center [205, 444] width 44 height 23
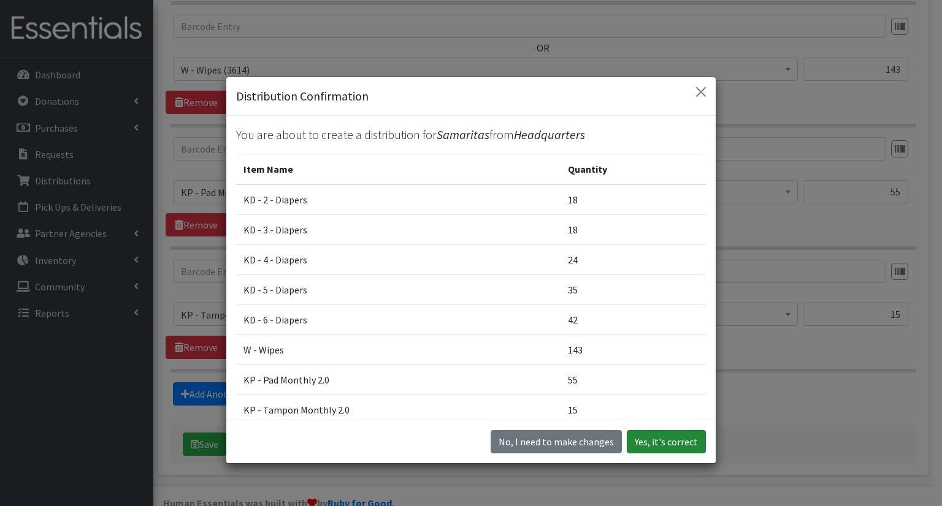
click at [659, 440] on button "Yes, it's correct" at bounding box center [666, 441] width 79 height 23
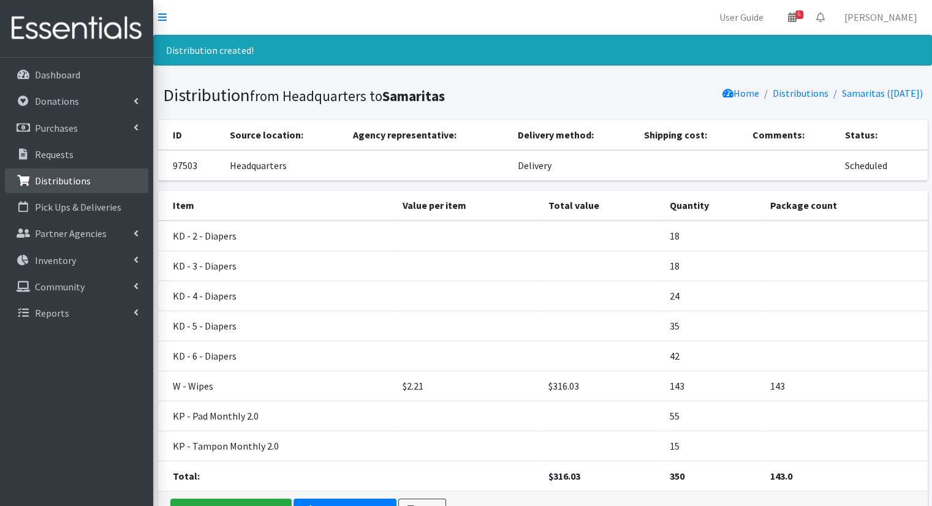
click at [59, 183] on p "Distributions" at bounding box center [63, 181] width 56 height 12
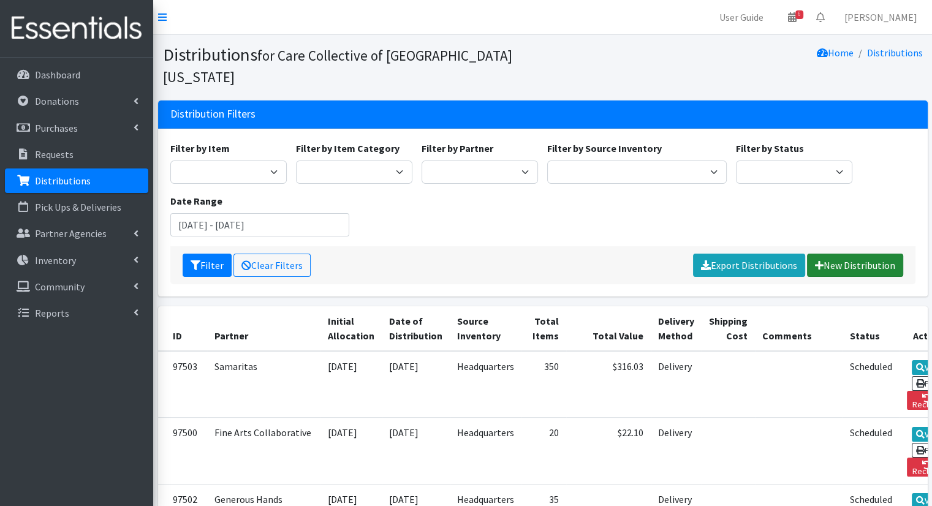
click at [849, 254] on link "New Distribution" at bounding box center [855, 265] width 96 height 23
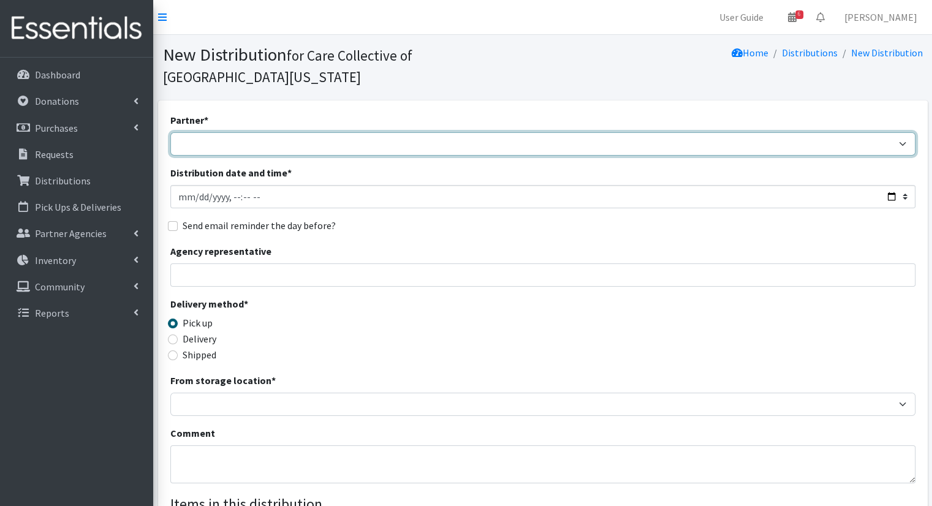
click at [265, 132] on select "African Community Kalamazoo Black Lives Matter Kzoo/BC Diaper Train Cares Sexua…" at bounding box center [542, 143] width 745 height 23
select select "7969"
click at [170, 132] on select "African Community Kalamazoo Black Lives Matter Kzoo/BC Diaper Train Cares Sexua…" at bounding box center [542, 143] width 745 height 23
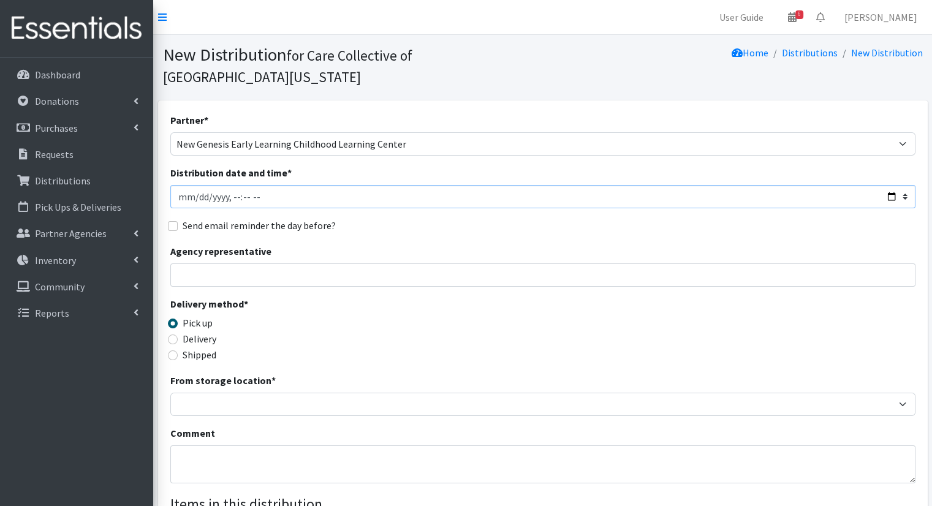
drag, startPoint x: 899, startPoint y: 180, endPoint x: 891, endPoint y: 182, distance: 8.3
click at [893, 185] on input "Distribution date and time *" at bounding box center [542, 196] width 745 height 23
drag, startPoint x: 891, startPoint y: 182, endPoint x: 886, endPoint y: 172, distance: 11.5
click at [886, 185] on input "Distribution date and time *" at bounding box center [542, 196] width 745 height 23
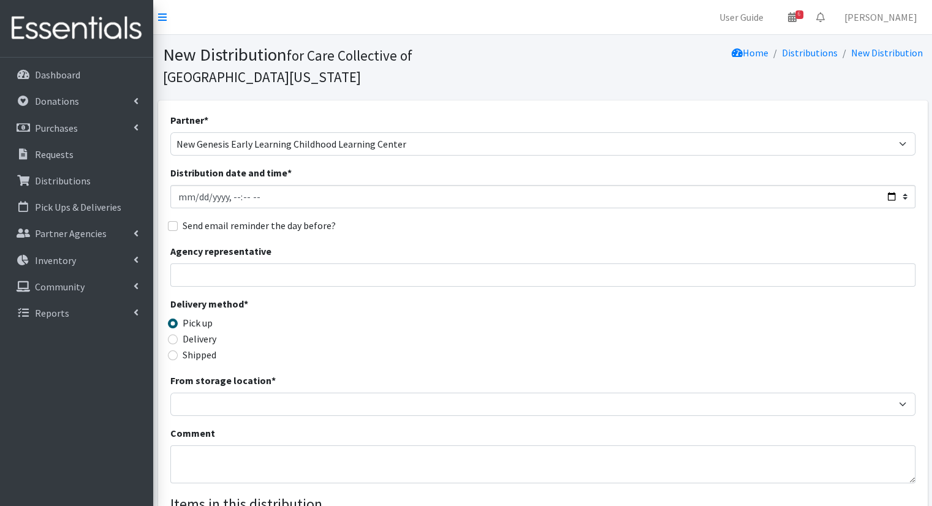
type input "2025-10-03T10:00"
drag, startPoint x: 500, startPoint y: 237, endPoint x: 480, endPoint y: 237, distance: 20.2
click at [500, 244] on div "Agency representative" at bounding box center [542, 265] width 745 height 43
click at [189, 332] on label "Delivery" at bounding box center [200, 339] width 34 height 15
click at [178, 335] on input "Delivery" at bounding box center [173, 340] width 10 height 10
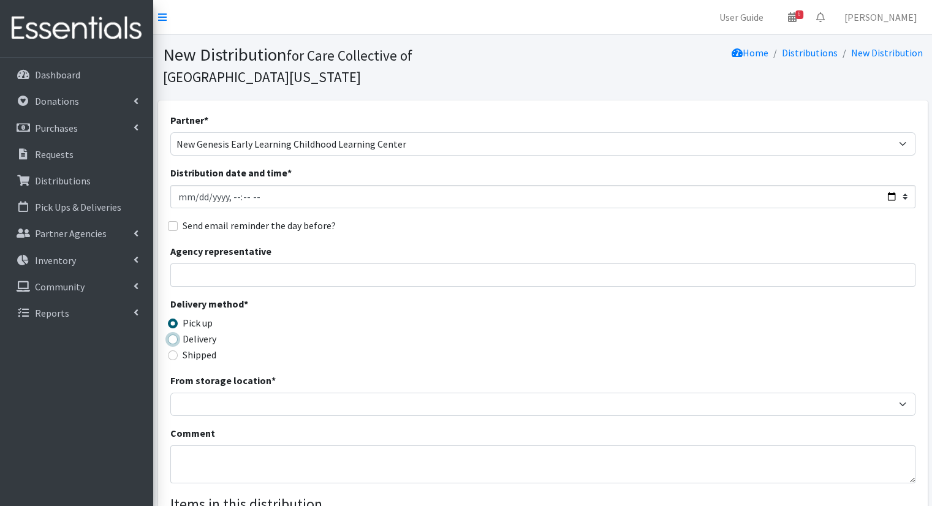
radio input "true"
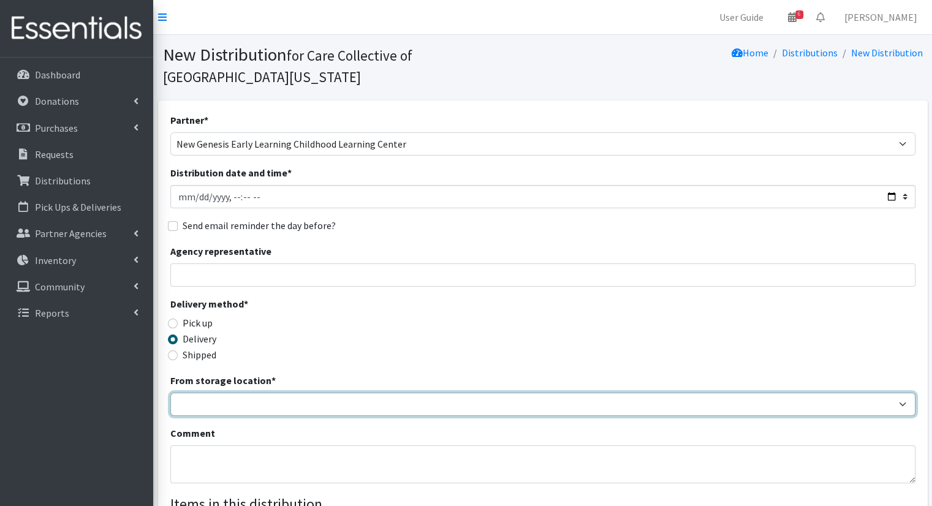
click at [227, 393] on select "Headquarters" at bounding box center [542, 404] width 745 height 23
select select "491"
click at [170, 393] on select "Headquarters" at bounding box center [542, 404] width 745 height 23
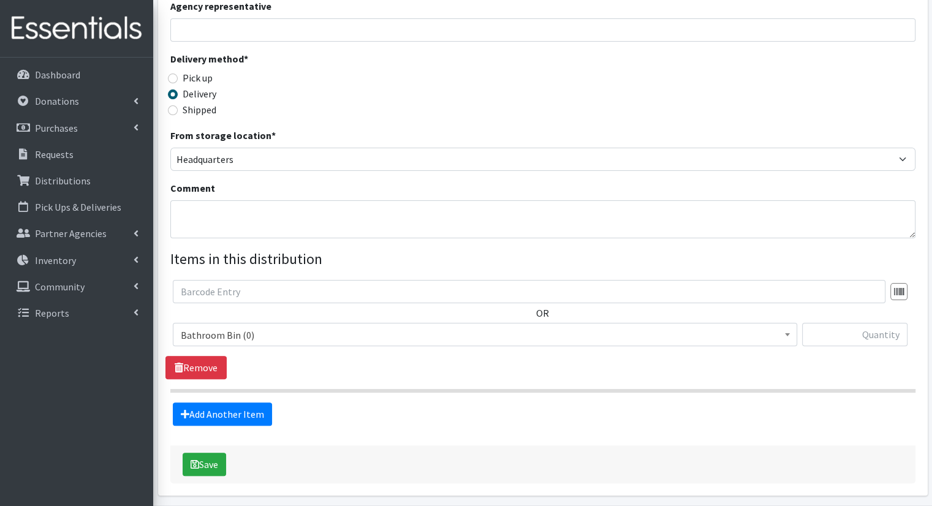
click at [373, 327] on span "Bathroom Bin (0)" at bounding box center [485, 335] width 609 height 17
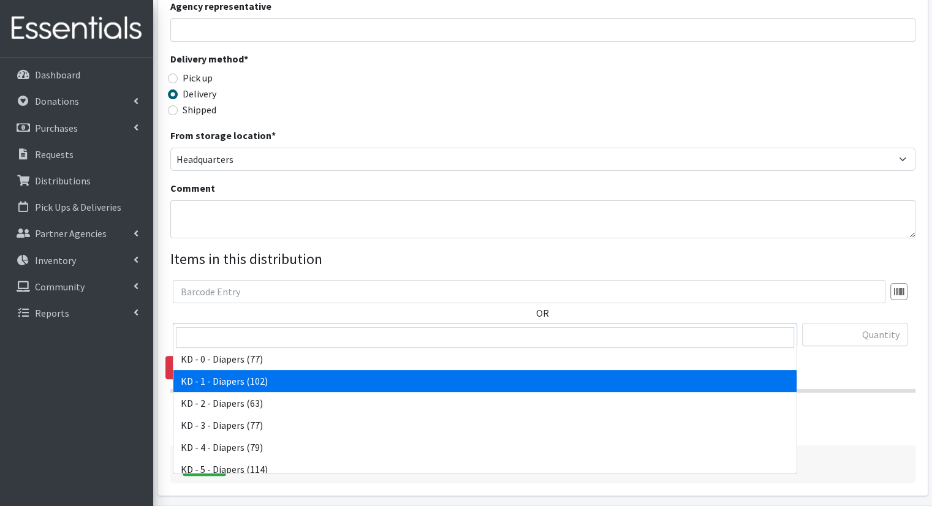
select select "15497"
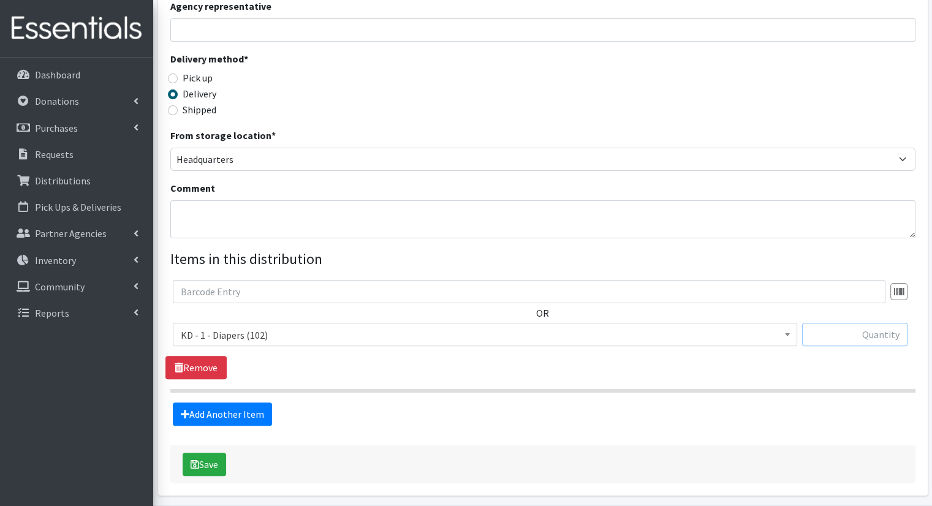
click at [872, 323] on input "text" at bounding box center [854, 334] width 105 height 23
type input "1"
drag, startPoint x: 172, startPoint y: 386, endPoint x: 195, endPoint y: 392, distance: 23.7
click at [178, 403] on div "Add Another Item" at bounding box center [543, 414] width 755 height 23
click at [201, 403] on link "Add Another Item" at bounding box center [222, 414] width 99 height 23
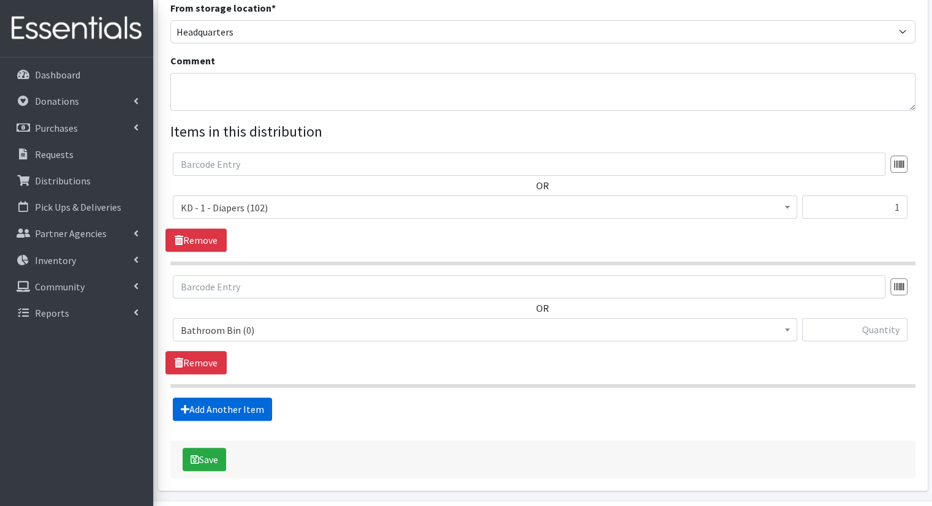
scroll to position [391, 0]
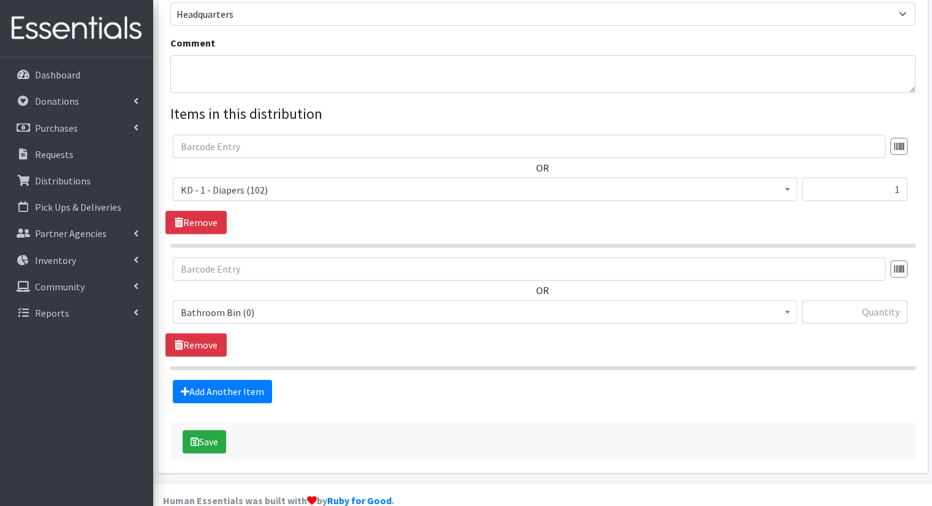
drag, startPoint x: 324, startPoint y: 290, endPoint x: 313, endPoint y: 300, distance: 14.3
click at [321, 304] on span "Bathroom Bin (0)" at bounding box center [485, 312] width 609 height 17
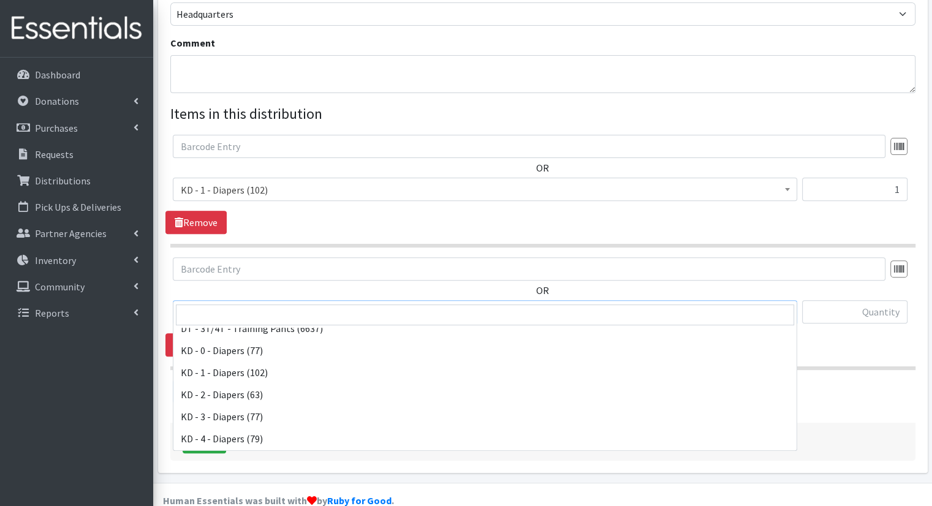
scroll to position [245, 0]
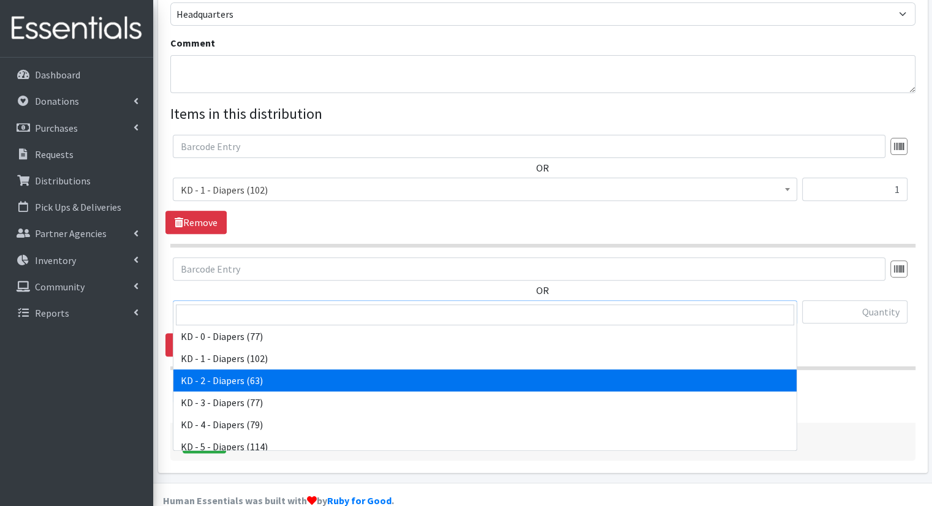
select select "15498"
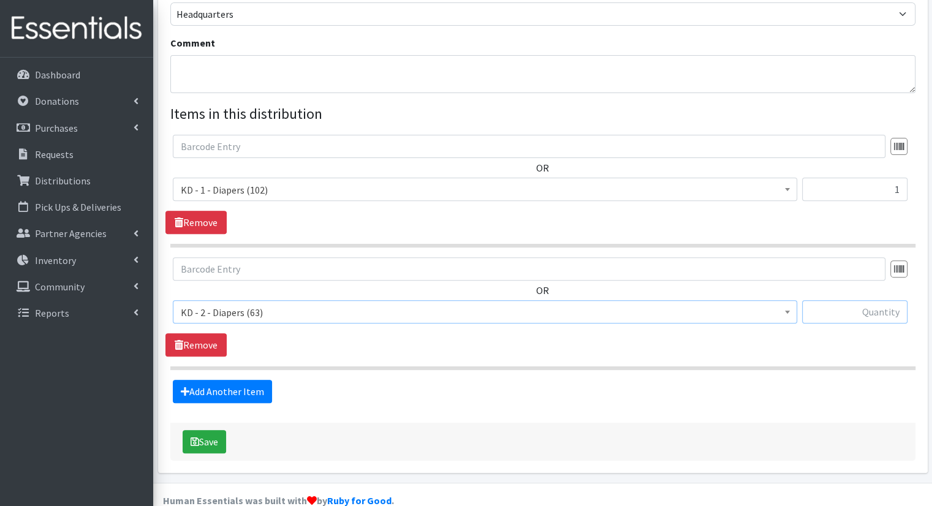
click at [877, 300] on input "text" at bounding box center [854, 311] width 105 height 23
type input "1"
drag, startPoint x: 253, startPoint y: 346, endPoint x: 250, endPoint y: 373, distance: 27.1
click at [250, 359] on fieldset "Items in this distribution OR Bathroom Bin (0) D - 0 - Diapers (14950) D - 3 - …" at bounding box center [542, 253] width 745 height 300
click at [250, 380] on link "Add Another Item" at bounding box center [222, 391] width 99 height 23
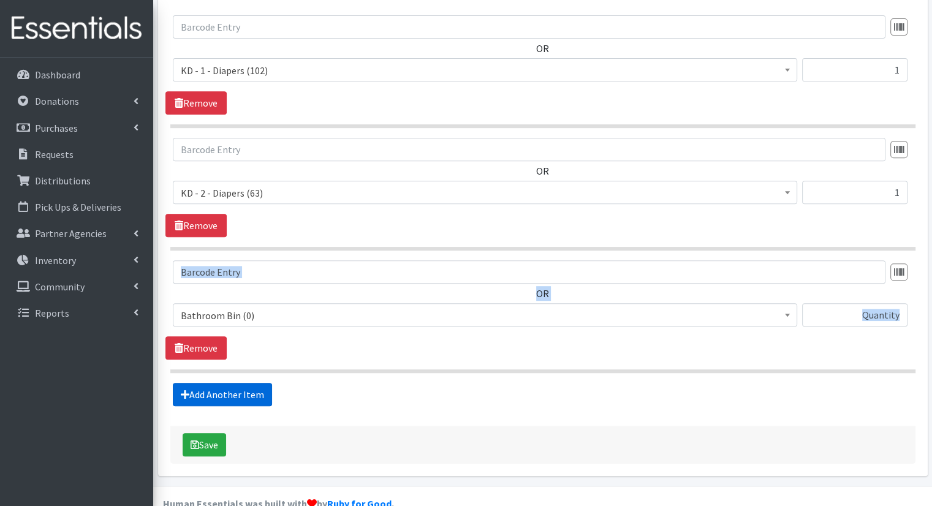
scroll to position [512, 0]
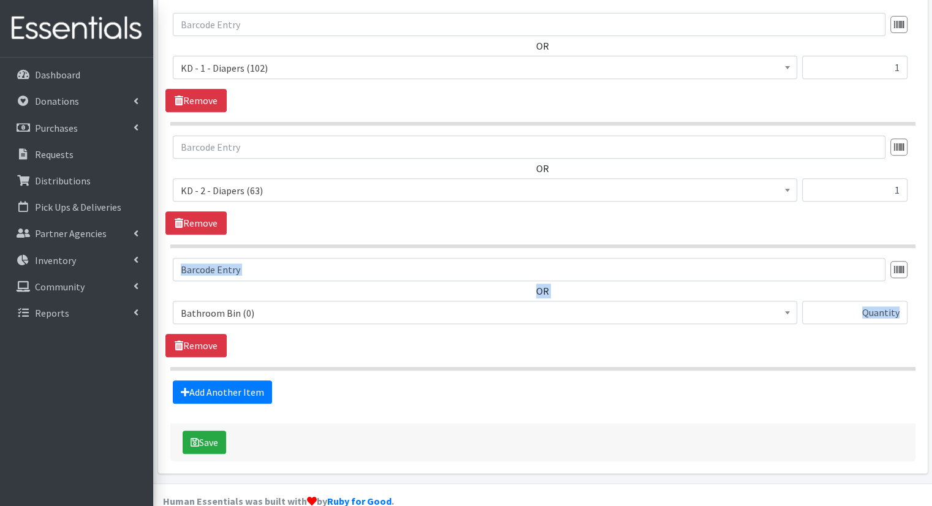
drag, startPoint x: 300, startPoint y: 278, endPoint x: 302, endPoint y: 291, distance: 13.5
click at [300, 278] on div "OR Bathroom Bin (0) D - 0 - Diapers (14950) D - 3 - Diapers (14189) D - 4 - Dia…" at bounding box center [543, 296] width 755 height 76
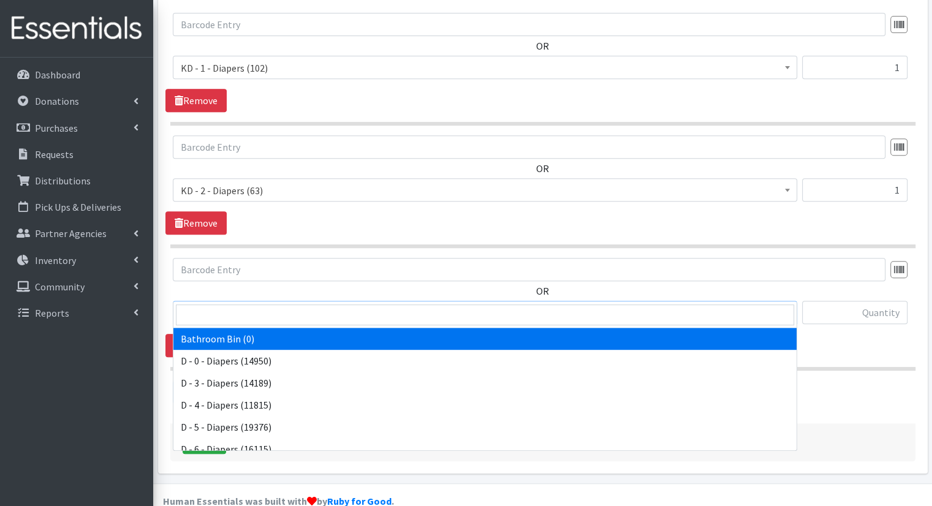
click at [302, 305] on span "Bathroom Bin (0)" at bounding box center [485, 313] width 609 height 17
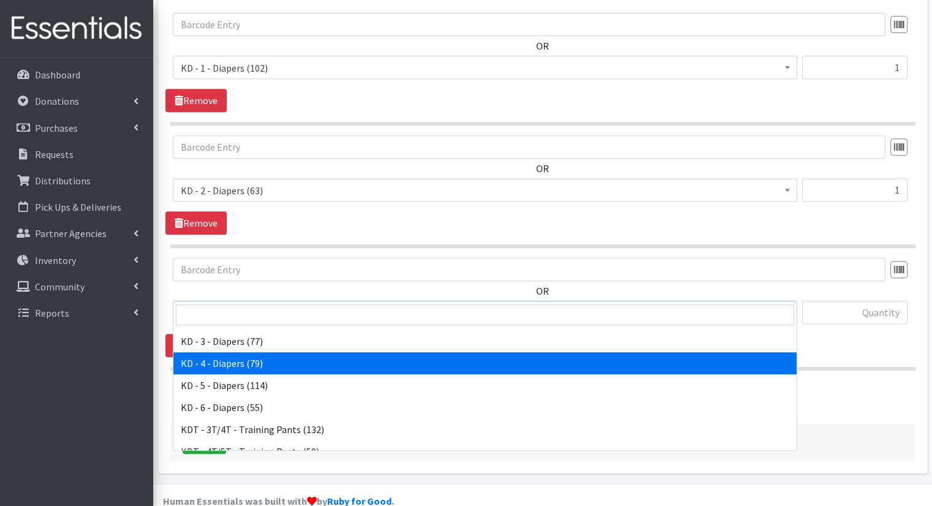
scroll to position [245, 0]
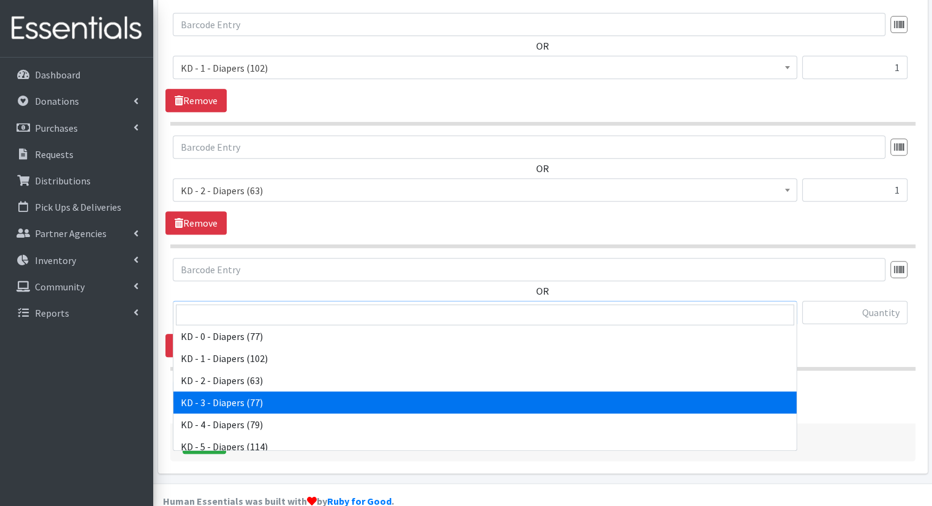
select select "15499"
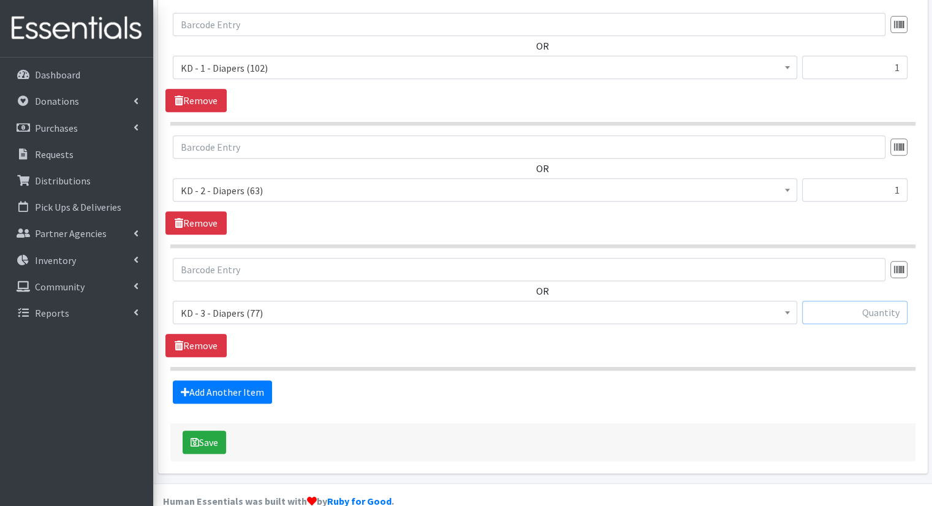
click at [836, 301] on input "text" at bounding box center [854, 312] width 105 height 23
type input "2"
click at [219, 381] on link "Add Another Item" at bounding box center [222, 392] width 99 height 23
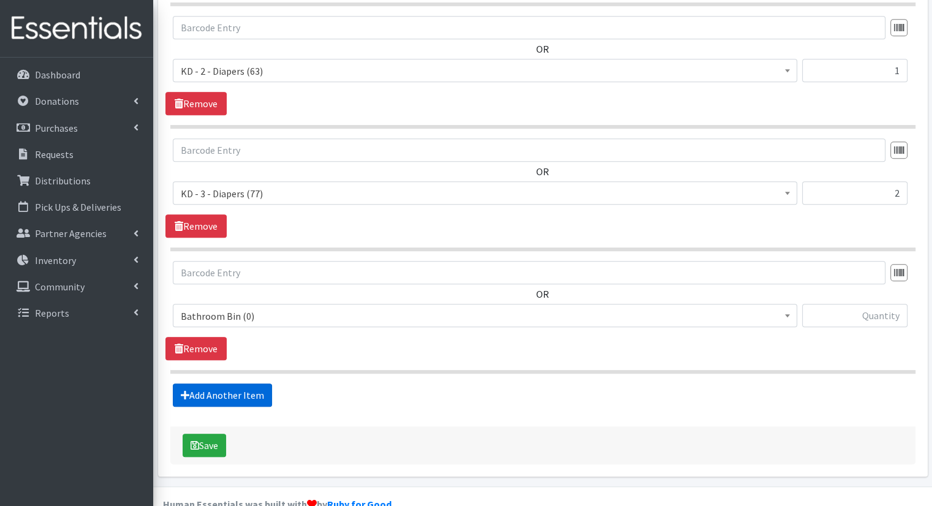
scroll to position [635, 0]
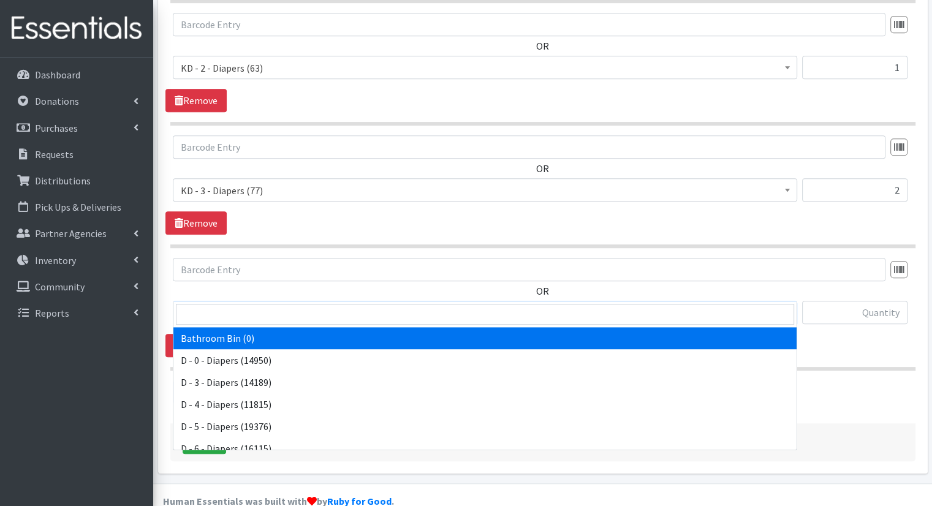
click at [315, 305] on span "Bathroom Bin (0)" at bounding box center [485, 313] width 609 height 17
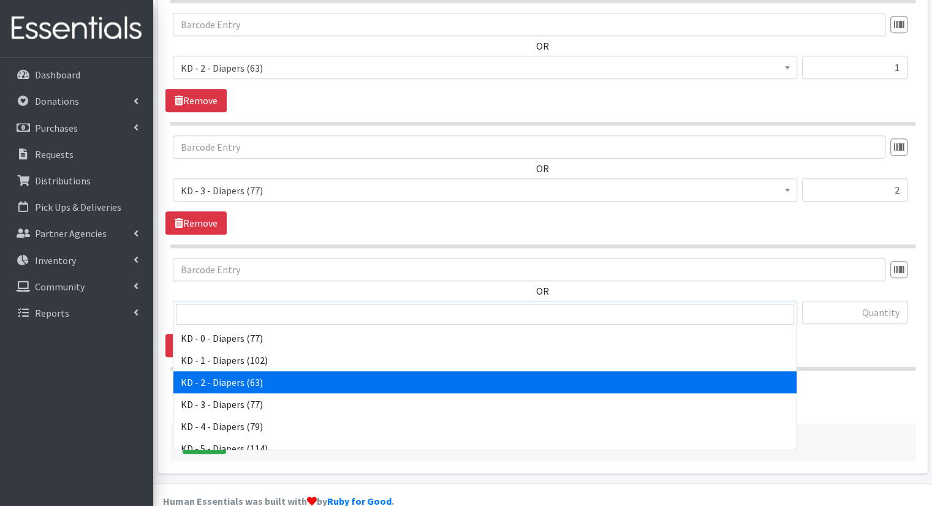
scroll to position [245, 0]
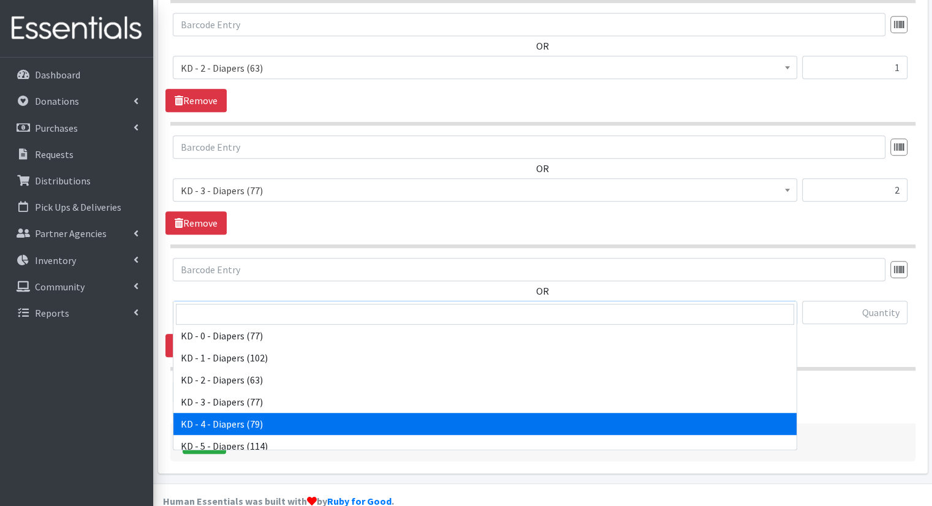
select select "15500"
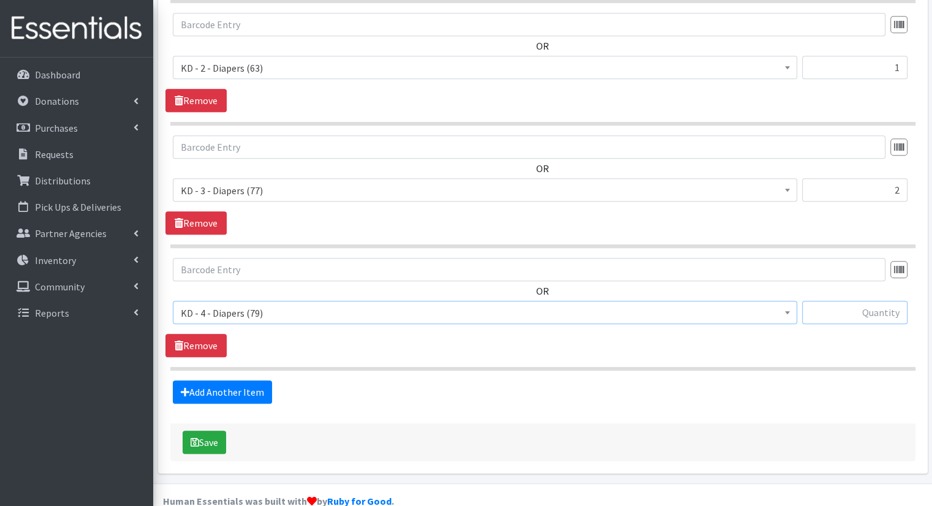
click at [897, 301] on input "text" at bounding box center [854, 312] width 105 height 23
type input "6"
click at [240, 381] on link "Add Another Item" at bounding box center [222, 392] width 99 height 23
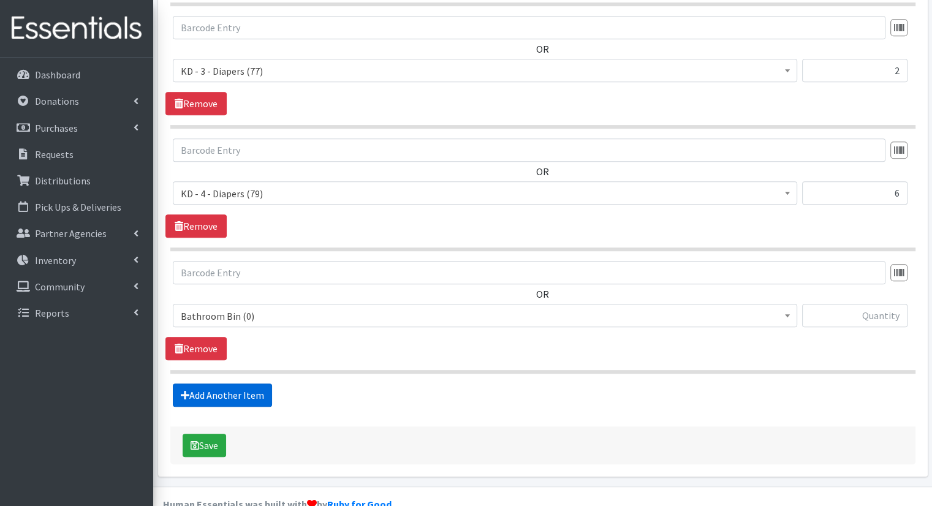
scroll to position [758, 0]
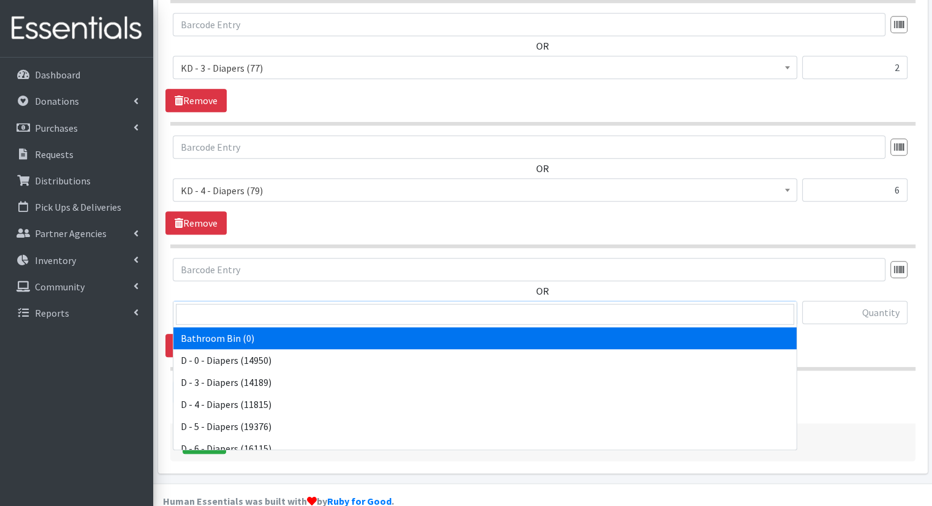
click at [406, 305] on span "Bathroom Bin (0)" at bounding box center [485, 313] width 609 height 17
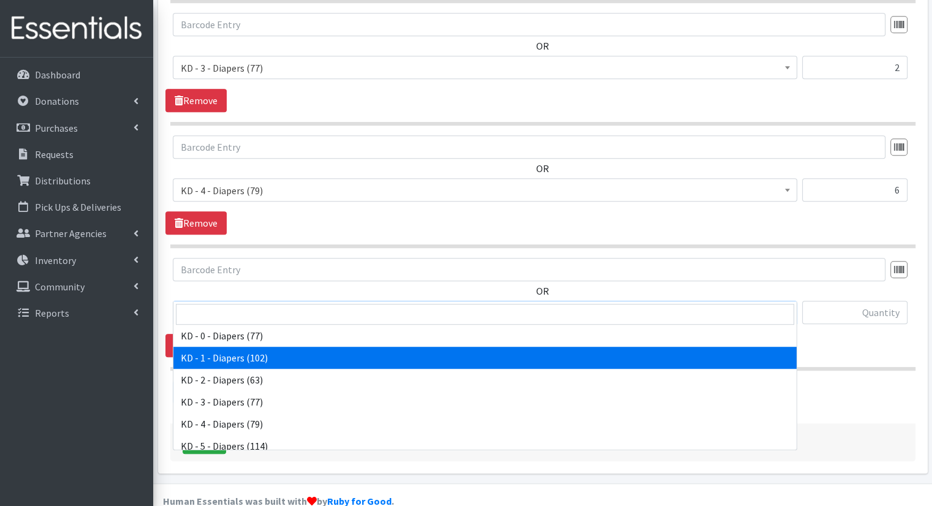
scroll to position [307, 0]
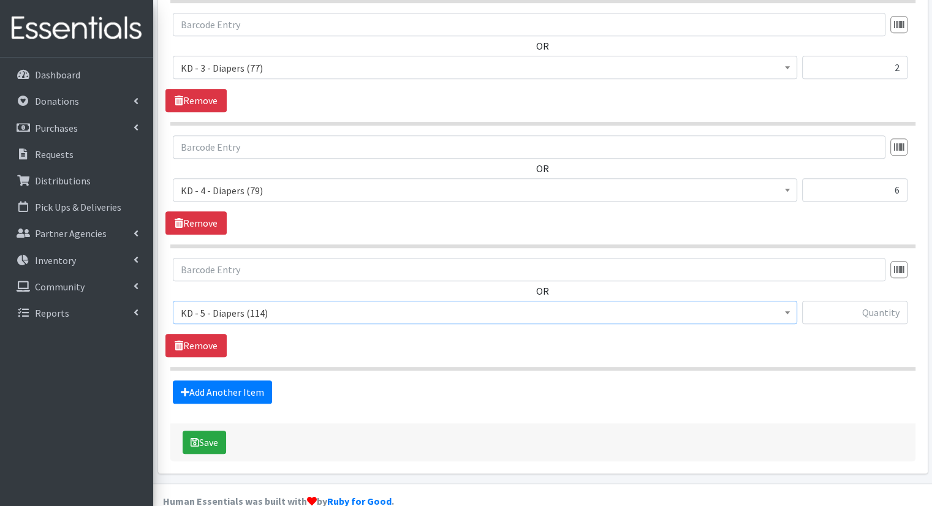
select select "15501"
click at [893, 301] on input "text" at bounding box center [854, 312] width 105 height 23
type input "4"
click at [236, 381] on link "Add Another Item" at bounding box center [222, 392] width 99 height 23
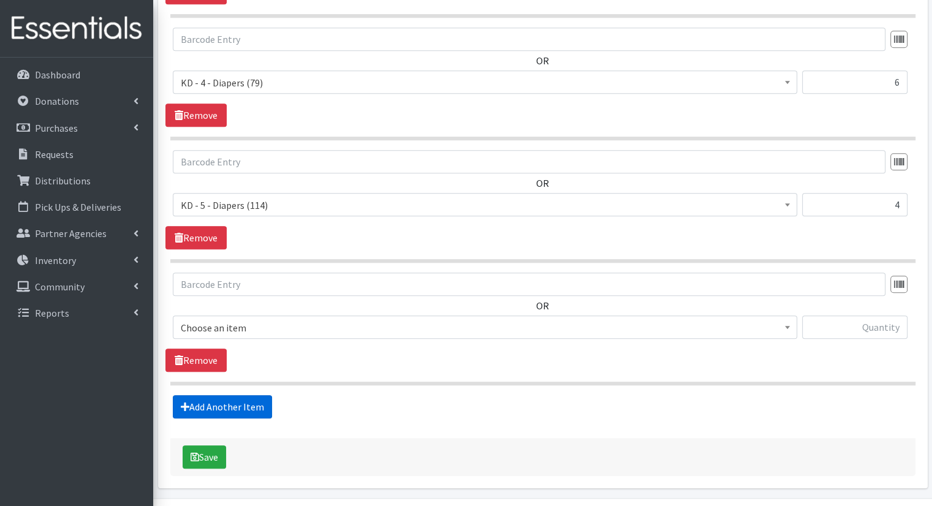
scroll to position [880, 0]
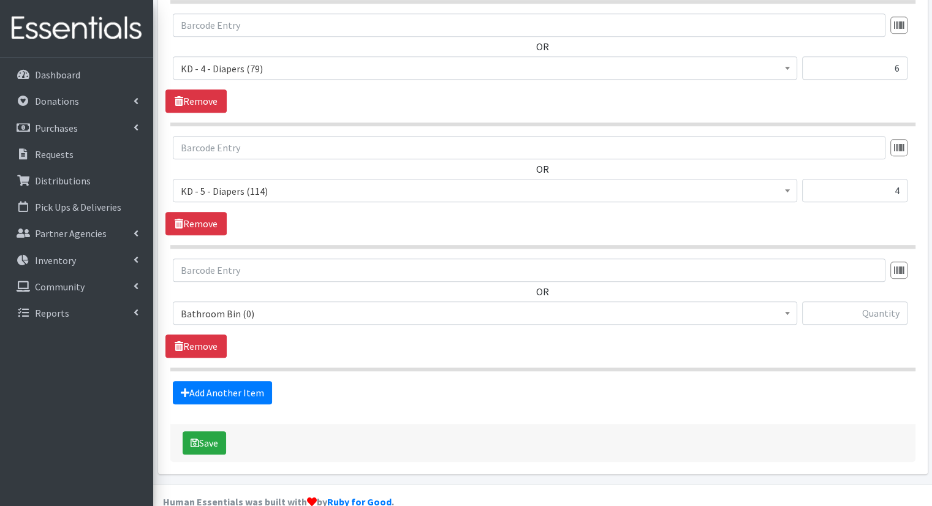
click at [314, 305] on span "Bathroom Bin (0)" at bounding box center [485, 313] width 609 height 17
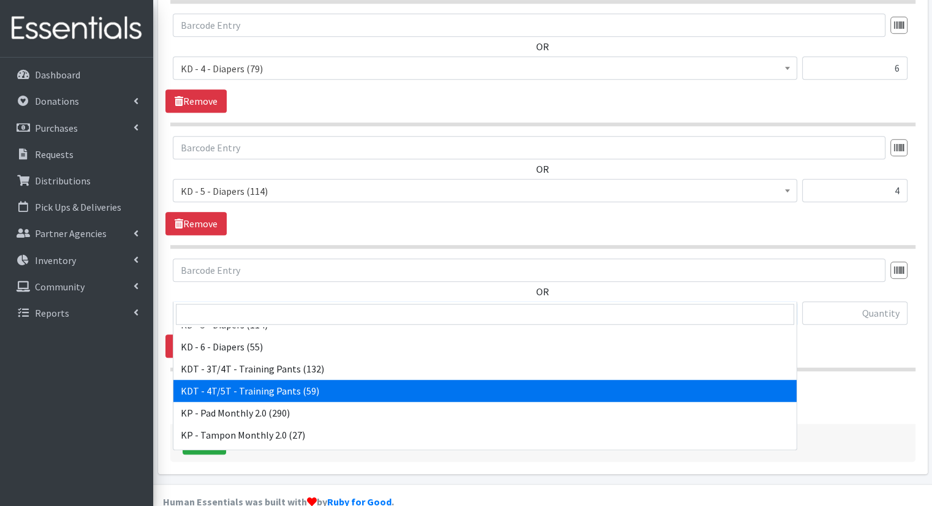
scroll to position [368, 0]
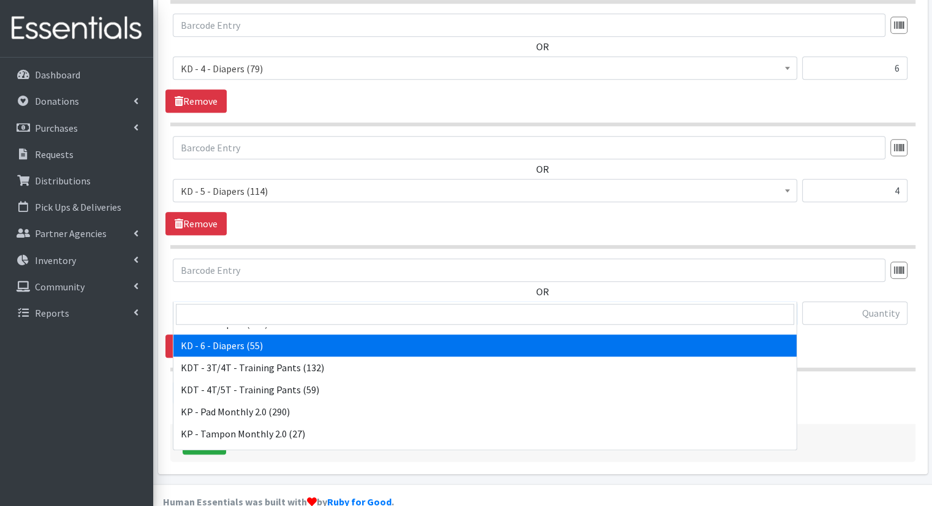
drag, startPoint x: 412, startPoint y: 358, endPoint x: 423, endPoint y: 341, distance: 20.4
select select "15502"
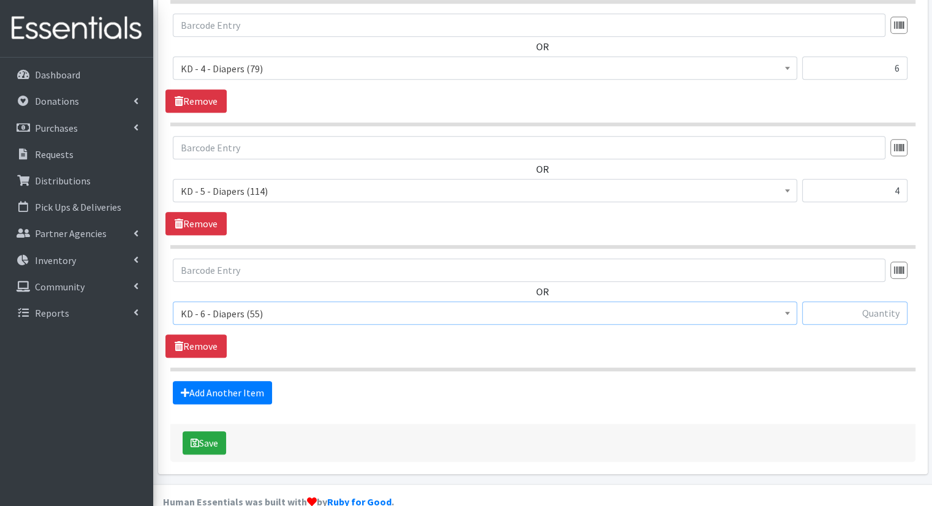
click at [875, 302] on input "text" at bounding box center [854, 313] width 105 height 23
type input "2"
click at [225, 381] on link "Add Another Item" at bounding box center [222, 392] width 99 height 23
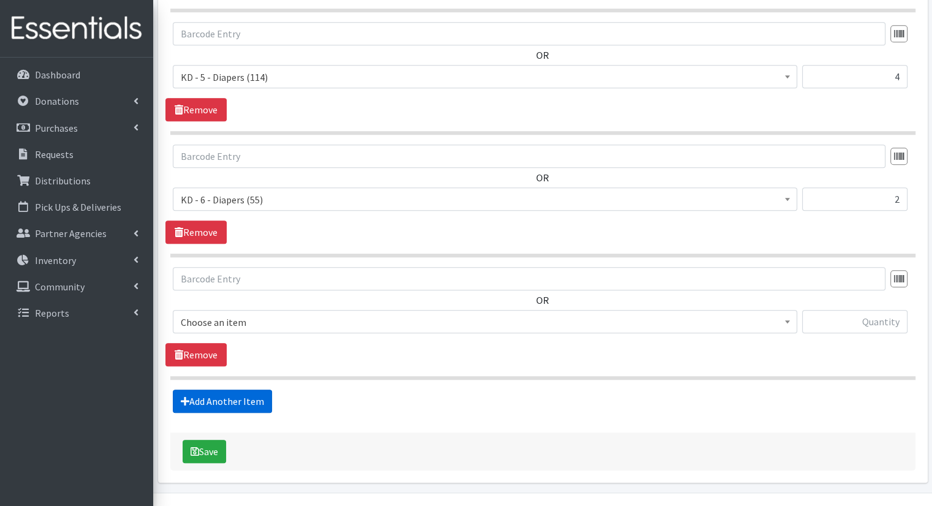
scroll to position [1002, 0]
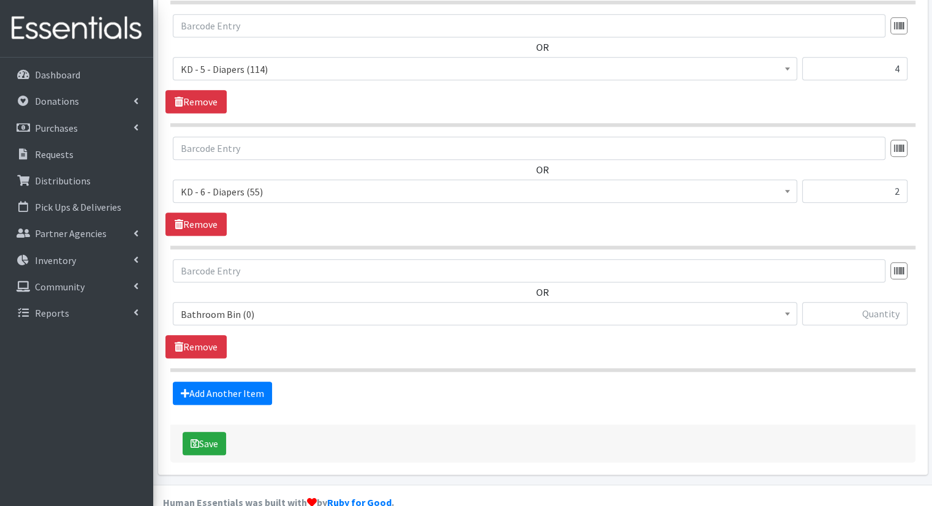
click at [490, 302] on span "Bathroom Bin (0) D - 0 - Diapers (14950) D - 3 - Diapers (14189) D - 4 - Diaper…" at bounding box center [485, 318] width 625 height 33
click at [495, 302] on span "Bathroom Bin (0)" at bounding box center [485, 313] width 625 height 23
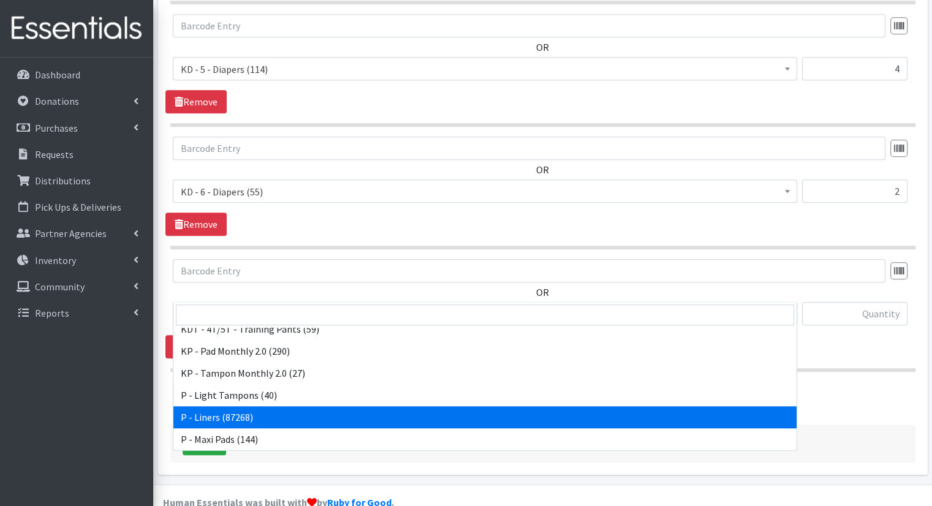
scroll to position [368, 0]
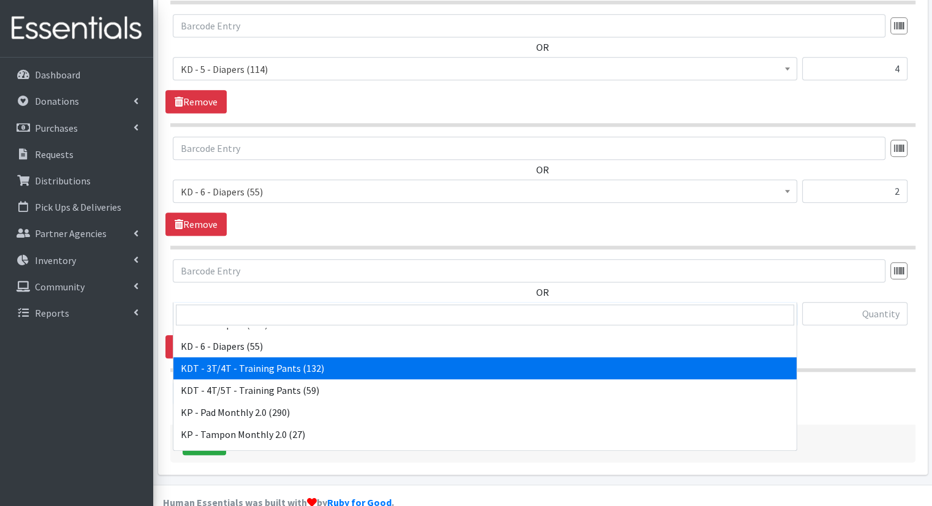
select select "15506"
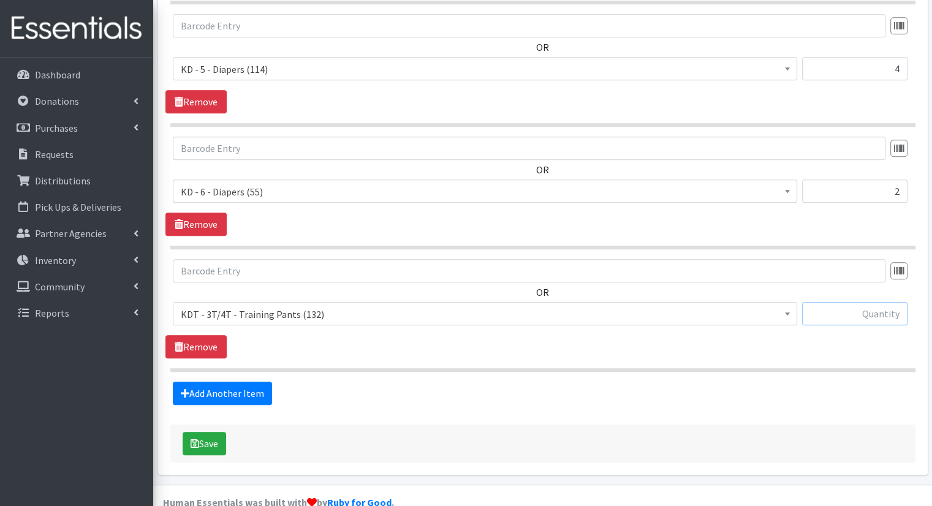
drag, startPoint x: 878, startPoint y: 288, endPoint x: 851, endPoint y: 321, distance: 42.7
click at [874, 302] on input "text" at bounding box center [854, 313] width 105 height 23
type input "9"
click at [238, 382] on link "Add Another Item" at bounding box center [222, 393] width 99 height 23
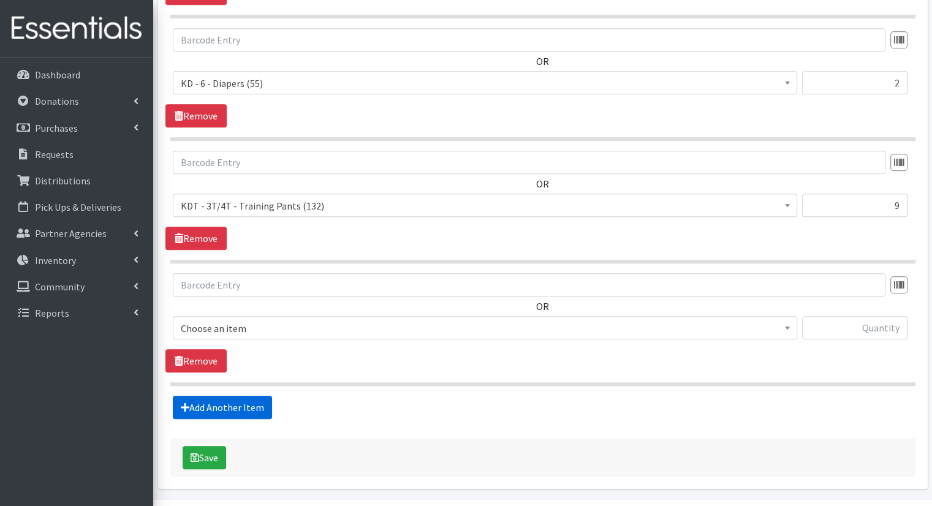
scroll to position [1124, 0]
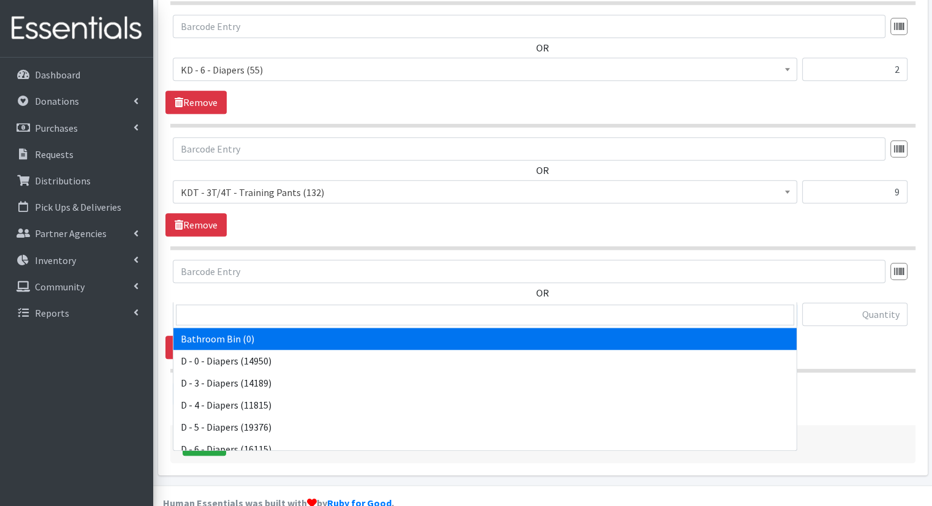
click at [353, 307] on span "Bathroom Bin (0)" at bounding box center [485, 315] width 609 height 17
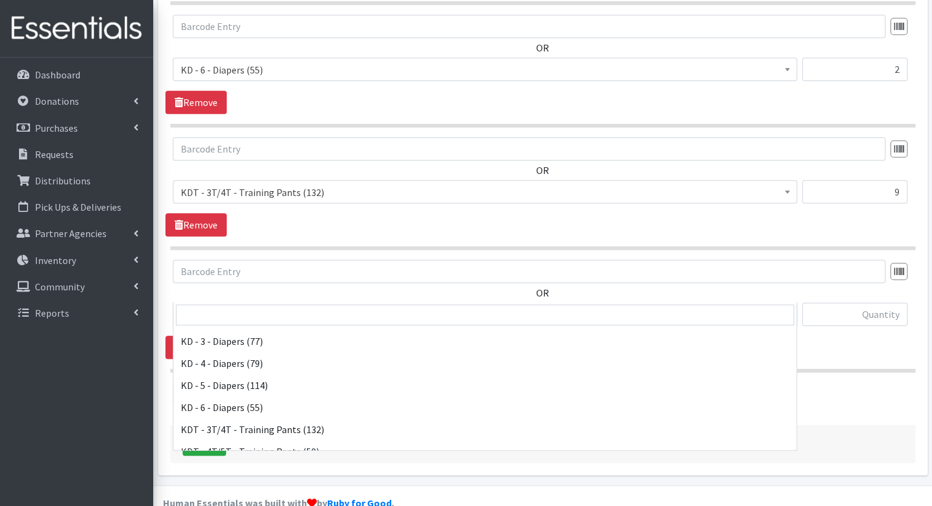
scroll to position [368, 0]
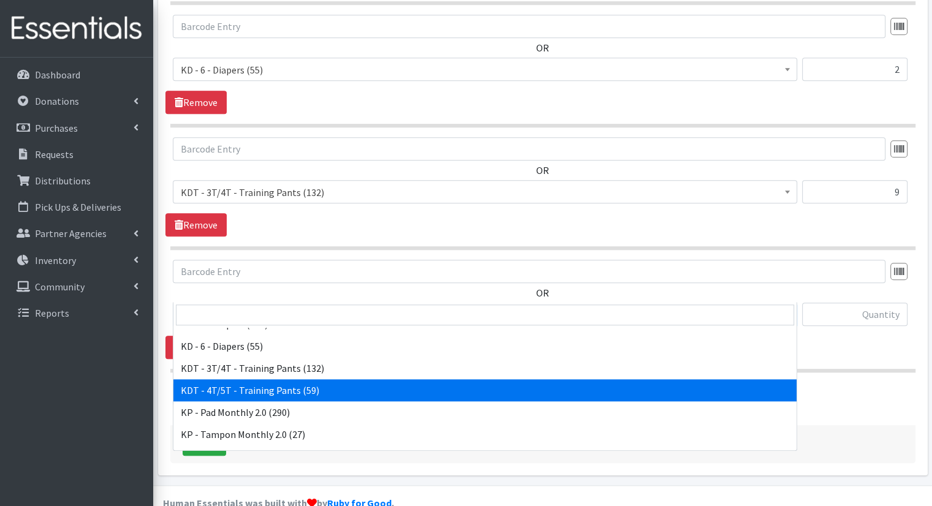
select select "15507"
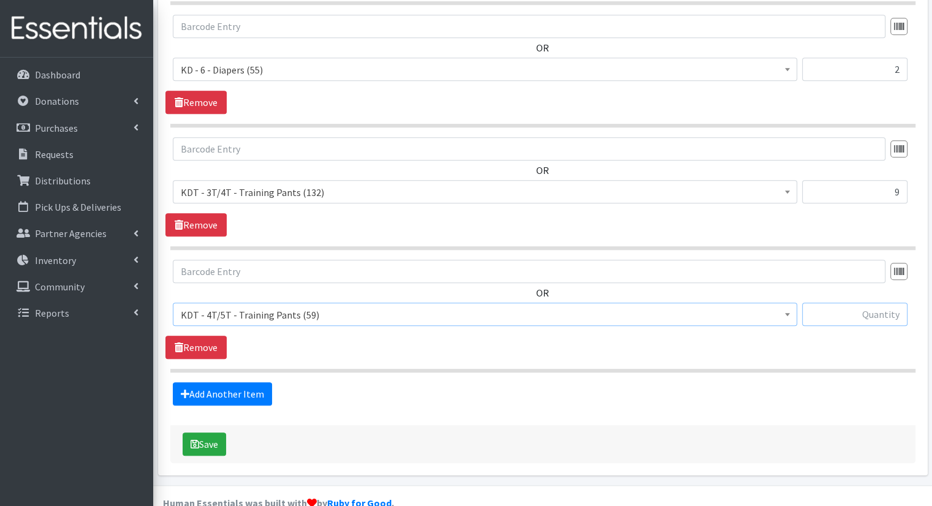
click at [903, 303] on input "text" at bounding box center [854, 314] width 105 height 23
type input "9"
click at [244, 383] on link "Add Another Item" at bounding box center [222, 394] width 99 height 23
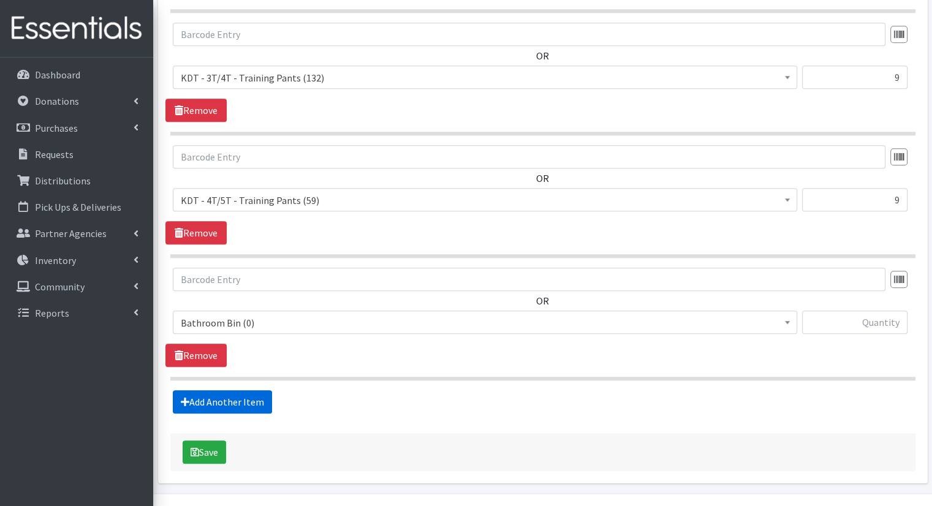
scroll to position [1246, 0]
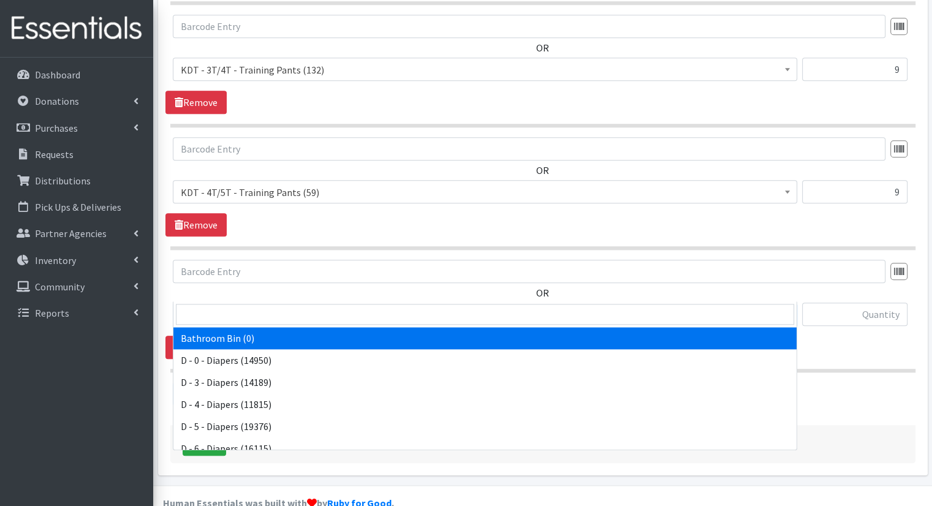
click at [370, 307] on span "Bathroom Bin (0)" at bounding box center [485, 315] width 609 height 17
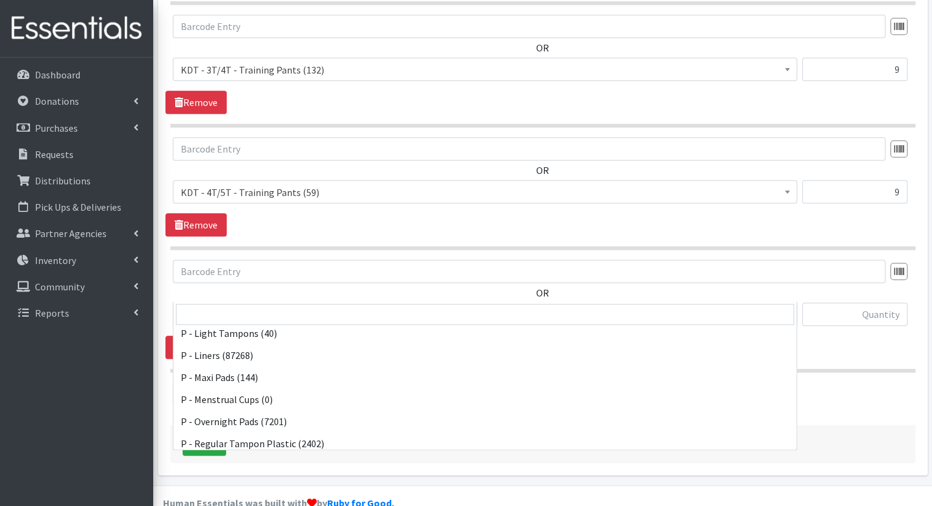
scroll to position [606, 0]
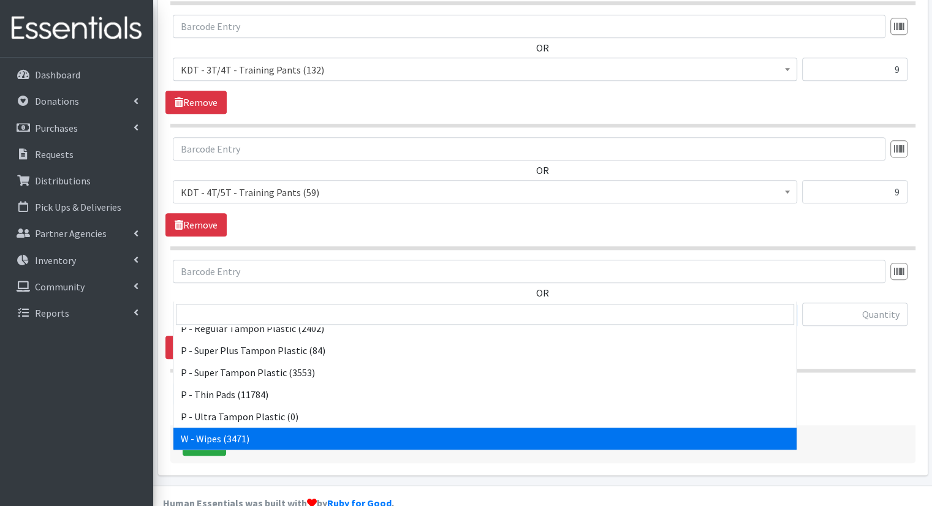
select select "15495"
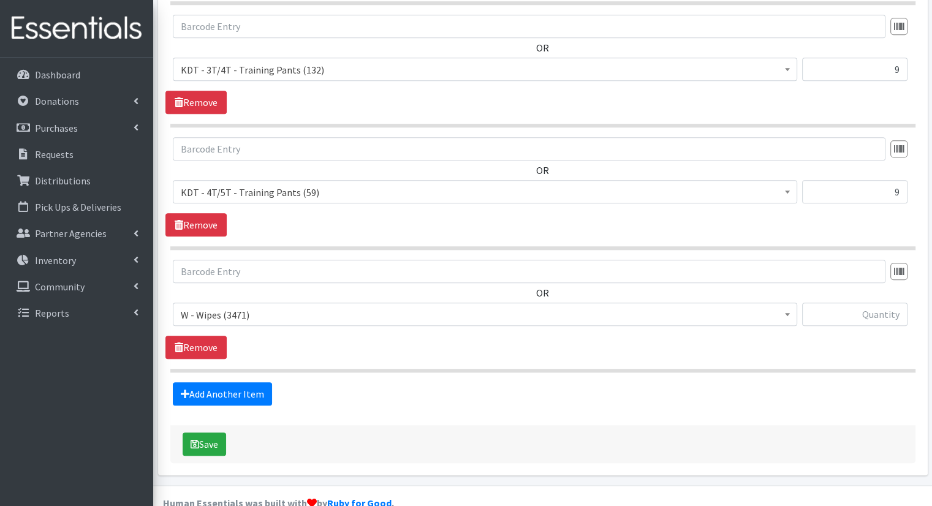
click at [817, 306] on div at bounding box center [854, 319] width 105 height 33
click at [833, 303] on input "text" at bounding box center [854, 314] width 105 height 23
type input "34"
click at [204, 433] on button "Save" at bounding box center [205, 444] width 44 height 23
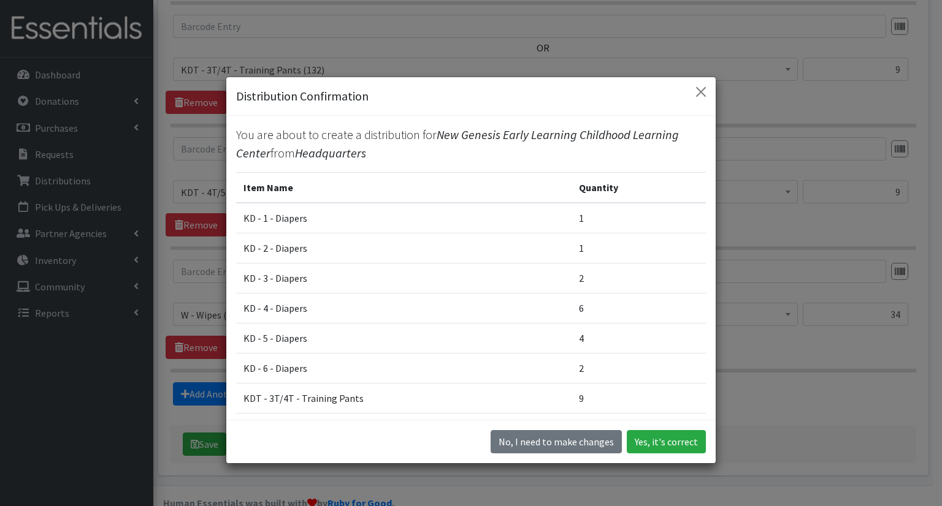
click at [704, 434] on div "No, I need to make changes Yes, it's correct" at bounding box center [470, 442] width 489 height 44
click at [692, 438] on button "Yes, it's correct" at bounding box center [666, 441] width 79 height 23
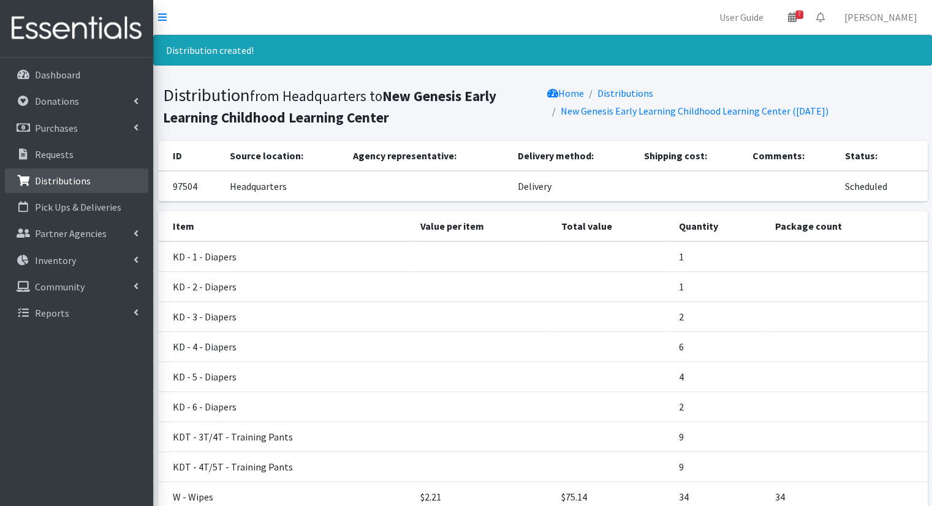
click at [63, 192] on link "Distributions" at bounding box center [76, 181] width 143 height 25
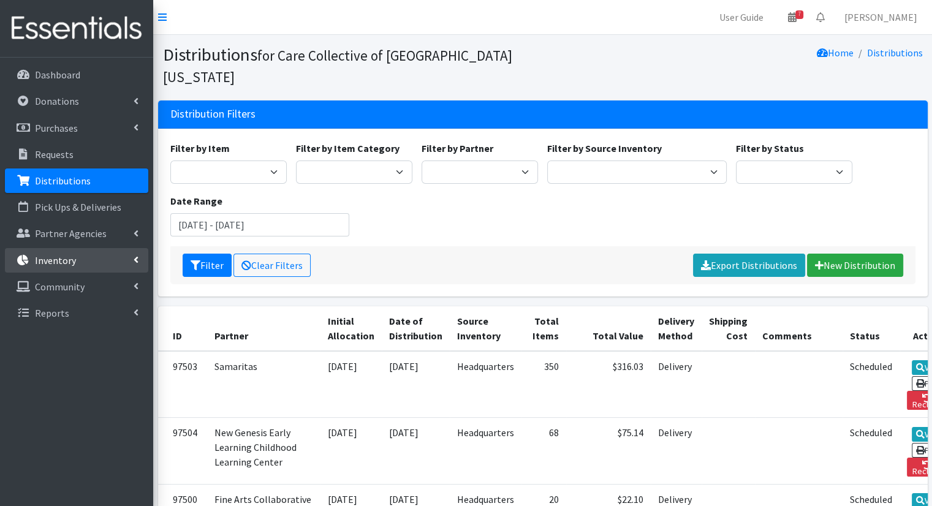
click at [52, 263] on p "Inventory" at bounding box center [55, 260] width 41 height 12
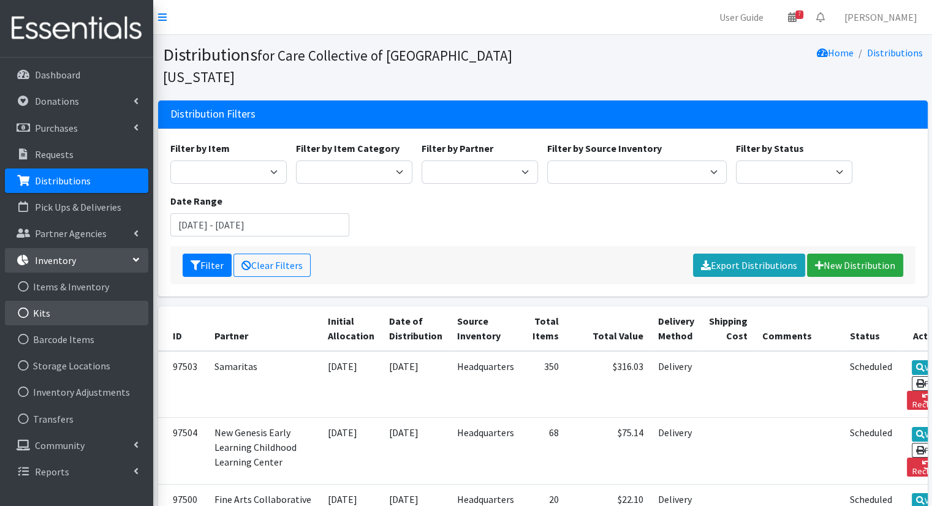
click at [62, 307] on link "Kits" at bounding box center [76, 313] width 143 height 25
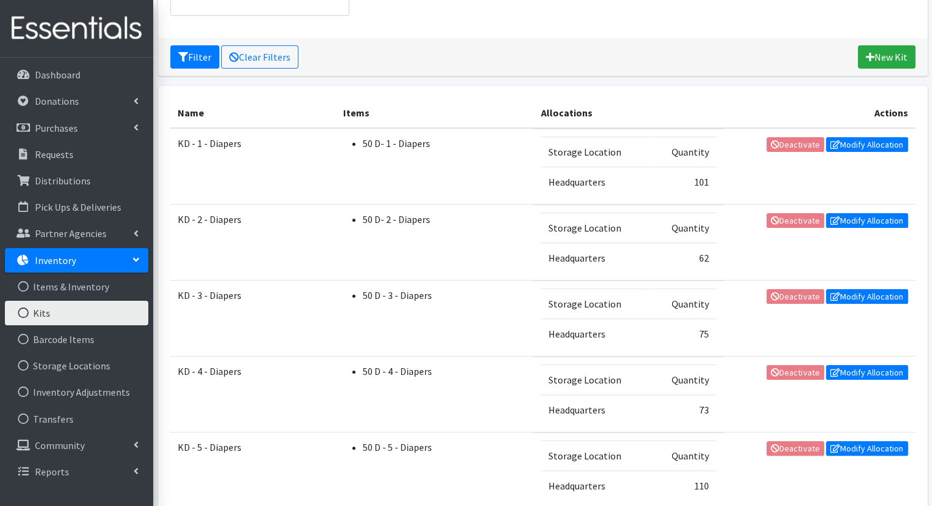
scroll to position [208, 0]
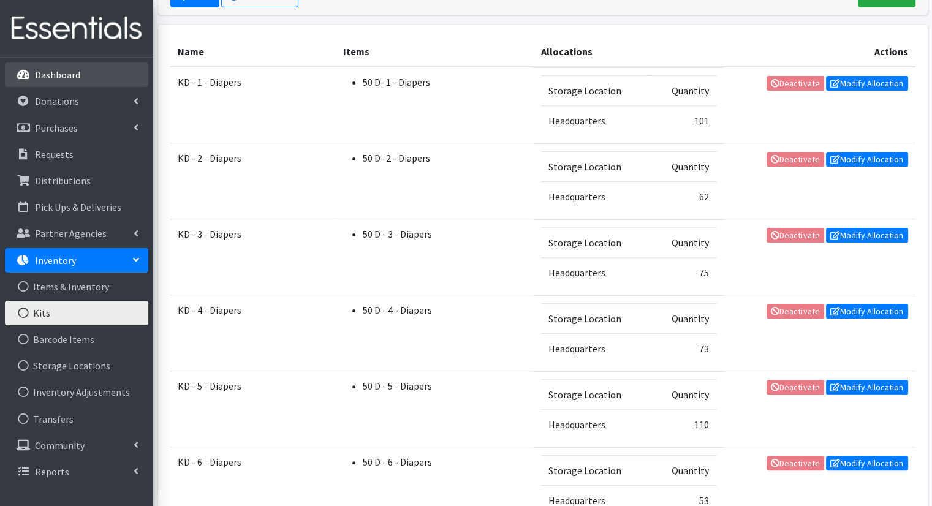
click at [27, 81] on link "Dashboard" at bounding box center [76, 75] width 143 height 25
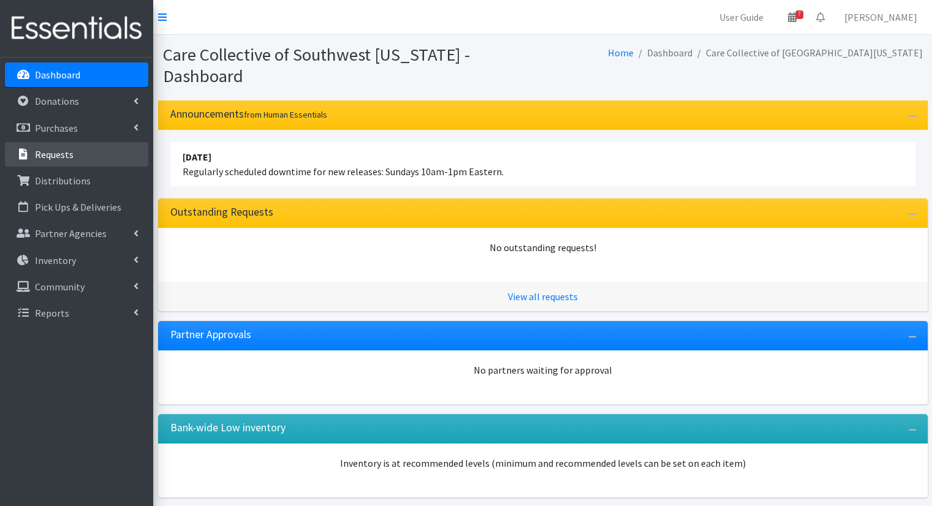
click at [65, 162] on link "Requests" at bounding box center [76, 154] width 143 height 25
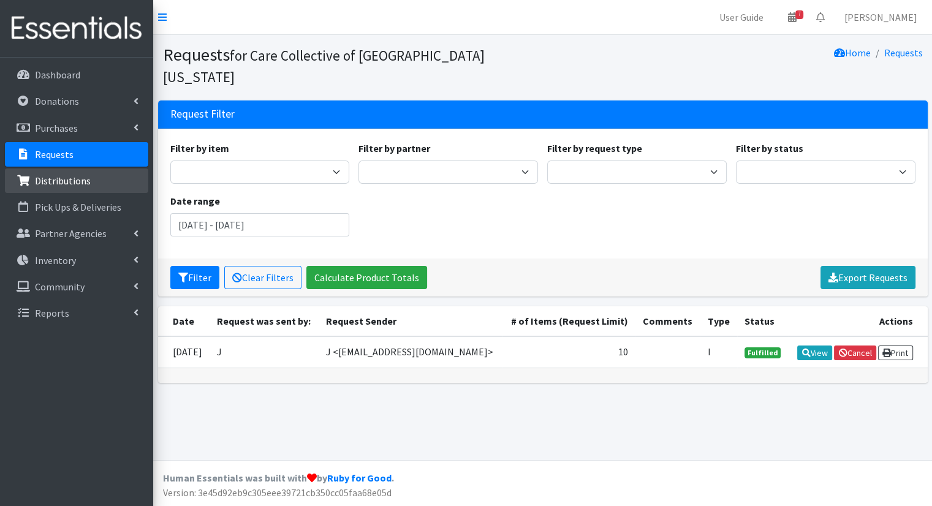
click at [49, 172] on link "Distributions" at bounding box center [76, 181] width 143 height 25
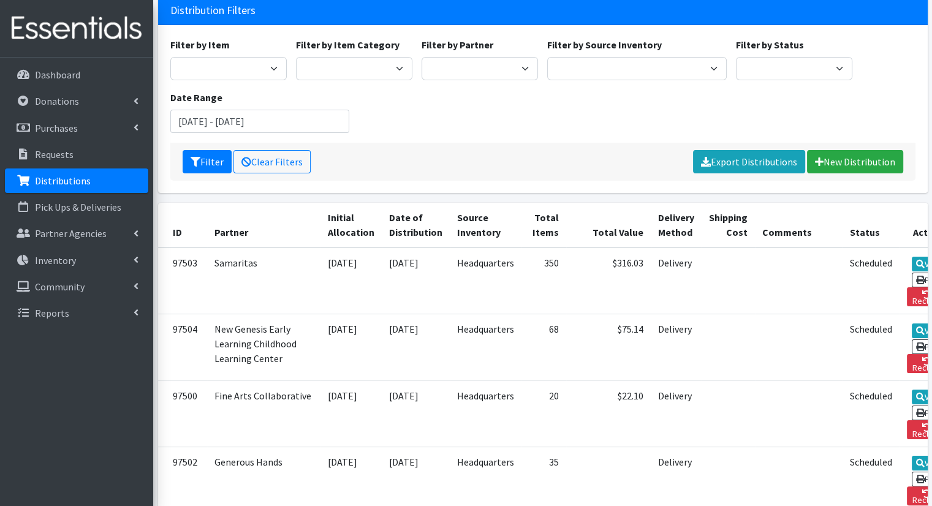
scroll to position [123, 0]
